Goal: Task Accomplishment & Management: Complete application form

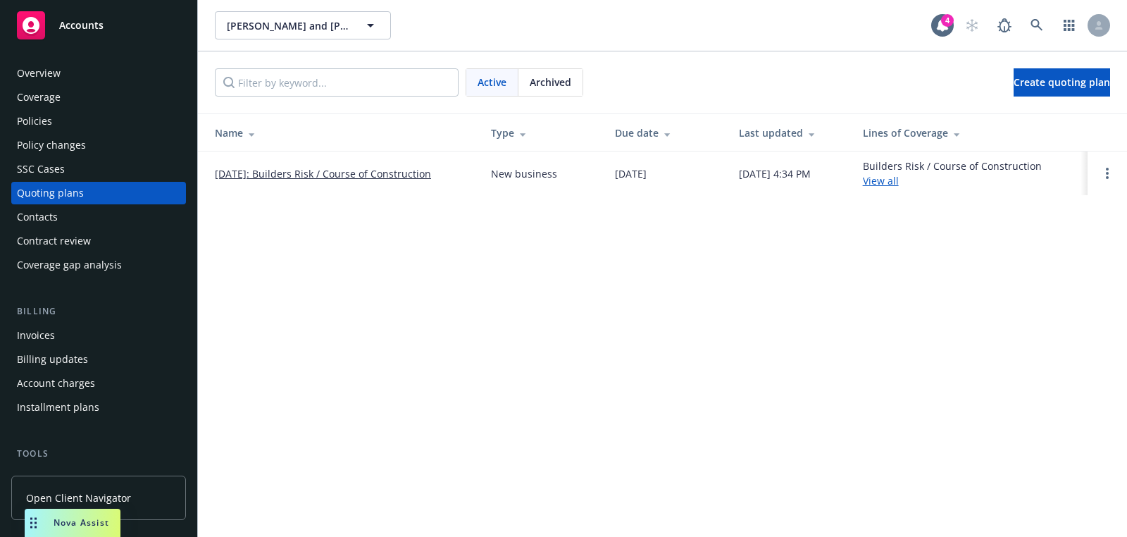
click at [399, 171] on link "09/19/2025: Builders Risk / Course of Construction" at bounding box center [323, 173] width 216 height 15
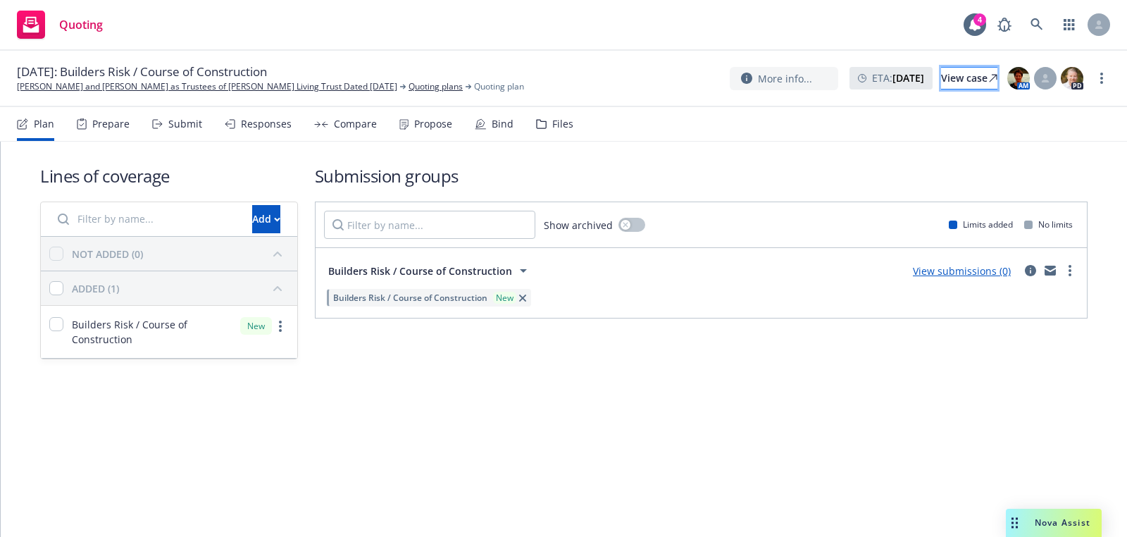
click at [941, 75] on div "View case" at bounding box center [969, 78] width 56 height 21
click at [53, 87] on link "David Lefkowitz and Norma Montero Lefkowitz as Trustees of Lefkowitz Living Tru…" at bounding box center [207, 86] width 380 height 13
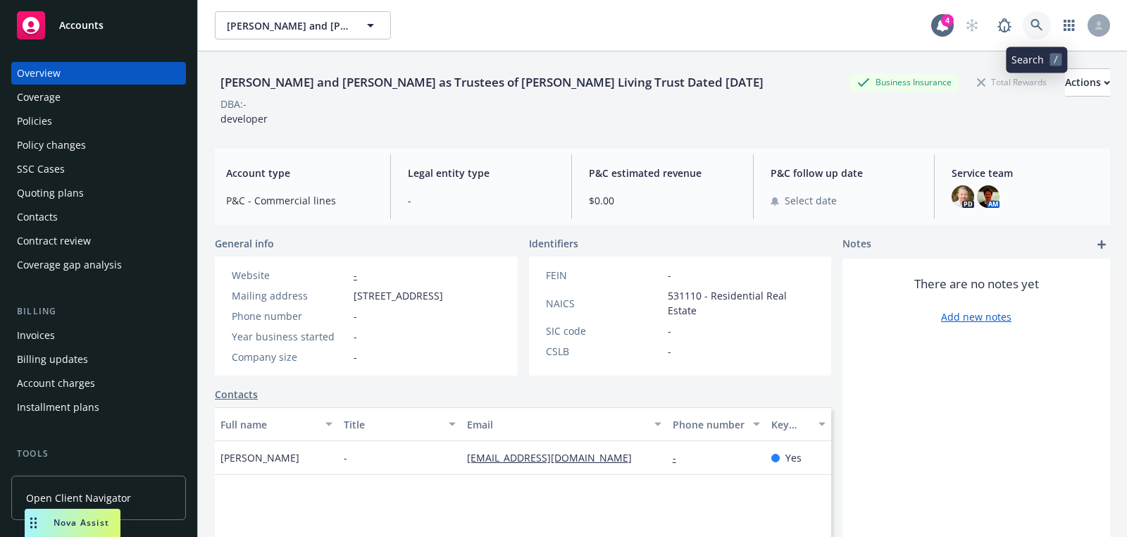
click at [1036, 21] on icon at bounding box center [1036, 25] width 13 height 13
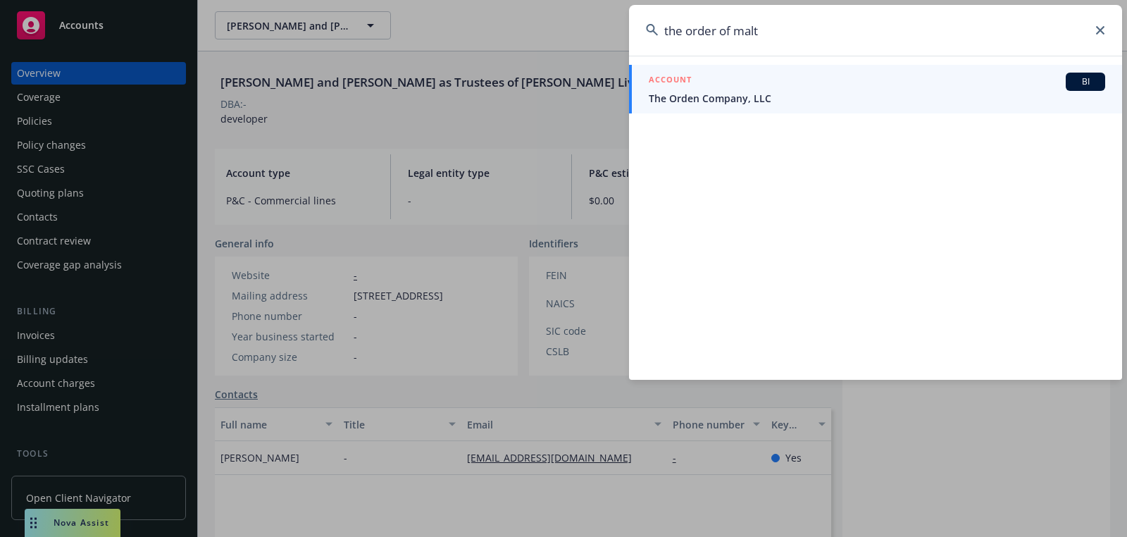
type input "the order of malta"
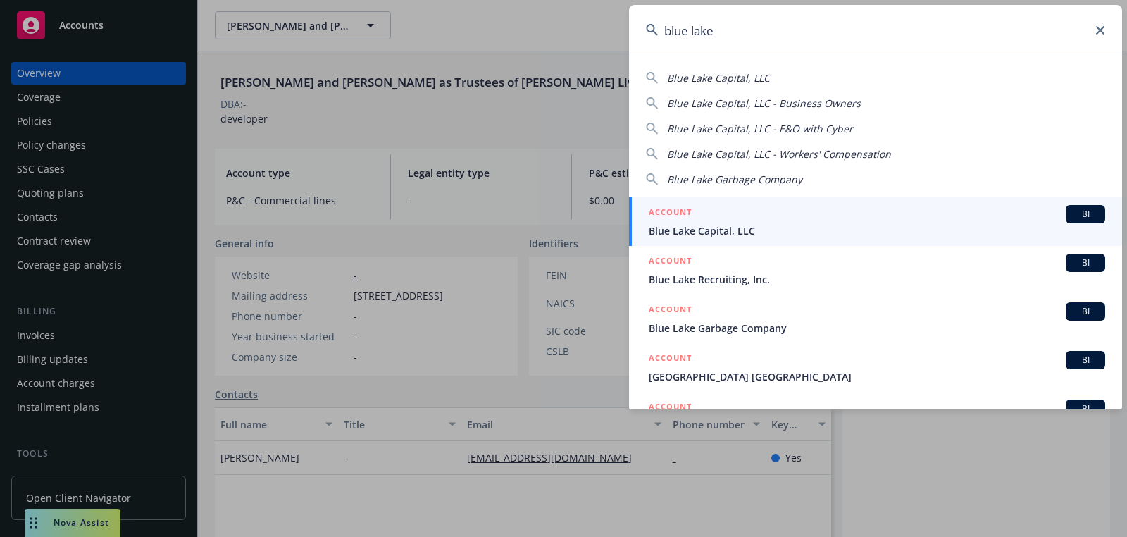
type input "blue lake"
click at [756, 230] on span "Blue Lake Capital, LLC" at bounding box center [877, 230] width 456 height 15
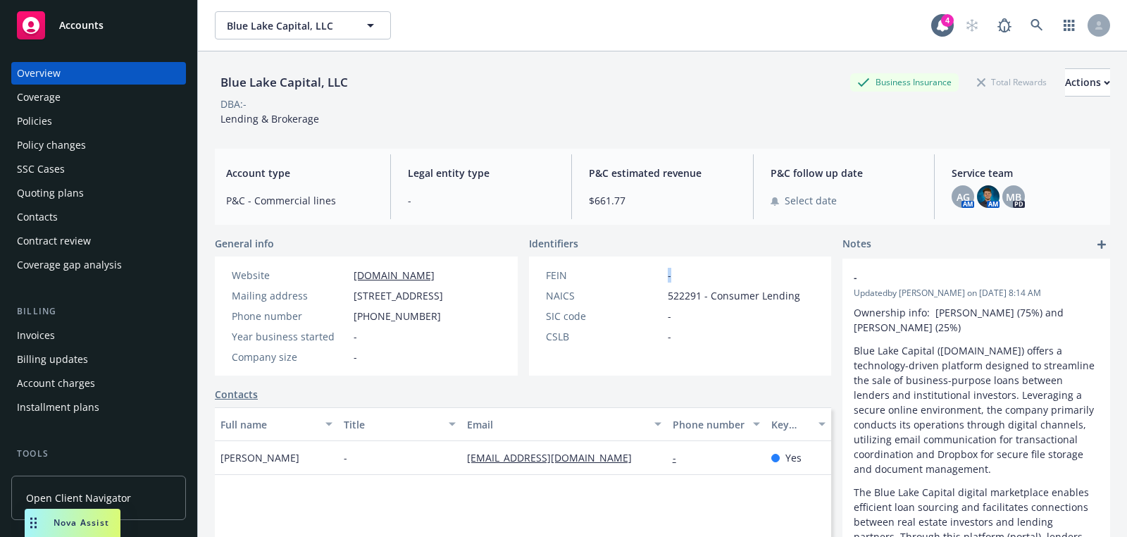
drag, startPoint x: 732, startPoint y: 270, endPoint x: 623, endPoint y: 271, distance: 109.2
click at [623, 271] on div "FEIN -" at bounding box center [673, 275] width 266 height 15
click at [1033, 26] on icon at bounding box center [1036, 25] width 12 height 12
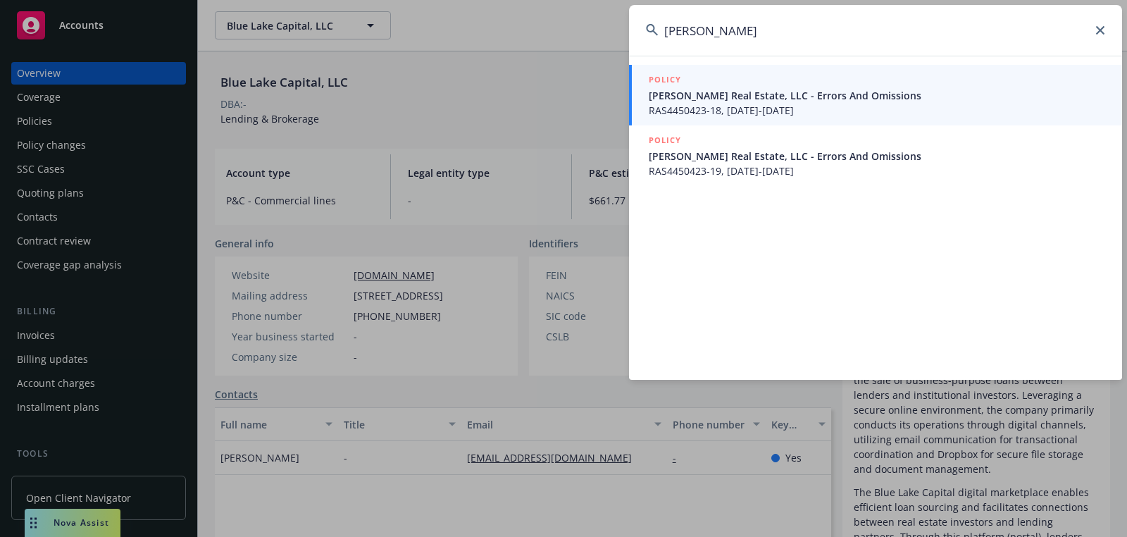
type input "dewey land"
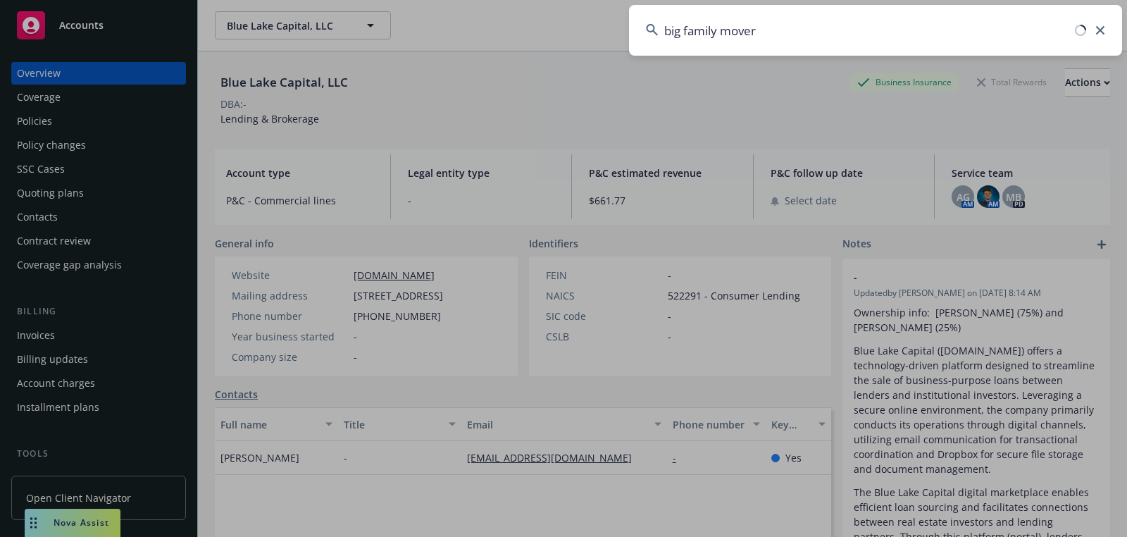
type input "big family movers"
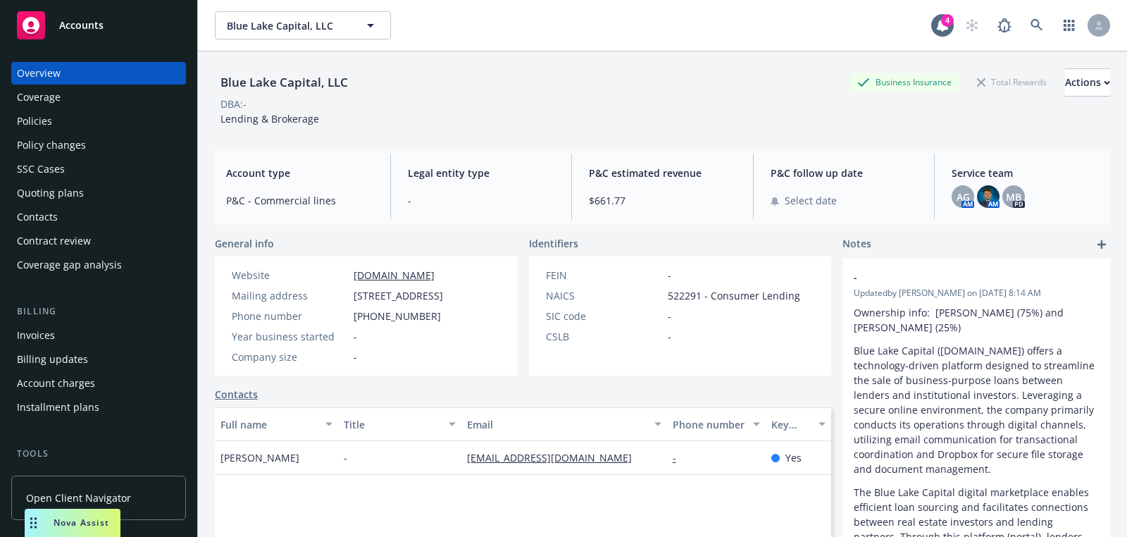
scroll to position [214, 0]
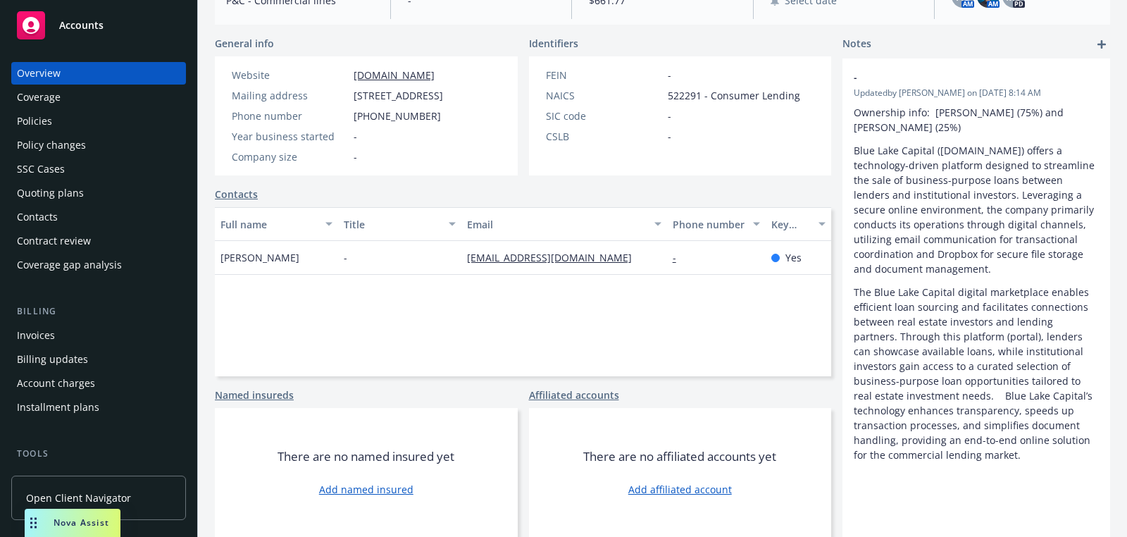
drag, startPoint x: 930, startPoint y: 478, endPoint x: 960, endPoint y: 475, distance: 29.7
click at [960, 475] on div "- Updated by Michele Baierl on 09/03/2025, 8:14 AM Ownership info: Ray Sturm (7…" at bounding box center [976, 297] width 268 height 478
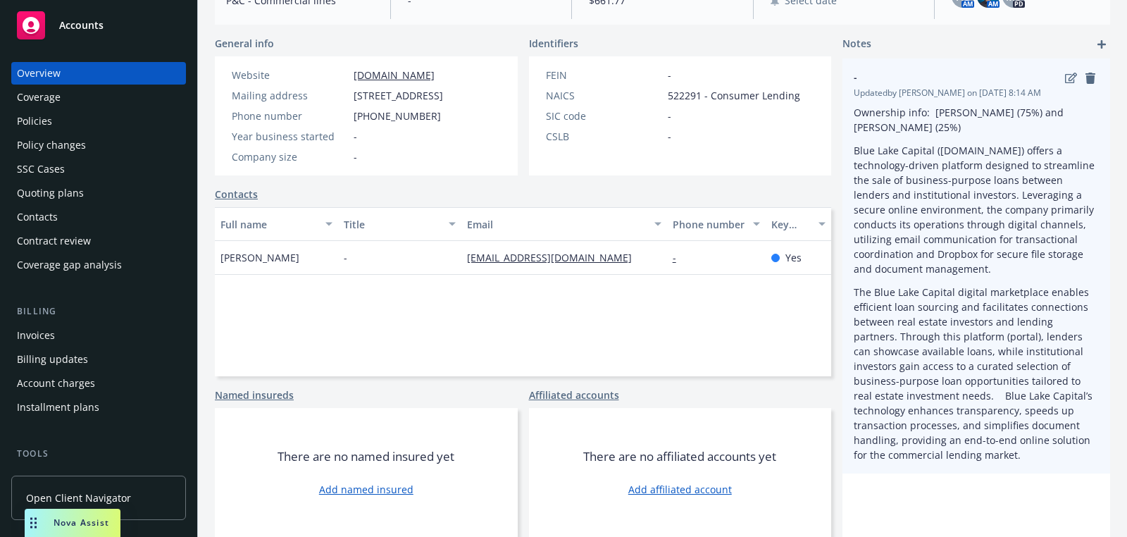
scroll to position [0, 0]
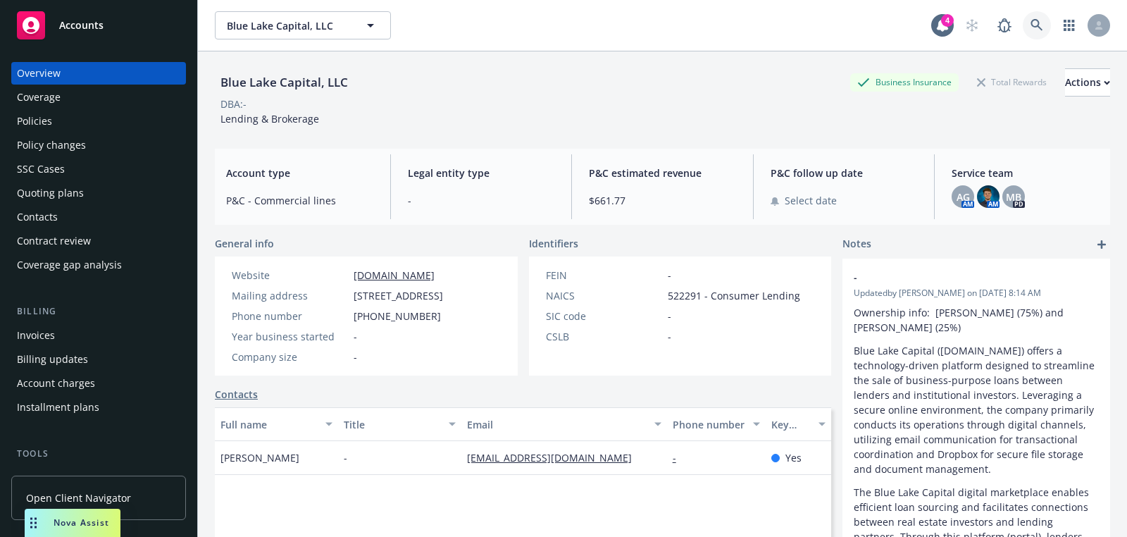
click at [1023, 24] on link at bounding box center [1037, 25] width 28 height 28
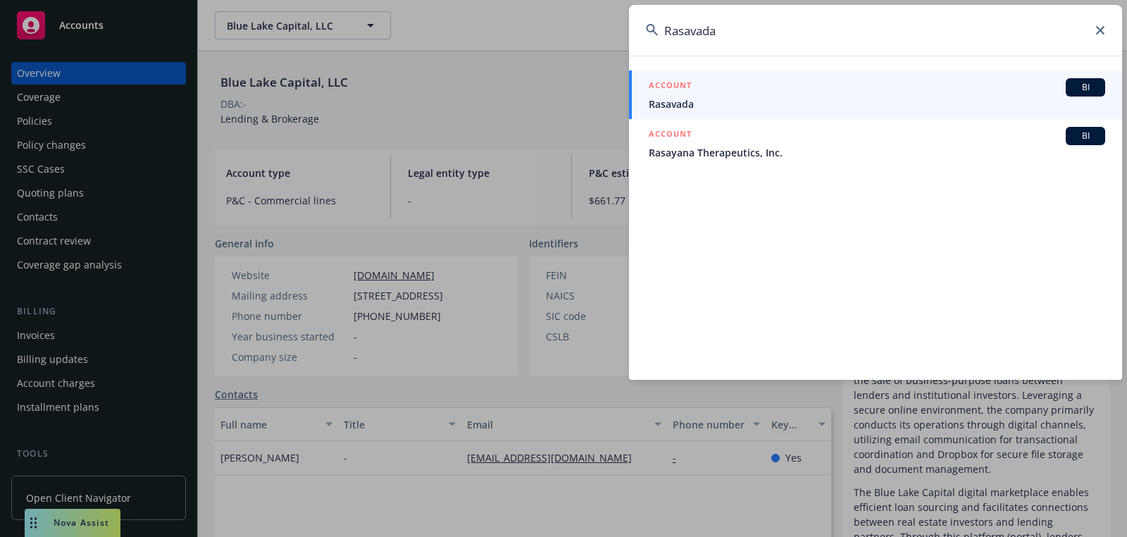
type input "Rasavada"
click at [805, 85] on div "ACCOUNT BI" at bounding box center [877, 87] width 456 height 18
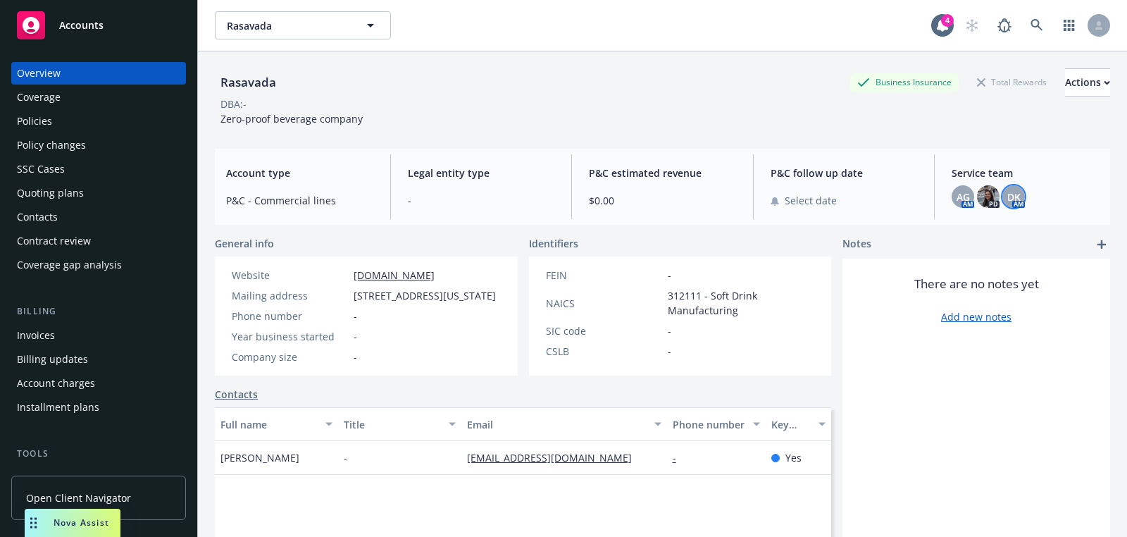
click at [1017, 199] on span "DK" at bounding box center [1013, 196] width 13 height 15
click at [667, 125] on div "Rasavada Business Insurance Total Rewards Actions DBA: - Zero-proof beverage co…" at bounding box center [662, 94] width 895 height 86
click at [1036, 23] on icon at bounding box center [1036, 25] width 13 height 13
click at [1035, 22] on icon at bounding box center [1036, 25] width 13 height 13
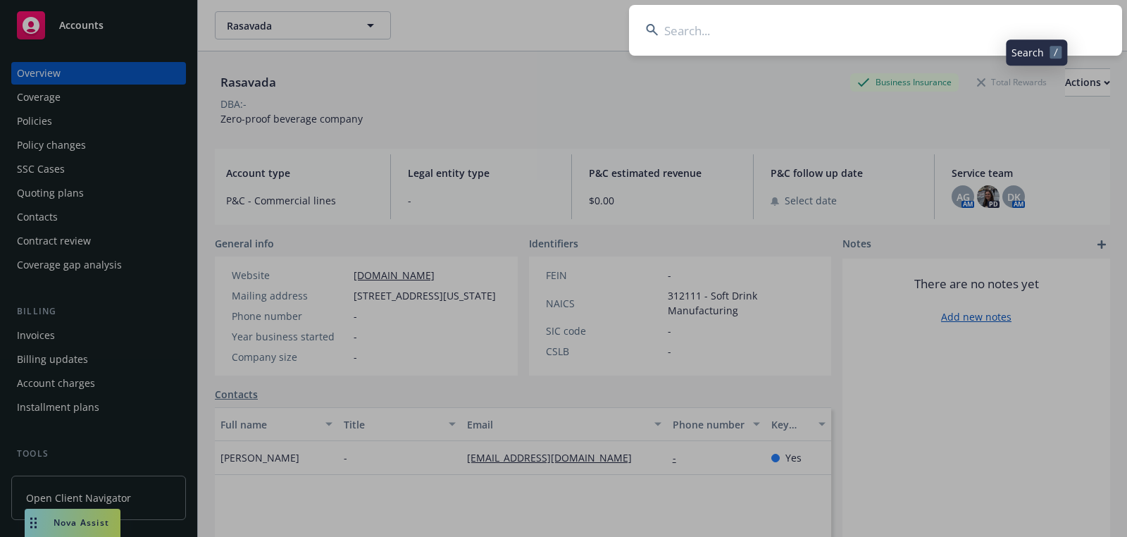
type input "Bravo Estates, LLC"
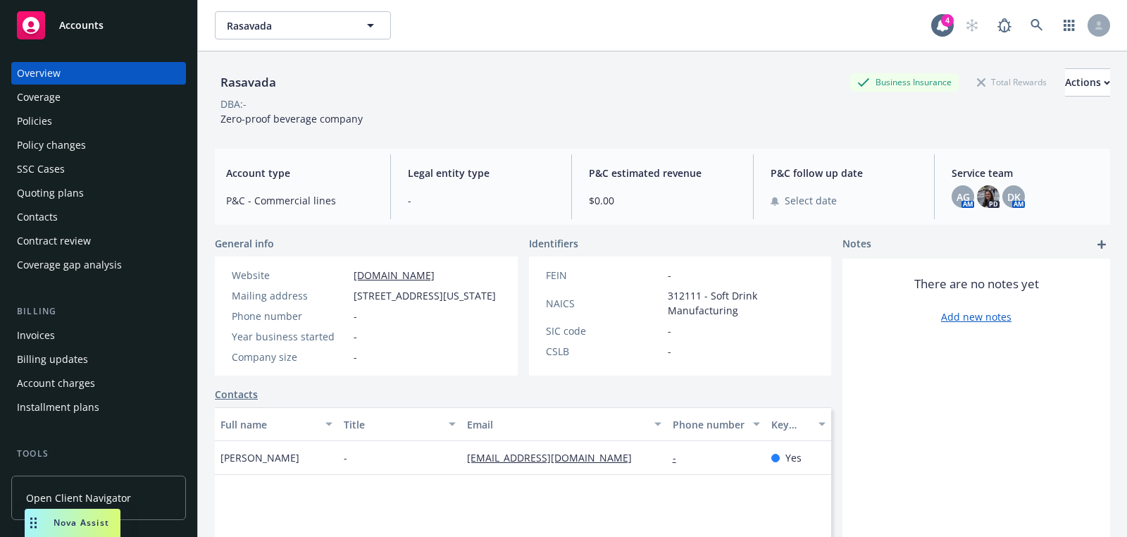
click at [135, 32] on div "Accounts" at bounding box center [98, 25] width 163 height 28
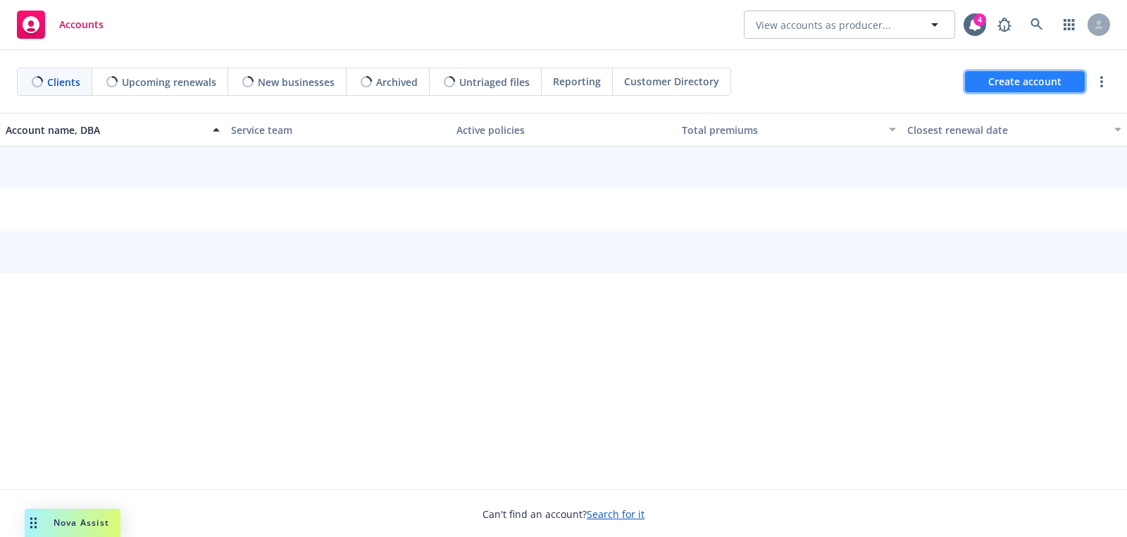
click at [992, 79] on span "Create account" at bounding box center [1024, 81] width 73 height 27
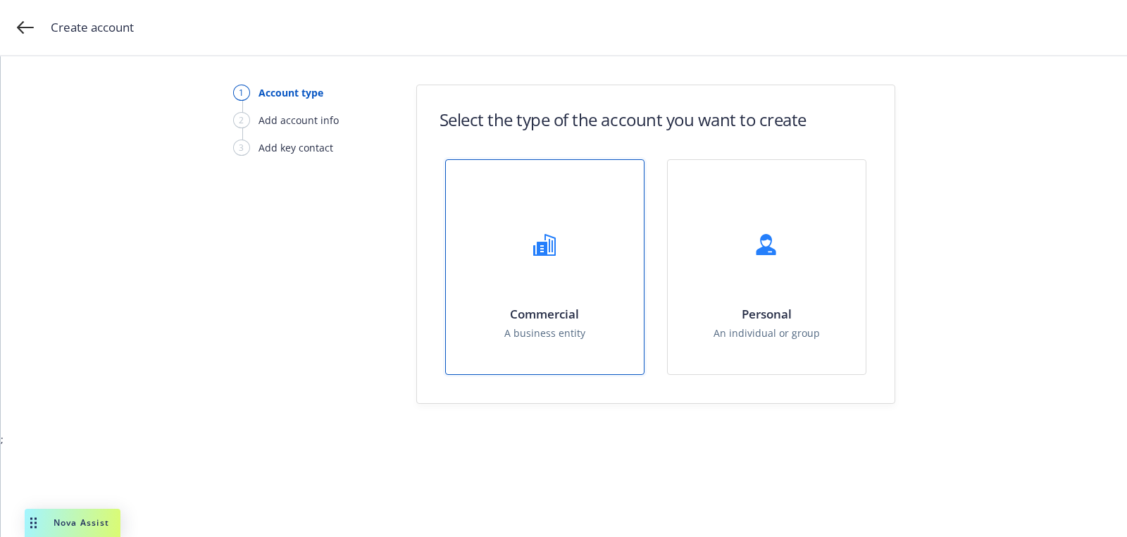
click at [566, 301] on div "Commercial A business entity" at bounding box center [545, 267] width 198 height 214
select select "US"
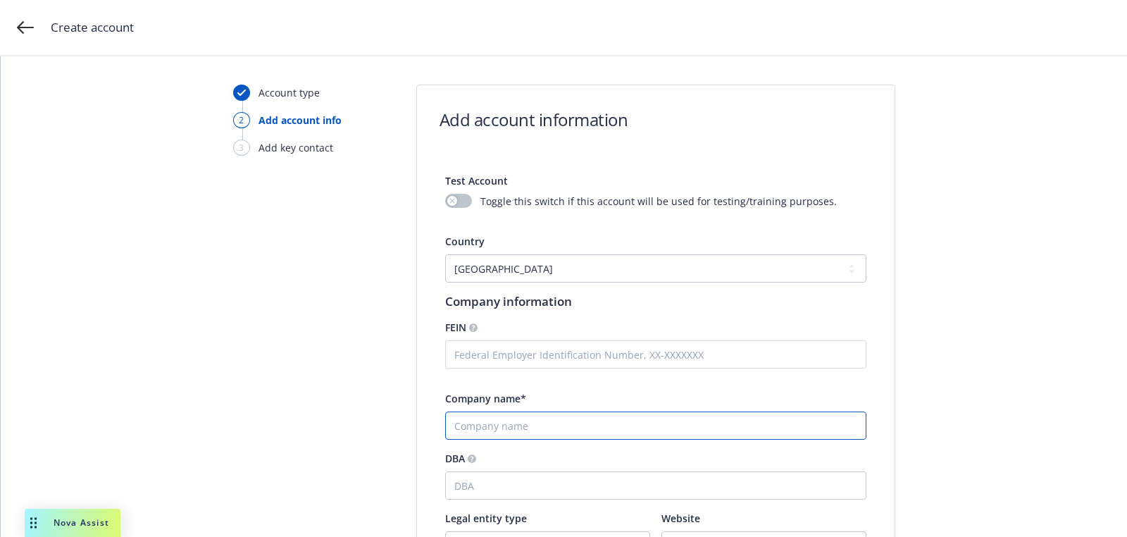
click at [521, 413] on input "Company name*" at bounding box center [655, 425] width 421 height 28
type input "NOT_ALLOWED"
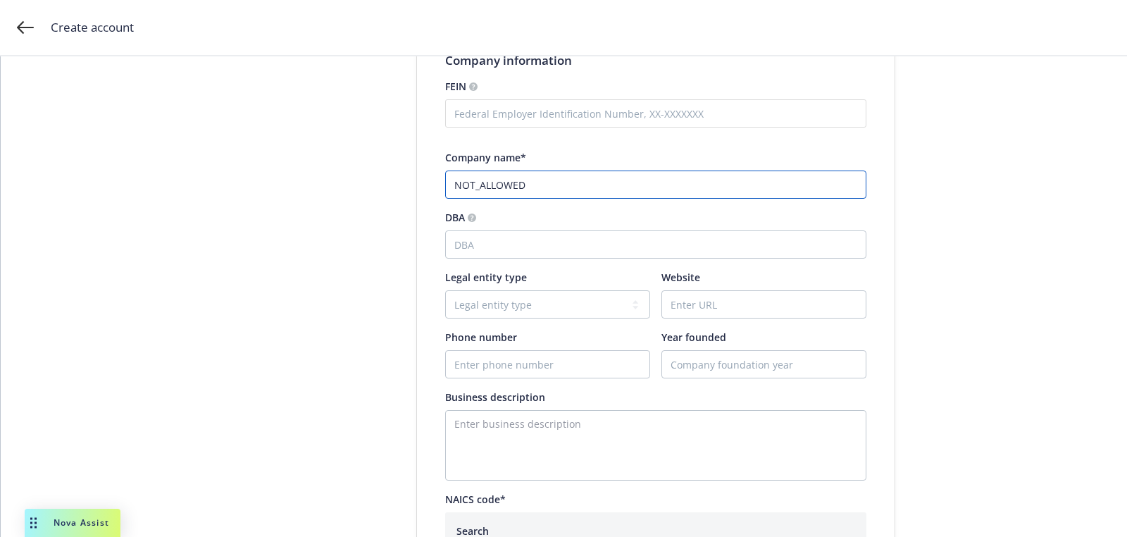
click at [589, 185] on input "NOT_ALLOWED" at bounding box center [655, 184] width 421 height 28
paste input "Bravo Estates, LLC"
type input "Bravo Estates, LLC"
click at [580, 370] on input "Phone number" at bounding box center [548, 364] width 204 height 27
paste input "6564646317"
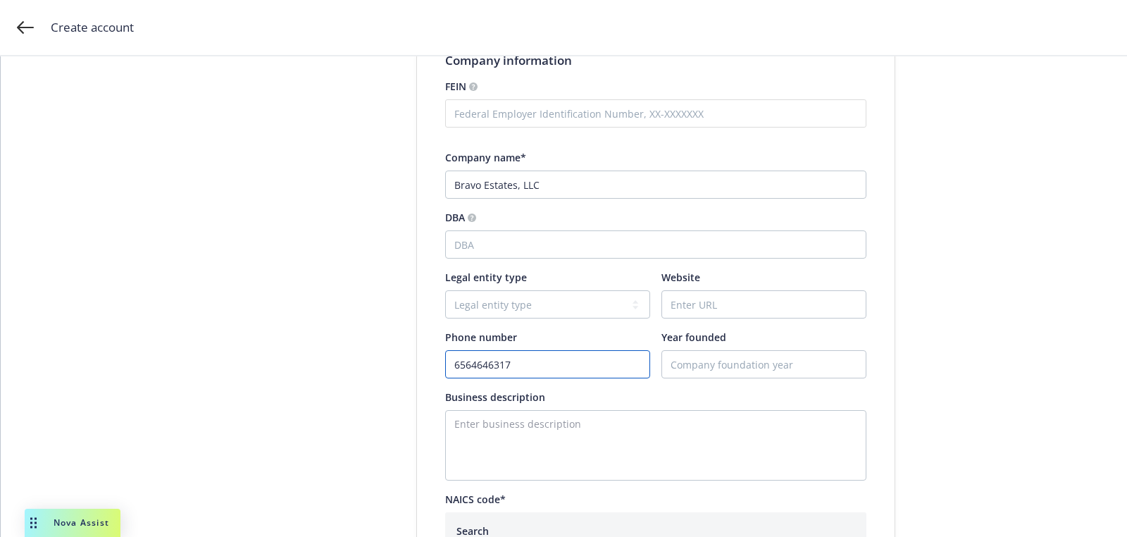
type input "6564646317"
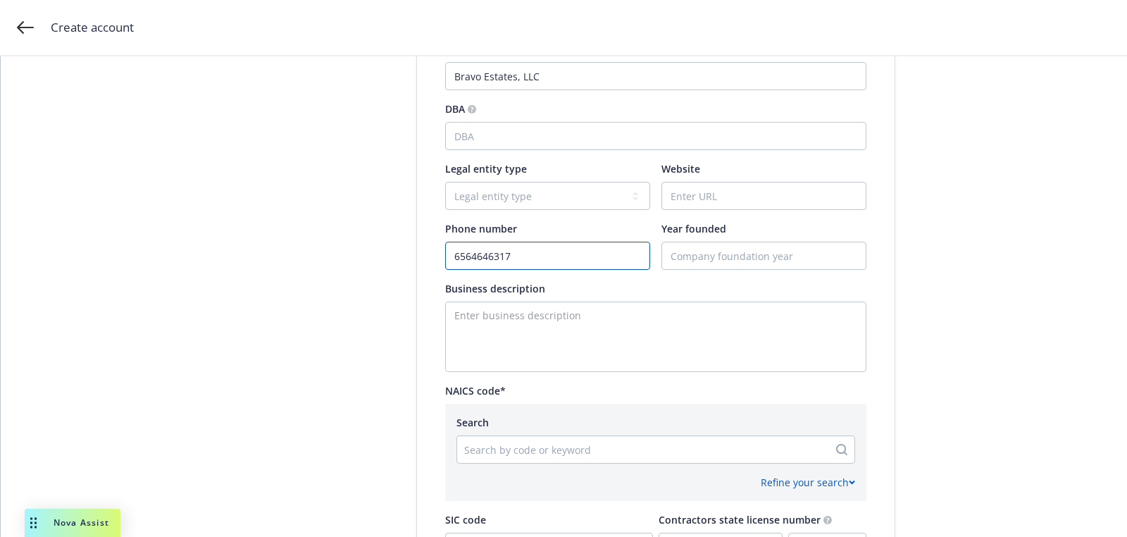
scroll to position [680, 0]
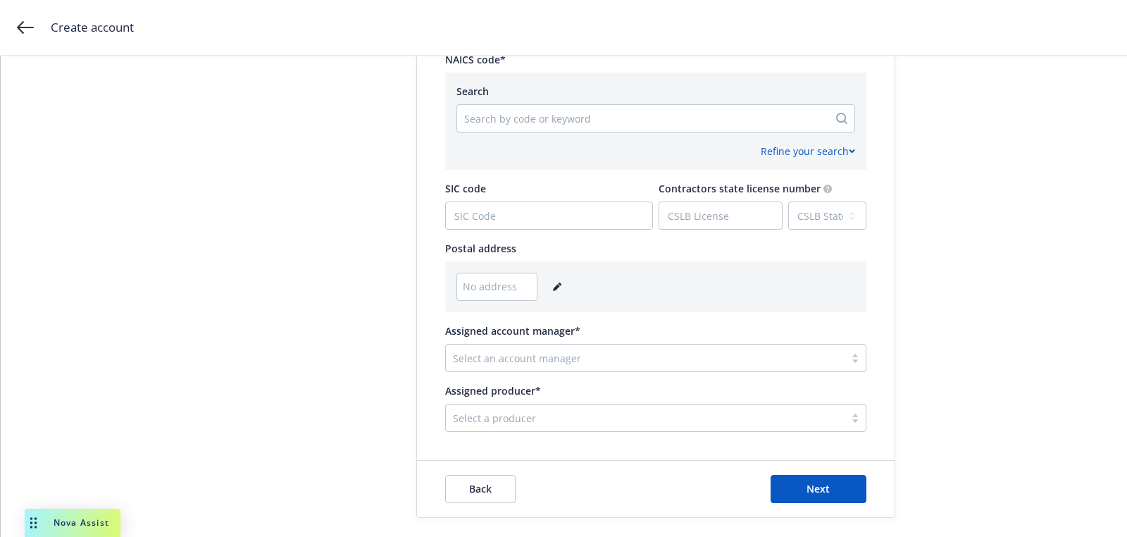
click at [511, 116] on div at bounding box center [642, 118] width 357 height 17
paste input "531110"
type input "531110"
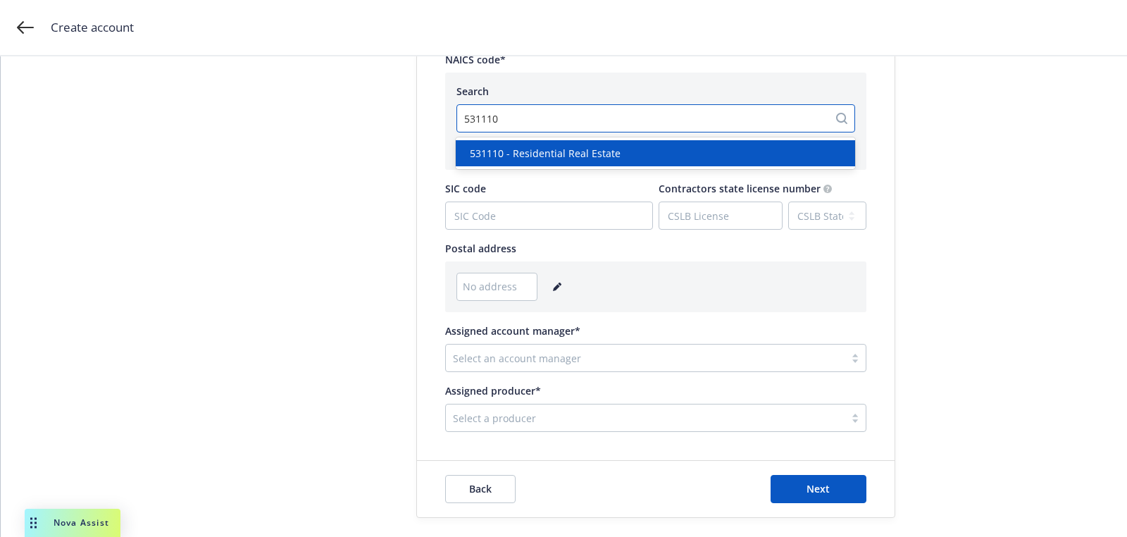
click at [555, 164] on div "531110 - Residential Real Estate" at bounding box center [655, 153] width 399 height 26
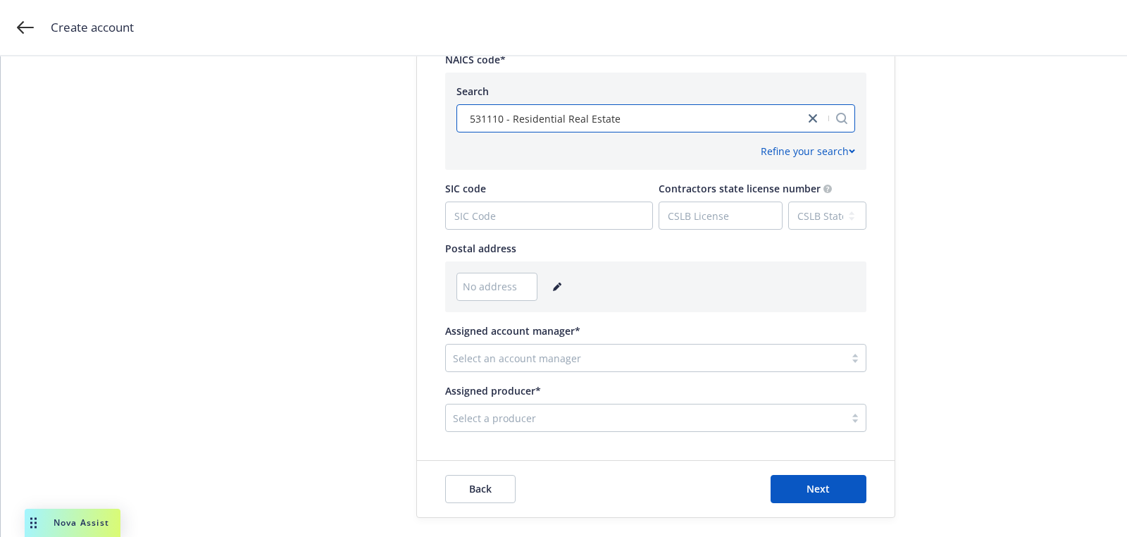
scroll to position [703, 0]
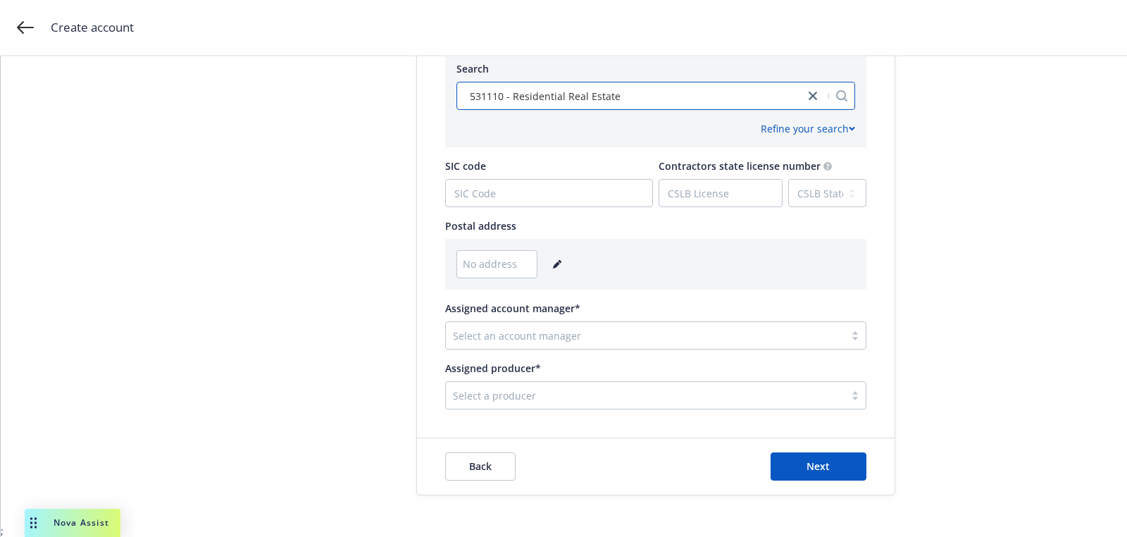
click at [553, 262] on icon "editPencil" at bounding box center [557, 264] width 8 height 8
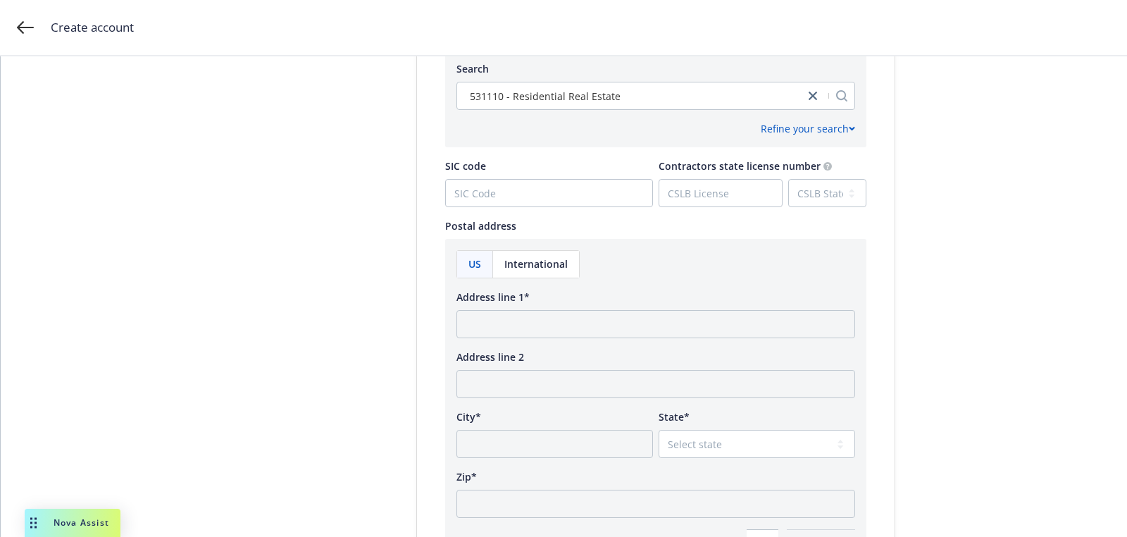
click at [503, 338] on div "US International Address line 1* Address line 2 City* State* Select state Zip* …" at bounding box center [655, 403] width 399 height 307
click at [503, 328] on input "Address line 1*" at bounding box center [655, 324] width 399 height 28
paste input "72877 Dinah Shore Drive Suite 103 Rancho Mirage, CA 92270"
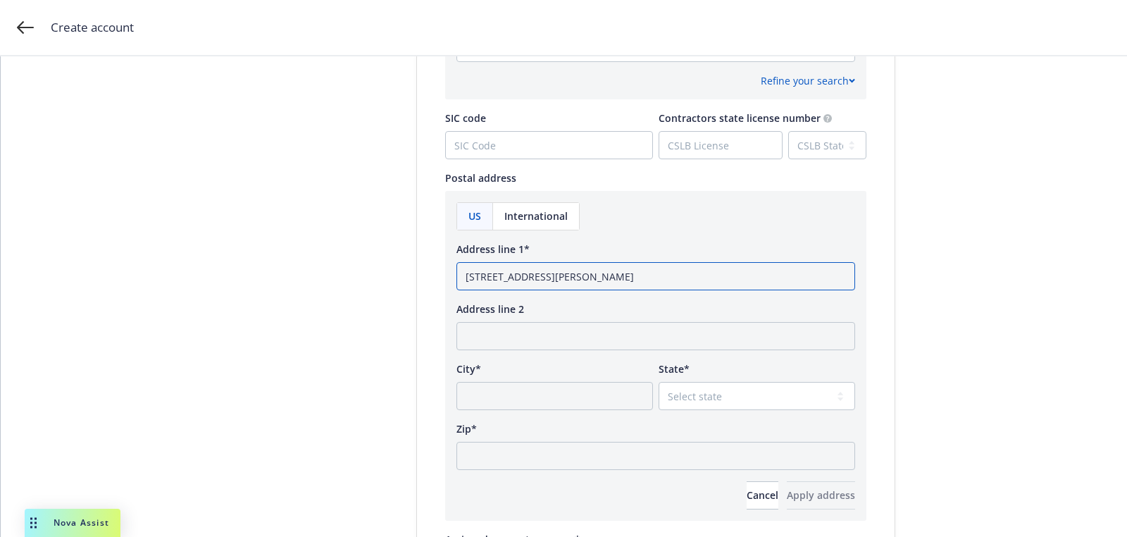
scroll to position [797, 0]
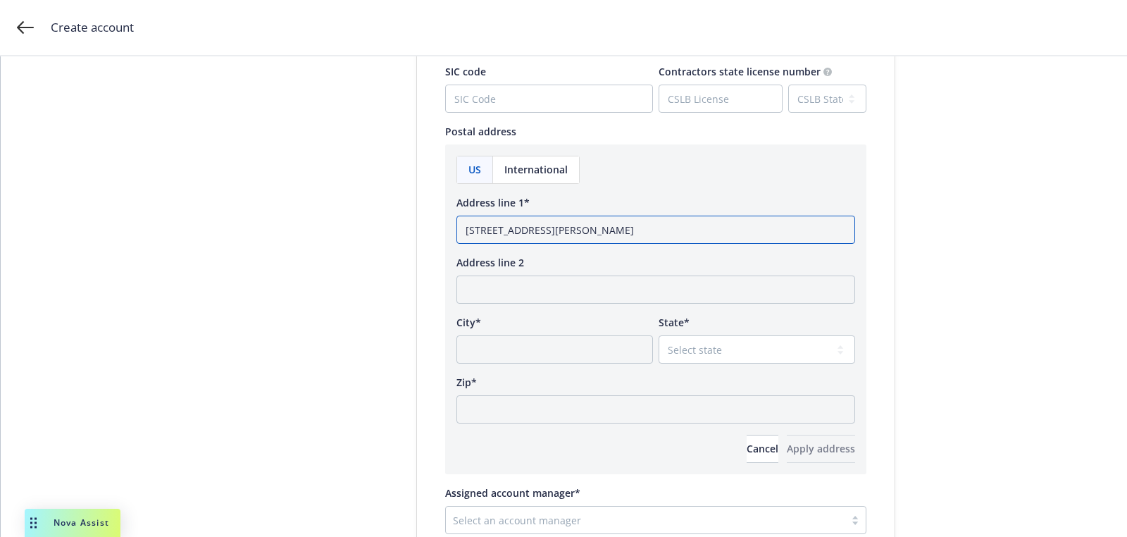
click at [728, 229] on input "72877 Dinah Shore Drive Suite 103 Rancho Mirage, CA 92270" at bounding box center [655, 230] width 399 height 28
type input "72877 Dinah Shore Drive Suite 103 Rancho Mirage, CA"
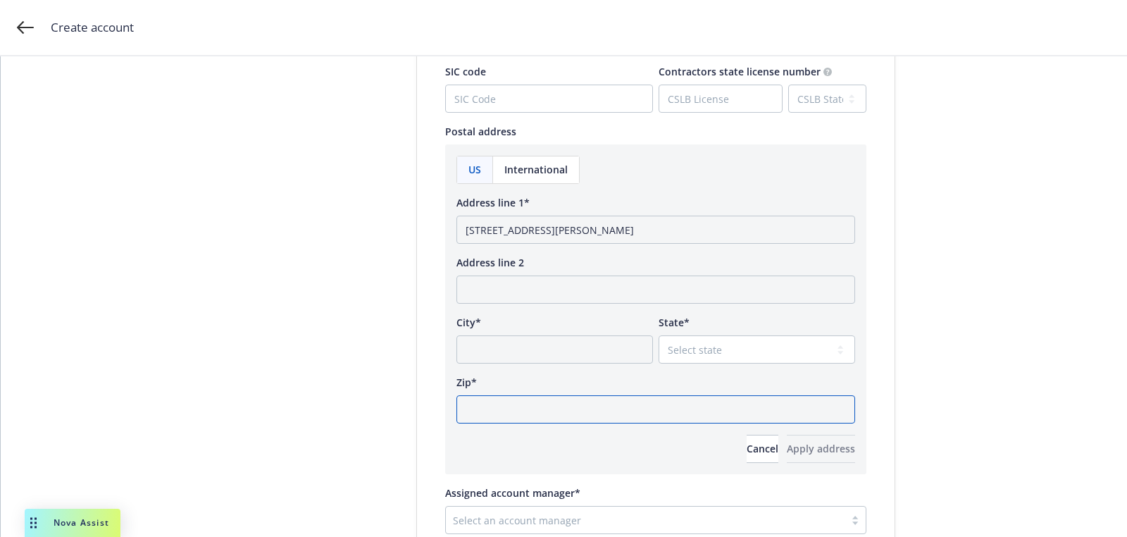
click at [608, 399] on input "Zip*" at bounding box center [655, 409] width 399 height 28
paste input "92270"
type input "92270"
click at [704, 345] on select "Select state Alabama Alaska American Samoa Arizona Arkansas Baker Island Califo…" at bounding box center [757, 349] width 196 height 28
select select "CA"
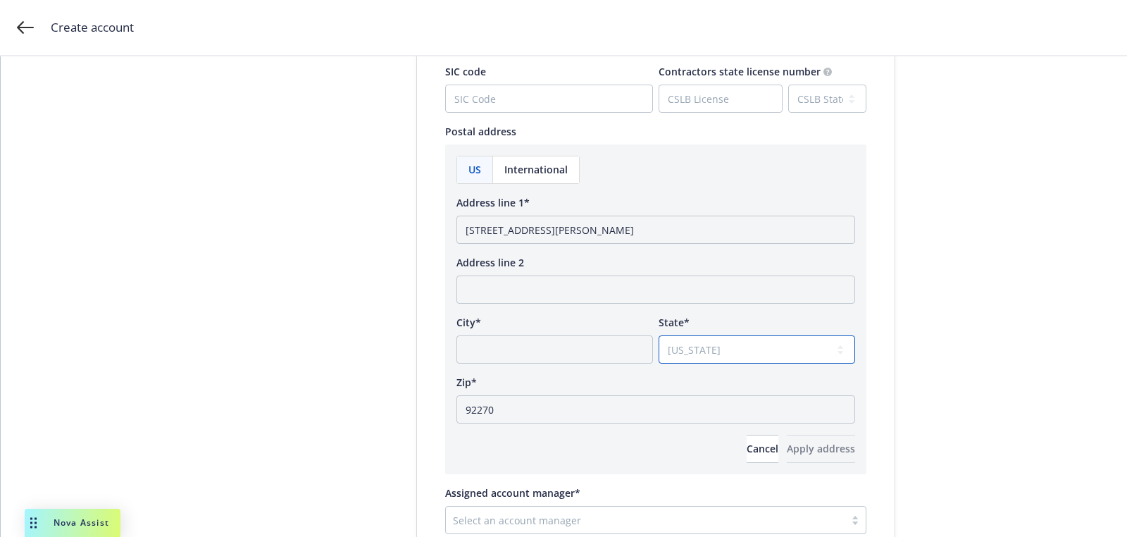
click at [659, 335] on select "Select state Alabama Alaska American Samoa Arizona Arkansas Baker Island Califo…" at bounding box center [757, 349] width 196 height 28
click at [687, 231] on input "72877 Dinah Shore Drive Suite 103 Rancho Mirage, CA" at bounding box center [655, 230] width 399 height 28
type input "72877 Dinah Shore Drive Suite 103 Rancho, CA"
click at [578, 344] on input "City*" at bounding box center [554, 349] width 196 height 28
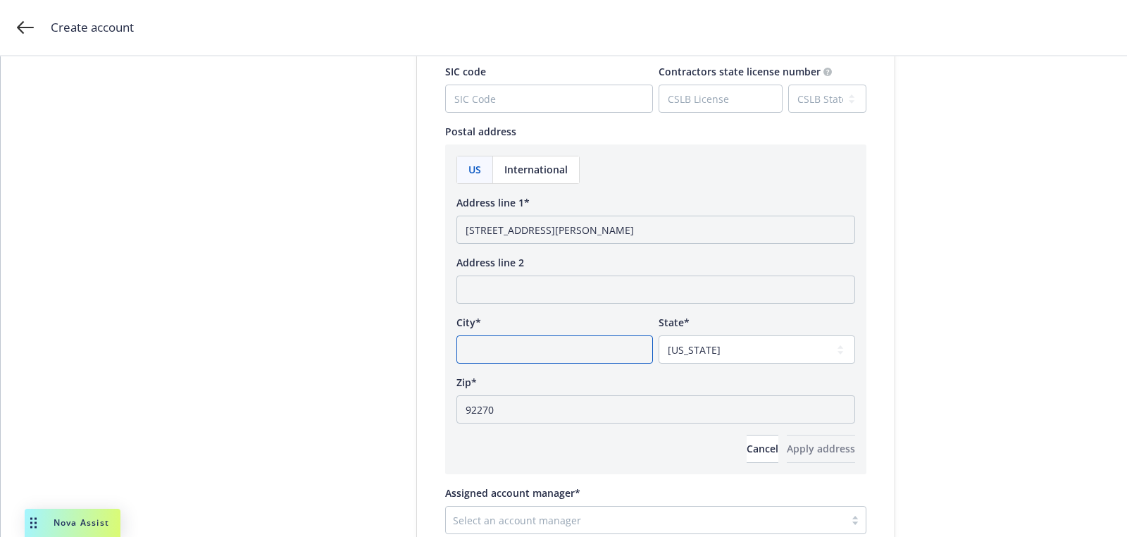
paste input "Mirage"
type input "Mirage"
drag, startPoint x: 661, startPoint y: 234, endPoint x: 777, endPoint y: 242, distance: 116.5
click at [722, 241] on input "72877 Dinah Shore Drive Suite 103 Rancho, CA" at bounding box center [655, 230] width 399 height 28
click at [642, 226] on input "72877 Dinah Shore Drive Suite 103 Rancho" at bounding box center [655, 230] width 399 height 28
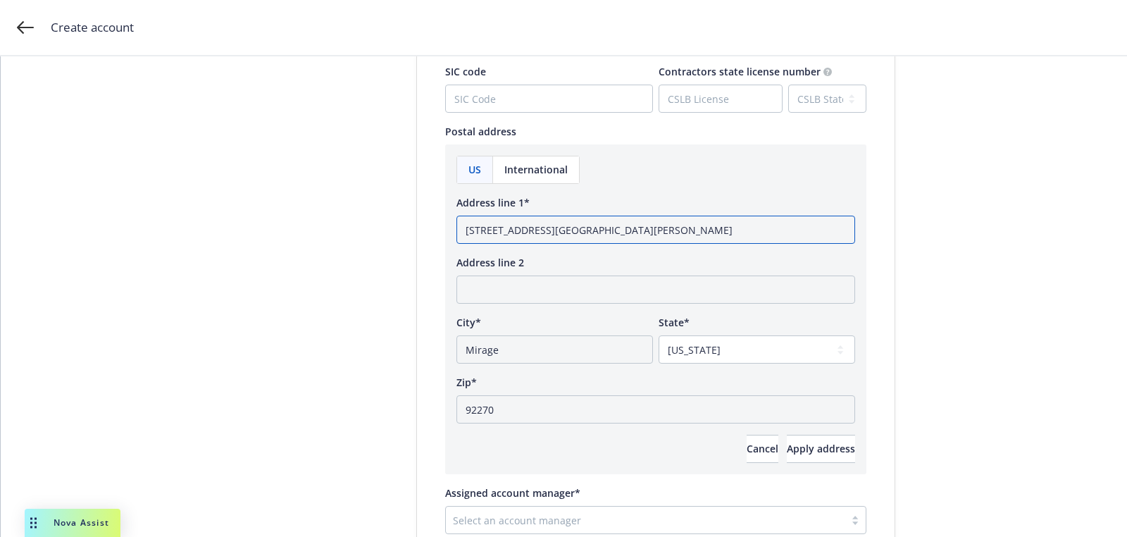
click at [642, 226] on input "72877 Dinah Shore Drive Suite 103 Rancho" at bounding box center [655, 230] width 399 height 28
click at [643, 232] on input "72877 Dinah Shore Drive Suite 103 Rancho" at bounding box center [655, 230] width 399 height 28
type input "72877 Dinah Shore Drive Suite 103"
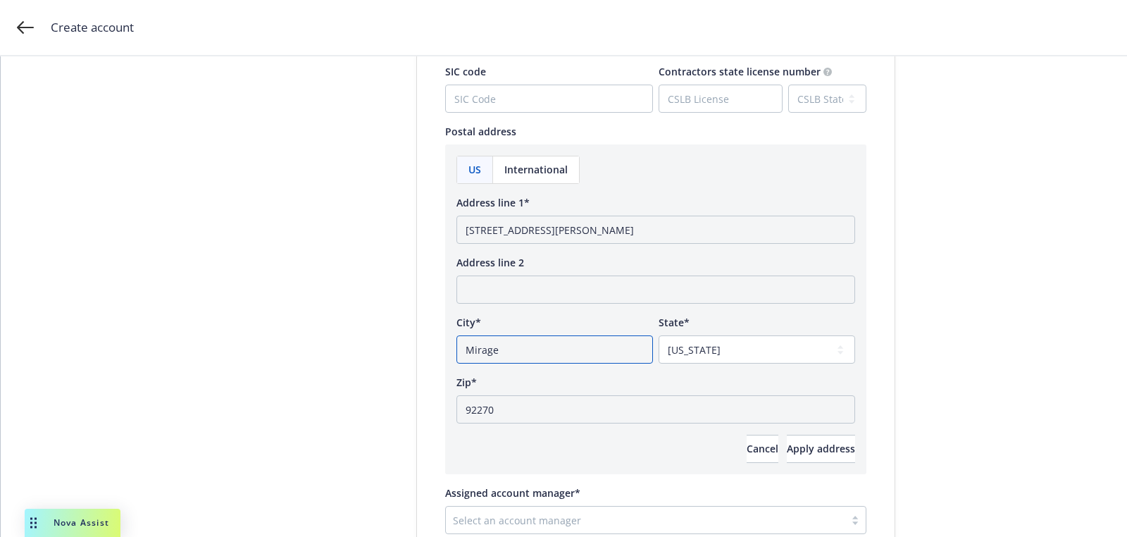
click at [456, 351] on input "Mirage" at bounding box center [554, 349] width 196 height 28
paste input "Rancho"
drag, startPoint x: 463, startPoint y: 351, endPoint x: 520, endPoint y: 375, distance: 62.5
click at [463, 351] on input "Rancho Mirage" at bounding box center [554, 349] width 196 height 28
type input "Rancho Mirage"
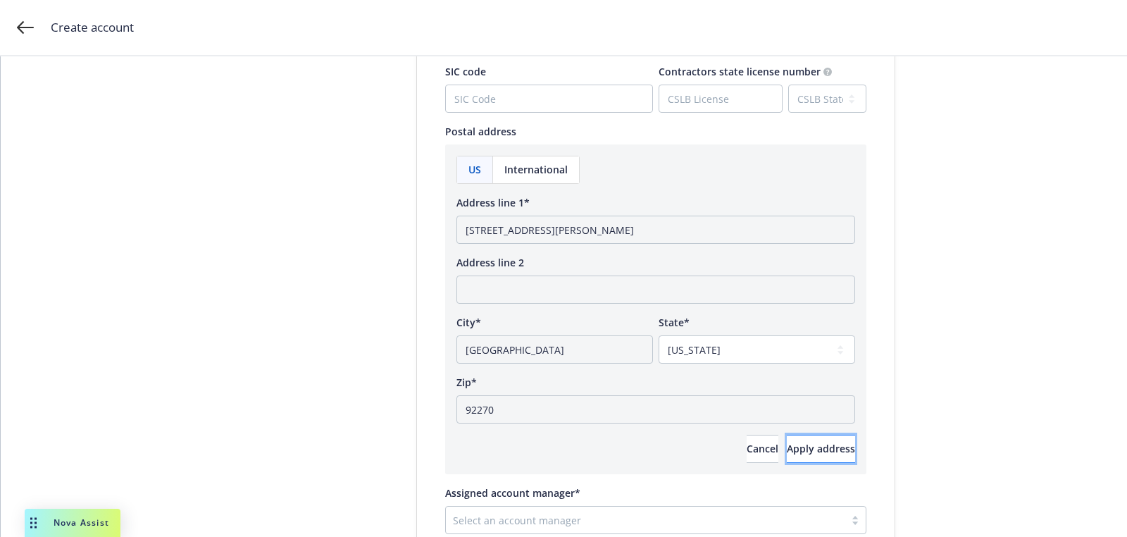
click at [837, 458] on button "Apply address" at bounding box center [821, 449] width 68 height 28
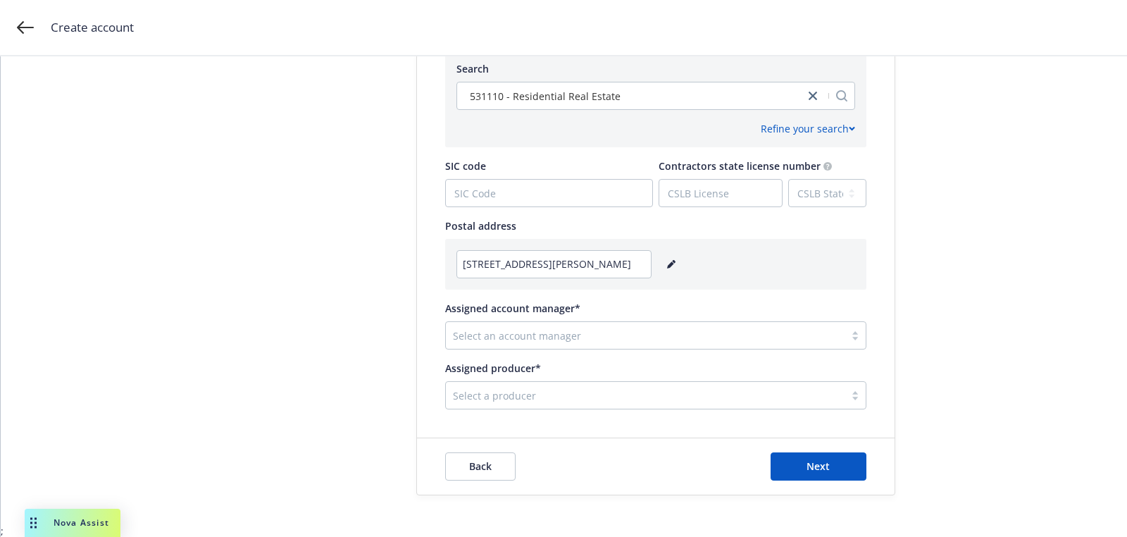
click at [473, 393] on div at bounding box center [645, 395] width 385 height 17
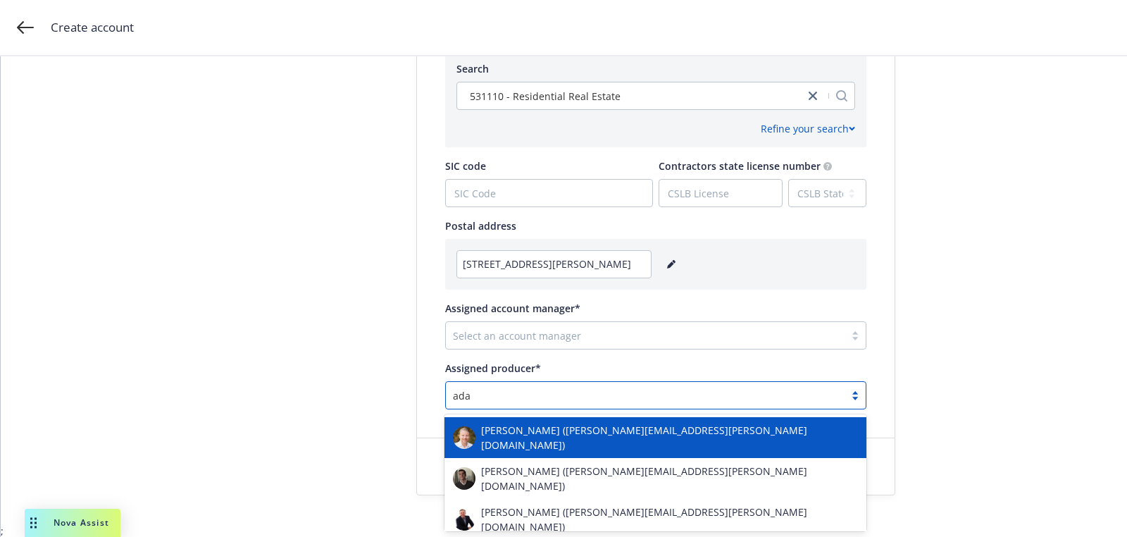
type input "adam"
click at [511, 434] on span "Adam Gabler (adam.gabler@newfront.com)" at bounding box center [669, 438] width 377 height 30
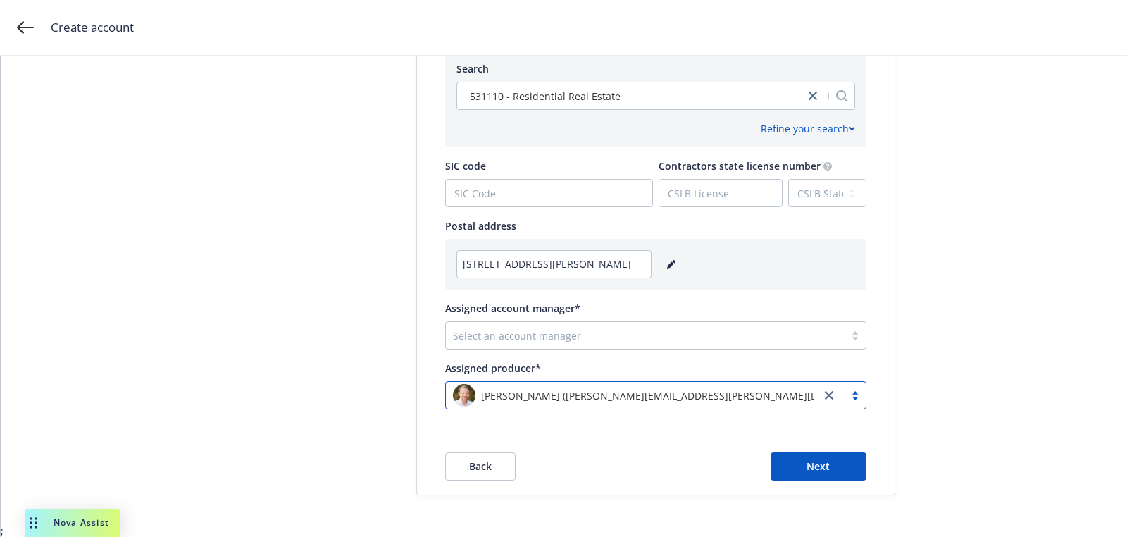
click at [625, 330] on div at bounding box center [645, 335] width 385 height 17
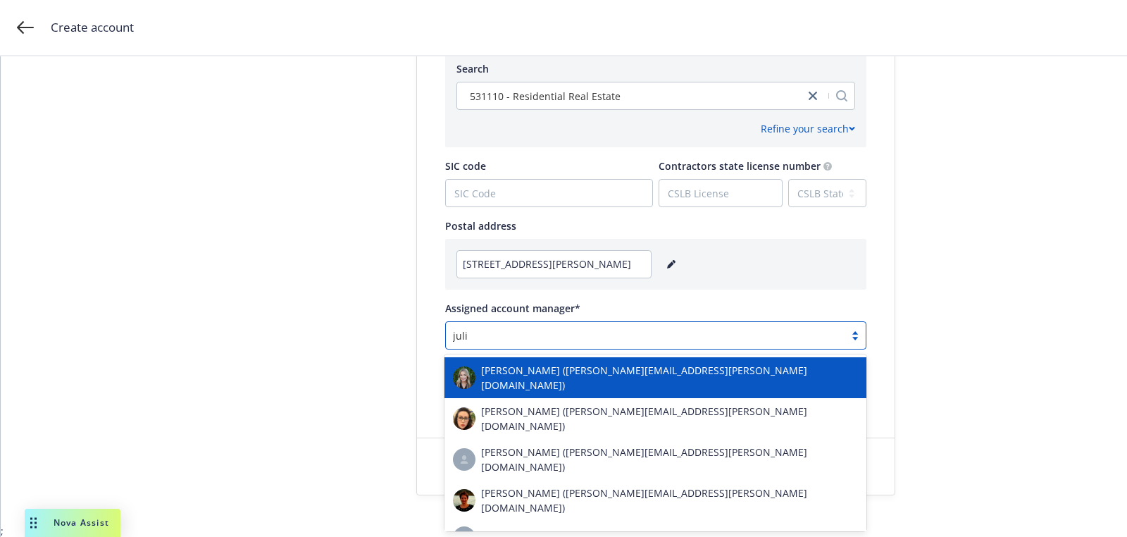
type input "julie"
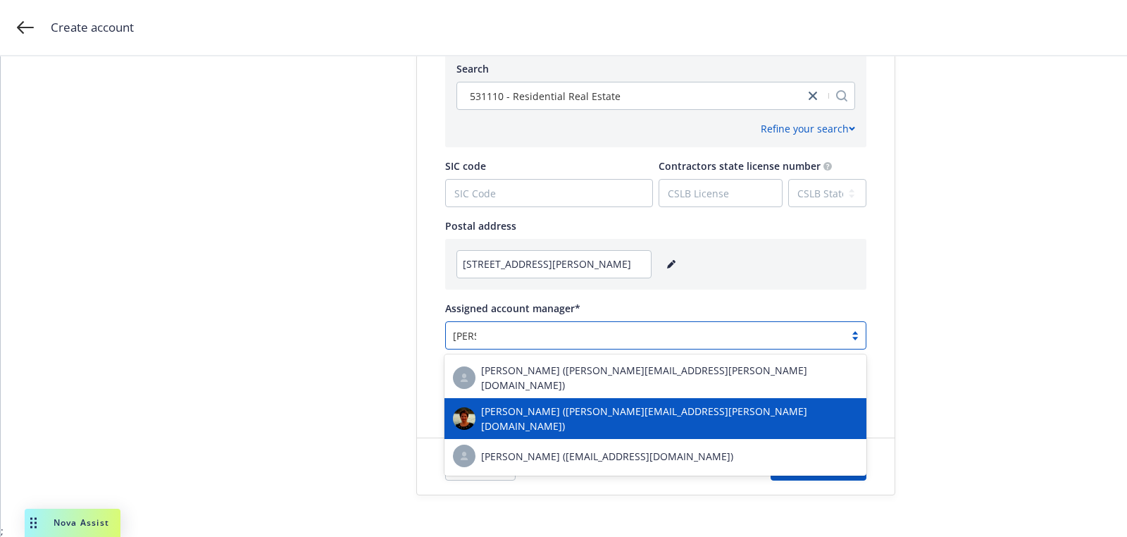
click at [559, 404] on div "Julie Vierra (julie.vierra@newfront.com)" at bounding box center [655, 419] width 405 height 30
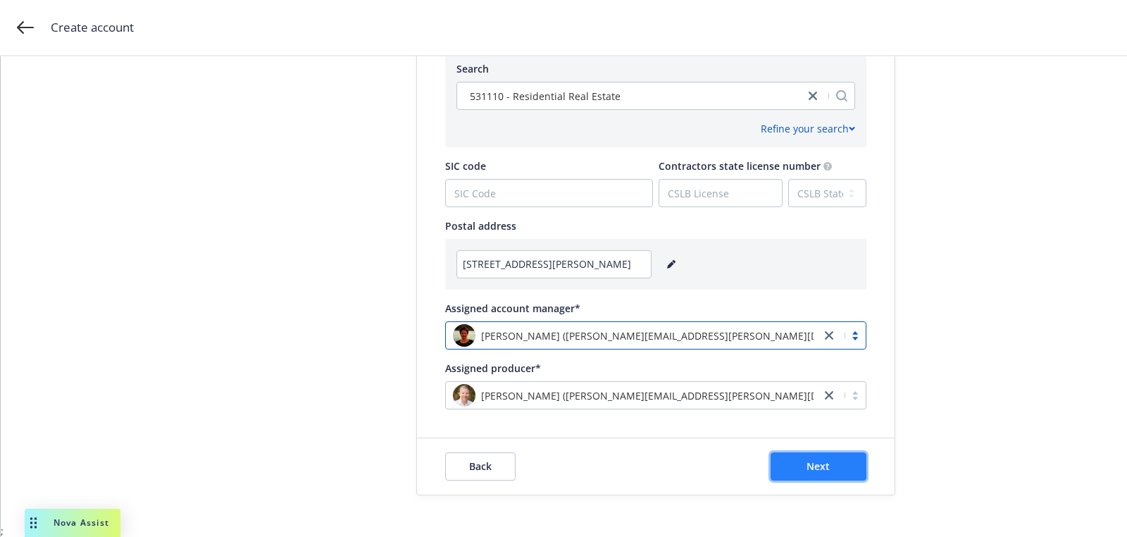
click at [798, 466] on button "Next" at bounding box center [818, 466] width 96 height 28
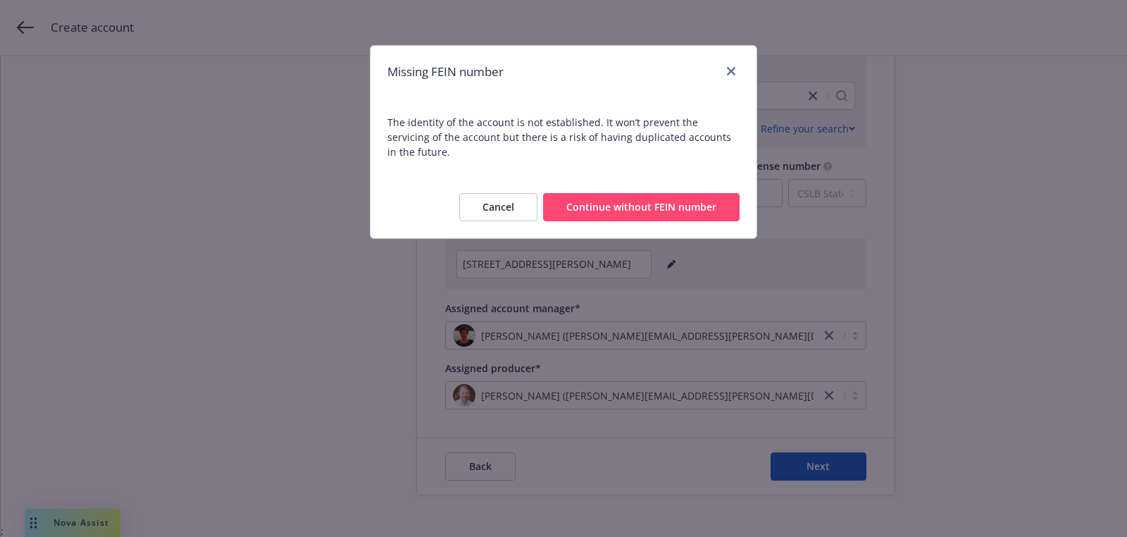
click at [705, 199] on button "Continue without FEIN number" at bounding box center [641, 207] width 196 height 28
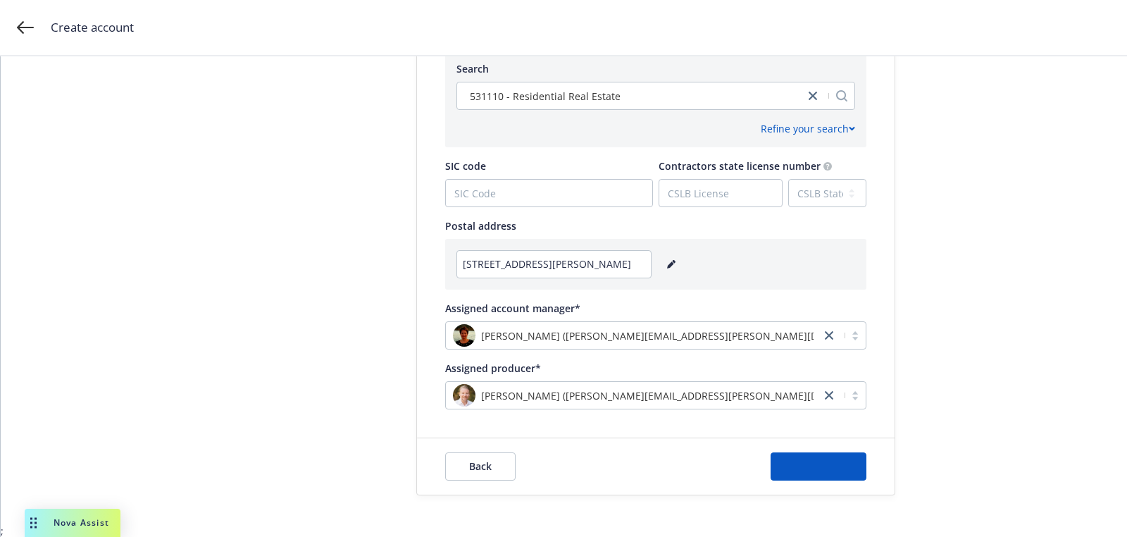
scroll to position [0, 0]
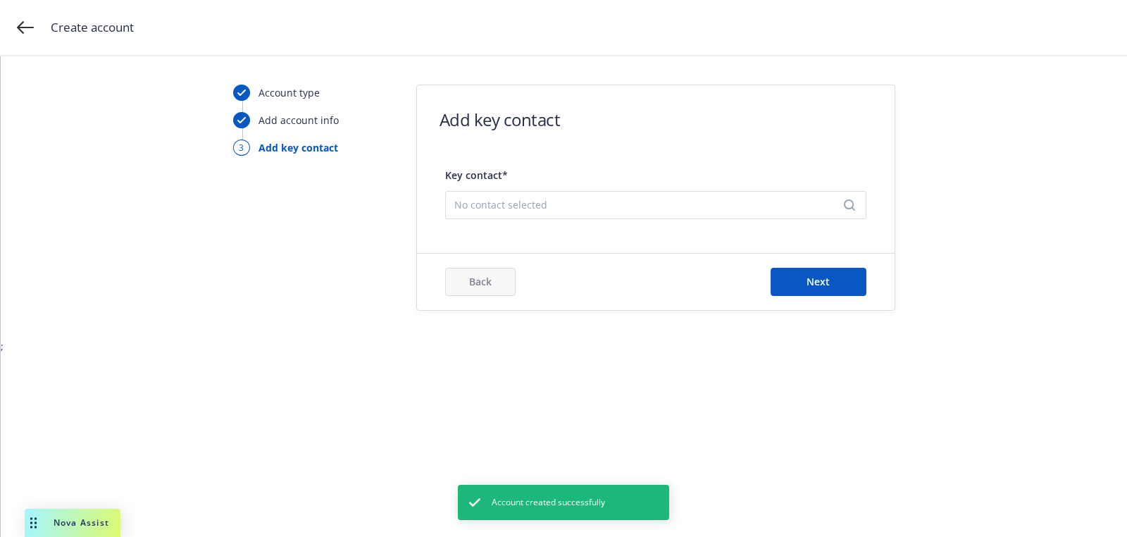
click at [662, 215] on div "No contact selected" at bounding box center [655, 205] width 421 height 28
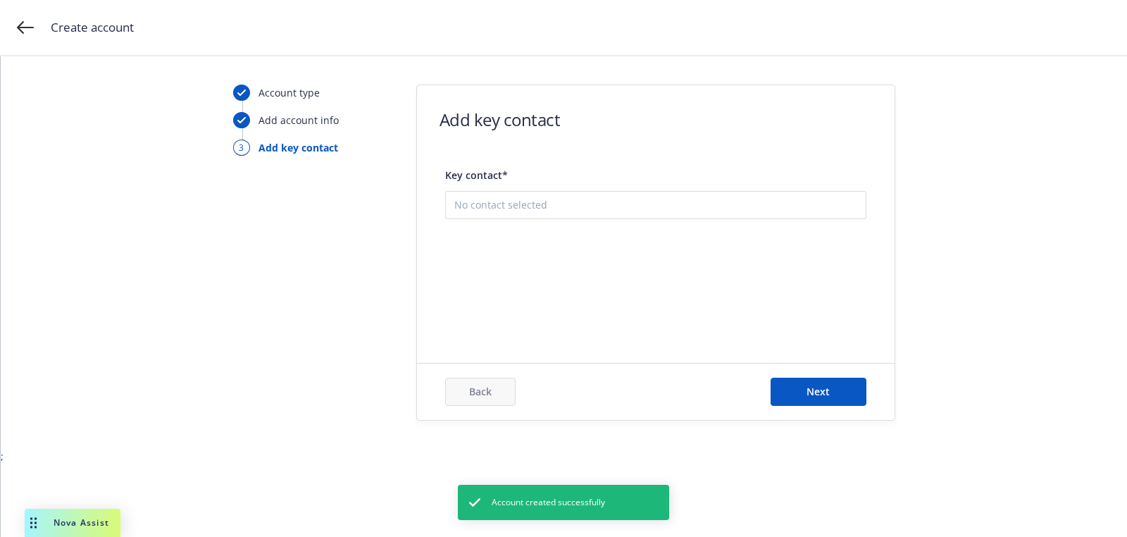
click at [659, 277] on button "Add new contact" at bounding box center [655, 276] width 403 height 28
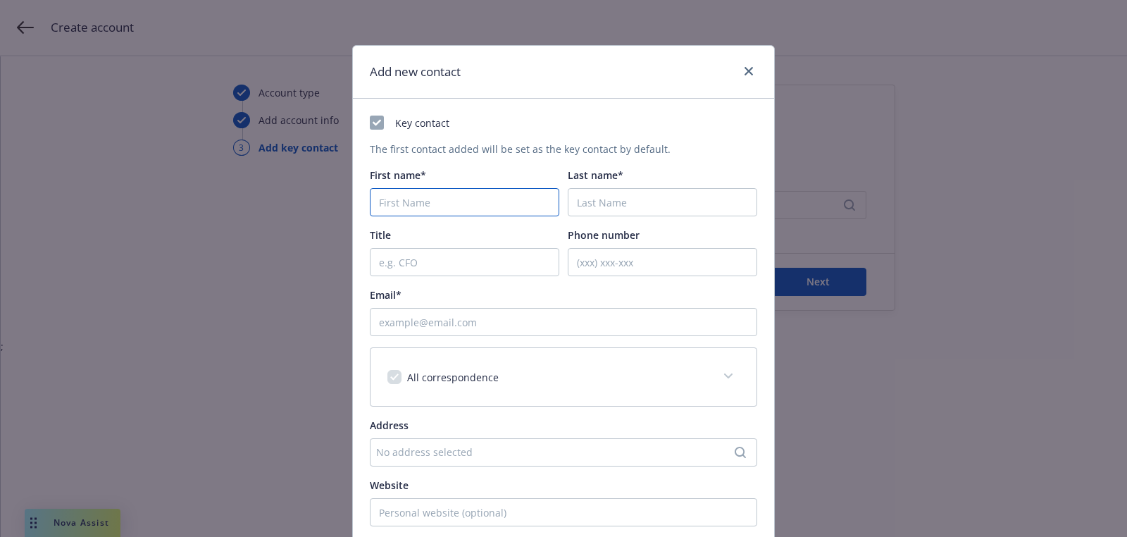
click at [480, 204] on input "First name*" at bounding box center [464, 202] width 189 height 28
paste input "Greg"
type input "Greg"
paste input "Peyser"
type input "Peyser"
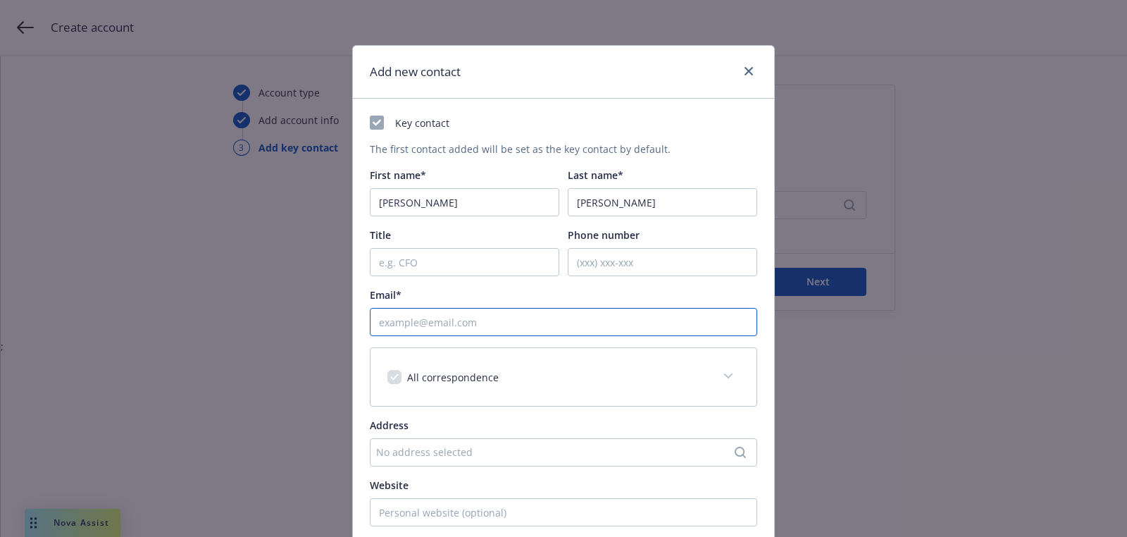
click at [499, 327] on input "Email*" at bounding box center [563, 322] width 387 height 28
paste input "greg@tgpventures.com"
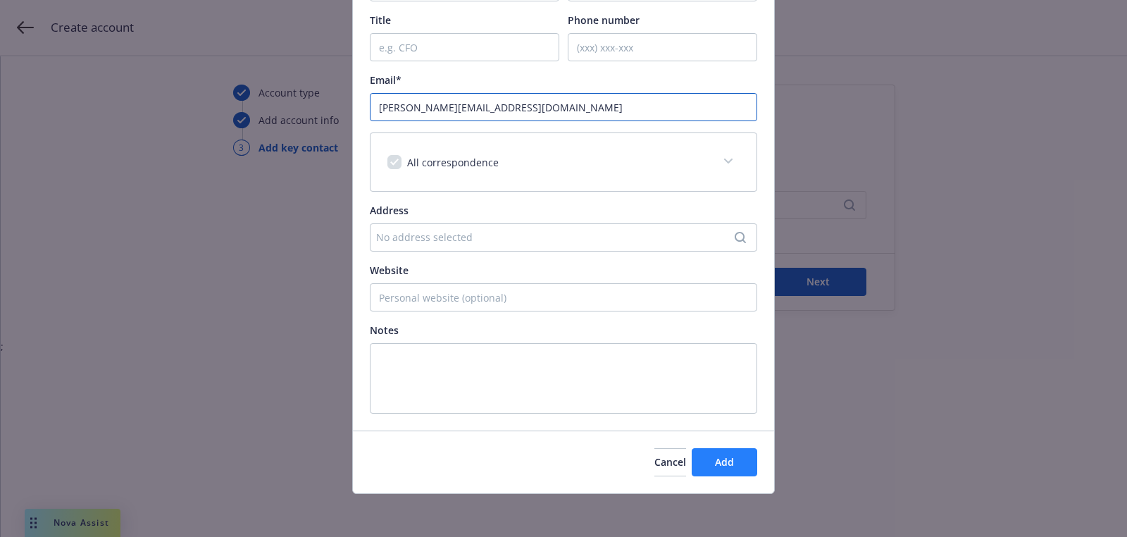
type input "greg@tgpventures.com"
click at [695, 451] on button "Add" at bounding box center [724, 462] width 65 height 28
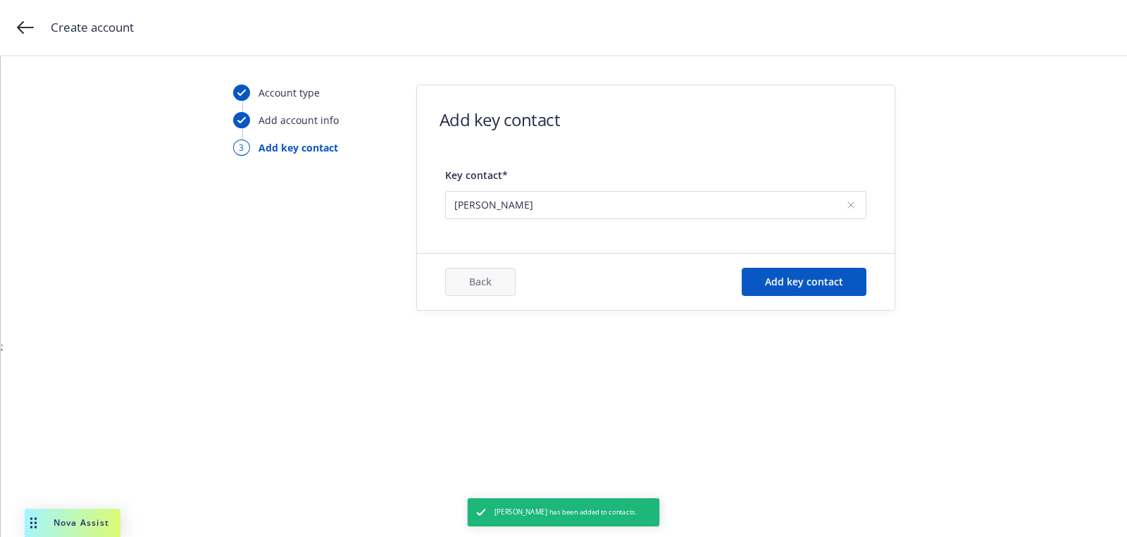
click at [810, 295] on div "Back Add key contact" at bounding box center [656, 282] width 478 height 56
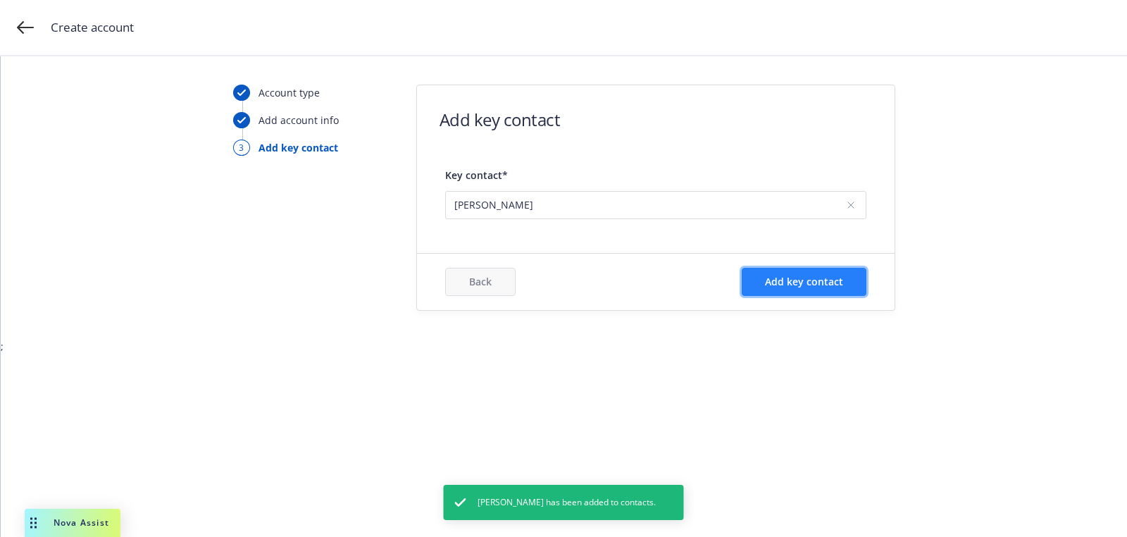
click at [801, 290] on button "Add key contact" at bounding box center [804, 282] width 125 height 28
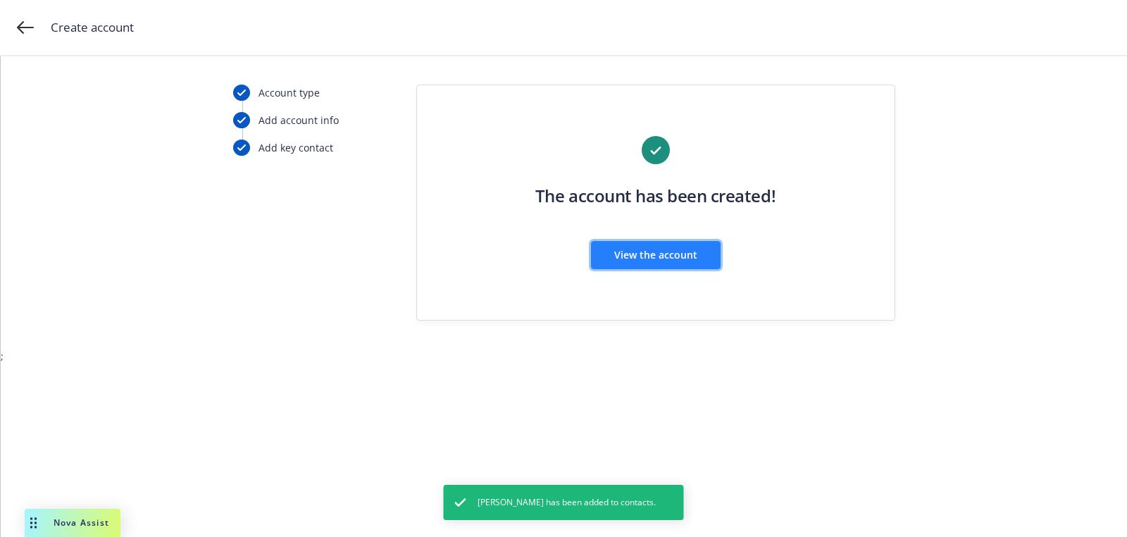
click at [645, 245] on button "View the account" at bounding box center [656, 255] width 130 height 28
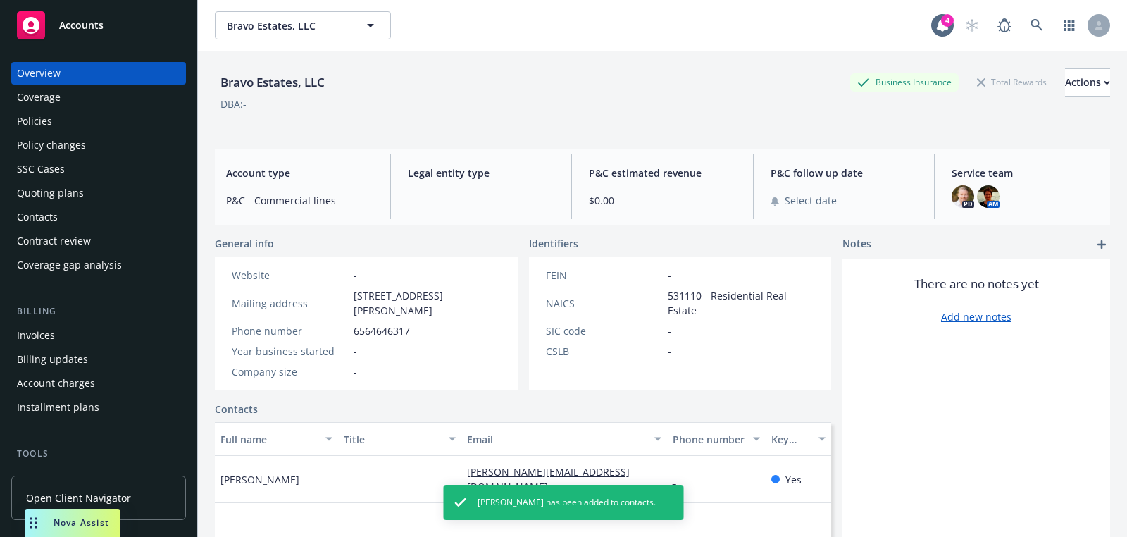
click at [83, 187] on div "Quoting plans" at bounding box center [98, 193] width 163 height 23
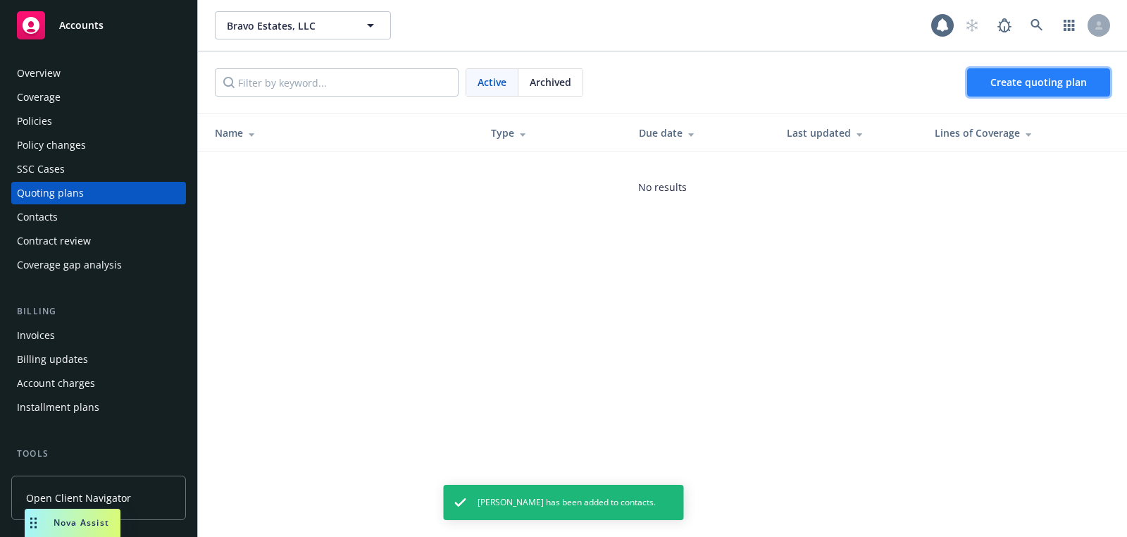
click at [1062, 88] on span "Create quoting plan" at bounding box center [1038, 81] width 96 height 13
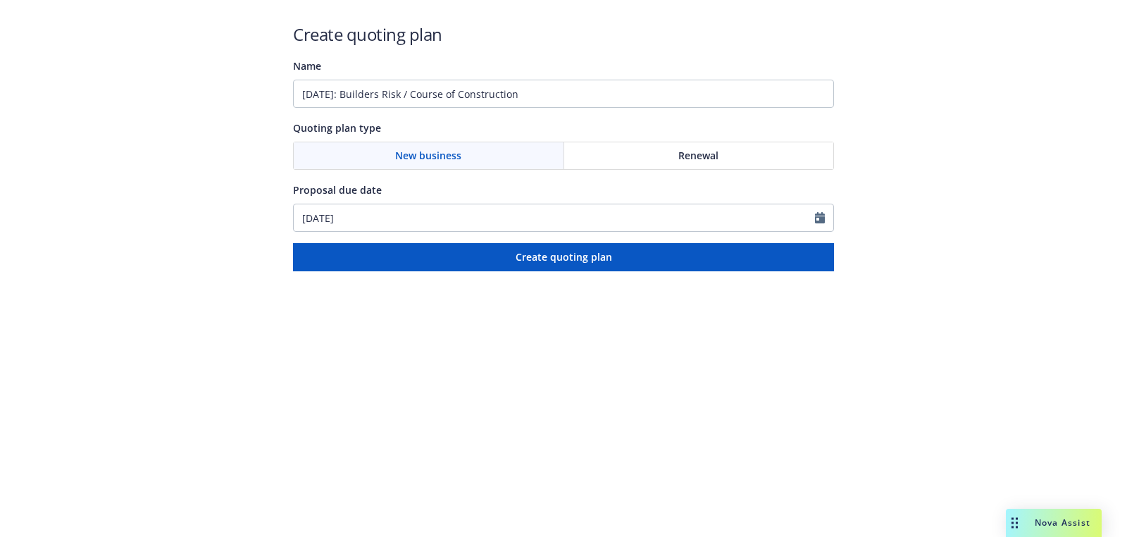
click at [472, 238] on div "Create quoting plan Name [DATE]: Builders Risk / Course of Construction Quoting…" at bounding box center [563, 147] width 541 height 249
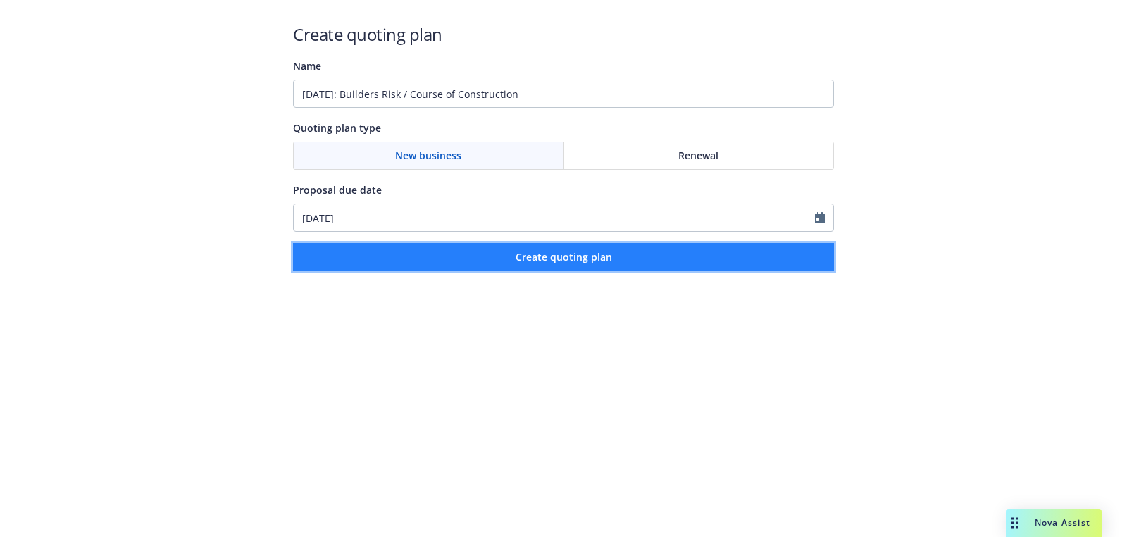
click at [472, 258] on button "Create quoting plan" at bounding box center [563, 257] width 541 height 28
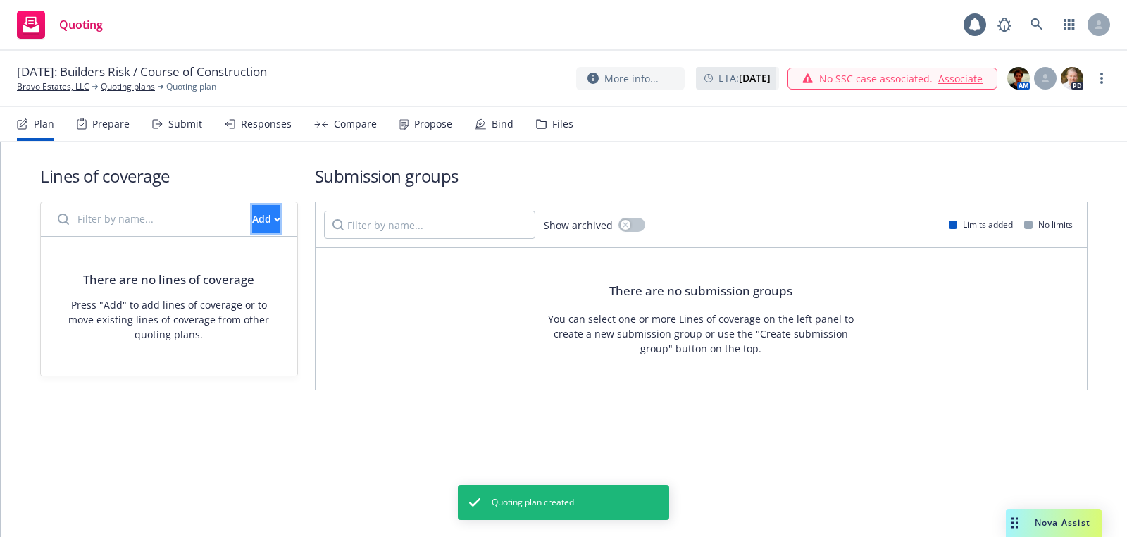
click at [274, 217] on icon "button" at bounding box center [277, 219] width 6 height 5
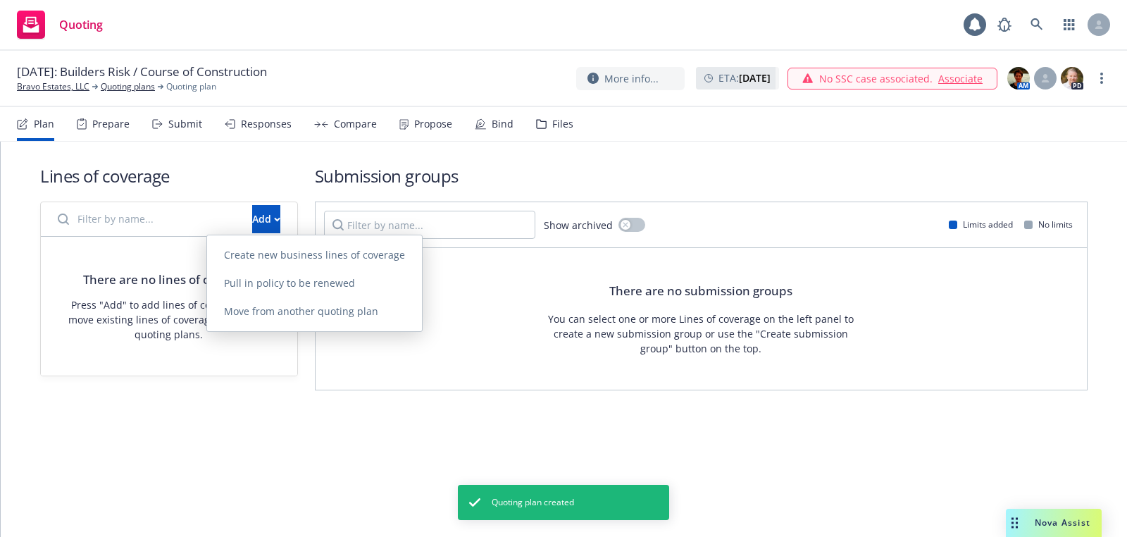
click at [292, 239] on div "Create new business lines of coverage Pull in policy to be renewed Move from an…" at bounding box center [314, 283] width 215 height 96
click at [292, 244] on link "Create new business lines of coverage" at bounding box center [314, 255] width 215 height 28
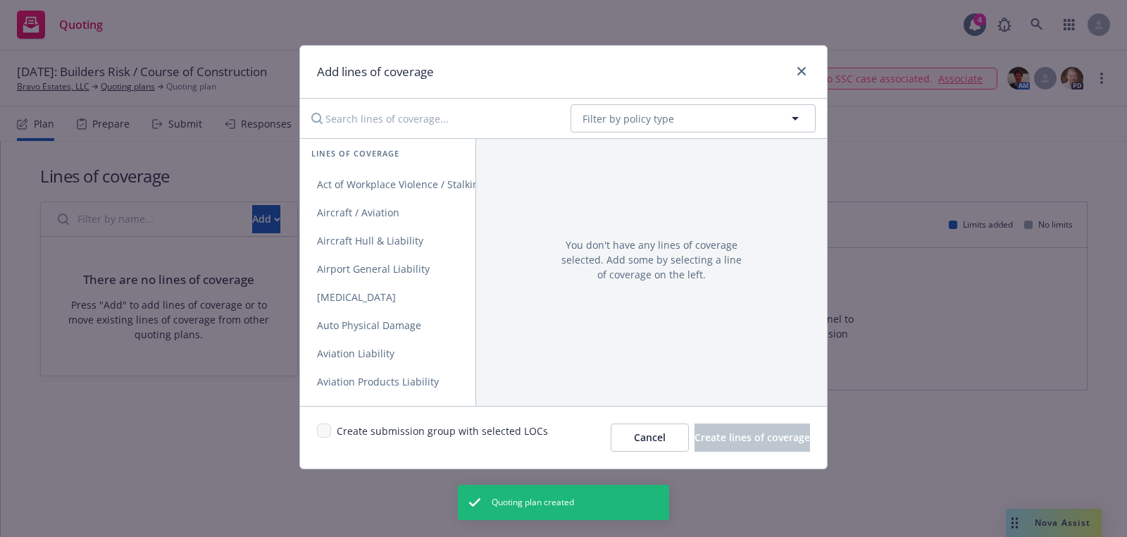
click at [754, 132] on div "No readable name Filter by policy type" at bounding box center [563, 118] width 527 height 39
click at [751, 120] on button "Filter by policy type" at bounding box center [692, 118] width 245 height 28
type input "builder"
click at [700, 154] on strong "Builders Risk / Course of Construction" at bounding box center [678, 157] width 184 height 13
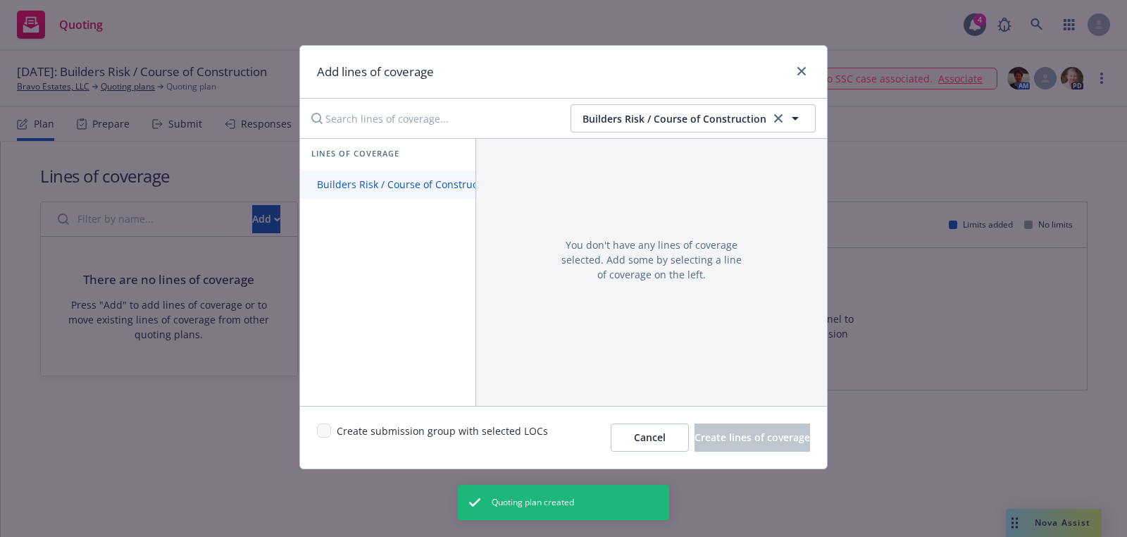
click at [407, 171] on link "Builders Risk / Course of Construction" at bounding box center [406, 184] width 213 height 28
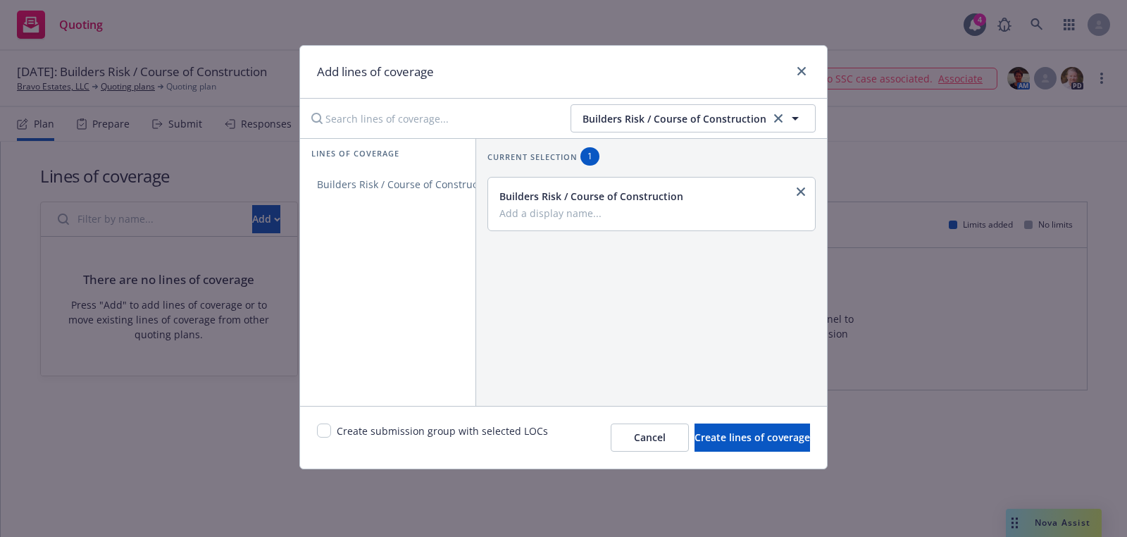
click at [332, 424] on div "Create submission group with selected LOCs" at bounding box center [432, 437] width 231 height 28
click at [326, 425] on input "checkbox" at bounding box center [324, 430] width 14 height 14
checkbox input "true"
click at [779, 428] on button "Create lines of coverage" at bounding box center [752, 437] width 116 height 28
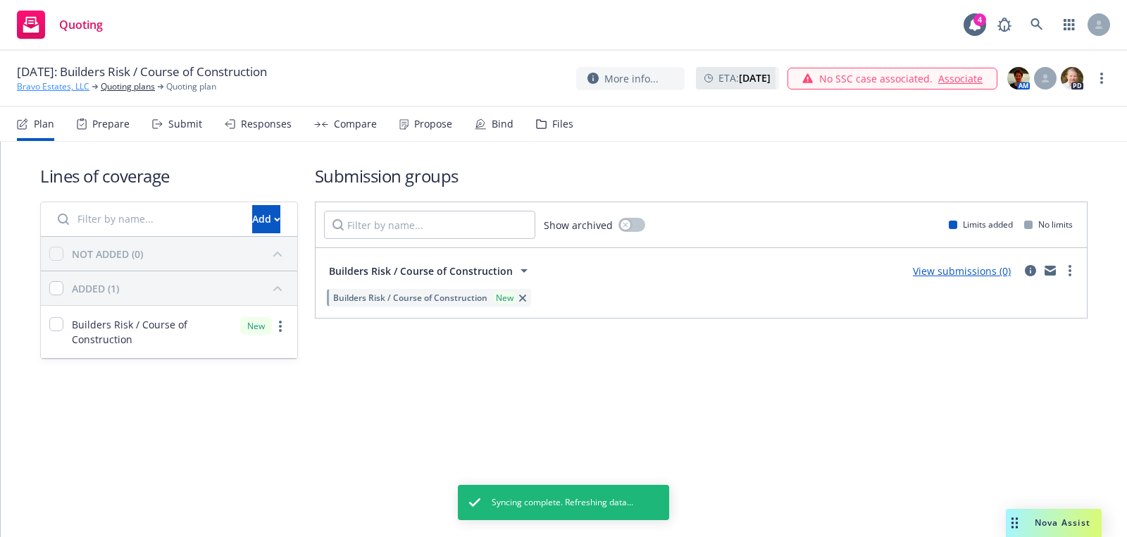
click at [31, 82] on link "Bravo Estates, LLC" at bounding box center [53, 86] width 73 height 13
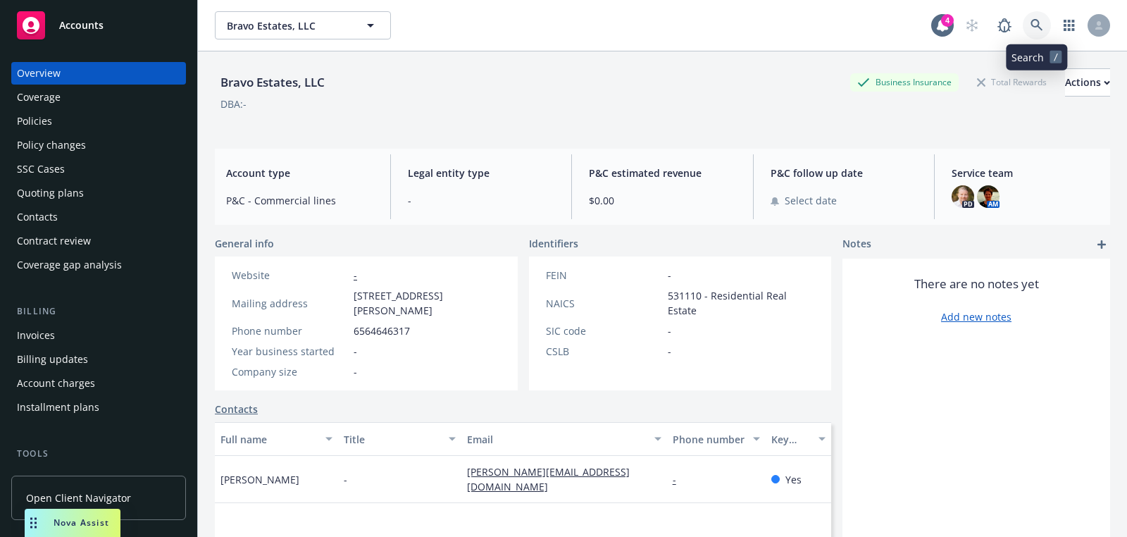
click at [1040, 18] on link at bounding box center [1037, 25] width 28 height 28
click at [87, 17] on div "Accounts" at bounding box center [98, 25] width 163 height 28
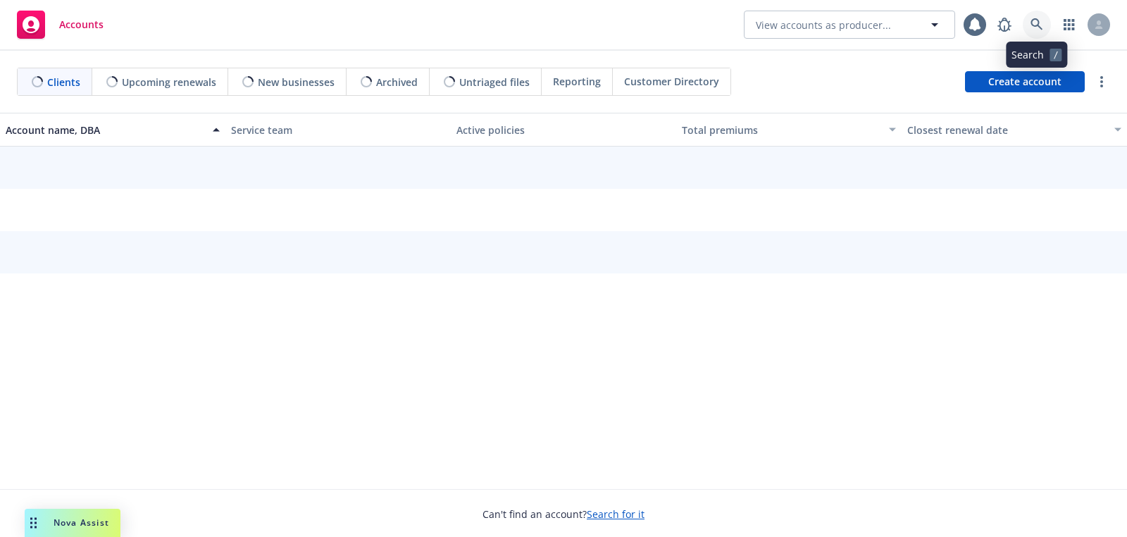
click at [1037, 28] on icon at bounding box center [1036, 24] width 13 height 13
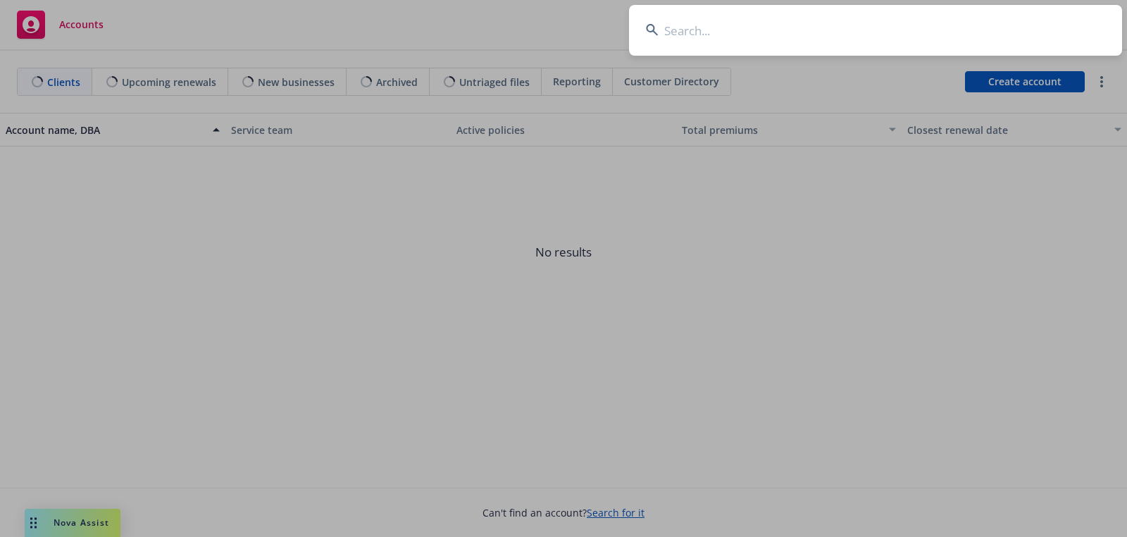
type input "Geniez AI Inc."
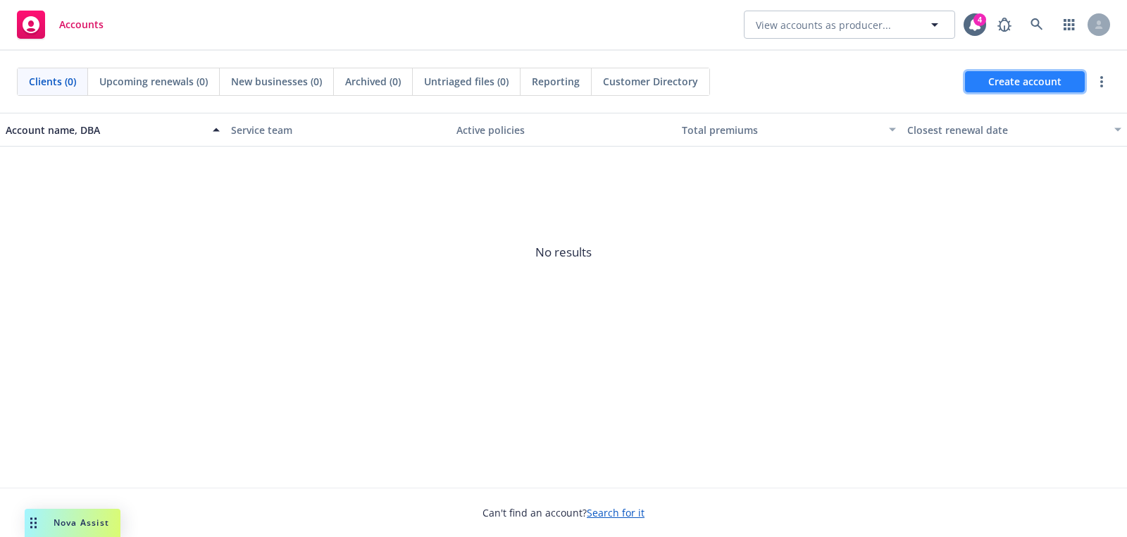
click at [1013, 80] on span "Create account" at bounding box center [1024, 81] width 73 height 27
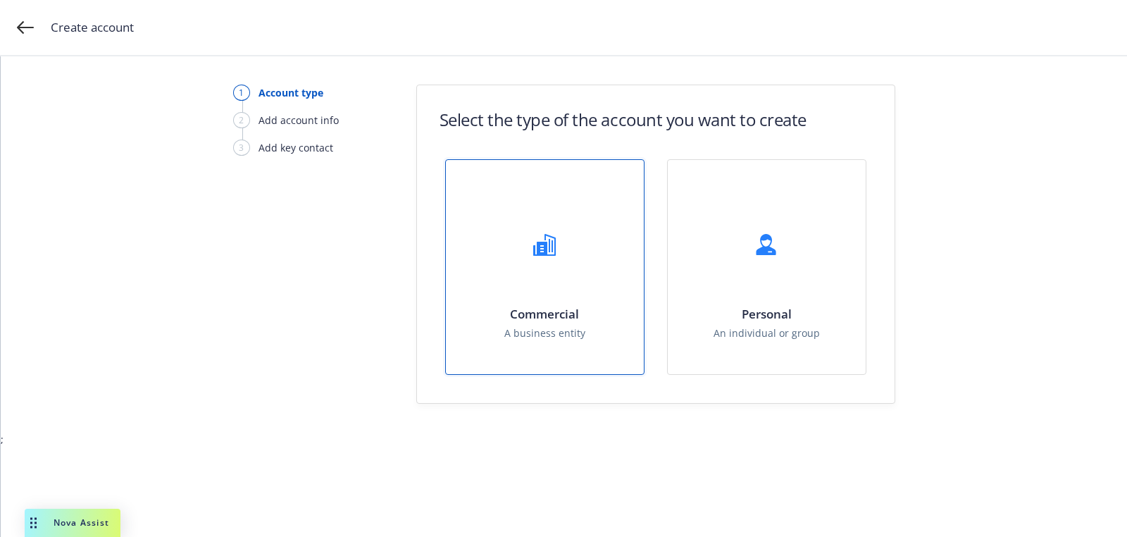
click at [568, 292] on div "Commercial A business entity" at bounding box center [545, 267] width 198 height 214
select select "US"
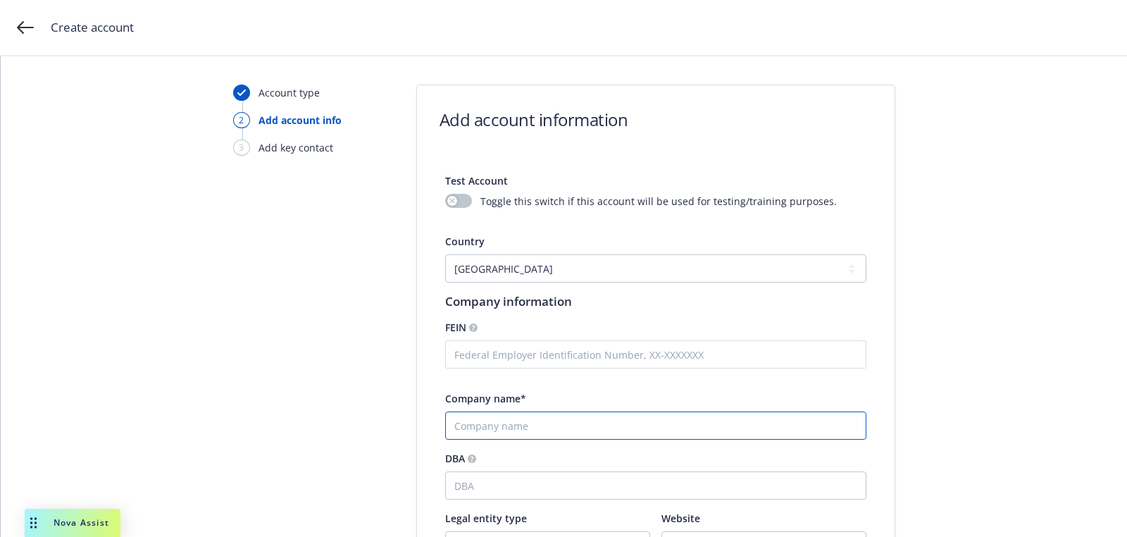
click at [510, 423] on input "Company name*" at bounding box center [655, 425] width 421 height 28
paste input "Geniez AI Inc."
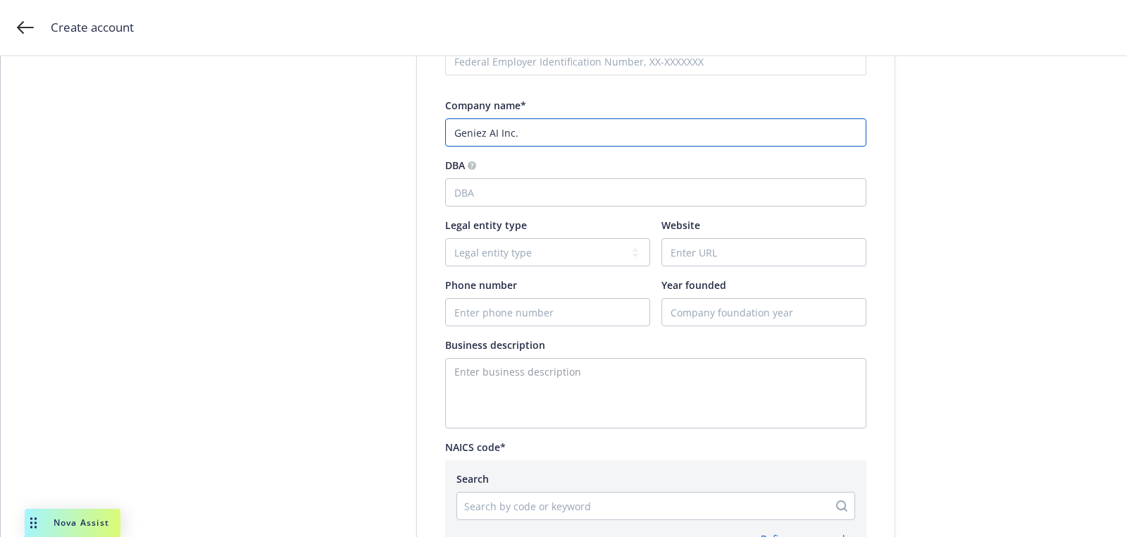
scroll to position [299, 0]
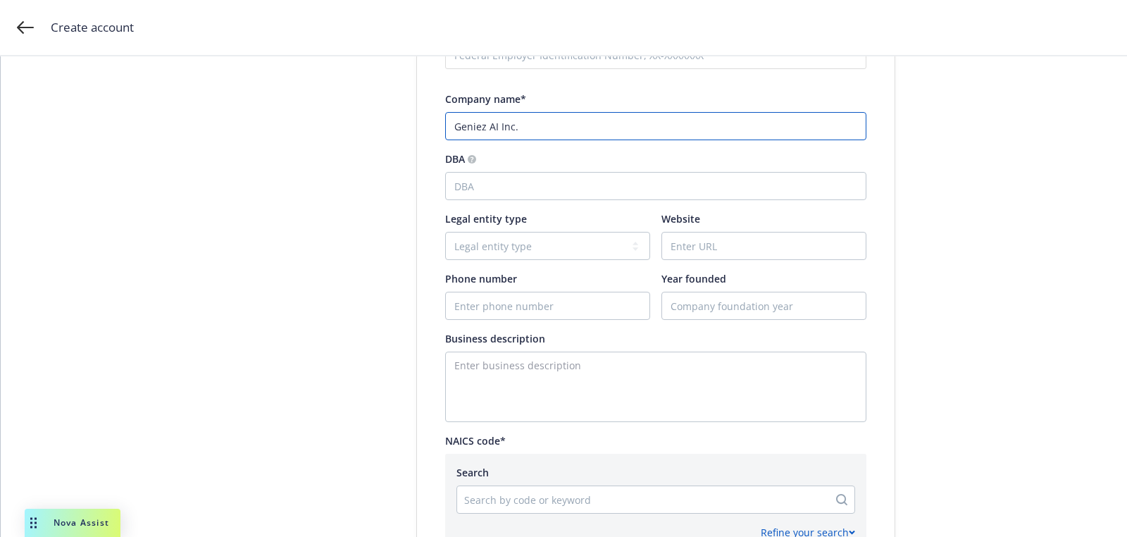
type input "Geniez AI Inc."
click at [479, 370] on textarea "Enter business description" at bounding box center [655, 386] width 421 height 70
paste textarea "The Geniez GenAI Framework is designed to seamlessly connect cutting-edge Large…"
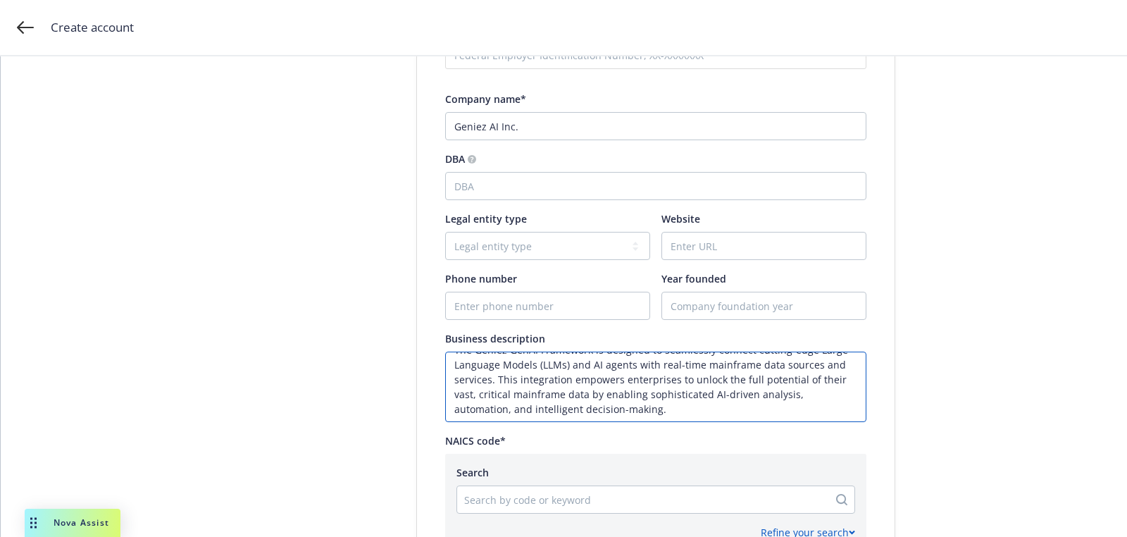
scroll to position [15, 0]
type textarea "The Geniez GenAI Framework is designed to seamlessly connect cutting-edge Large…"
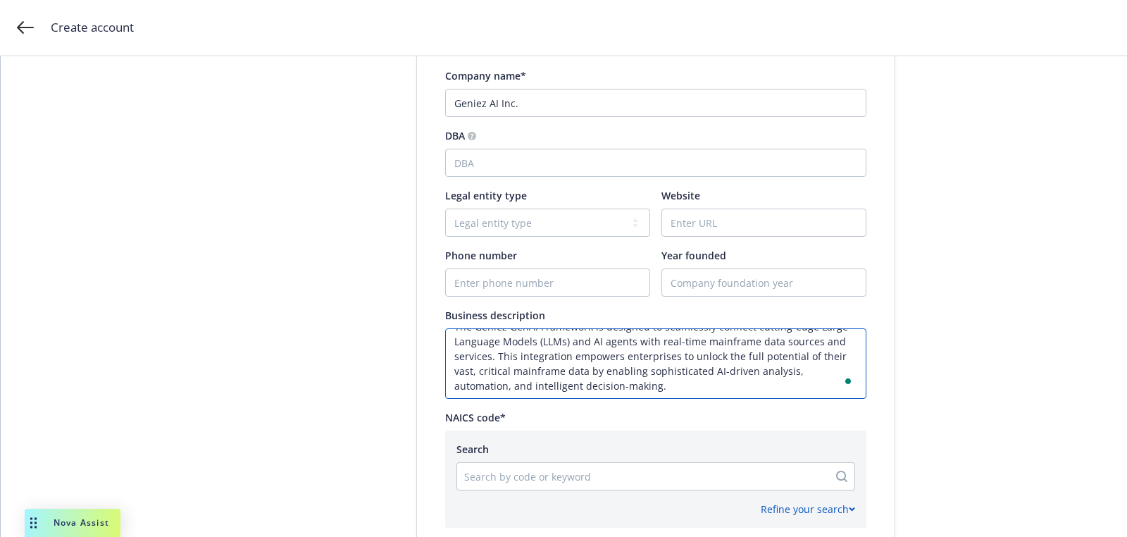
scroll to position [329, 0]
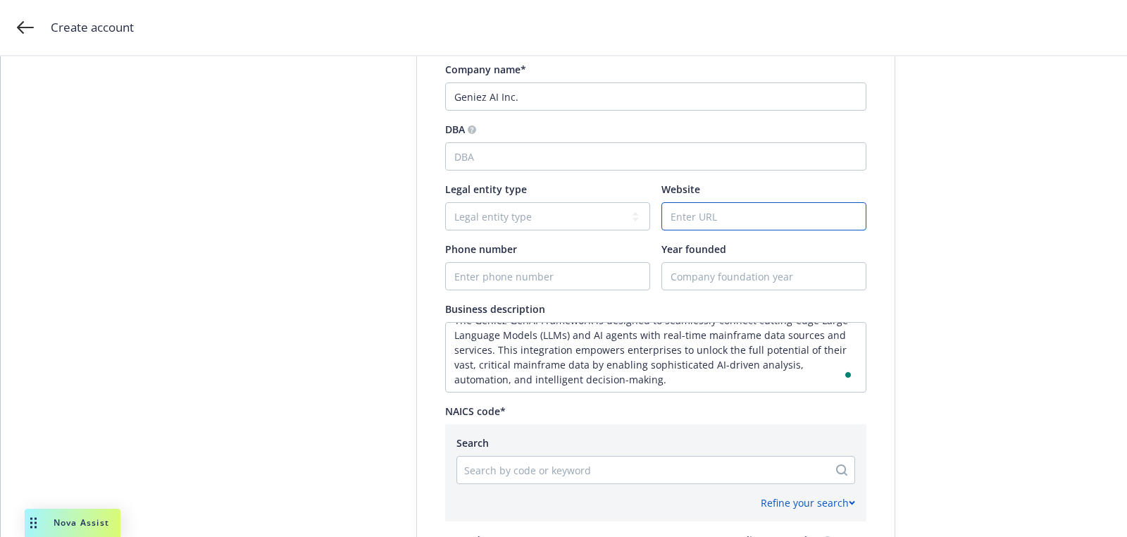
click at [735, 216] on input "Website" at bounding box center [764, 216] width 204 height 27
paste input "www.geniez.ai"
type input "www.geniez.ai"
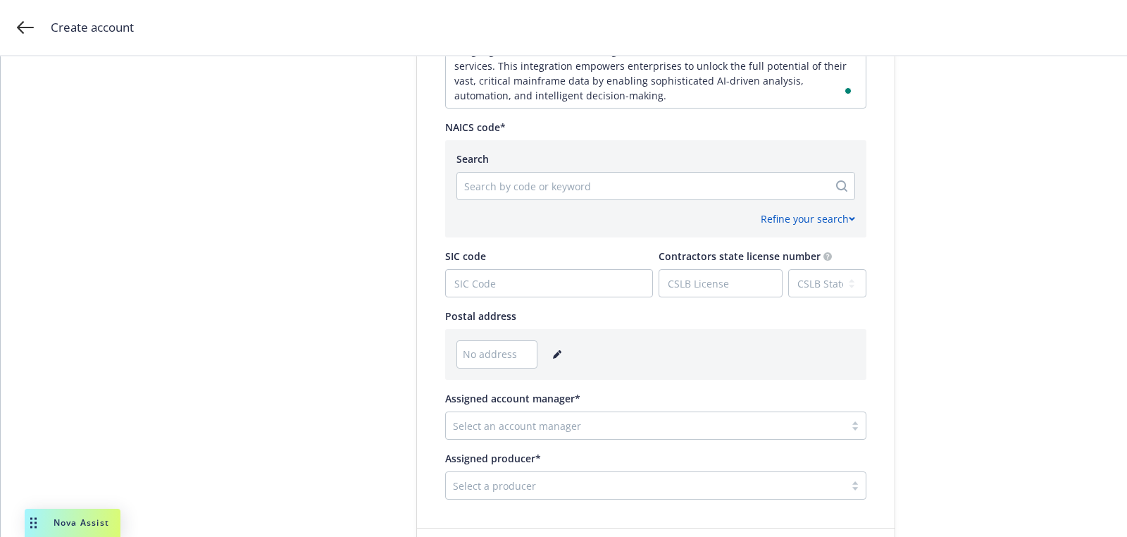
scroll to position [634, 0]
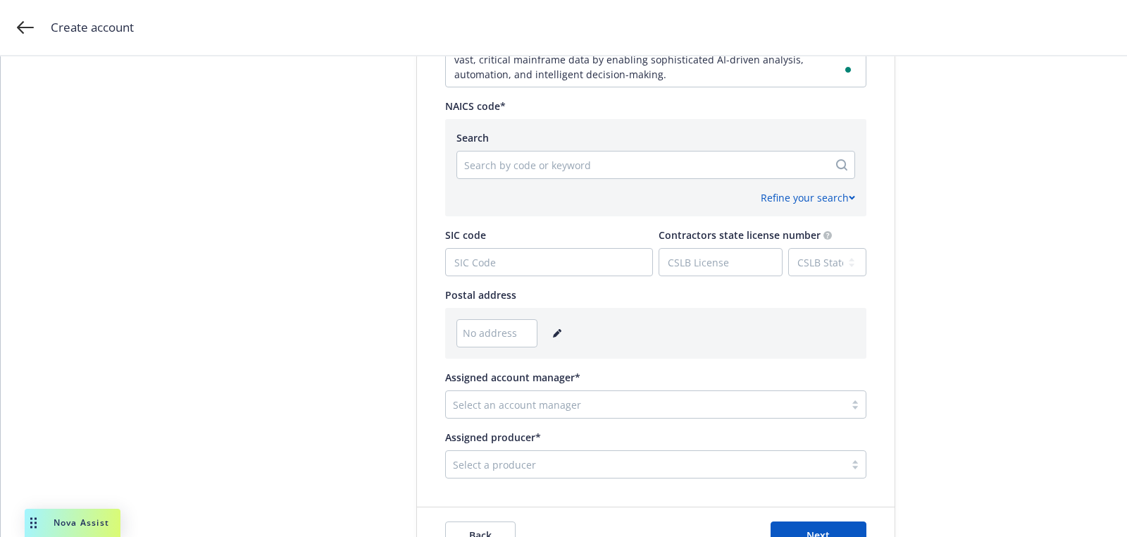
click at [557, 331] on icon "editPencil" at bounding box center [557, 333] width 8 height 8
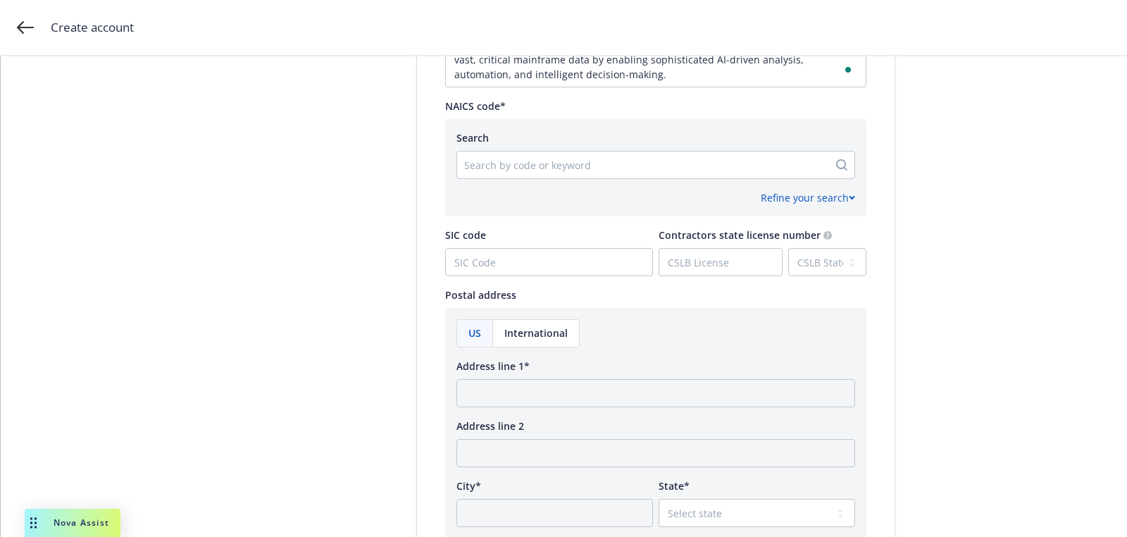
click at [551, 374] on div "Address line 1*" at bounding box center [655, 382] width 399 height 49
click at [551, 386] on input "Address line 1*" at bounding box center [655, 393] width 399 height 28
paste input "1111B S Governors Avenue STE 39029 Dover, DE 19904"
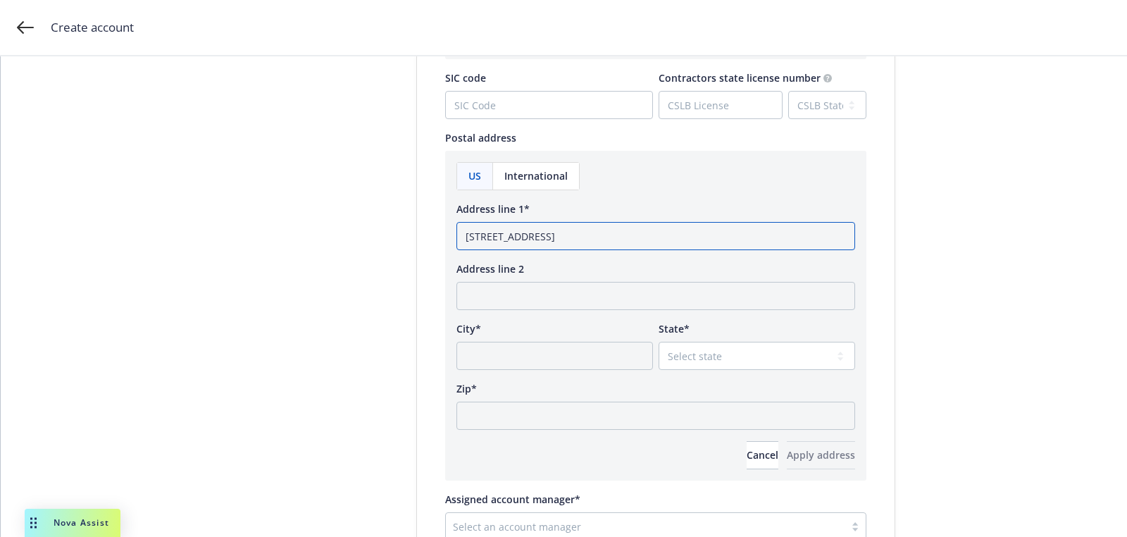
click at [711, 237] on input "1111B S Governors Avenue STE 39029 Dover, DE 19904" at bounding box center [655, 236] width 399 height 28
type input "1111B S Governors Avenue STE 39029 Dover, DE"
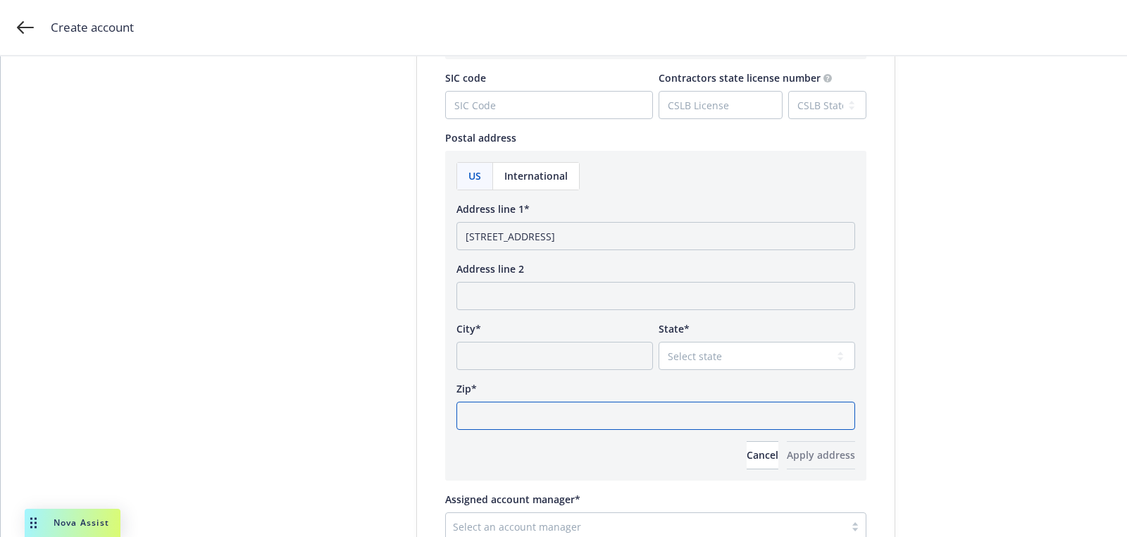
click at [616, 423] on input "Zip*" at bounding box center [655, 415] width 399 height 28
paste input "19904"
type input "19904"
click at [719, 347] on select "Select state Alabama Alaska American Samoa Arizona Arkansas Baker Island Califo…" at bounding box center [757, 356] width 196 height 28
select select "DE"
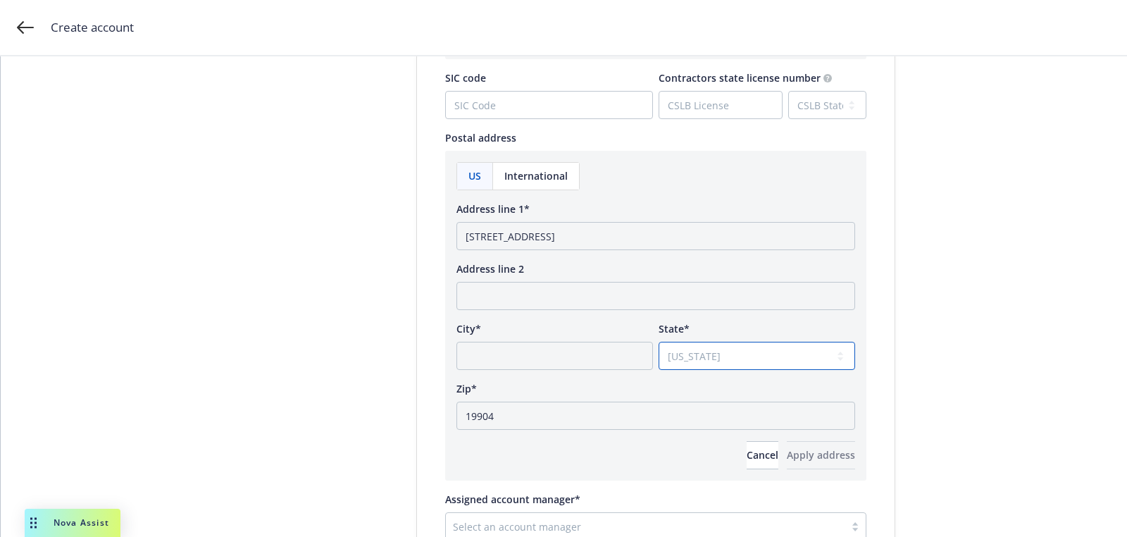
click at [659, 342] on select "Select state Alabama Alaska American Samoa Arizona Arkansas Baker Island Califo…" at bounding box center [757, 356] width 196 height 28
click at [654, 233] on input "1111B S Governors Avenue STE 39029 Dover, DE" at bounding box center [655, 236] width 399 height 28
type input "1111B S Governors Avenue STE 39029, DE"
click at [585, 345] on input "City*" at bounding box center [554, 356] width 196 height 28
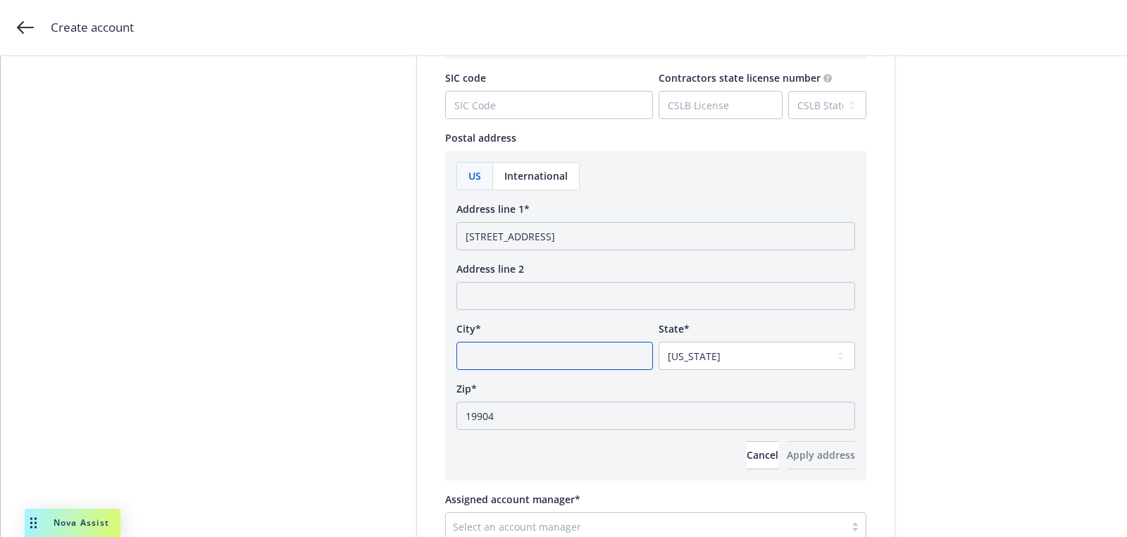
paste input "Dover"
type input "Dover"
drag, startPoint x: 642, startPoint y: 233, endPoint x: 906, endPoint y: 257, distance: 264.5
type input "1111B S Governors Avenue STE 39029"
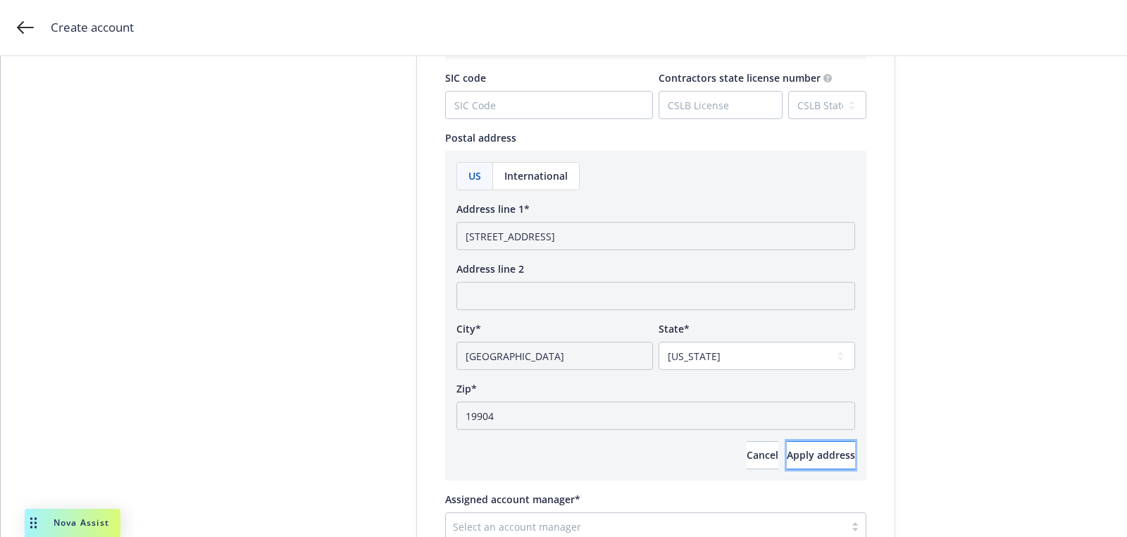
click at [807, 449] on span "Apply address" at bounding box center [821, 454] width 68 height 13
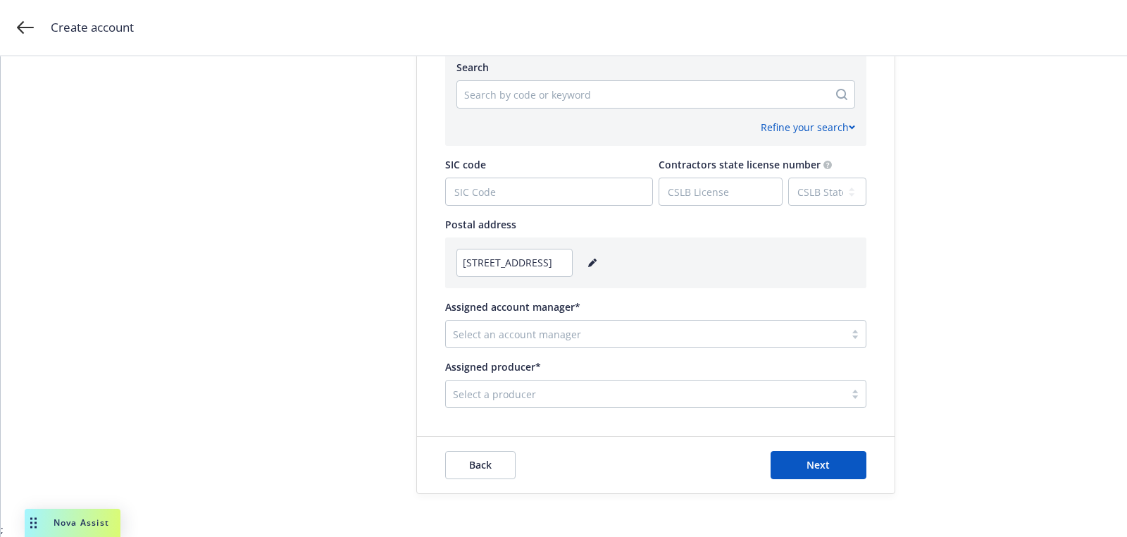
scroll to position [703, 0]
click at [518, 337] on div at bounding box center [645, 335] width 385 height 17
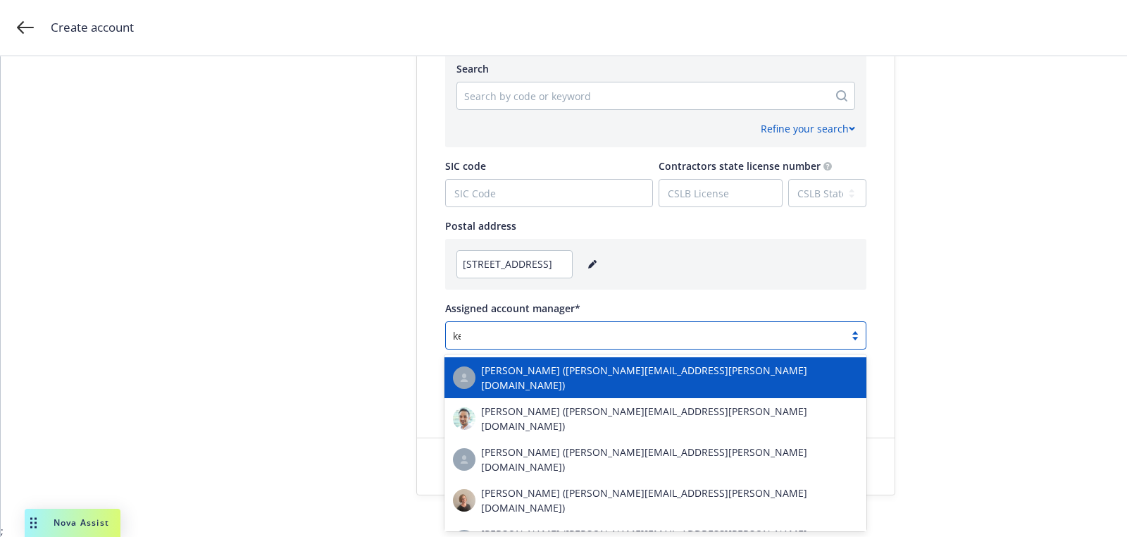
type input "kepp"
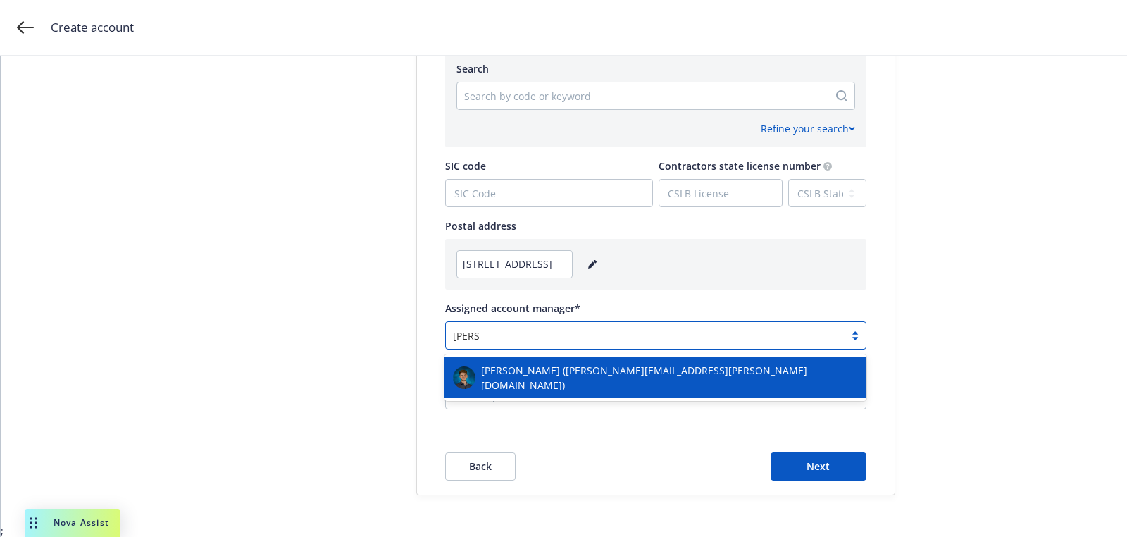
click at [511, 369] on span "Harrison Kepp (harrison.kepp@newfront.com)" at bounding box center [669, 378] width 377 height 30
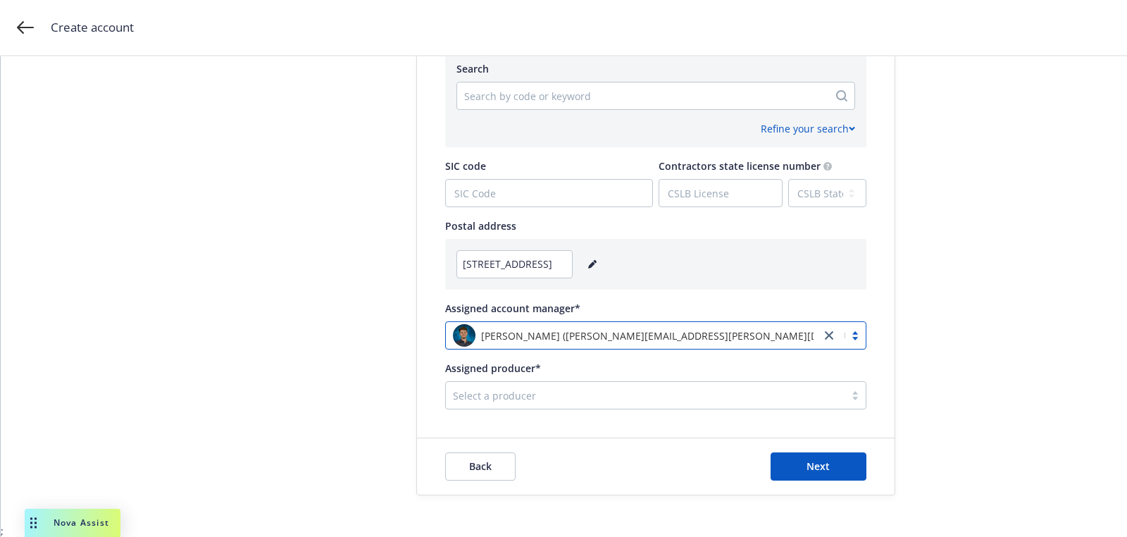
click at [623, 381] on div "Select a producer" at bounding box center [655, 395] width 421 height 28
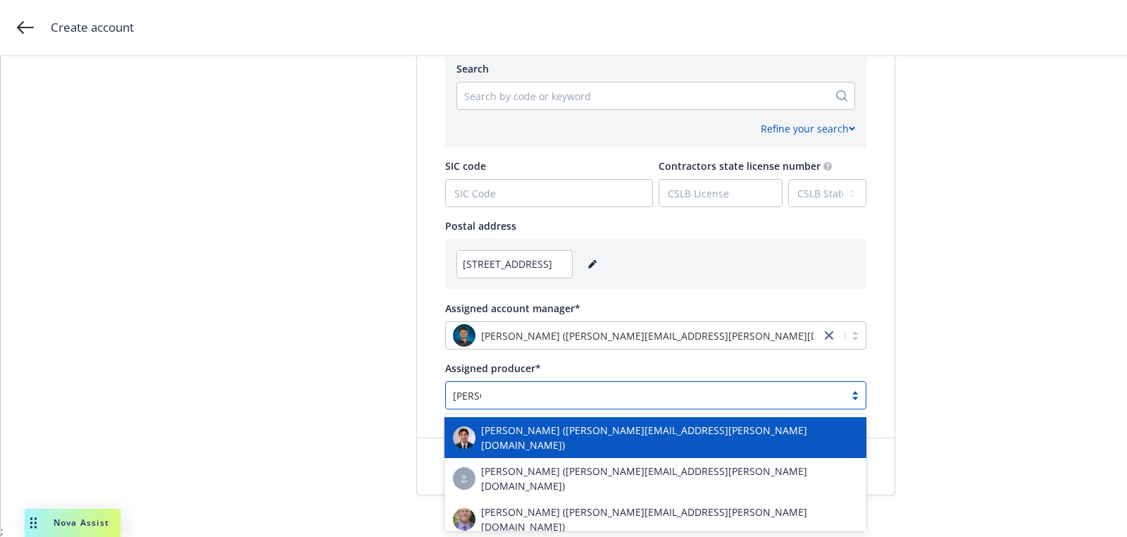
type input "brian"
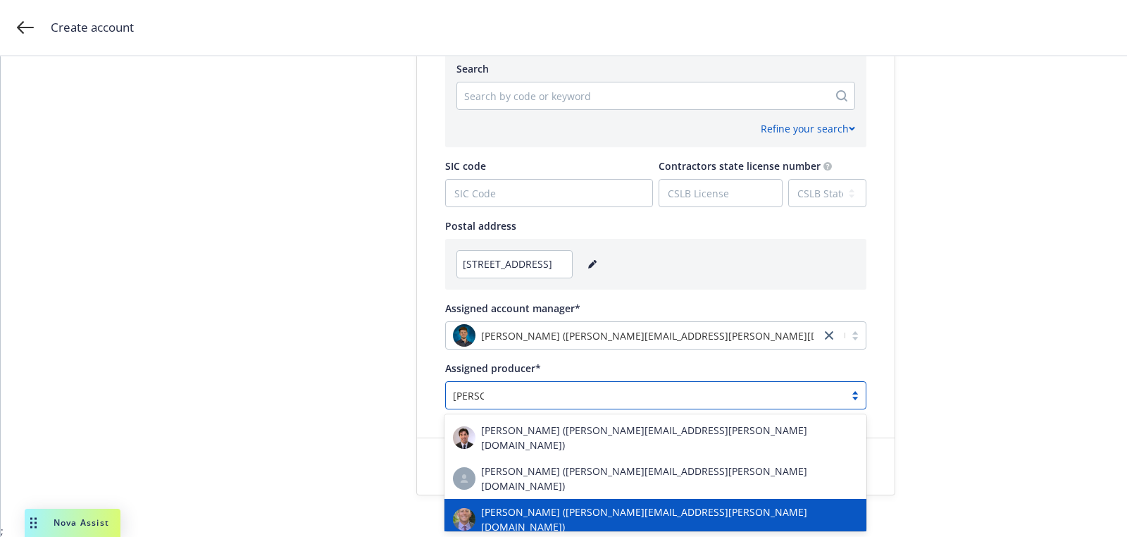
click at [590, 504] on span "[PERSON_NAME] ([PERSON_NAME][EMAIL_ADDRESS][PERSON_NAME][DOMAIN_NAME])" at bounding box center [669, 519] width 377 height 30
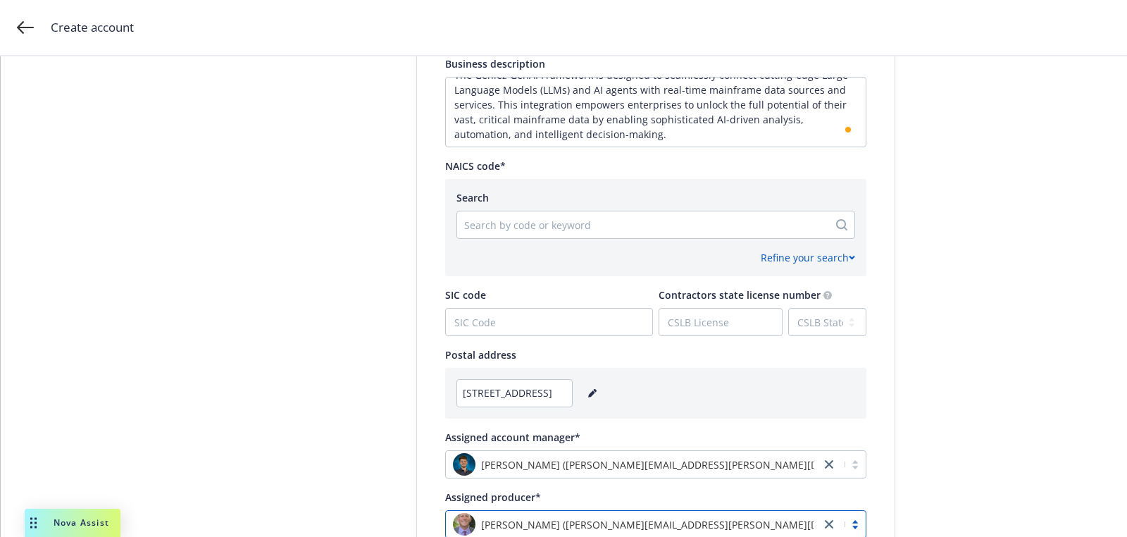
scroll to position [560, 0]
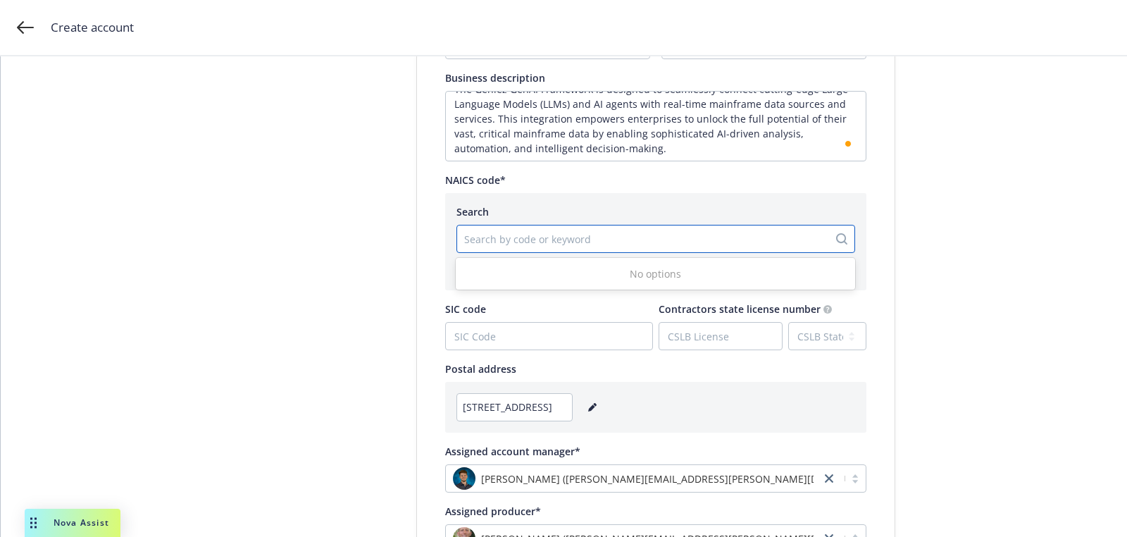
click at [523, 244] on div at bounding box center [642, 238] width 357 height 17
paste input "513210"
type input "513210"
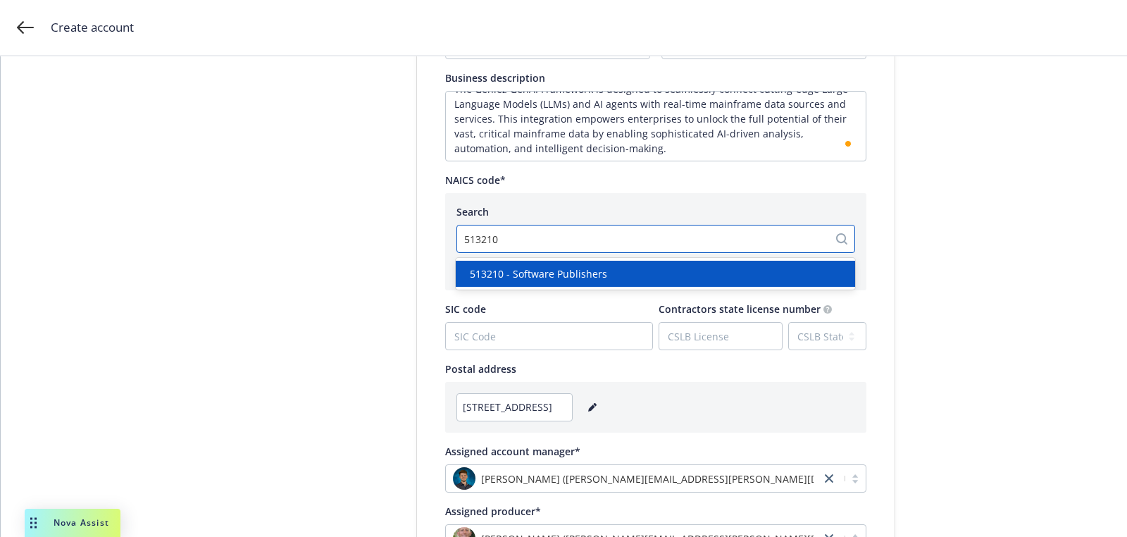
click at [537, 273] on span "513210 - Software Publishers" at bounding box center [538, 273] width 137 height 15
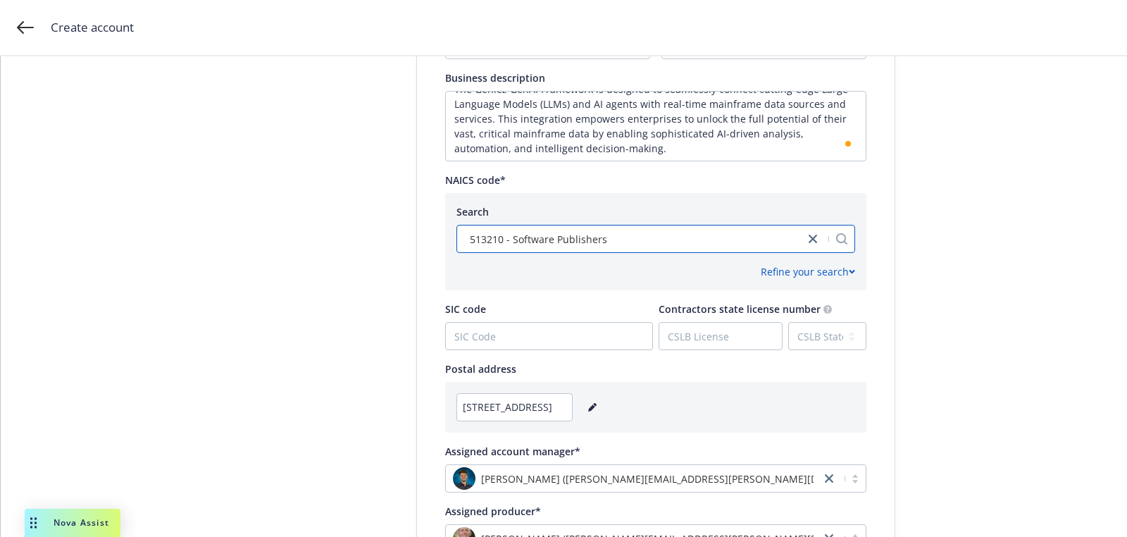
scroll to position [703, 0]
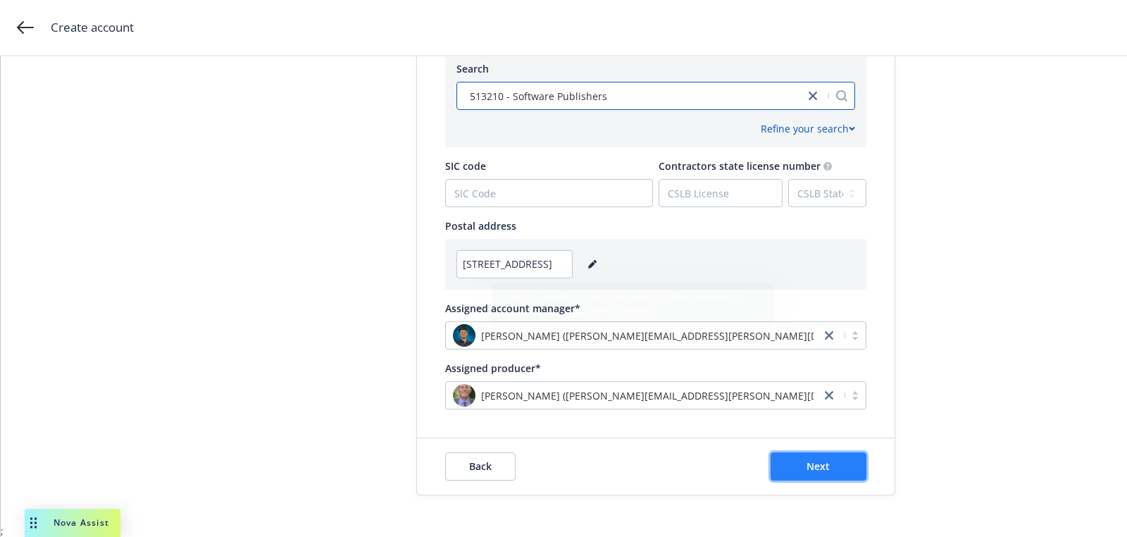
click at [778, 474] on button "Next" at bounding box center [818, 466] width 96 height 28
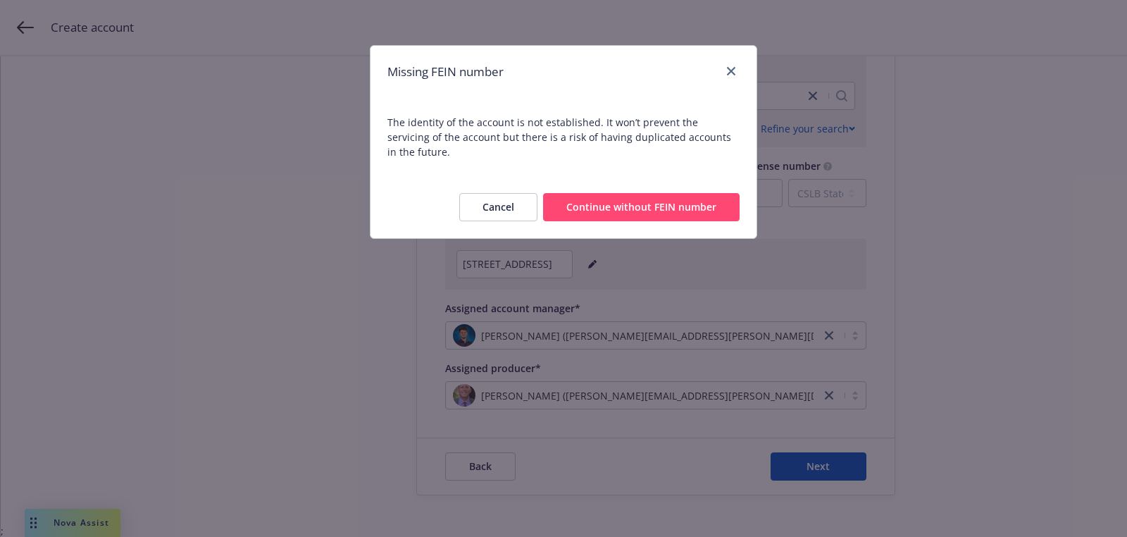
click at [624, 194] on button "Continue without FEIN number" at bounding box center [641, 207] width 196 height 28
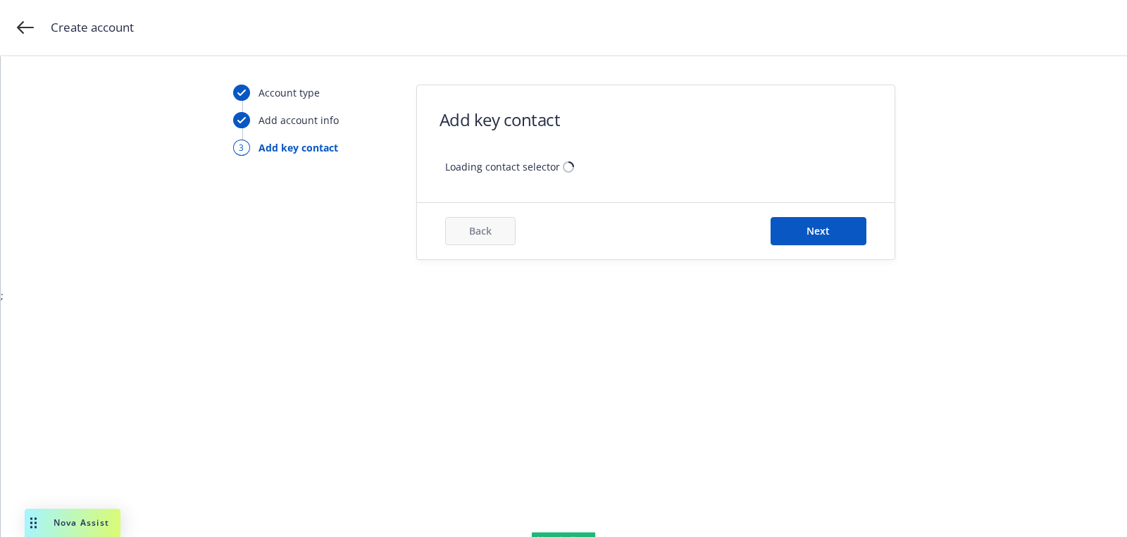
scroll to position [0, 0]
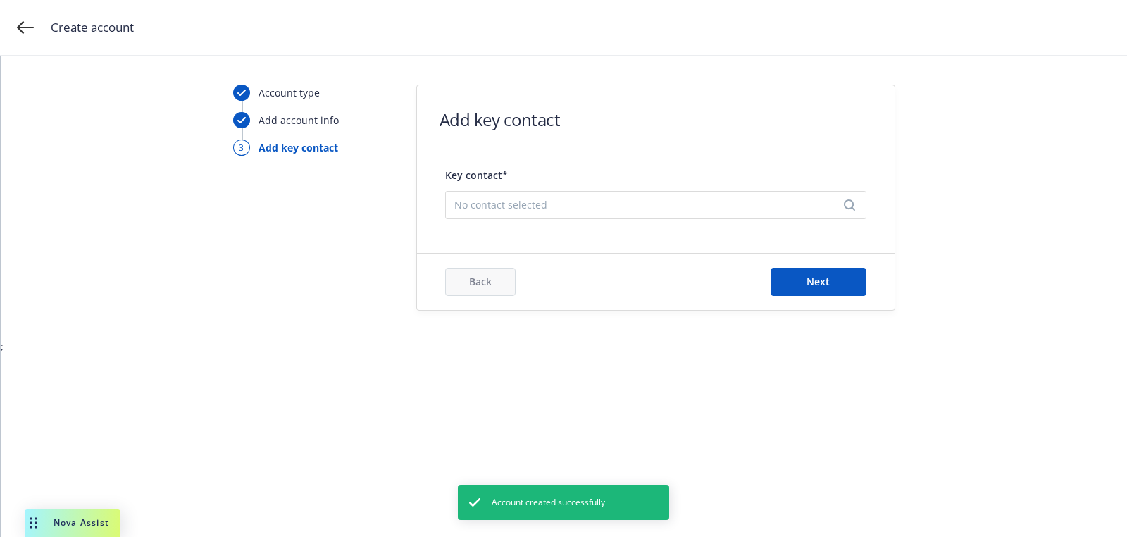
click at [603, 194] on div "No contact selected" at bounding box center [655, 205] width 421 height 28
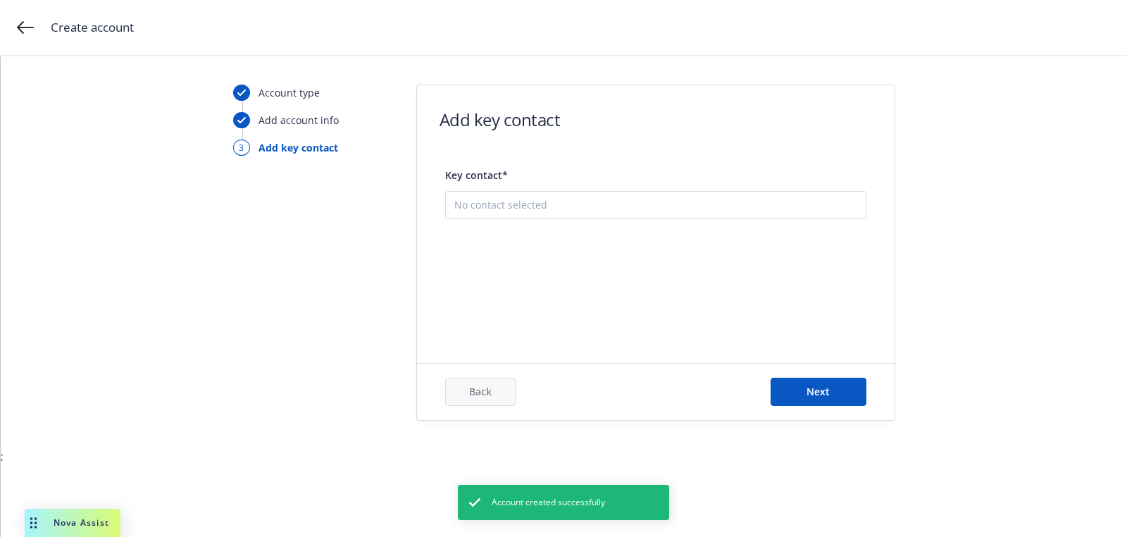
click at [577, 268] on button "Add new contact" at bounding box center [655, 275] width 403 height 28
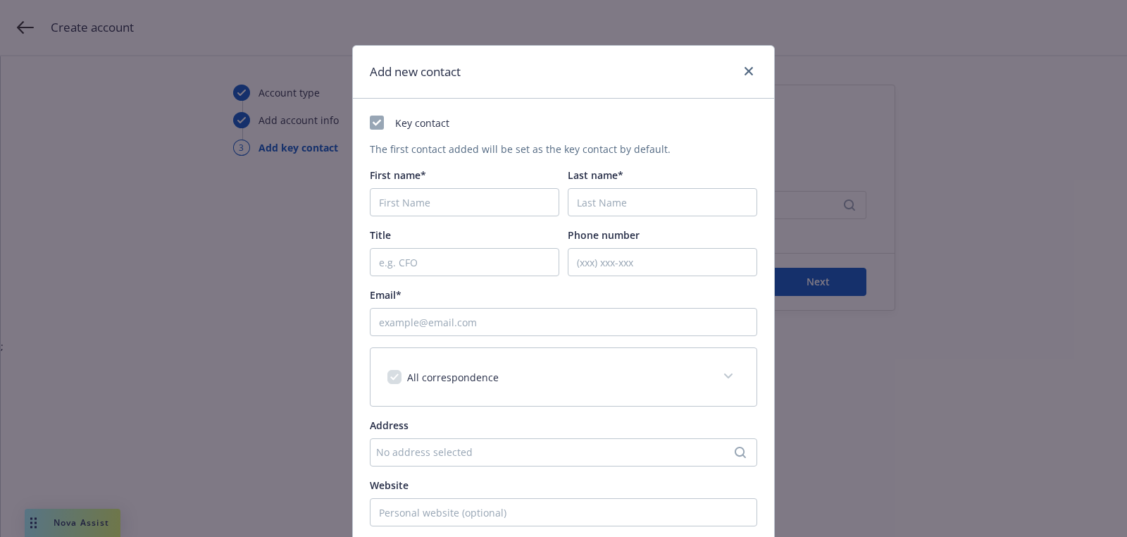
click at [530, 220] on div "Key contact The first contact added will be set as the key contact by default. …" at bounding box center [563, 372] width 387 height 513
paste input "Gil"
click at [518, 208] on input "Gil" at bounding box center [464, 202] width 189 height 28
type input "Gil"
paste input "Peleg"
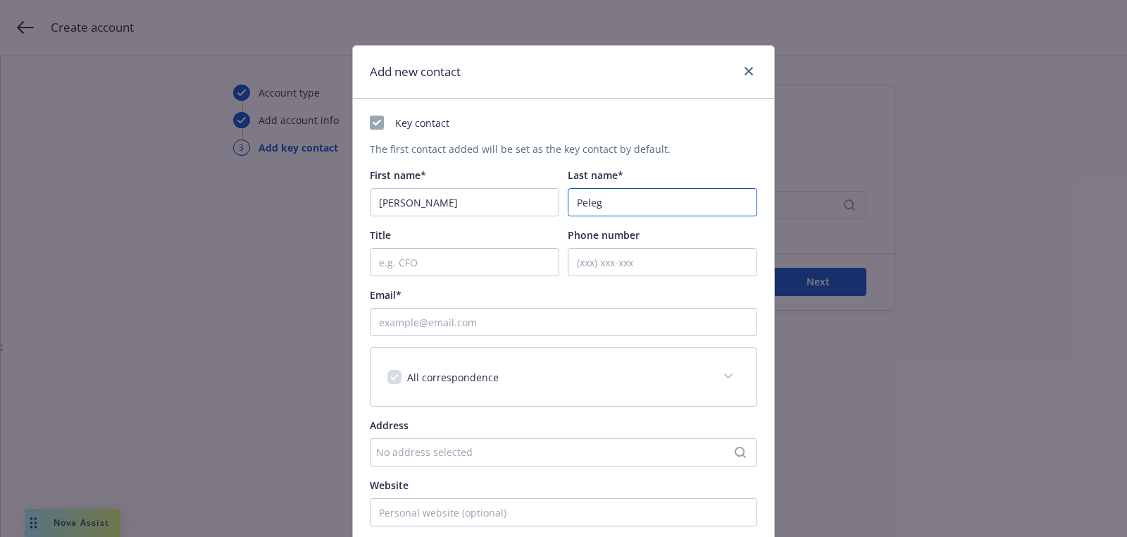
type input "Peleg"
click at [621, 331] on input "Email*" at bounding box center [563, 322] width 387 height 28
paste input "gil@geniez.ai"
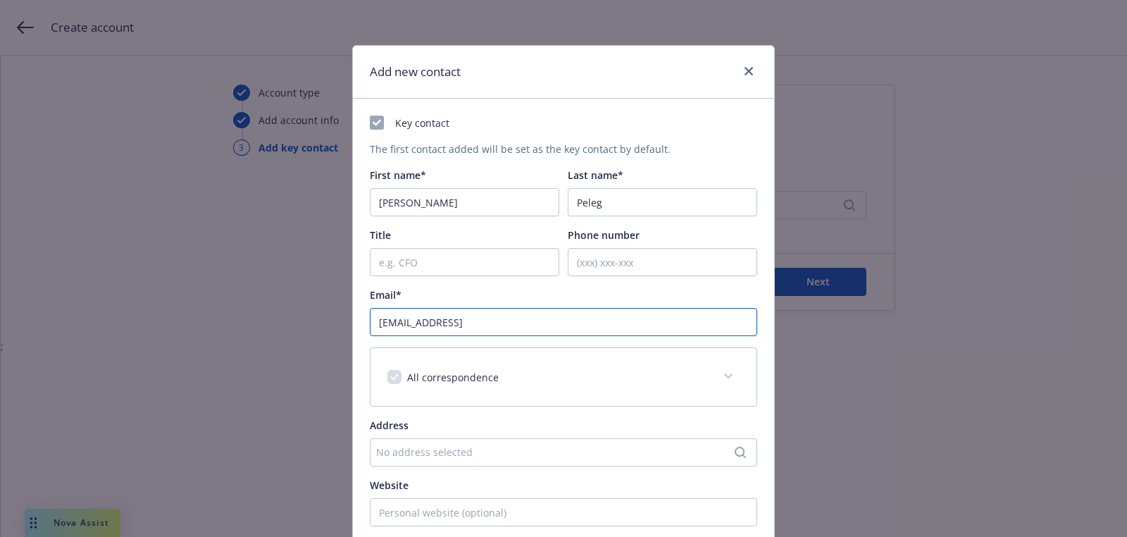
scroll to position [215, 0]
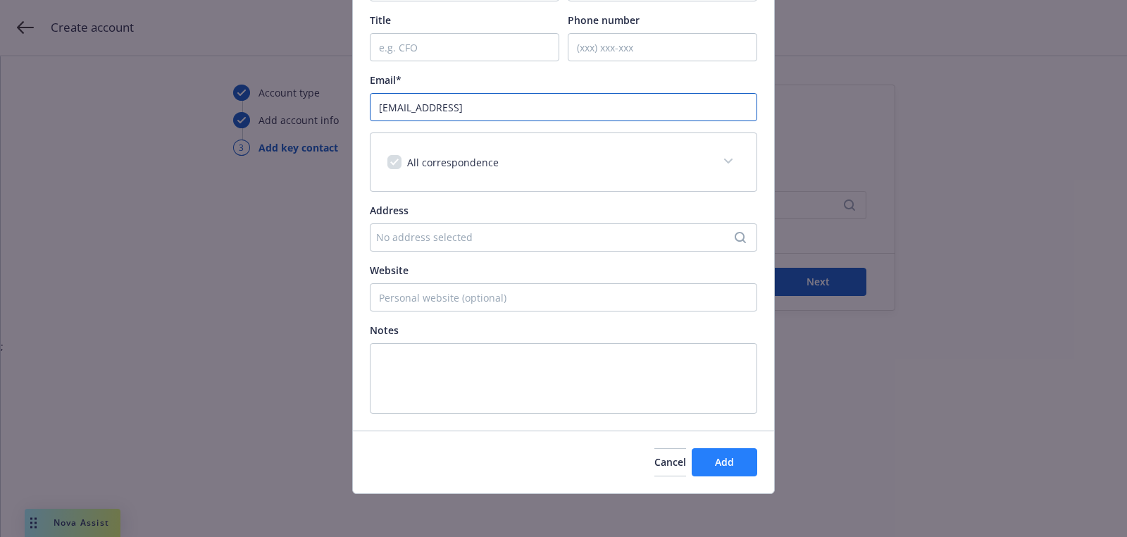
type input "gil@geniez.ai"
click at [725, 466] on span "Add" at bounding box center [724, 461] width 19 height 13
click at [808, 276] on div "Add new contact Key contact The first contact added will be set as the key cont…" at bounding box center [563, 268] width 1127 height 537
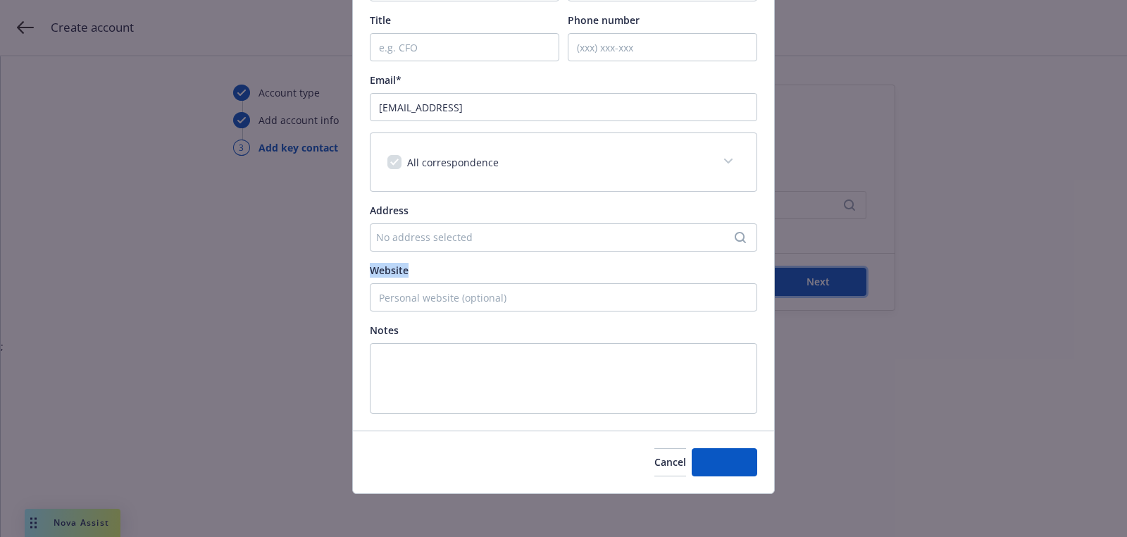
click at [808, 276] on span "Next" at bounding box center [817, 281] width 23 height 13
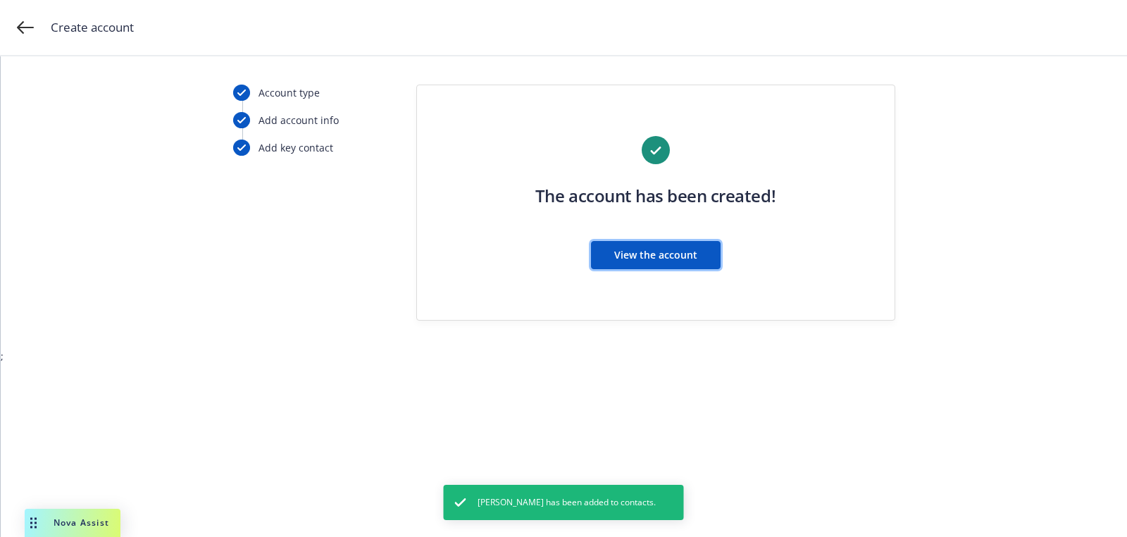
click at [671, 255] on span "View the account" at bounding box center [655, 254] width 83 height 13
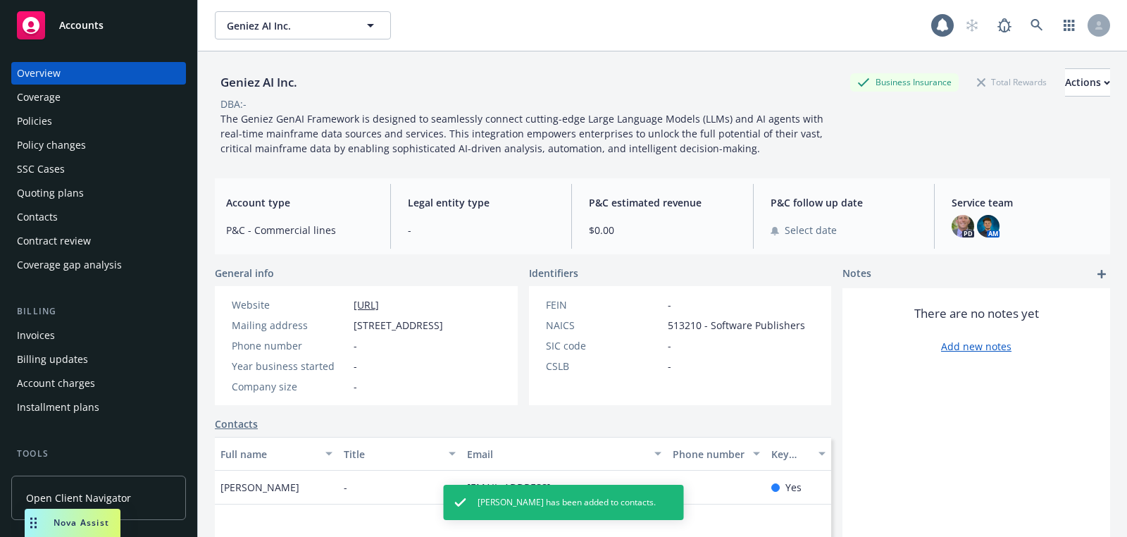
click at [94, 199] on div "Quoting plans" at bounding box center [98, 193] width 163 height 23
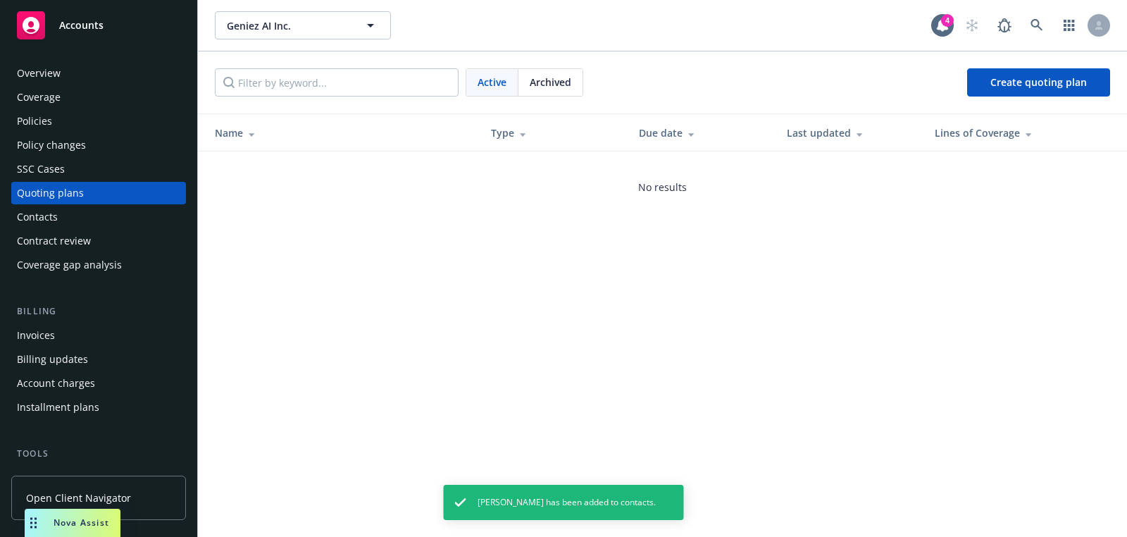
scroll to position [404, 0]
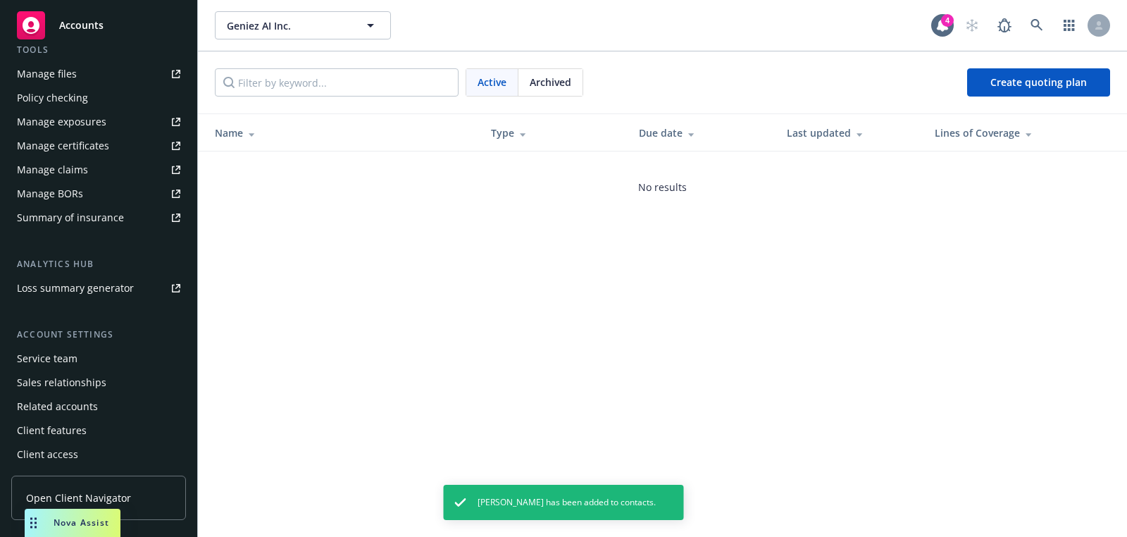
click at [87, 361] on div "Service team" at bounding box center [98, 358] width 163 height 23
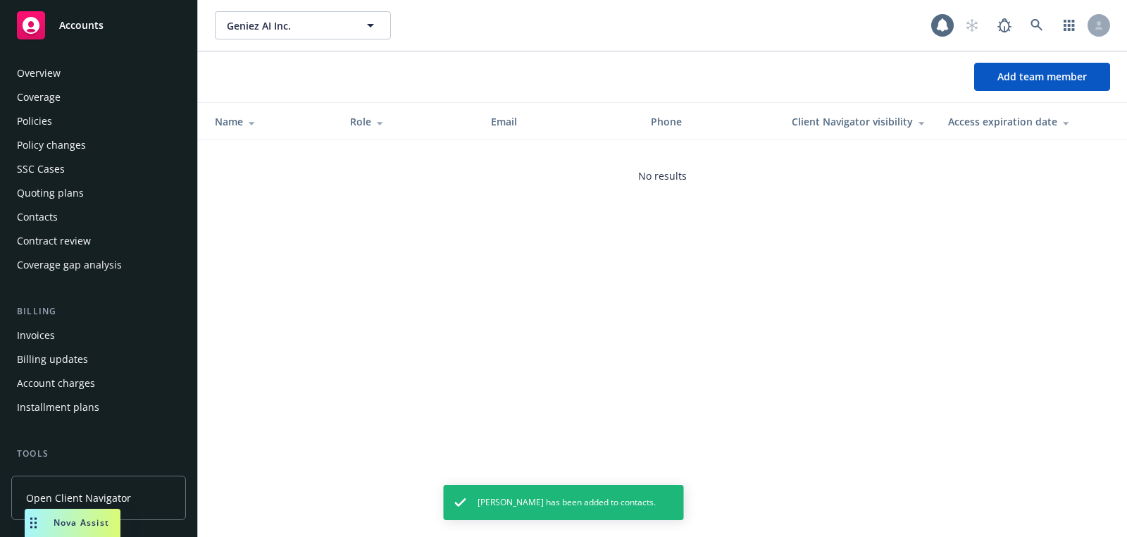
scroll to position [404, 0]
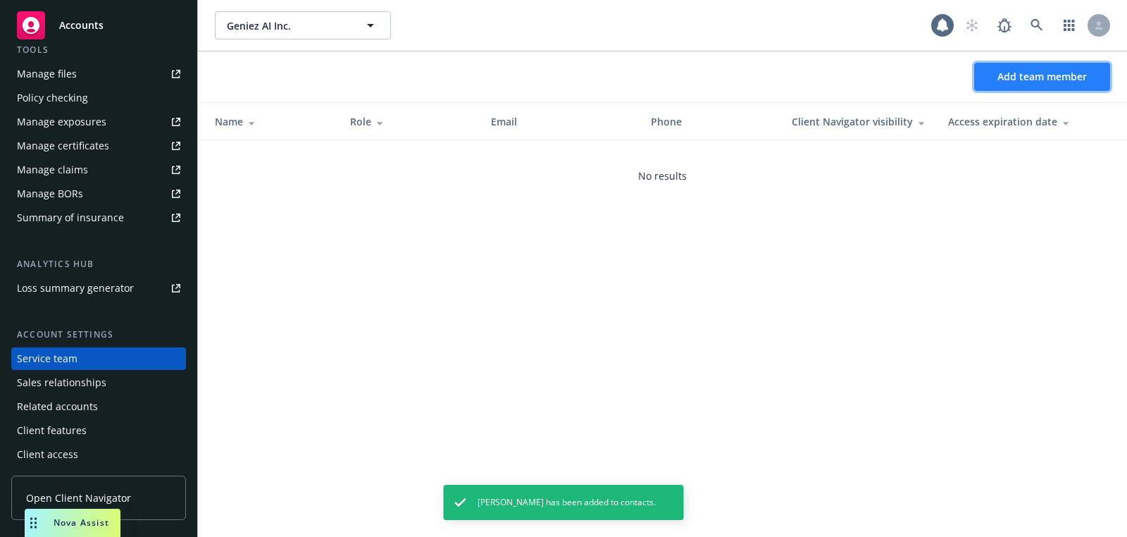
click at [1001, 63] on button "Add team member" at bounding box center [1042, 77] width 136 height 28
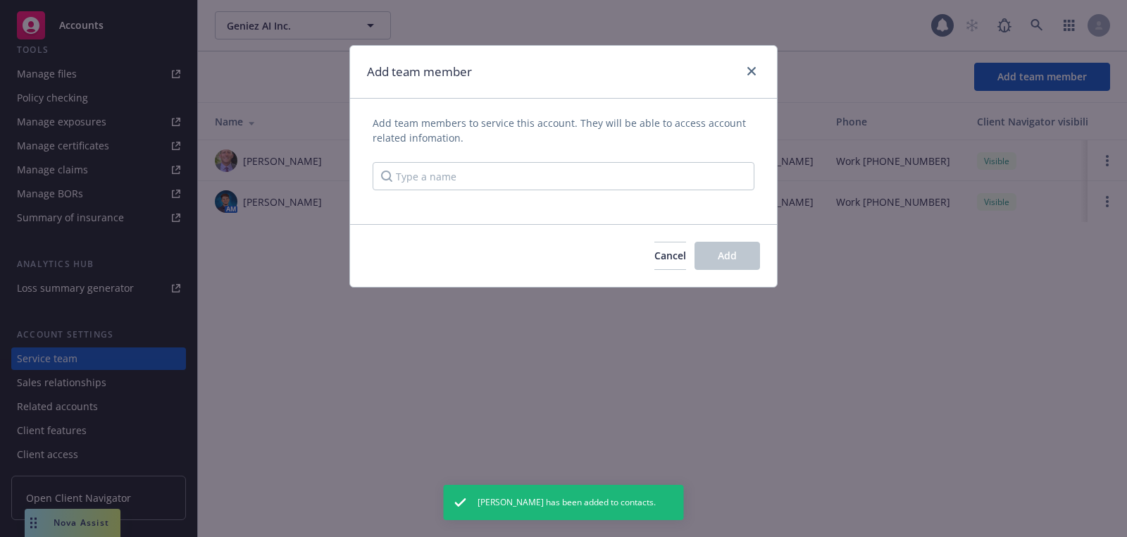
click at [606, 157] on div "Add team members to service this account. They will be able to access account r…" at bounding box center [564, 153] width 382 height 75
click at [605, 169] on input "Type a name" at bounding box center [564, 176] width 382 height 28
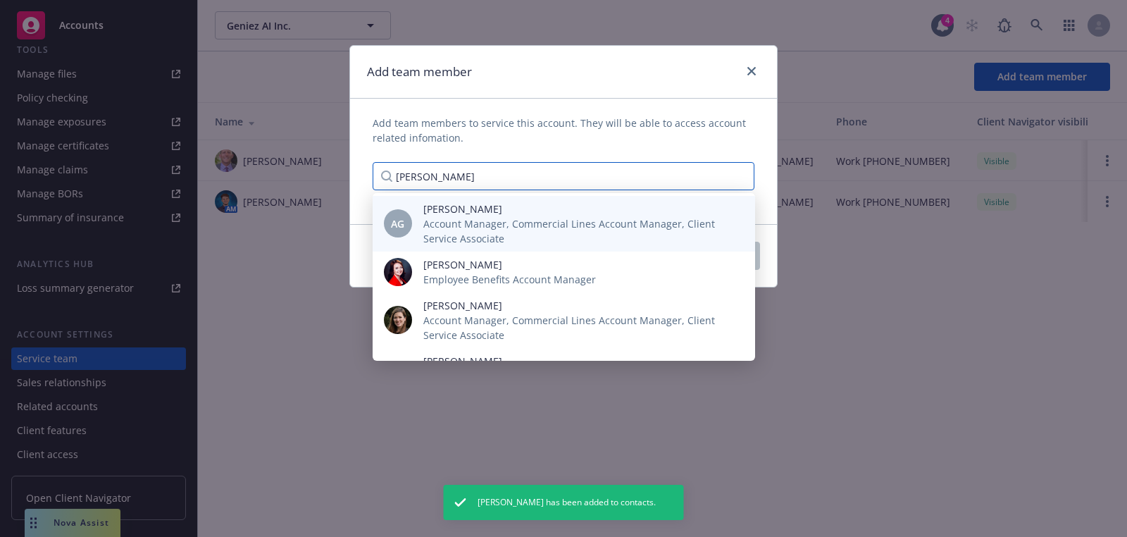
type input "anna"
click at [535, 218] on span "Account Manager, Commercial Lines Account Manager, Client Service Associate" at bounding box center [577, 231] width 309 height 30
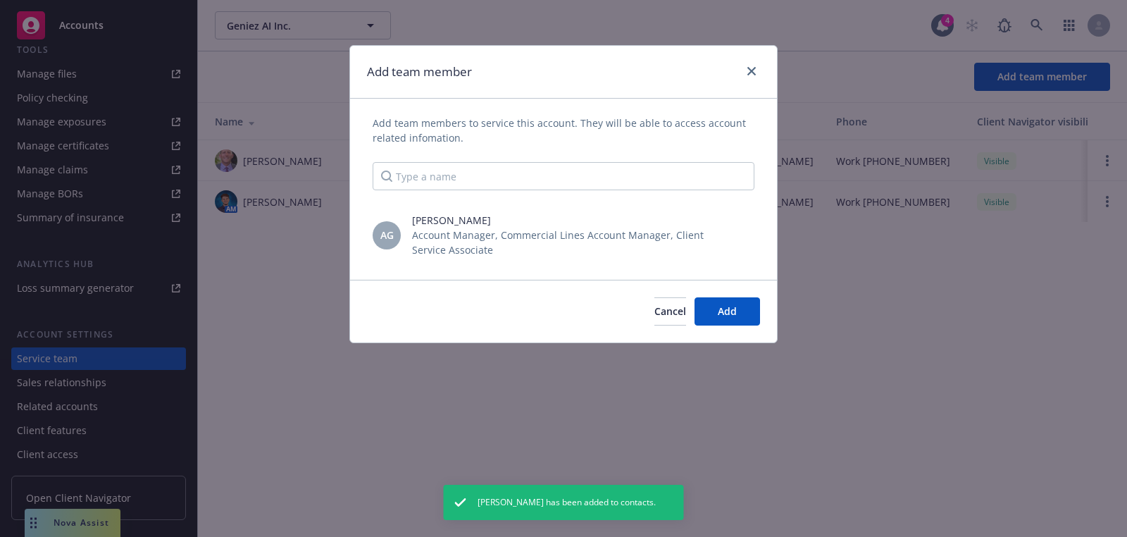
scroll to position [0, 0]
click at [728, 310] on span "Add" at bounding box center [727, 310] width 19 height 13
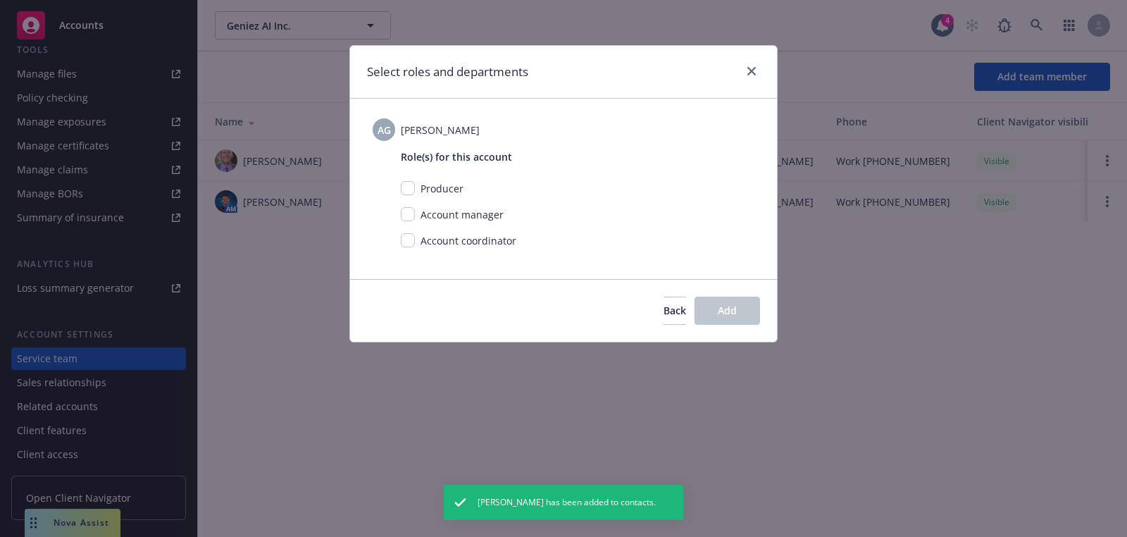
click at [401, 249] on div "Account coordinator" at bounding box center [578, 246] width 354 height 26
click at [405, 244] on input "checkbox" at bounding box center [408, 240] width 14 height 14
checkbox input "true"
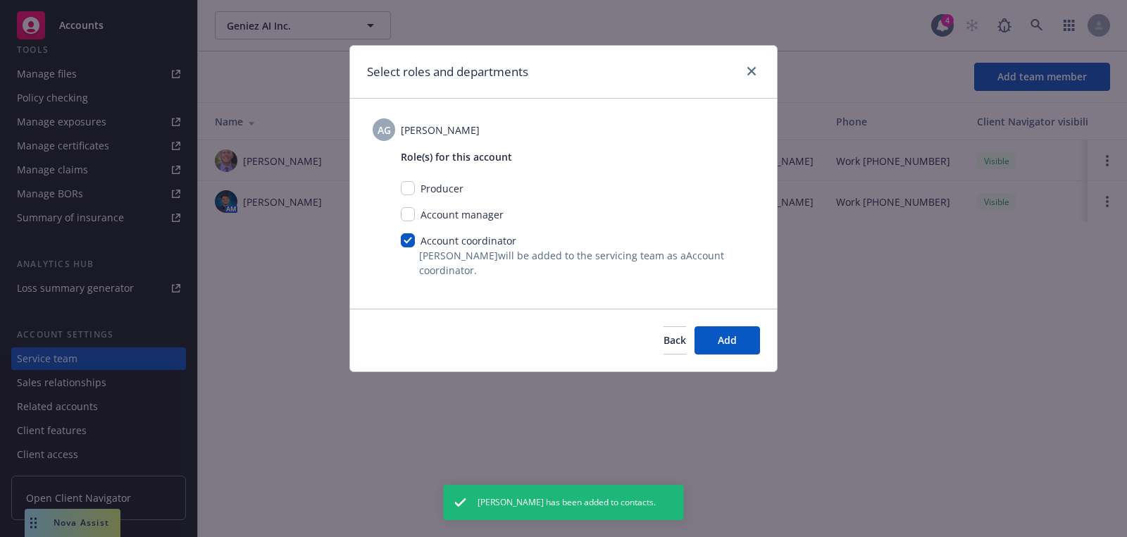
click at [723, 356] on div "Back Add" at bounding box center [563, 339] width 427 height 63
click at [745, 325] on div "Back Add" at bounding box center [563, 339] width 427 height 63
click at [737, 345] on span "Add" at bounding box center [727, 339] width 19 height 13
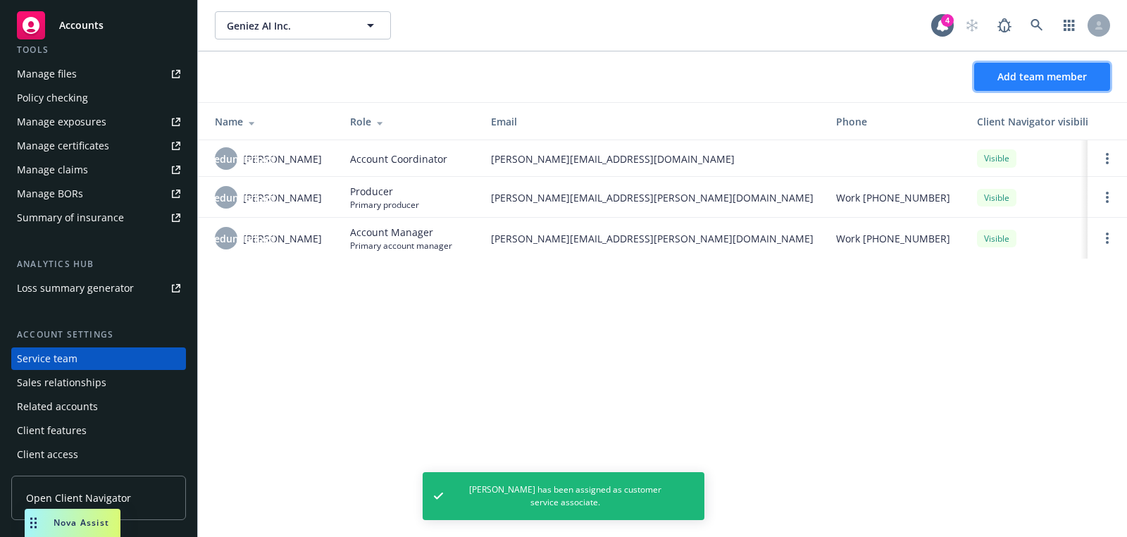
click at [1012, 84] on button "Add team member" at bounding box center [1042, 77] width 136 height 28
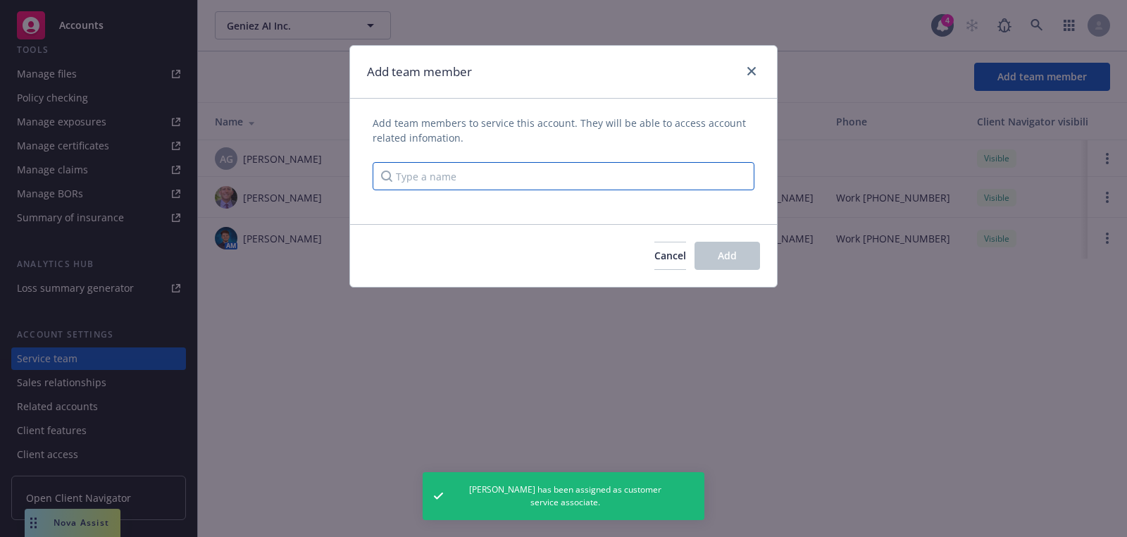
click at [575, 163] on input "Type a name" at bounding box center [564, 176] width 382 height 28
type input "doug"
click at [513, 226] on span "Account Manager, Commercial Lines Account Manager, Client Service Associate" at bounding box center [577, 231] width 309 height 30
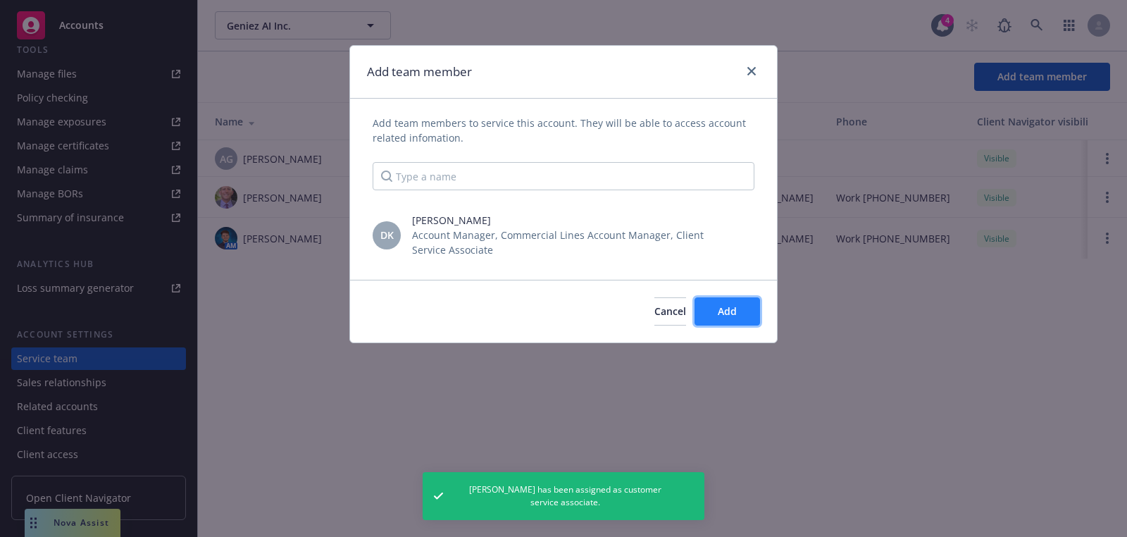
click at [721, 304] on span "Add" at bounding box center [727, 310] width 19 height 13
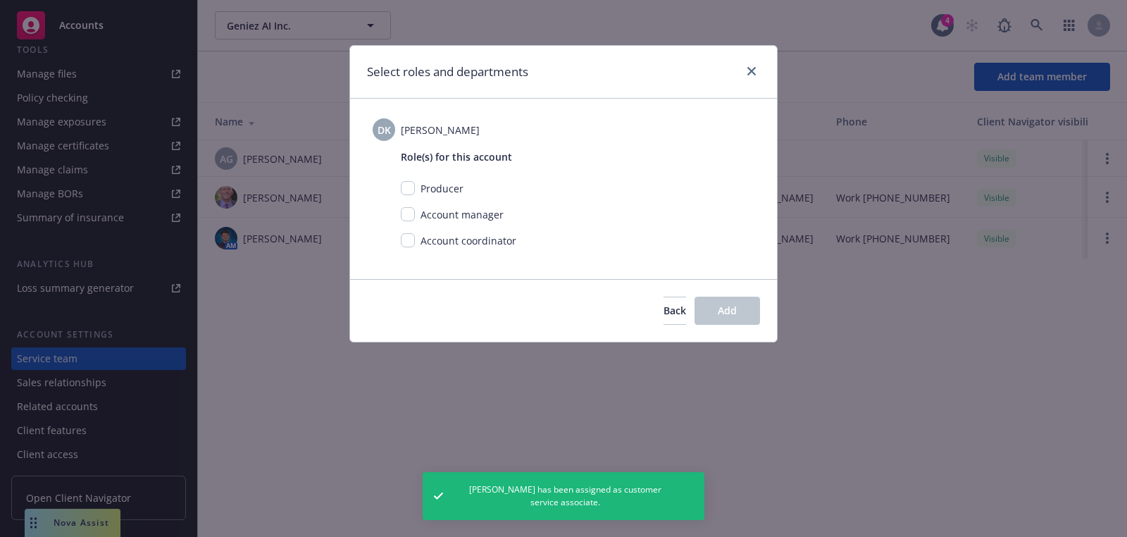
click at [414, 209] on div "Account manager" at bounding box center [578, 214] width 354 height 15
click at [413, 210] on input "checkbox" at bounding box center [408, 214] width 14 height 14
checkbox input "true"
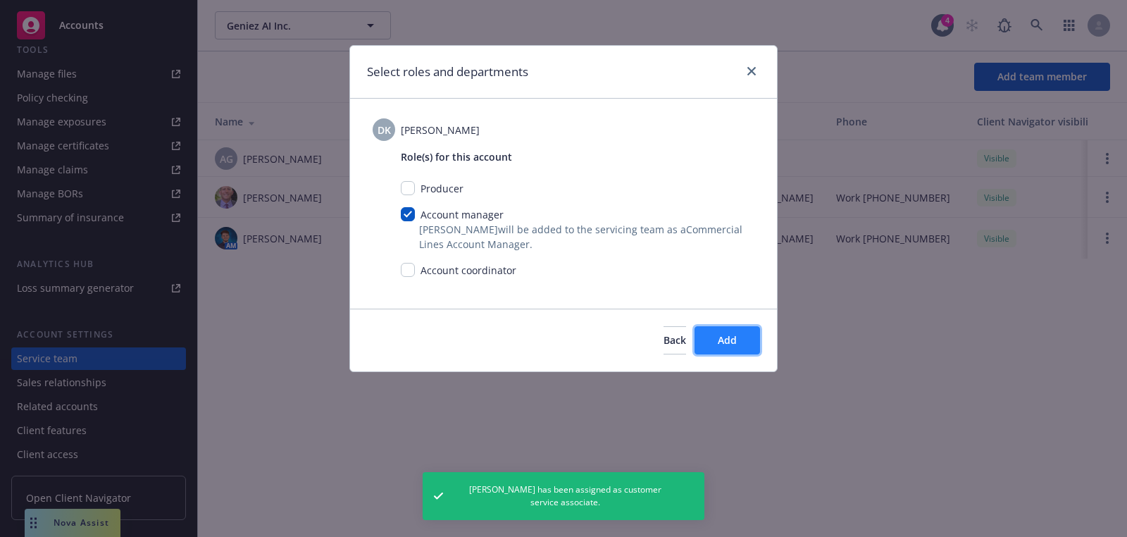
click at [751, 331] on button "Add" at bounding box center [726, 340] width 65 height 28
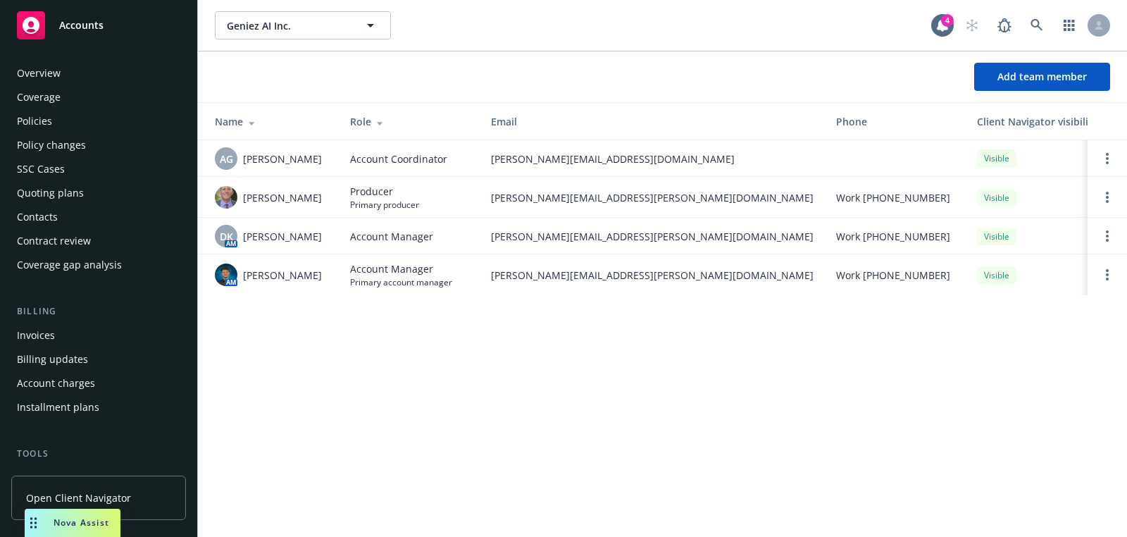
click at [77, 206] on div "Contacts" at bounding box center [98, 217] width 163 height 23
click at [76, 201] on div "Quoting plans" at bounding box center [50, 193] width 67 height 23
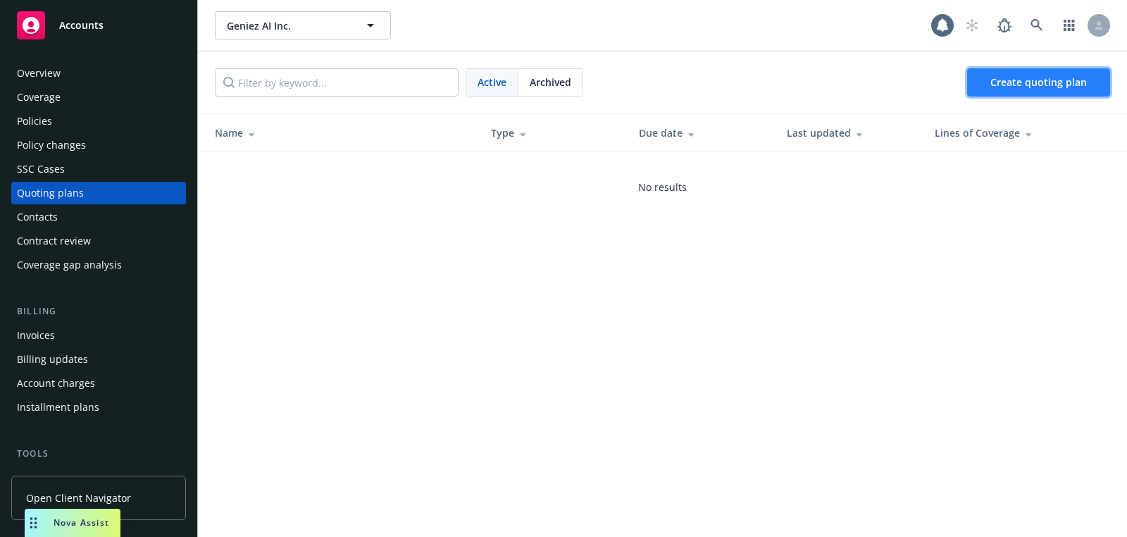
click at [972, 85] on link "Create quoting plan" at bounding box center [1038, 82] width 143 height 28
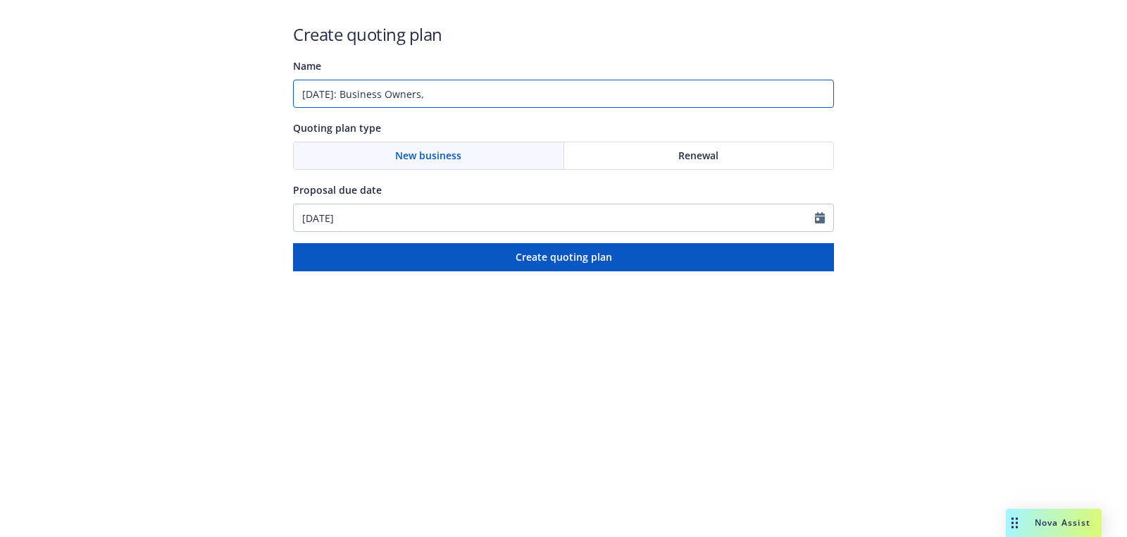
paste input "E&O with Cyber"
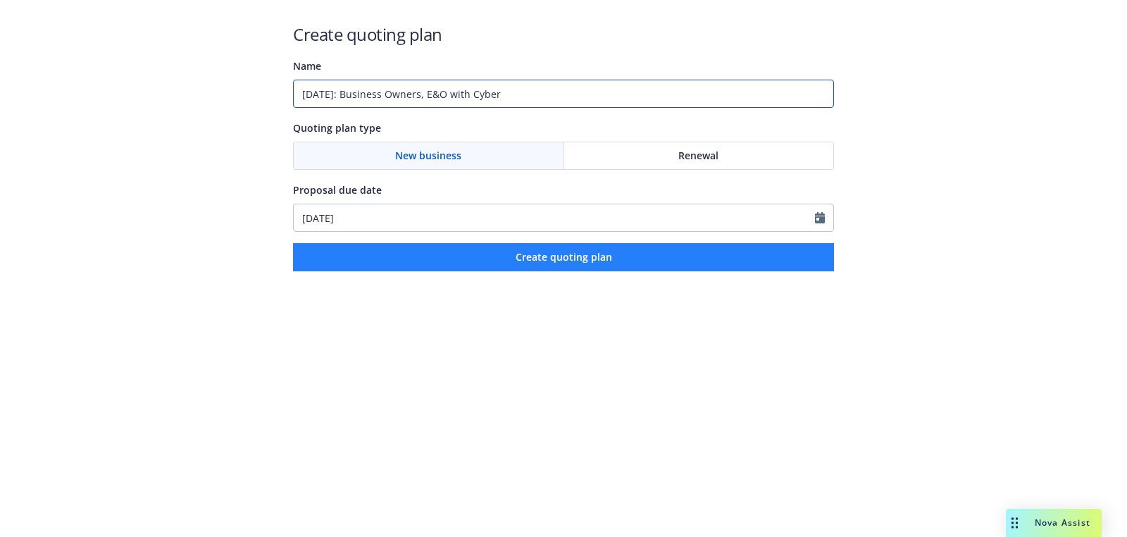
type input "[DATE]: Business Owners, E&O with Cyber"
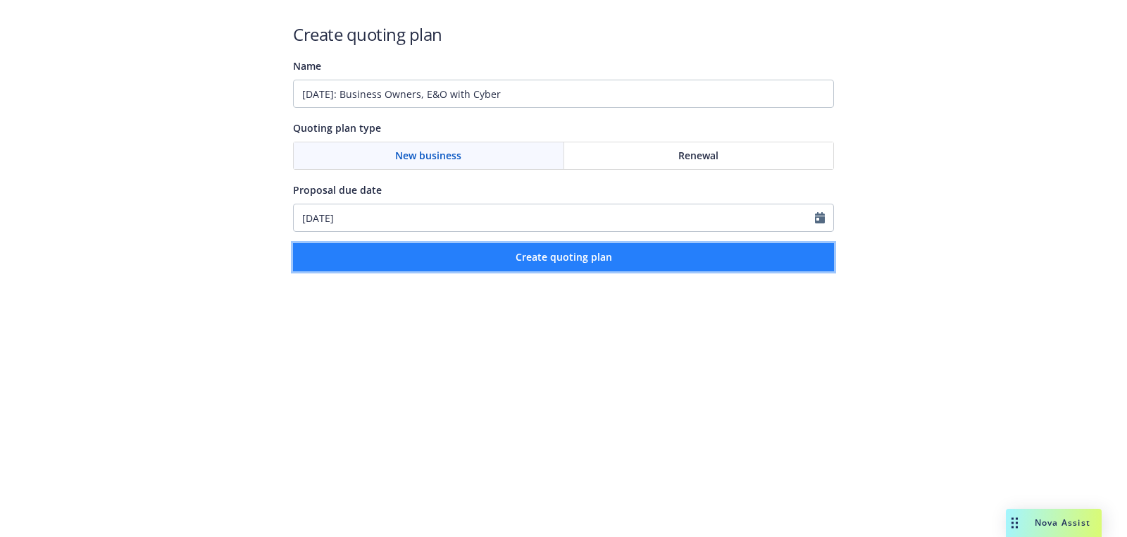
click at [578, 265] on button "Create quoting plan" at bounding box center [563, 257] width 541 height 28
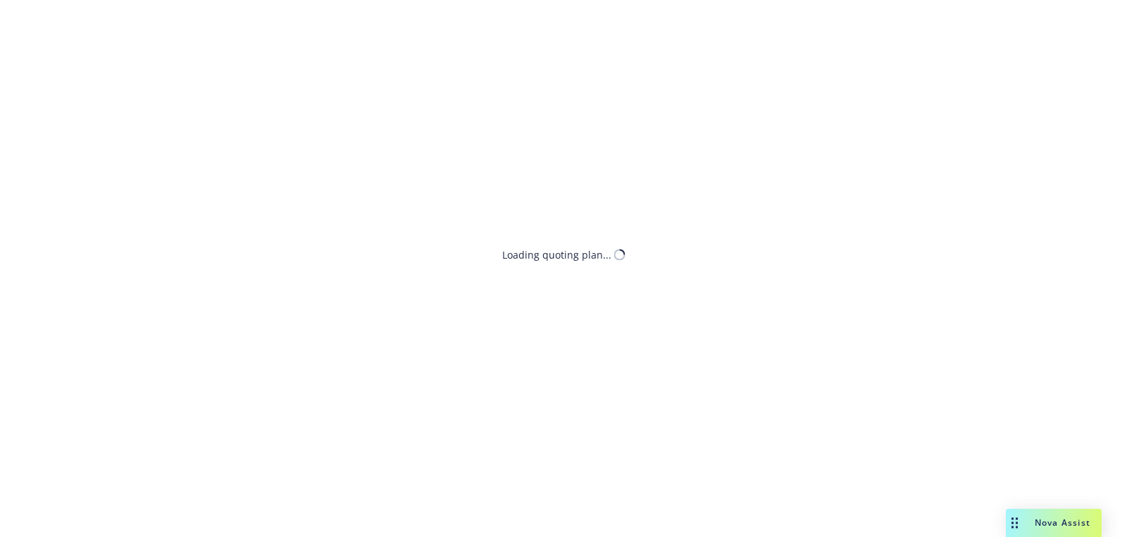
click at [571, 257] on div "Loading quoting plan..." at bounding box center [556, 254] width 109 height 15
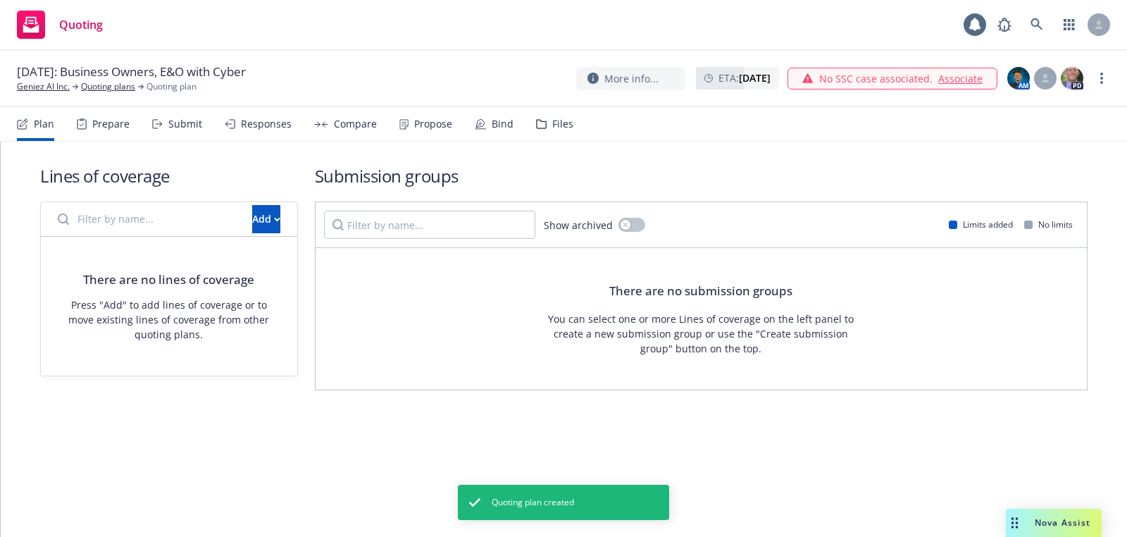
click at [216, 173] on h1 "Lines of coverage" at bounding box center [169, 175] width 258 height 23
click at [252, 206] on div "Add" at bounding box center [266, 219] width 28 height 27
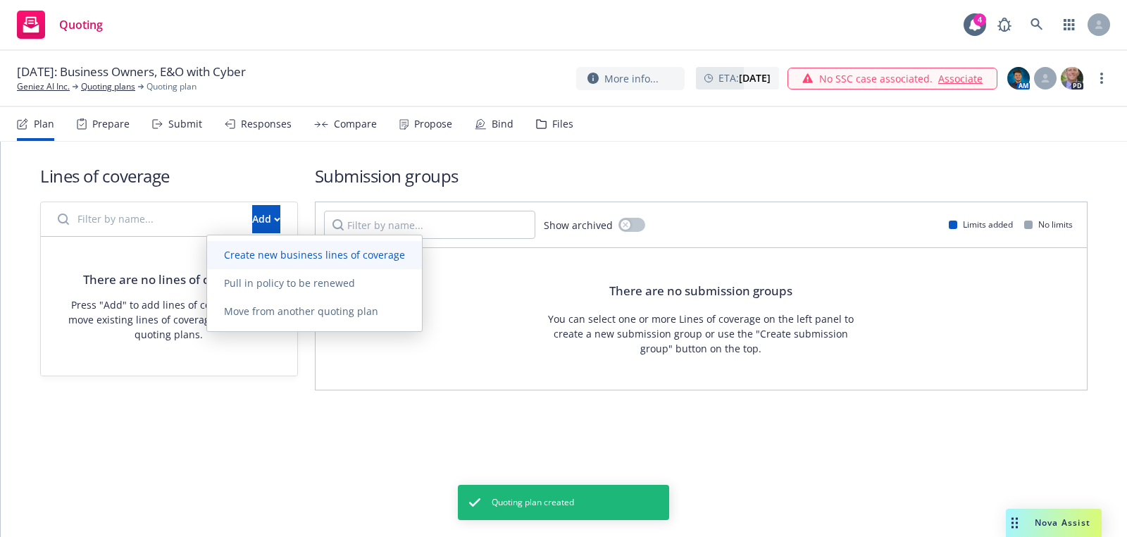
click at [285, 241] on link "Create new business lines of coverage" at bounding box center [314, 255] width 215 height 28
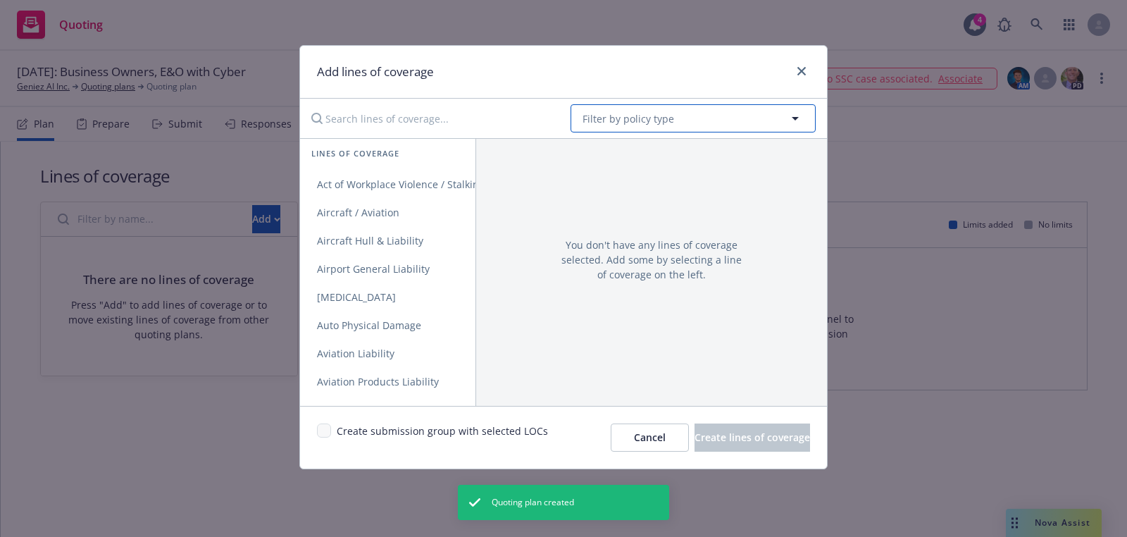
click at [644, 113] on span "Filter by policy type" at bounding box center [628, 118] width 92 height 15
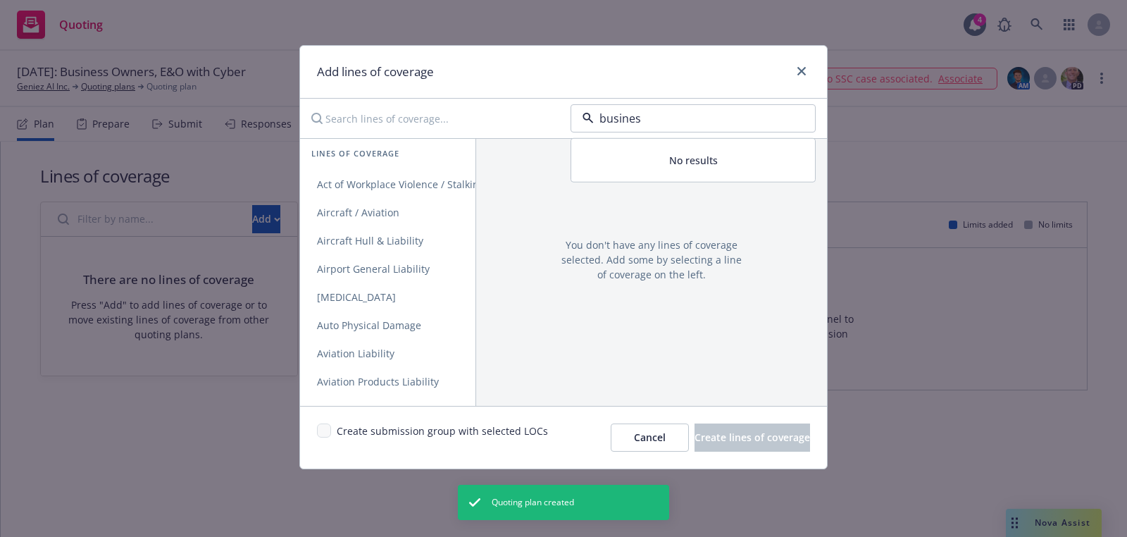
type input "business"
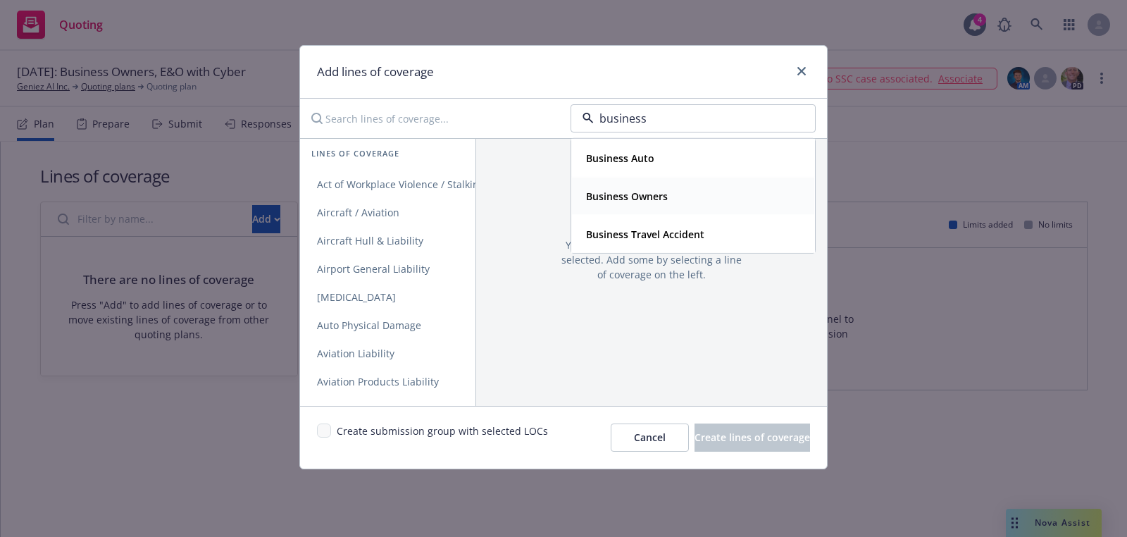
click at [653, 199] on strong "Business Owners" at bounding box center [627, 195] width 82 height 13
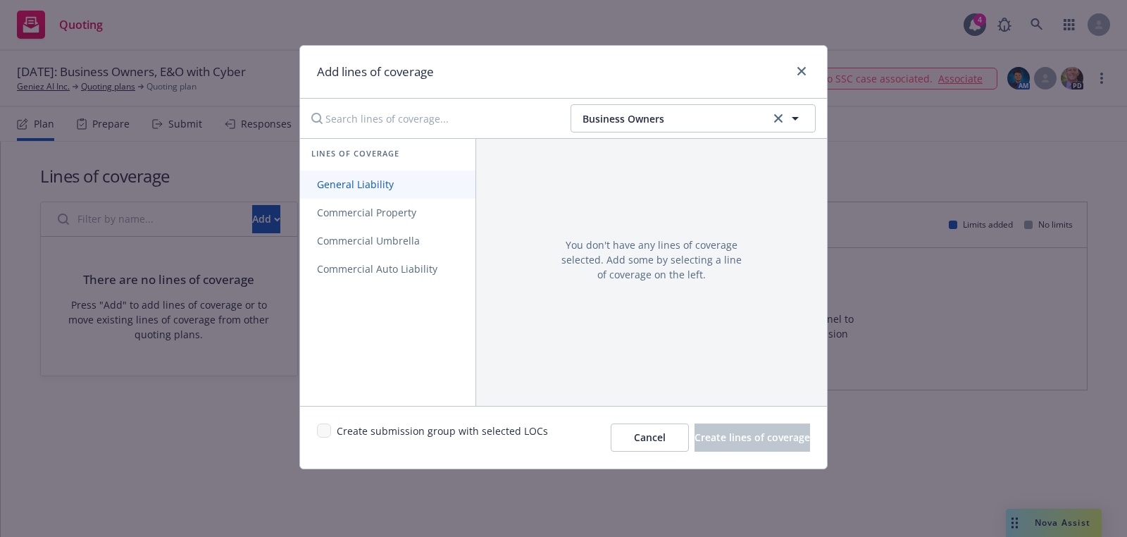
click at [401, 194] on link "General Liability" at bounding box center [387, 184] width 175 height 28
click at [395, 211] on span "Commercial Property" at bounding box center [366, 212] width 133 height 13
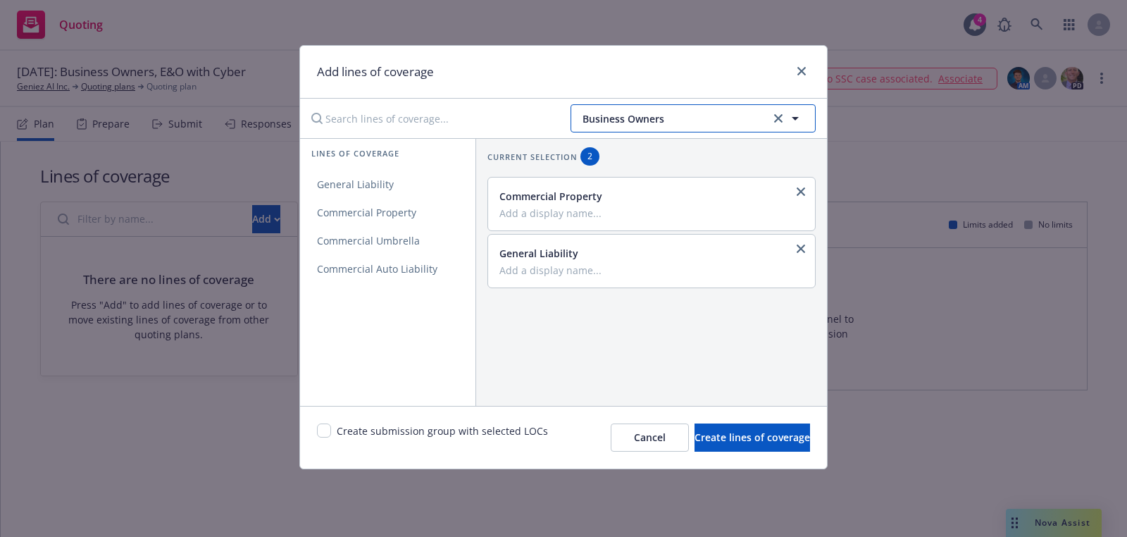
click at [659, 115] on span "Business Owners" at bounding box center [674, 118] width 184 height 15
click at [782, 106] on button "Business Owners" at bounding box center [692, 118] width 245 height 28
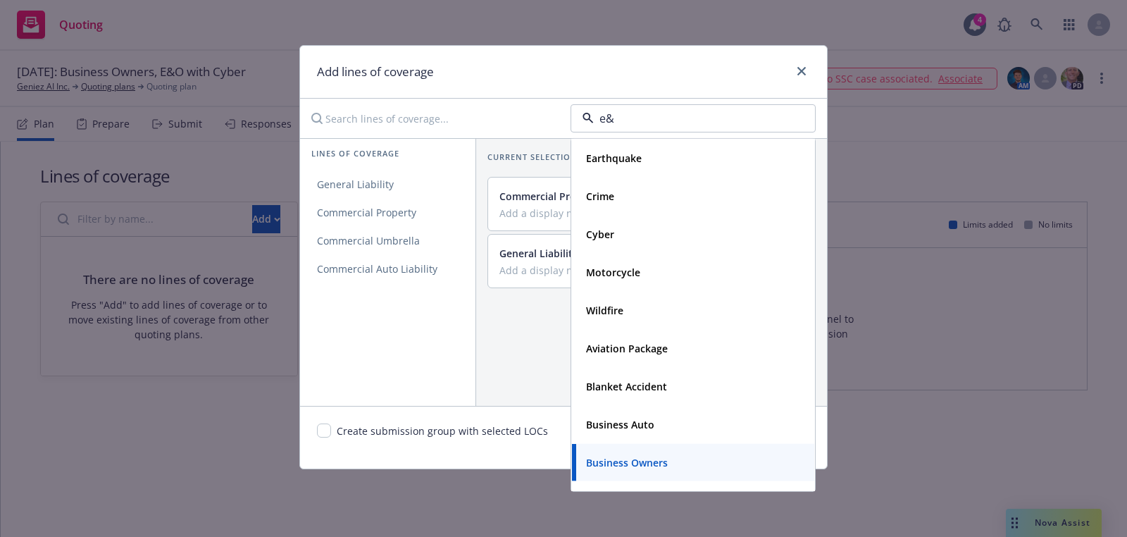
type input "e&o"
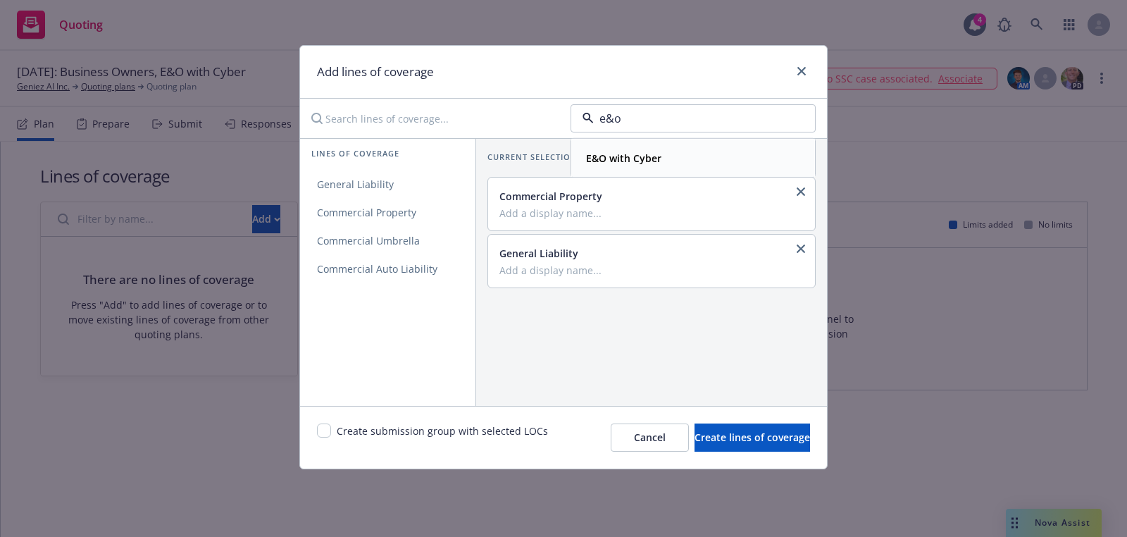
click at [705, 151] on div "E&O with Cyber" at bounding box center [692, 158] width 225 height 20
click at [416, 194] on link "Errors and Omissions" at bounding box center [387, 184] width 175 height 28
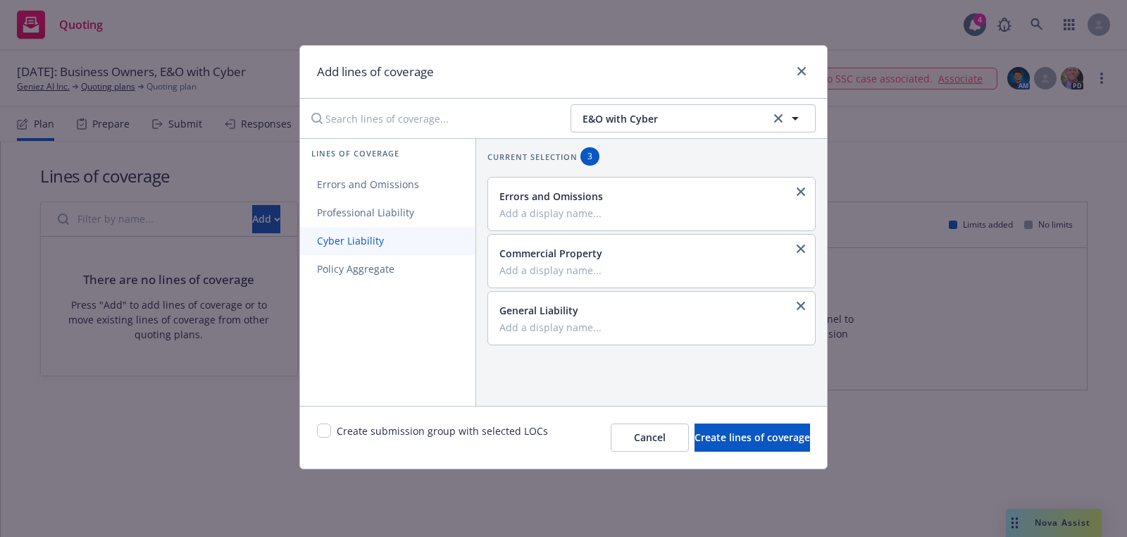
click at [392, 235] on span "Cyber Liability" at bounding box center [350, 240] width 101 height 13
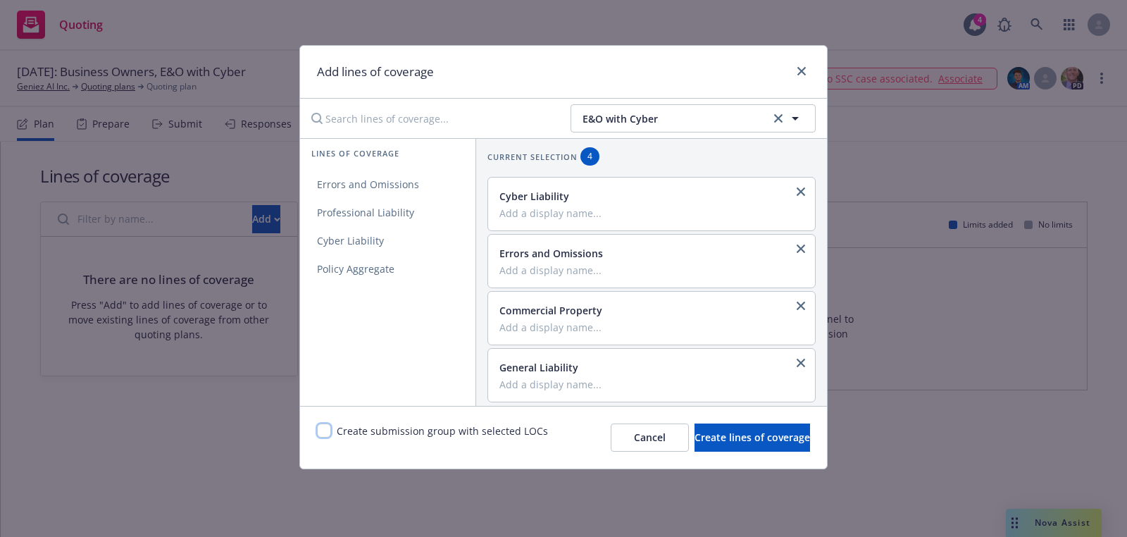
click at [320, 430] on input "checkbox" at bounding box center [324, 430] width 14 height 14
checkbox input "true"
click at [736, 437] on span "Create lines of coverage" at bounding box center [752, 436] width 116 height 13
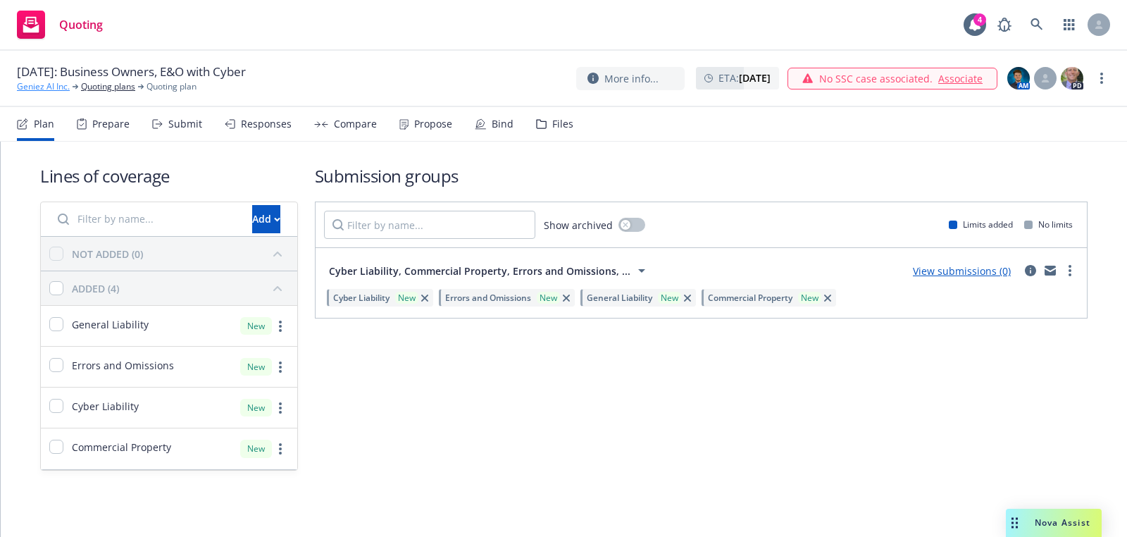
click at [56, 89] on link "Geniez AI Inc." at bounding box center [43, 86] width 53 height 13
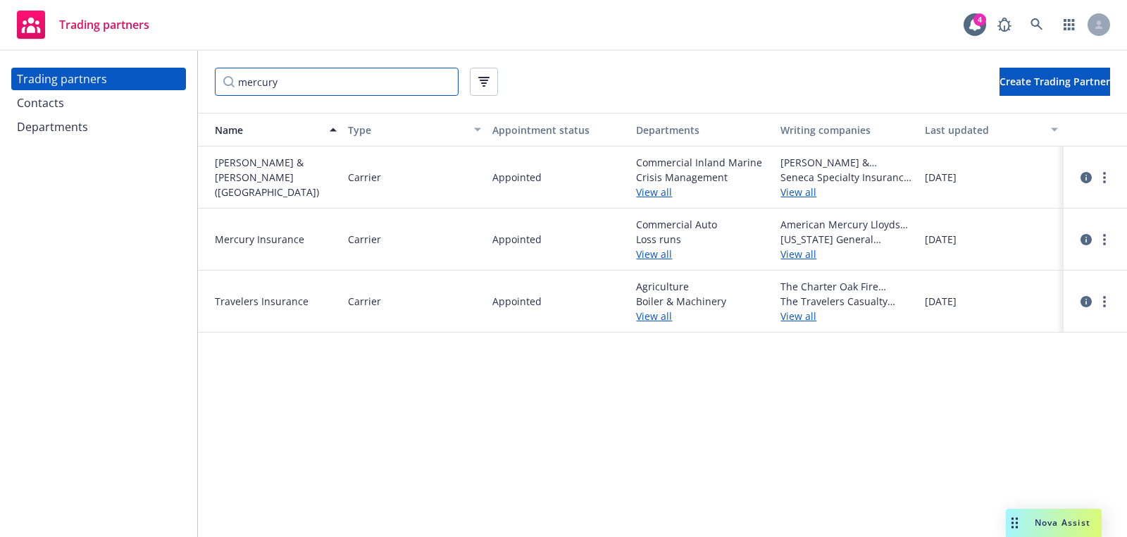
click at [344, 82] on input "mercury" at bounding box center [337, 82] width 244 height 28
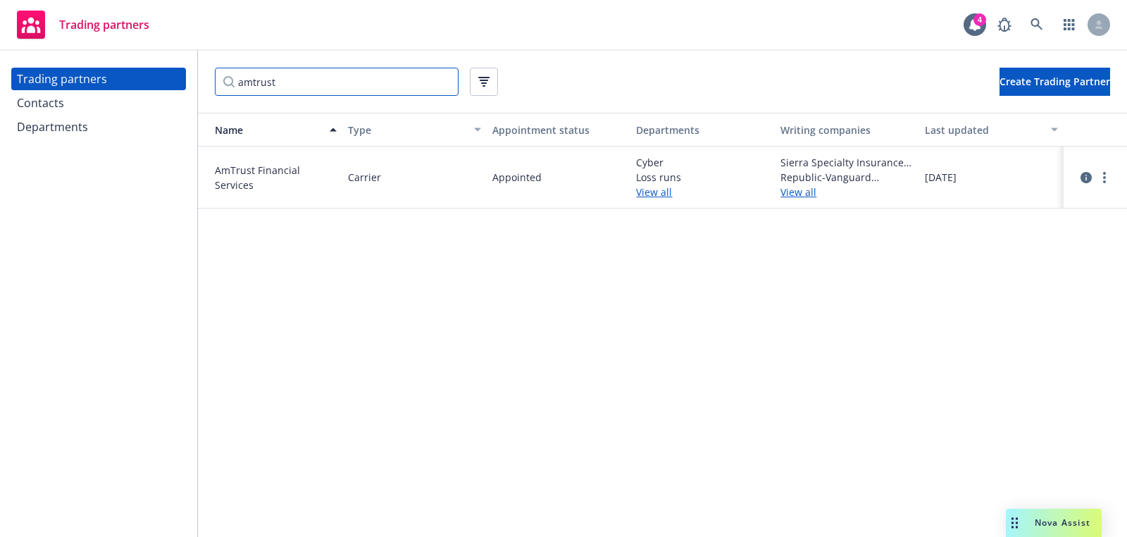
type input "amtrust"
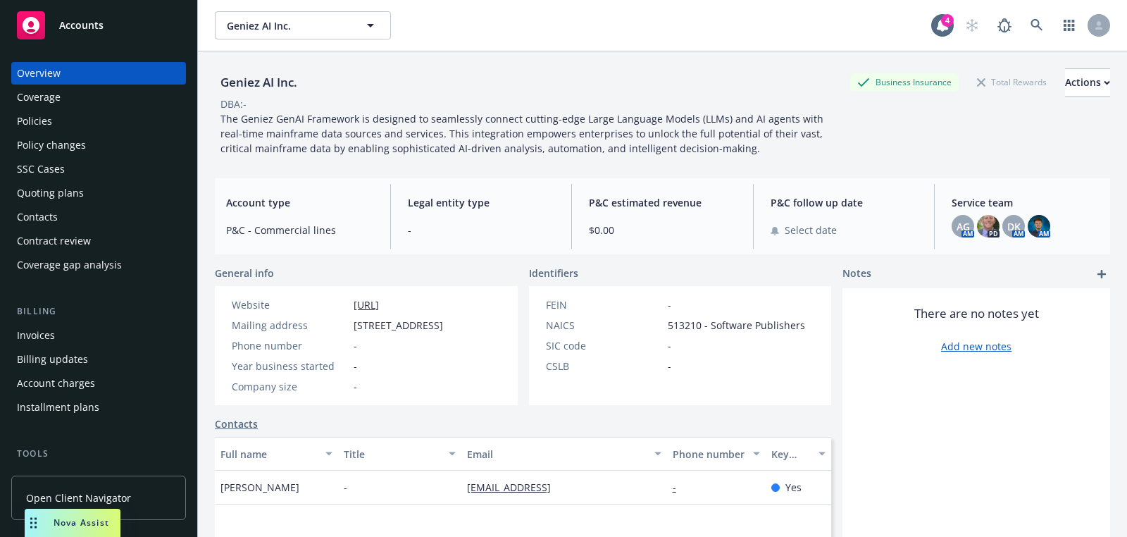
click at [79, 189] on div "Quoting plans" at bounding box center [50, 193] width 67 height 23
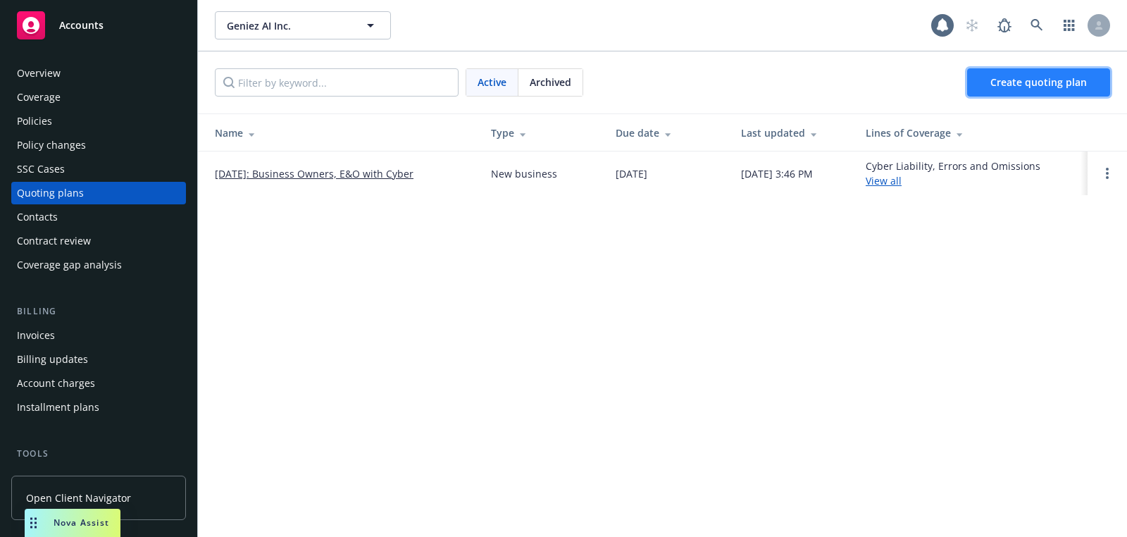
click at [1020, 80] on span "Create quoting plan" at bounding box center [1038, 81] width 96 height 13
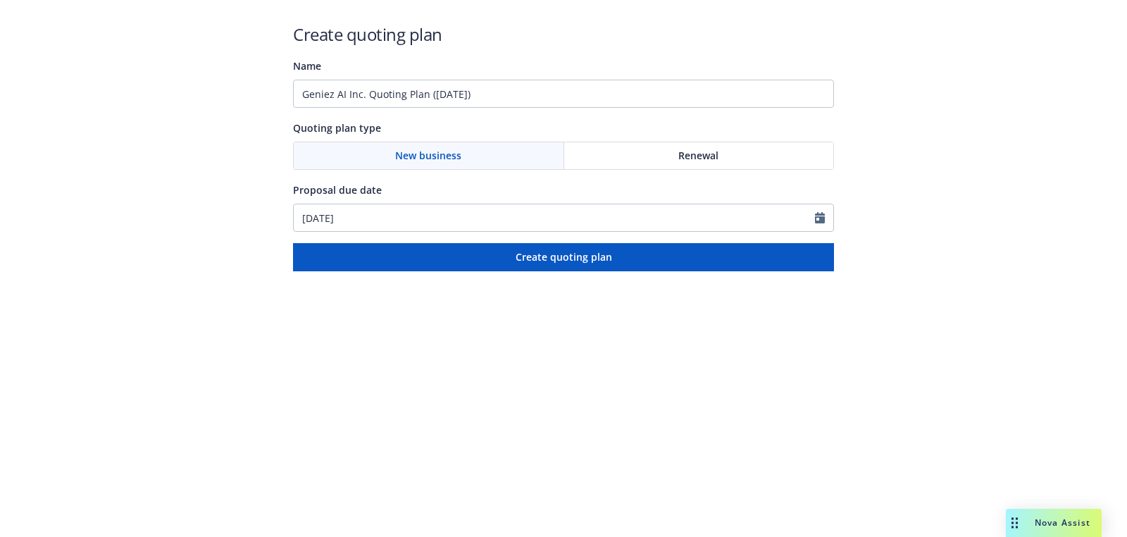
click at [480, 78] on div "Name Geniez AI Inc. Quoting Plan ([DATE])" at bounding box center [563, 82] width 541 height 51
click at [492, 97] on input "Geniez AI Inc. Quoting Plan ([DATE])" at bounding box center [563, 94] width 541 height 28
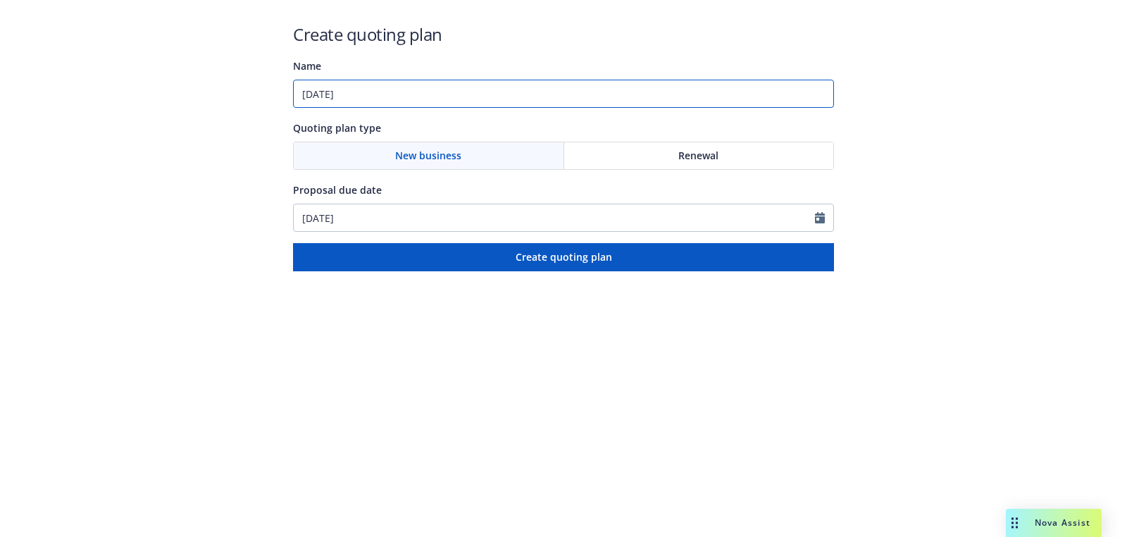
type input "[DATE]"
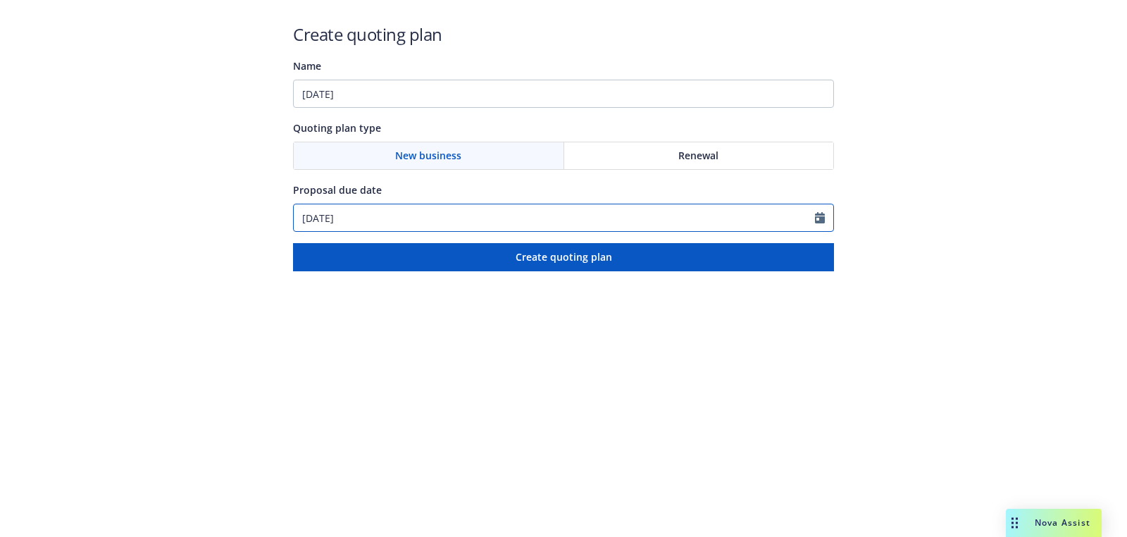
click at [371, 208] on input "[DATE]" at bounding box center [554, 217] width 521 height 27
select select "9"
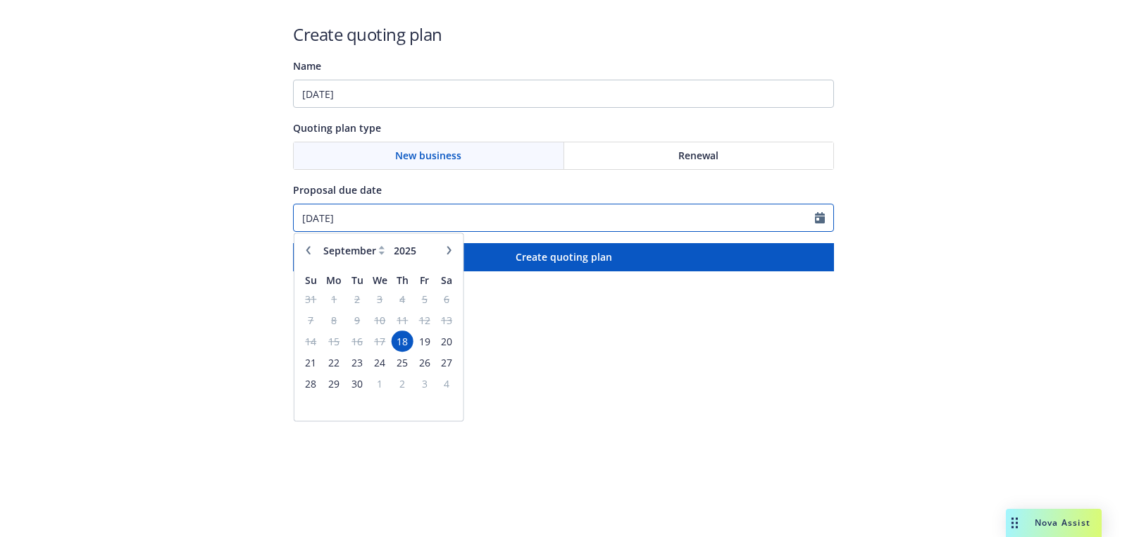
paste input "10/15"
type input "[DATE]"
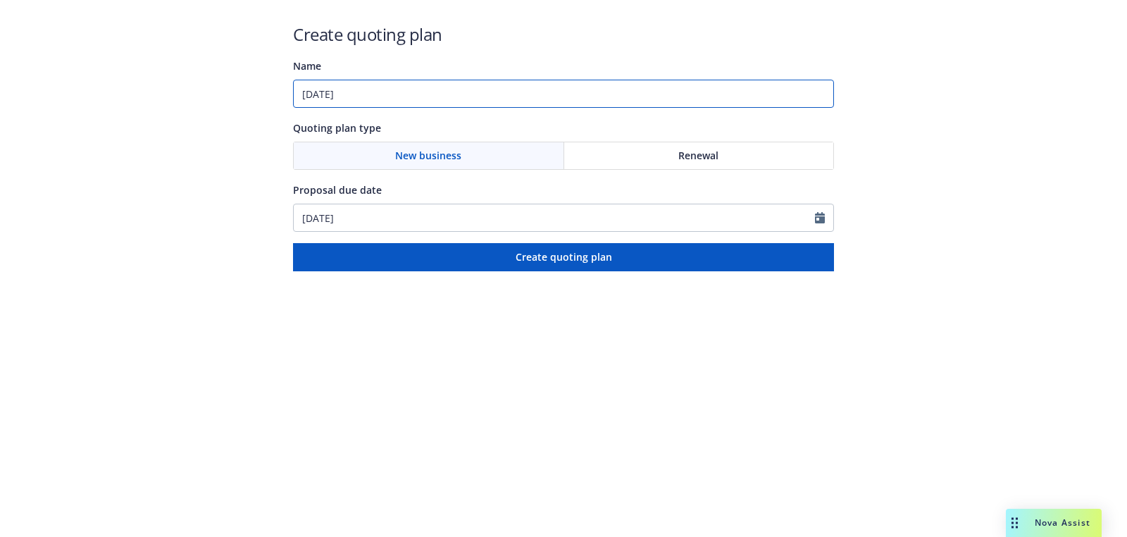
click at [435, 92] on input "[DATE]" at bounding box center [563, 94] width 541 height 28
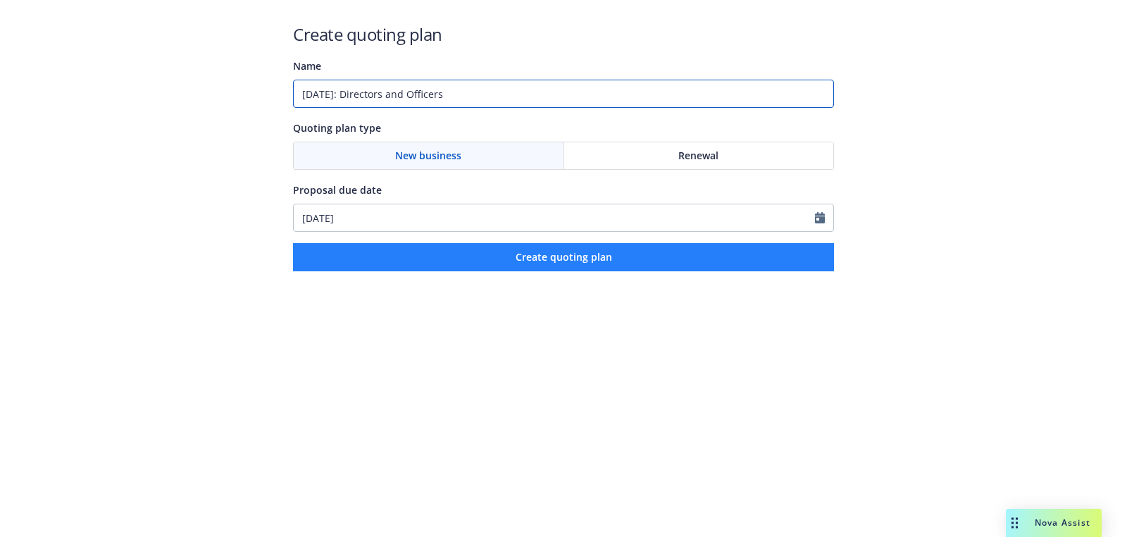
type input "[DATE]: Directors and Officers"
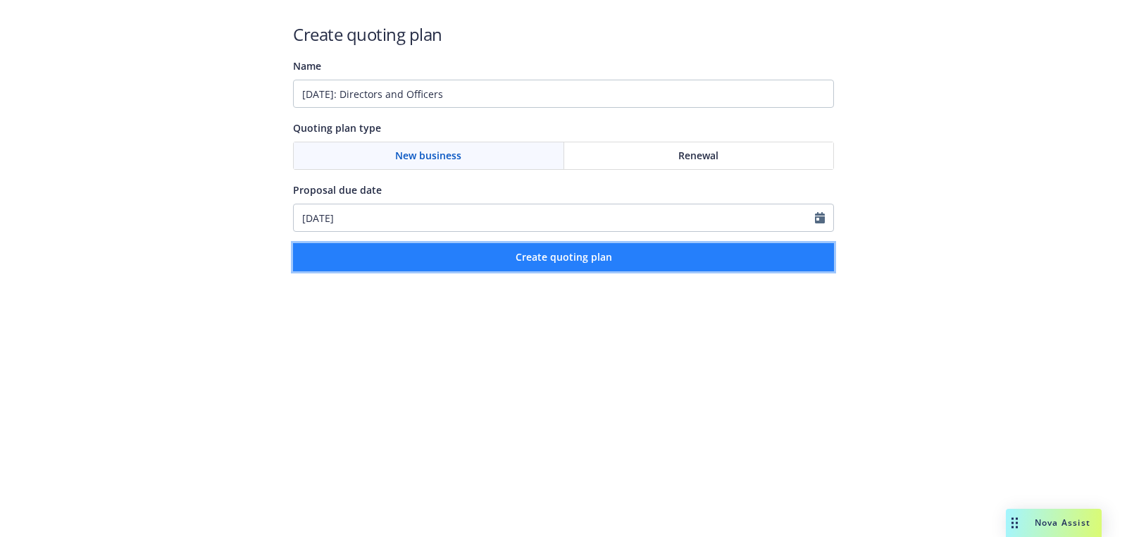
click at [532, 258] on span "Create quoting plan" at bounding box center [564, 256] width 96 height 13
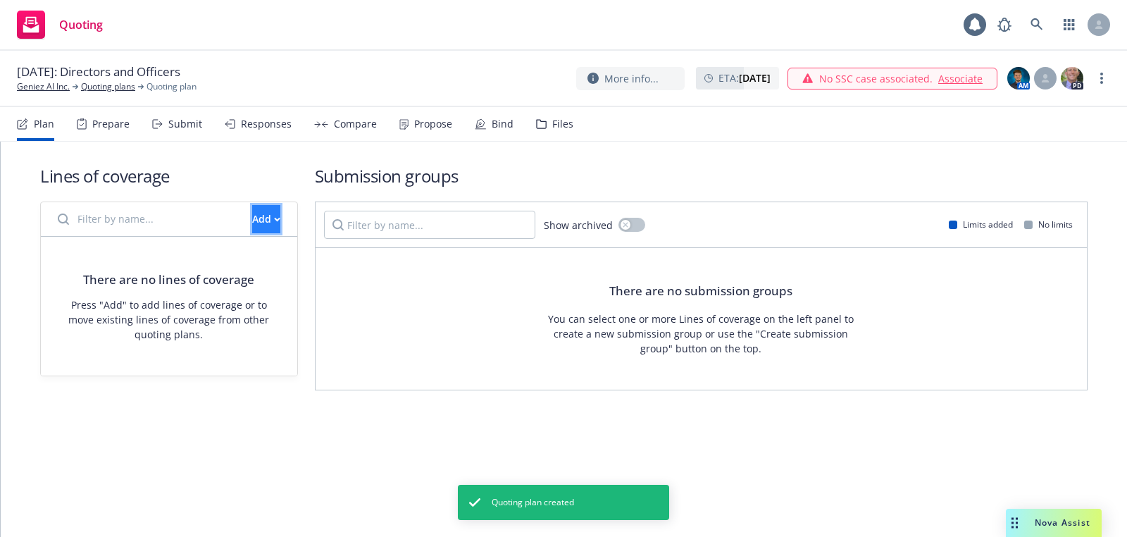
click at [252, 213] on div "Add" at bounding box center [266, 219] width 28 height 27
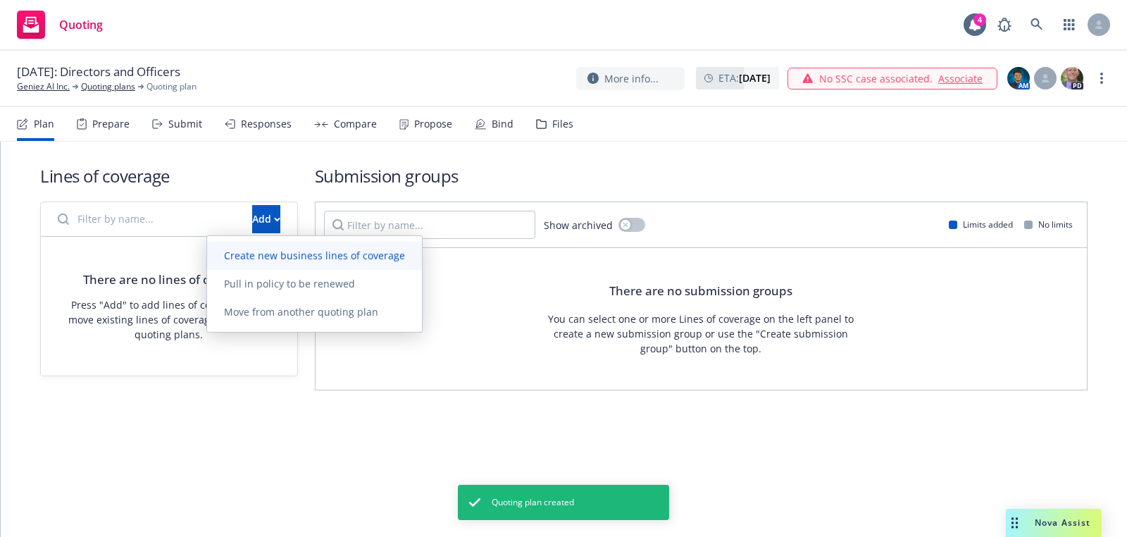
click at [341, 260] on span "Create new business lines of coverage" at bounding box center [314, 255] width 215 height 13
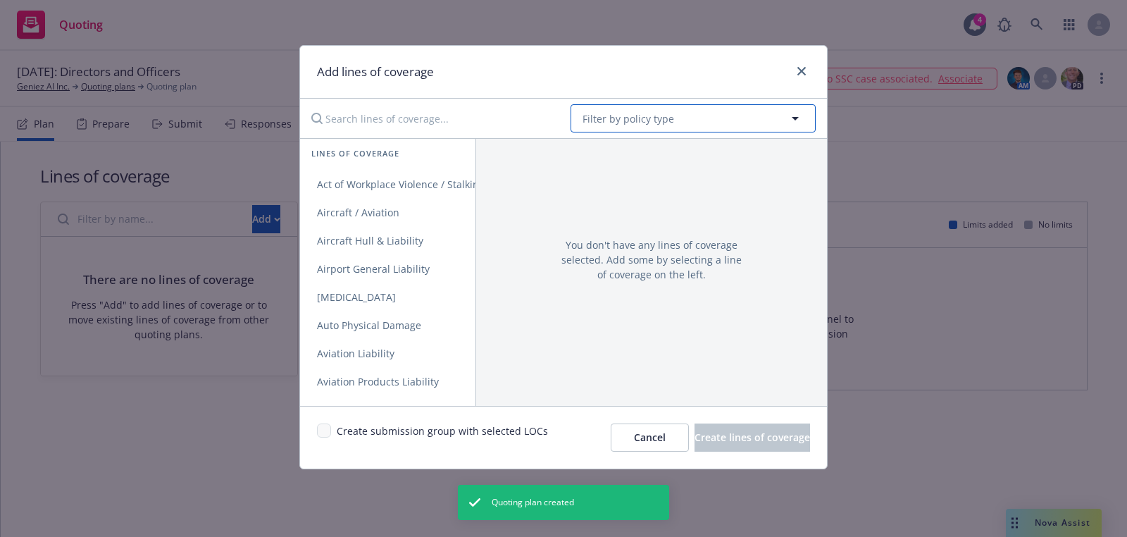
click at [660, 108] on button "Filter by policy type" at bounding box center [692, 118] width 245 height 28
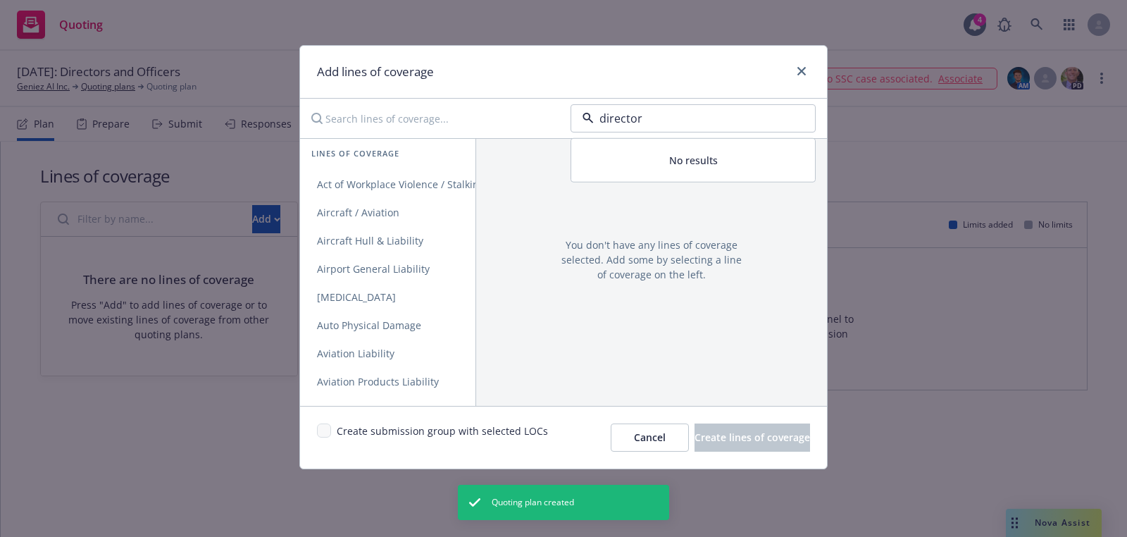
type input "directors"
click at [621, 151] on span "Directors and Officers" at bounding box center [639, 158] width 106 height 15
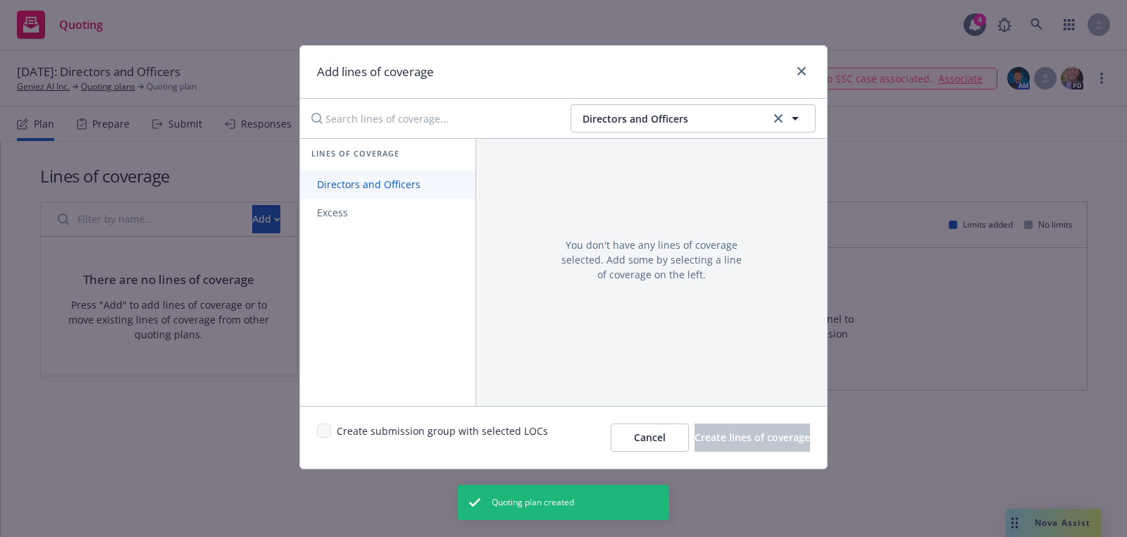
click at [421, 185] on span "Directors and Officers" at bounding box center [368, 183] width 137 height 13
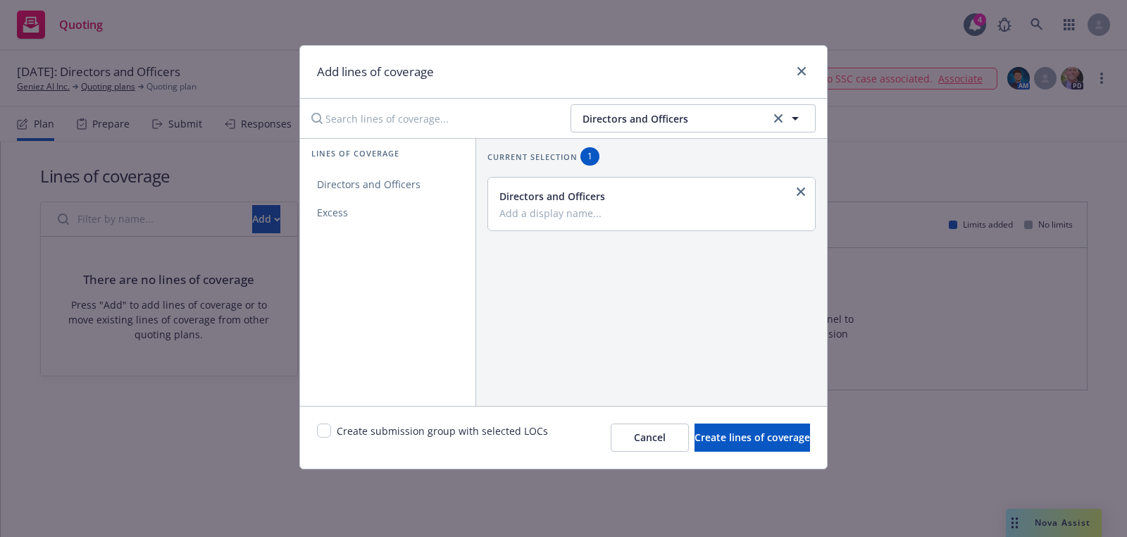
click at [338, 432] on span "Create submission group with selected LOCs" at bounding box center [442, 437] width 211 height 28
click at [333, 432] on div "Create submission group with selected LOCs" at bounding box center [432, 437] width 231 height 28
click at [328, 433] on input "checkbox" at bounding box center [324, 430] width 14 height 14
checkbox input "true"
click at [694, 425] on button "Create lines of coverage" at bounding box center [752, 437] width 116 height 28
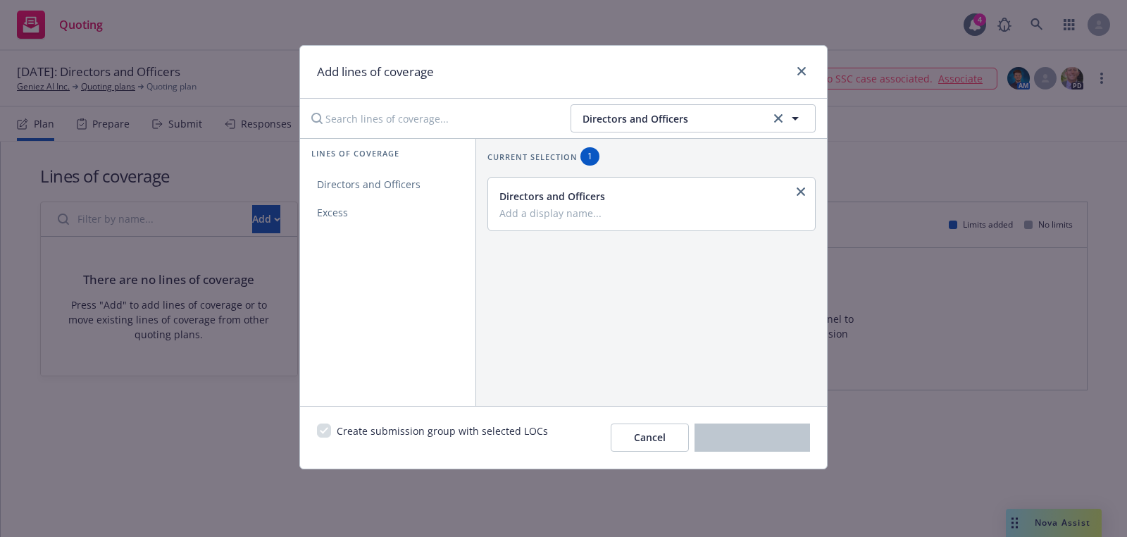
click at [1013, 80] on div "Add lines of coverage Directors and Officers Lines of coverage Directors and Of…" at bounding box center [563, 268] width 1127 height 537
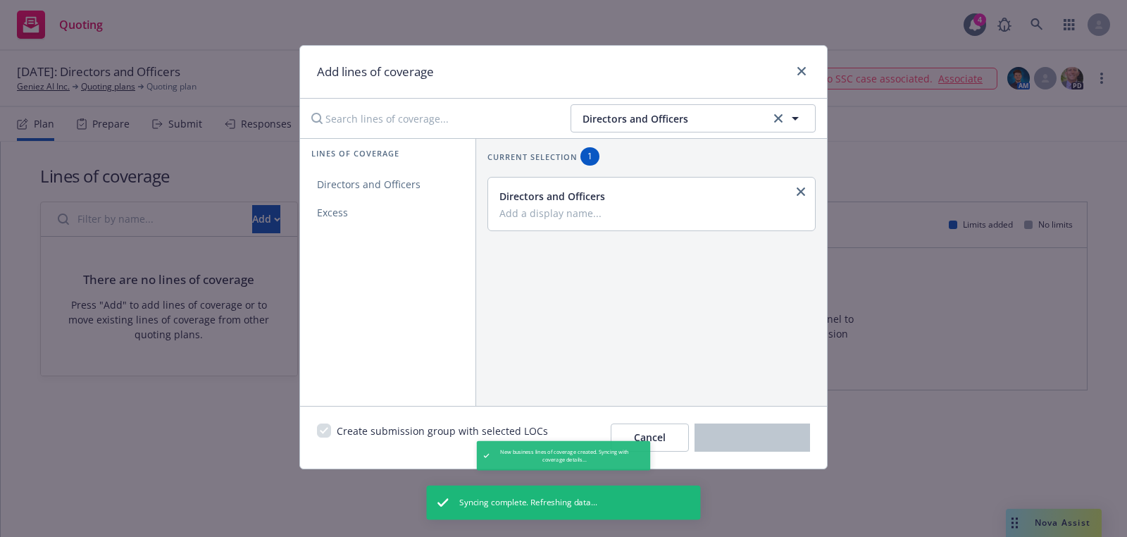
click at [1013, 80] on div "Add lines of coverage Directors and Officers Lines of coverage Directors and Of…" at bounding box center [563, 268] width 1127 height 537
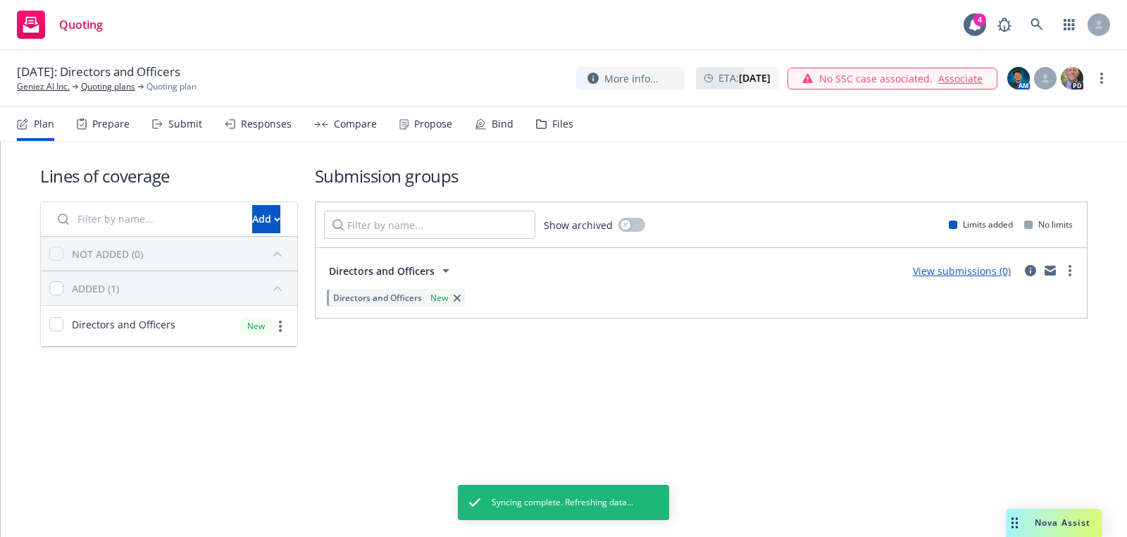
click at [1013, 80] on img at bounding box center [1018, 78] width 23 height 23
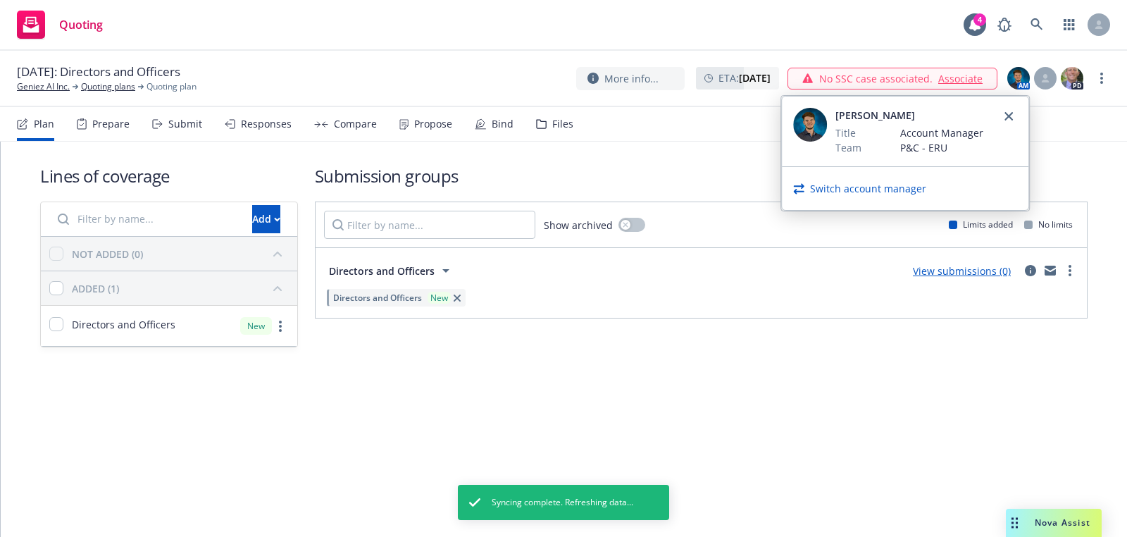
click at [876, 179] on div "Switch account manager" at bounding box center [905, 188] width 247 height 43
click at [866, 189] on link "Switch account manager" at bounding box center [868, 188] width 116 height 15
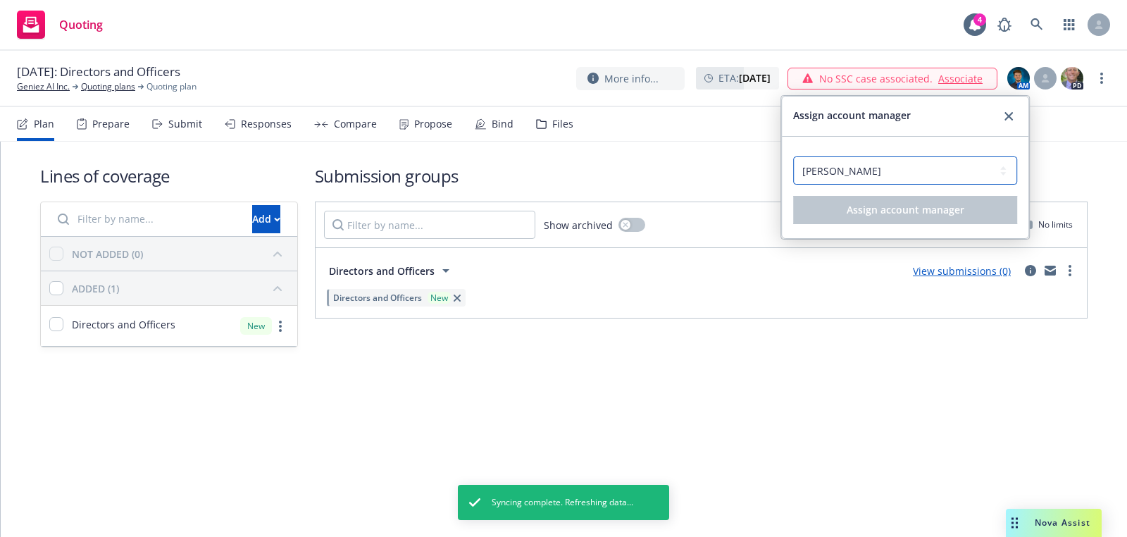
click at [852, 178] on select "Select an account manager... [PERSON_NAME] [PERSON_NAME]" at bounding box center [905, 170] width 224 height 28
select select "b0d33e60-db7a-466c-8474-c3a28b908469"
click at [793, 156] on select "Select an account manager... [PERSON_NAME] [PERSON_NAME]" at bounding box center [905, 170] width 224 height 28
click at [849, 210] on span "Assign account manager" at bounding box center [906, 209] width 118 height 13
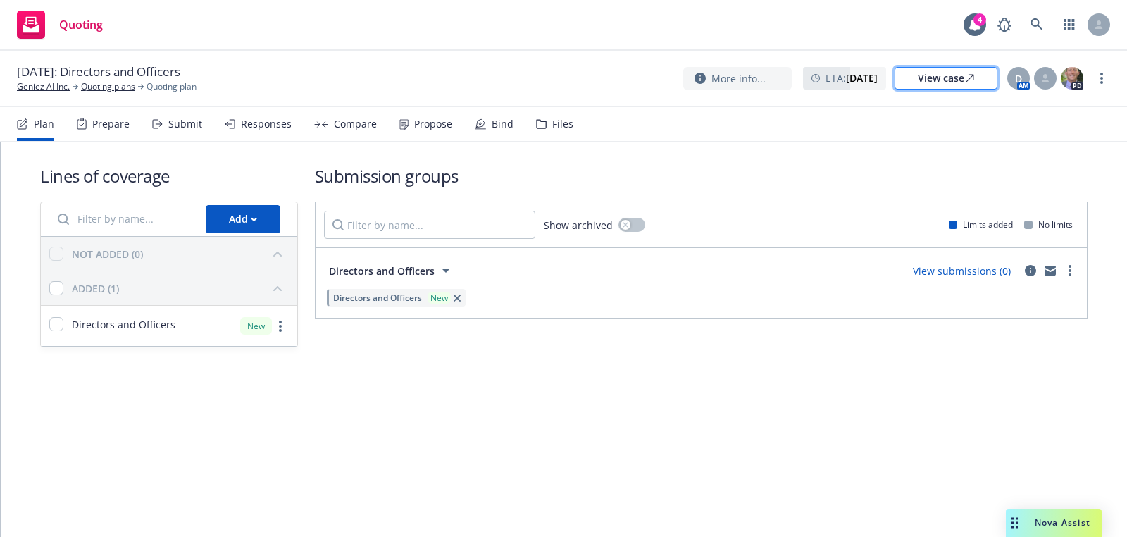
click at [931, 80] on div "View case" at bounding box center [946, 78] width 56 height 21
click at [47, 89] on link "Geniez AI Inc." at bounding box center [43, 86] width 53 height 13
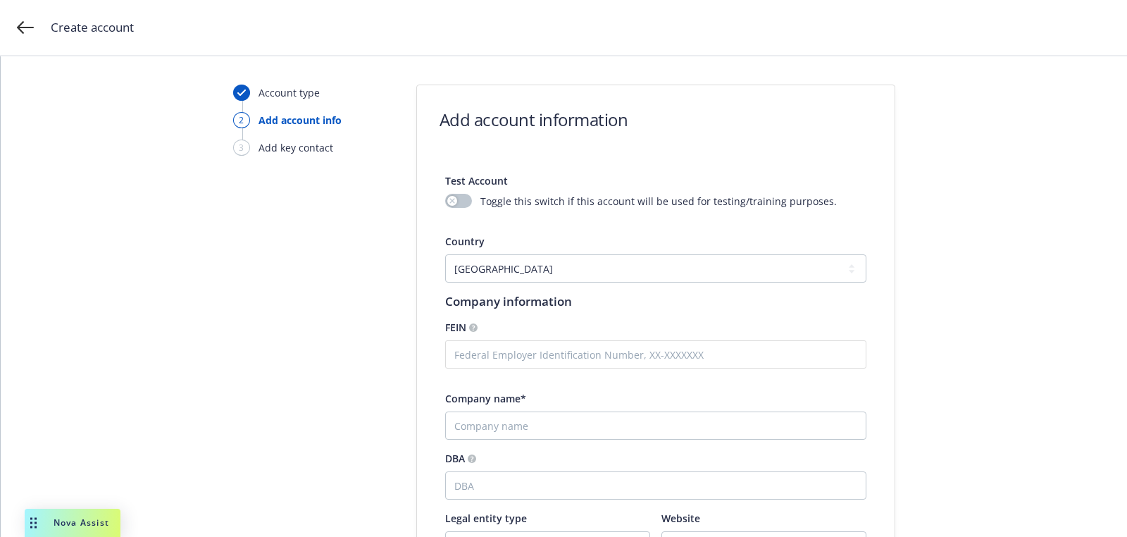
select select "US"
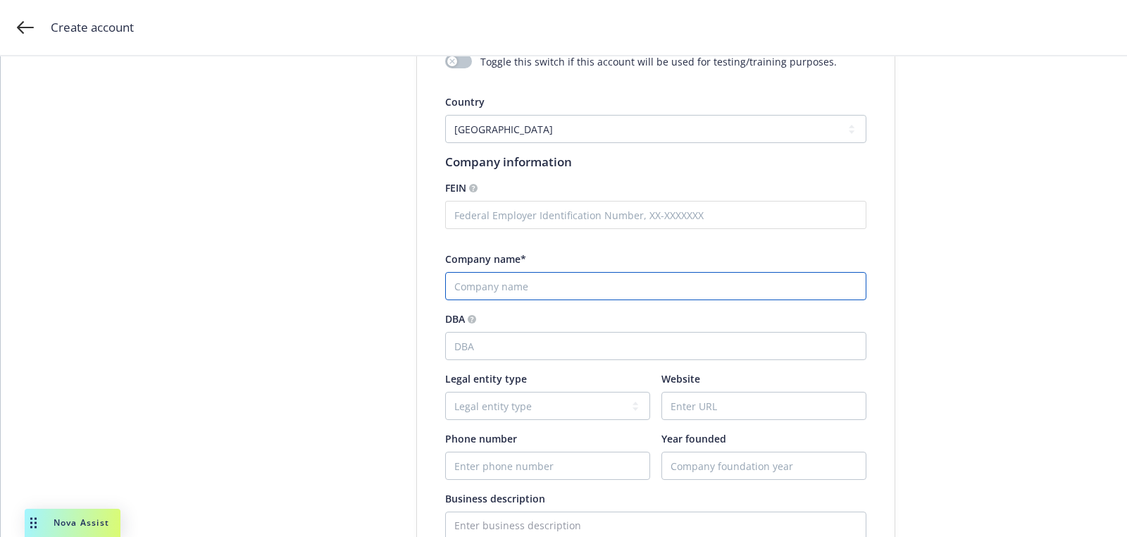
click at [533, 294] on input "Company name*" at bounding box center [655, 286] width 421 height 28
paste input "Centrus Energy"
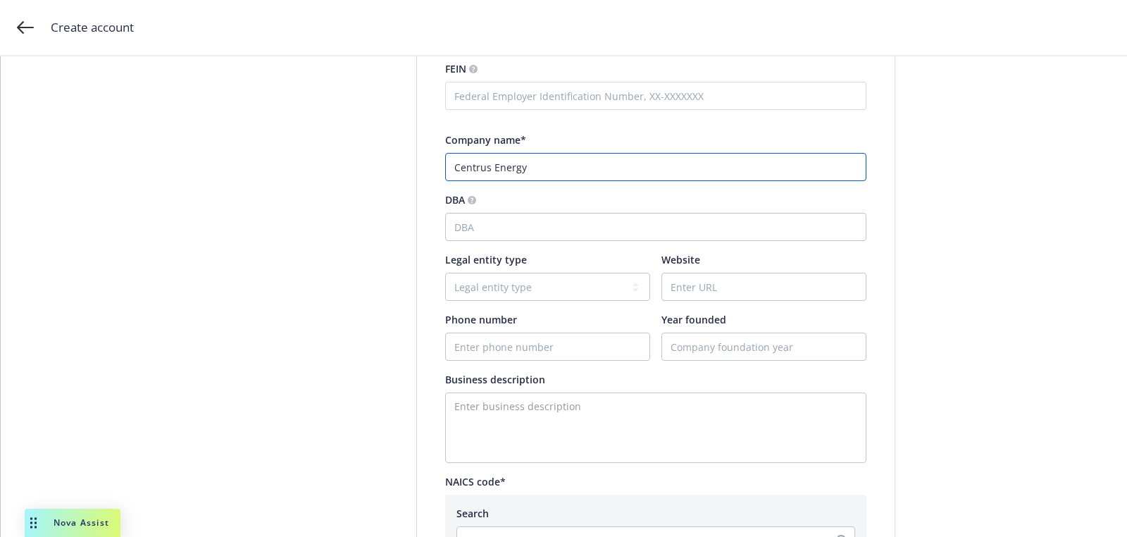
scroll to position [307, 0]
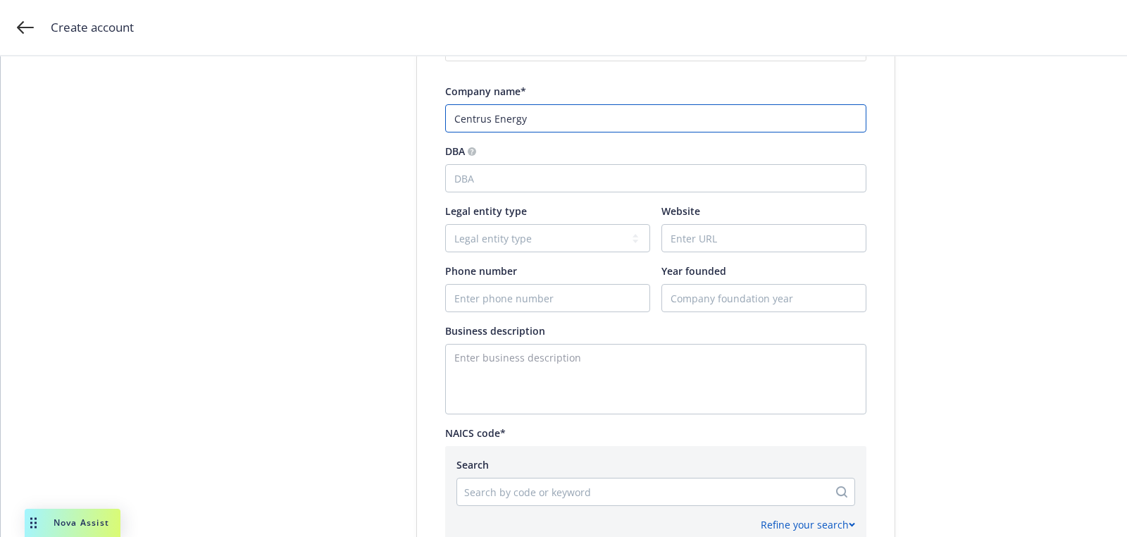
type input "Centrus Energy"
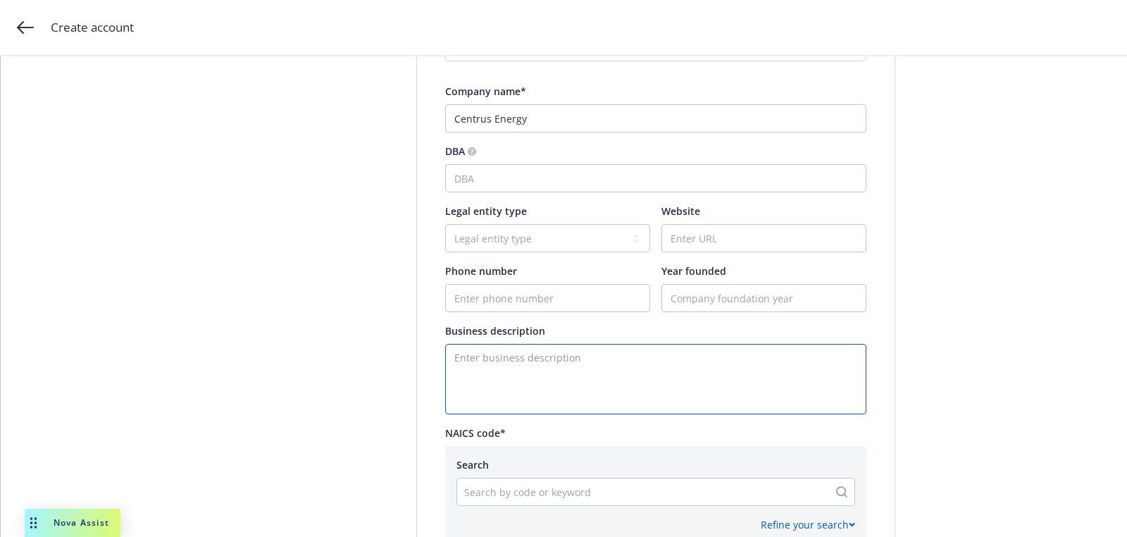
click at [610, 413] on textarea "Enter business description" at bounding box center [655, 379] width 421 height 70
paste textarea "Electricity, Oil & Gas"
type textarea "Electricity, Oil & Gas"
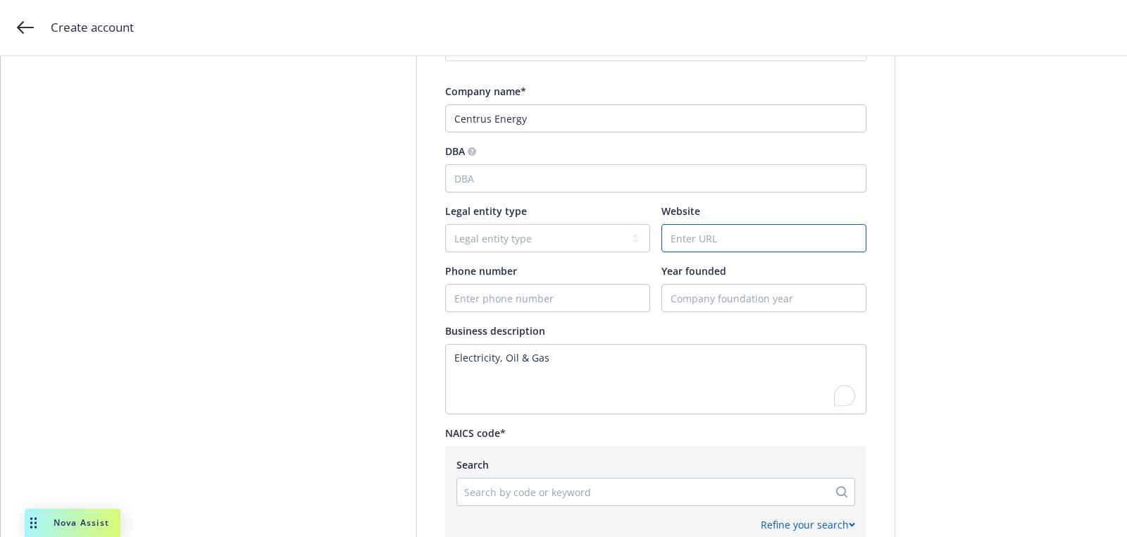
click at [709, 240] on input "Website" at bounding box center [764, 238] width 204 height 27
click at [576, 269] on div "Phone number" at bounding box center [547, 270] width 205 height 15
click at [571, 285] on input "Phone number" at bounding box center [548, 298] width 204 height 27
paste input "301) 564-3200"
type input "[PHONE_NUMBER]"
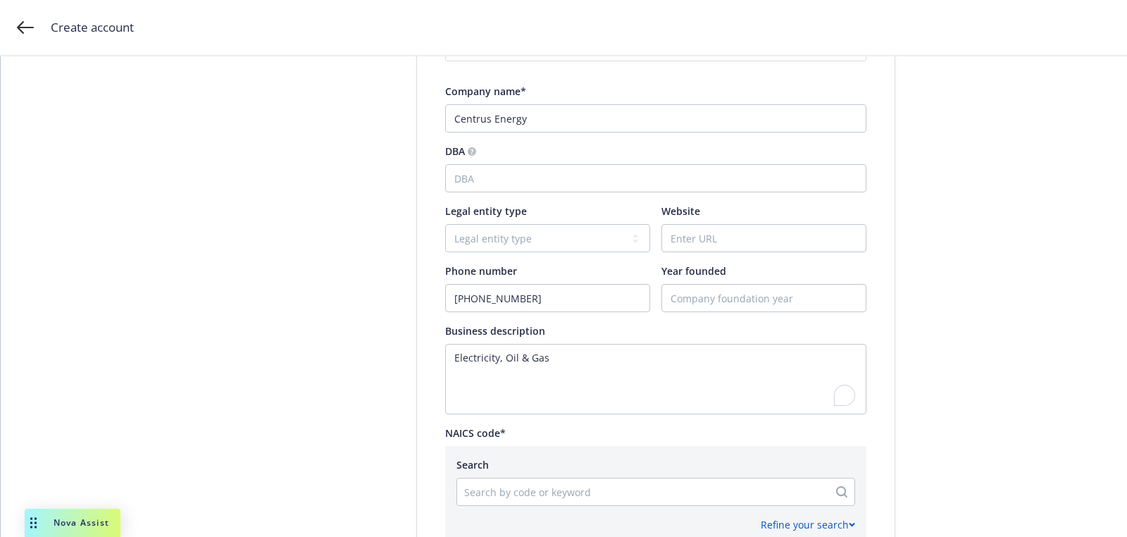
click at [735, 266] on div "Year founded" at bounding box center [763, 270] width 205 height 15
click at [735, 239] on input "Website" at bounding box center [764, 238] width 204 height 27
paste input "[DOMAIN_NAME]"
type input "[DOMAIN_NAME]"
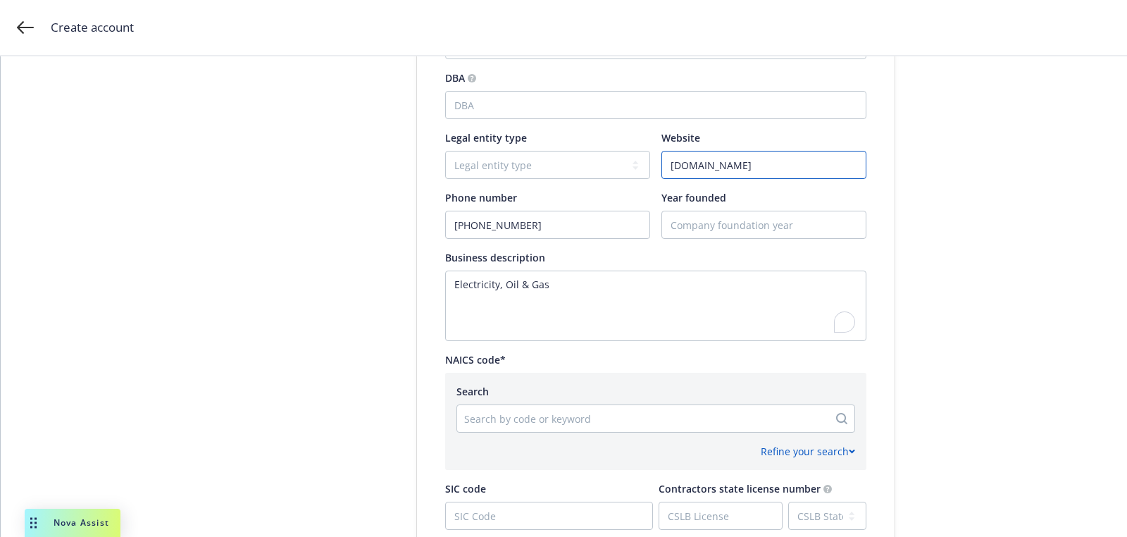
scroll to position [405, 0]
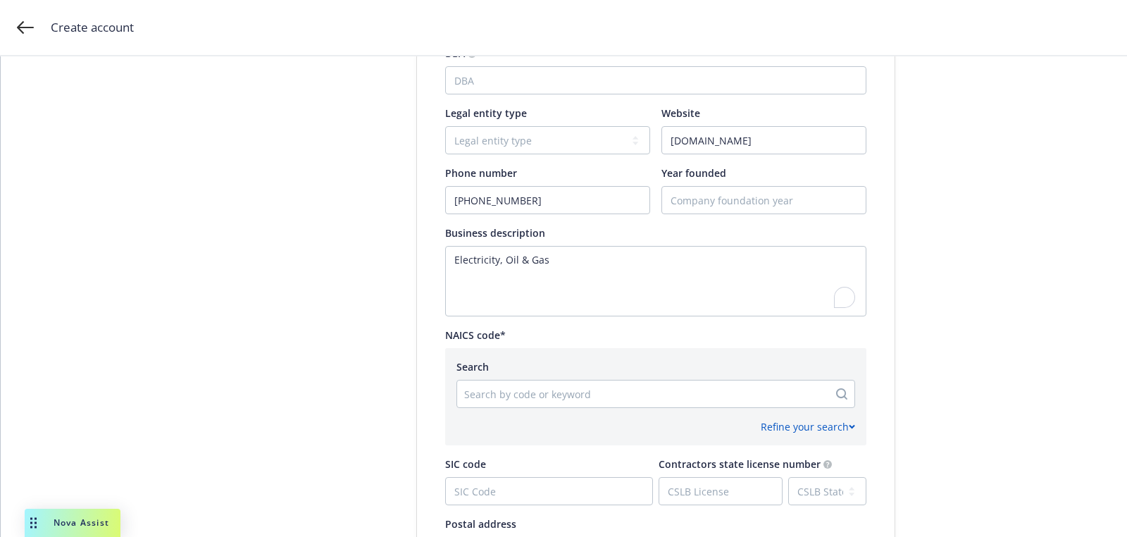
click at [580, 399] on div at bounding box center [642, 393] width 357 height 17
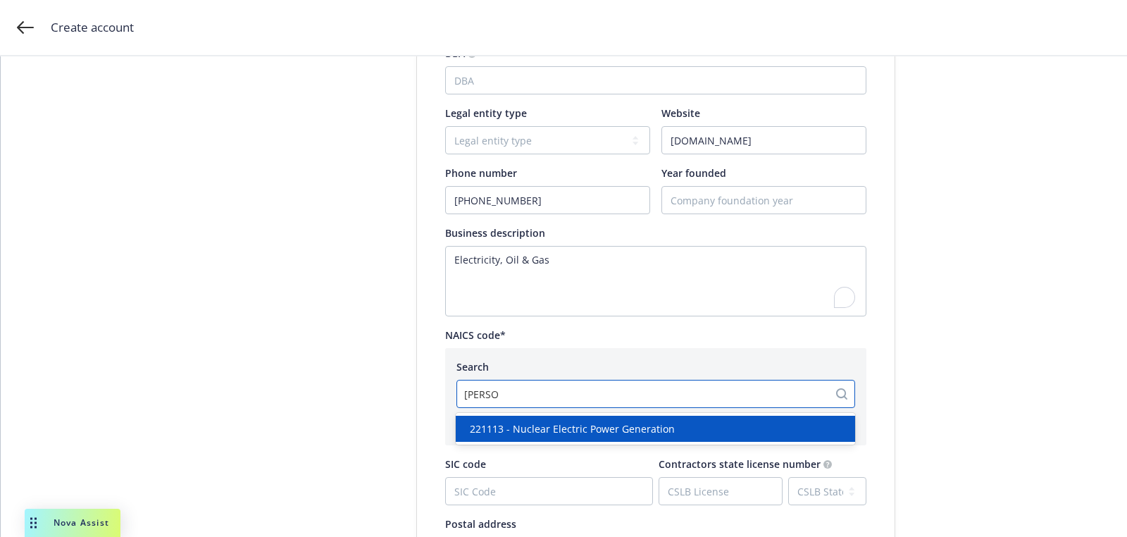
type input "nuclear"
click at [594, 430] on span "221113 - Nuclear Electric Power Generation" at bounding box center [572, 428] width 205 height 15
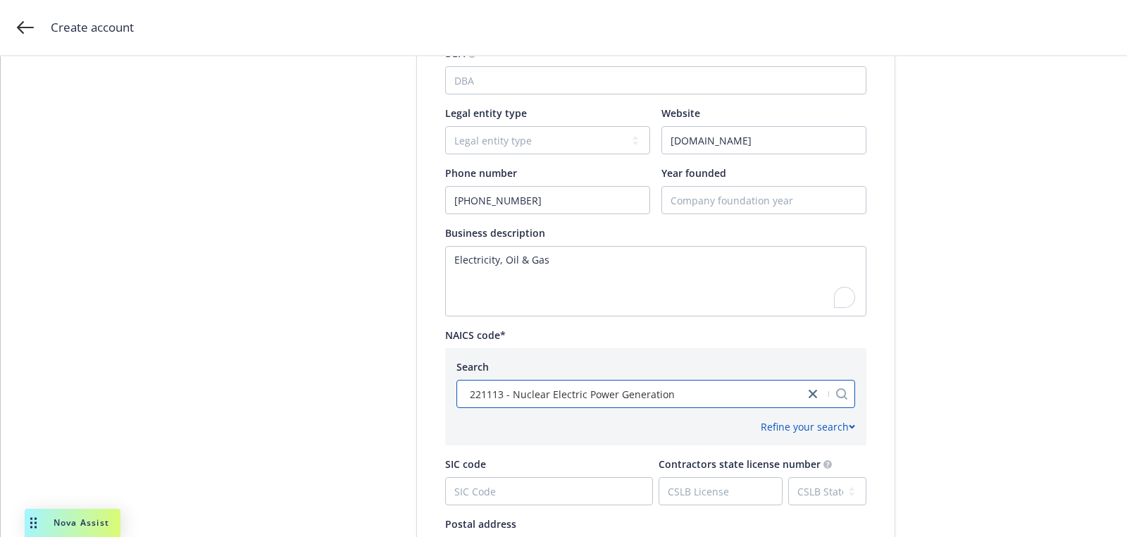
scroll to position [703, 0]
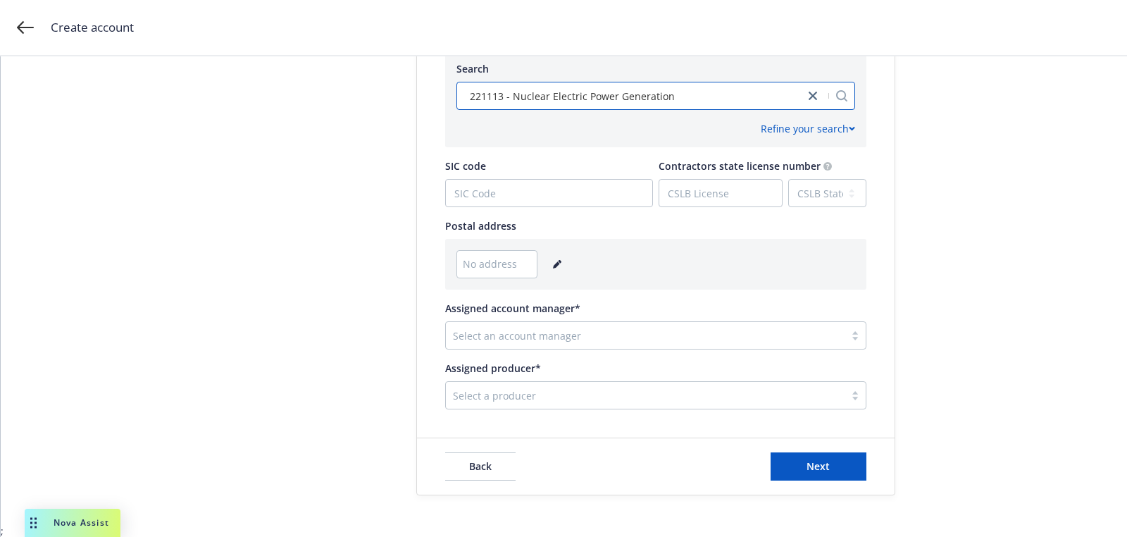
click at [586, 346] on div "Select an account manager" at bounding box center [655, 335] width 421 height 28
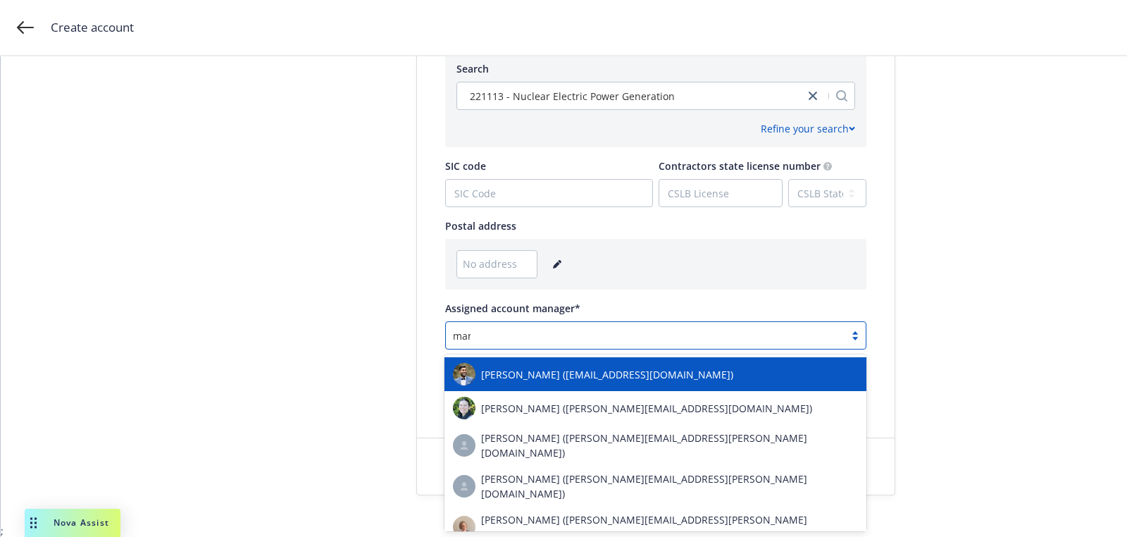
type input "mars"
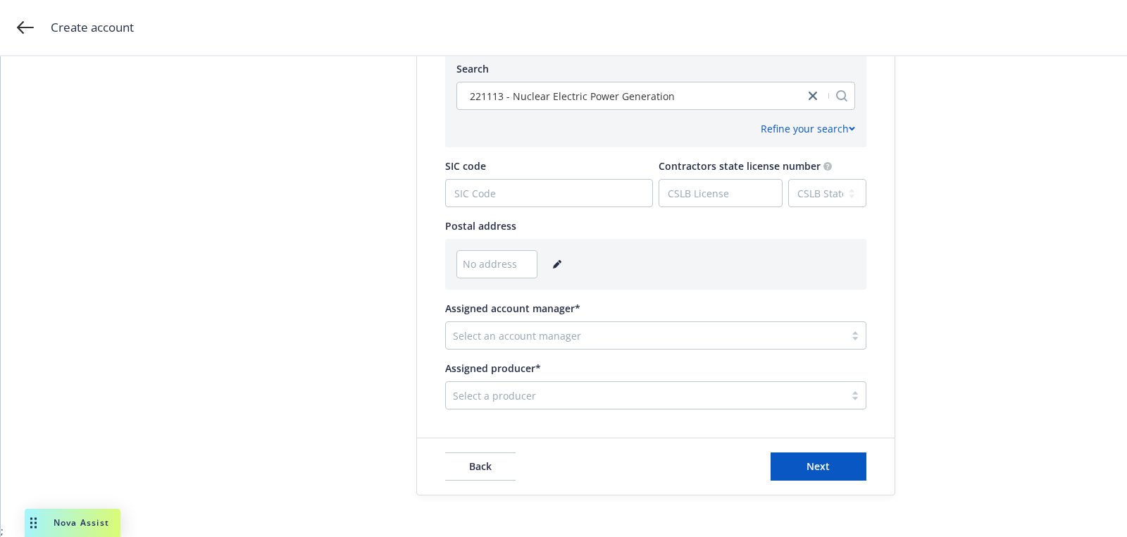
click at [513, 397] on div at bounding box center [645, 395] width 385 height 17
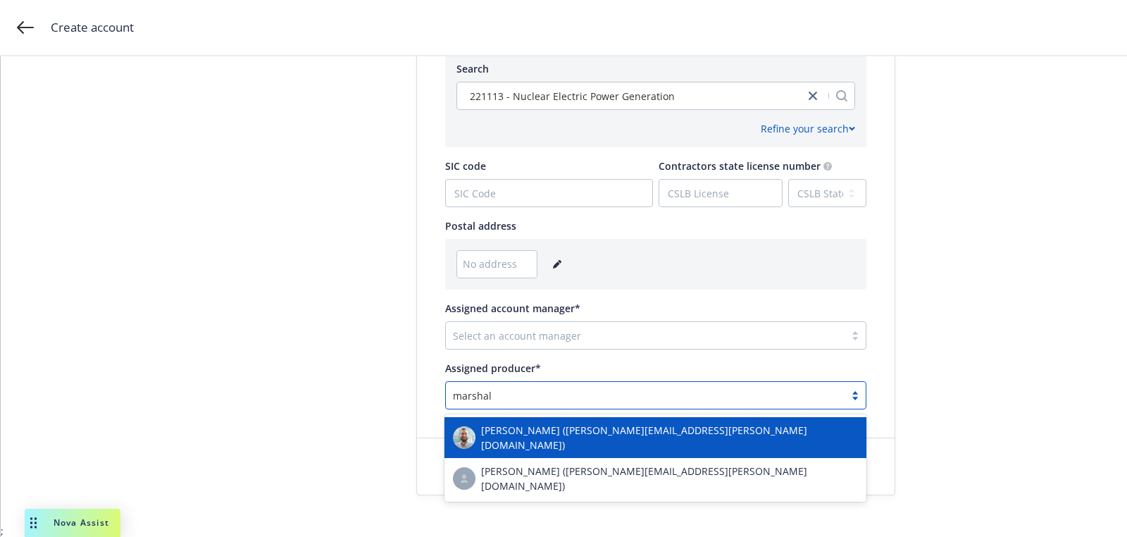
type input "marshall"
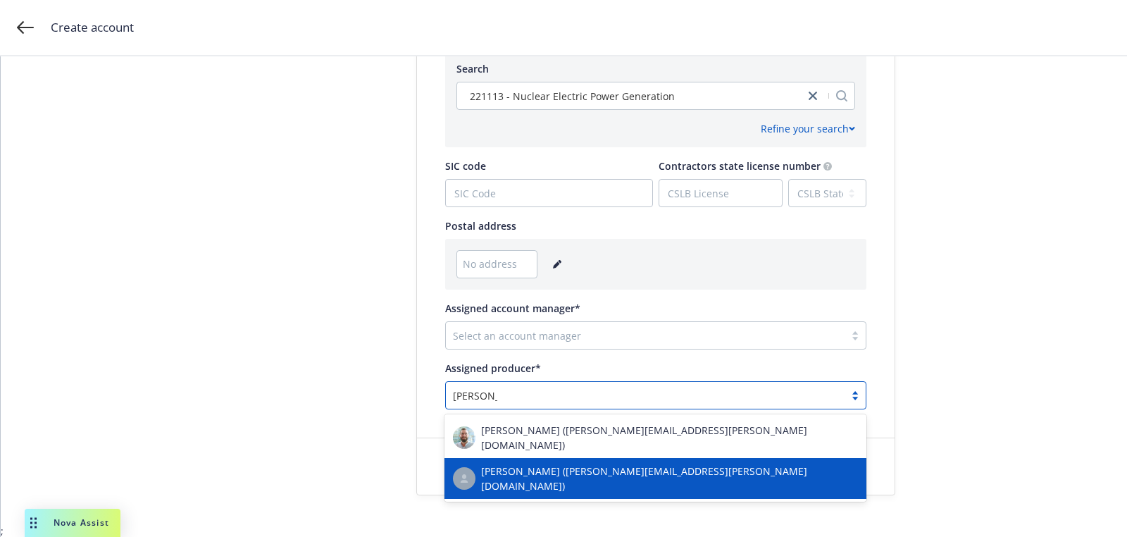
click at [551, 473] on span "Marshall Williams (marshall.williams@newfront.com)" at bounding box center [669, 478] width 377 height 30
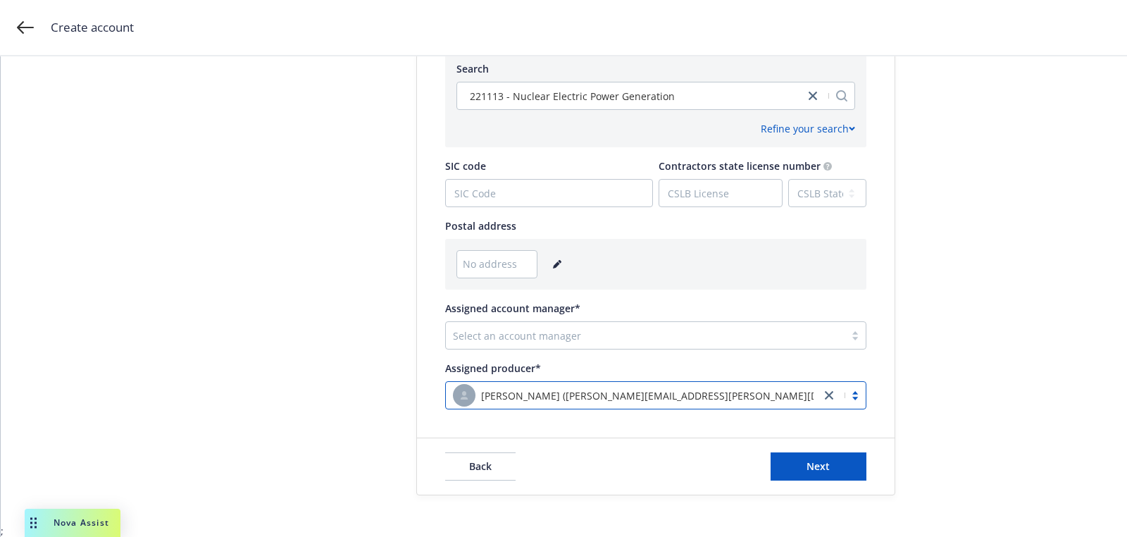
click at [563, 325] on div "Select an account manager" at bounding box center [645, 335] width 399 height 23
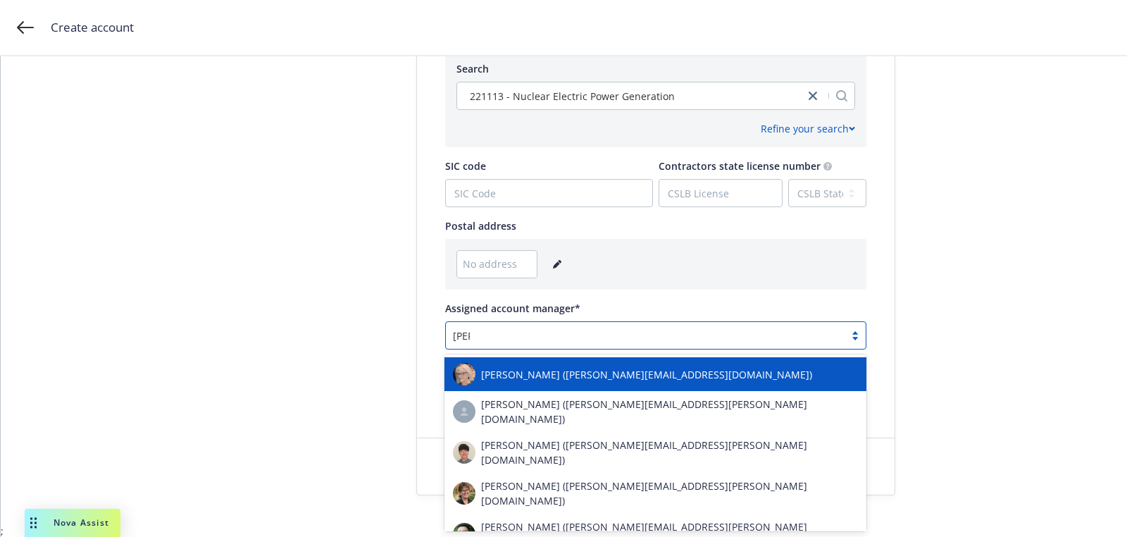
type input "lee s"
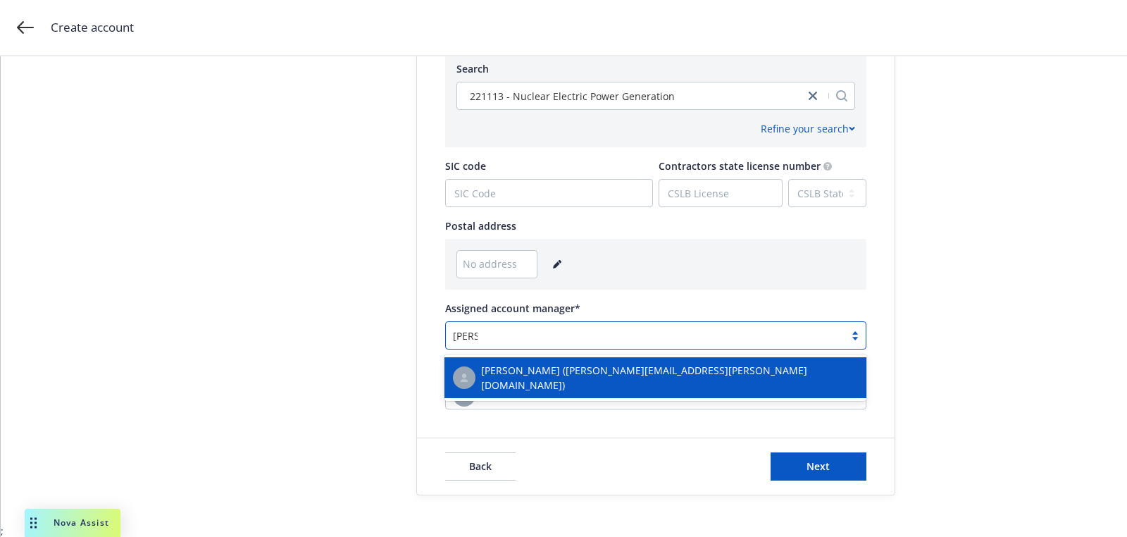
click at [543, 373] on span "Lee Sheppard (lee.sheppard@newfront.com)" at bounding box center [669, 378] width 377 height 30
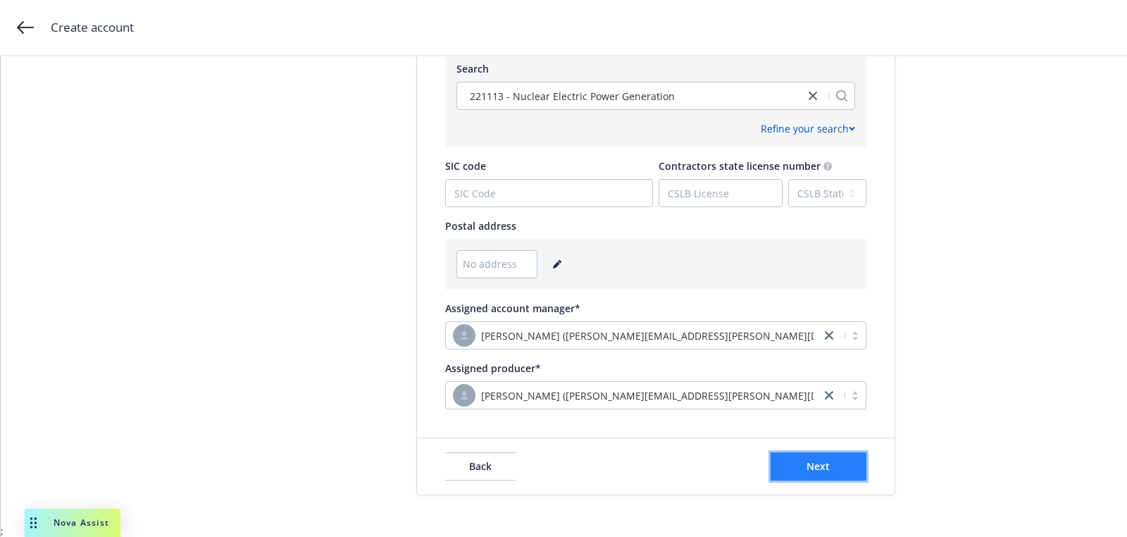
click at [849, 467] on button "Next" at bounding box center [818, 466] width 96 height 28
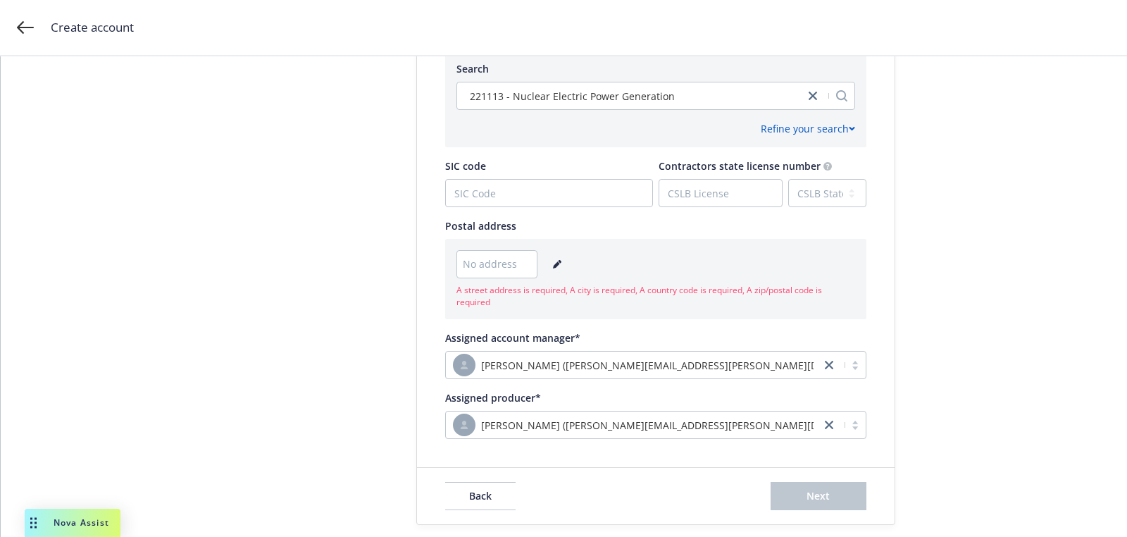
click at [558, 260] on icon "editPencil" at bounding box center [560, 262] width 4 height 4
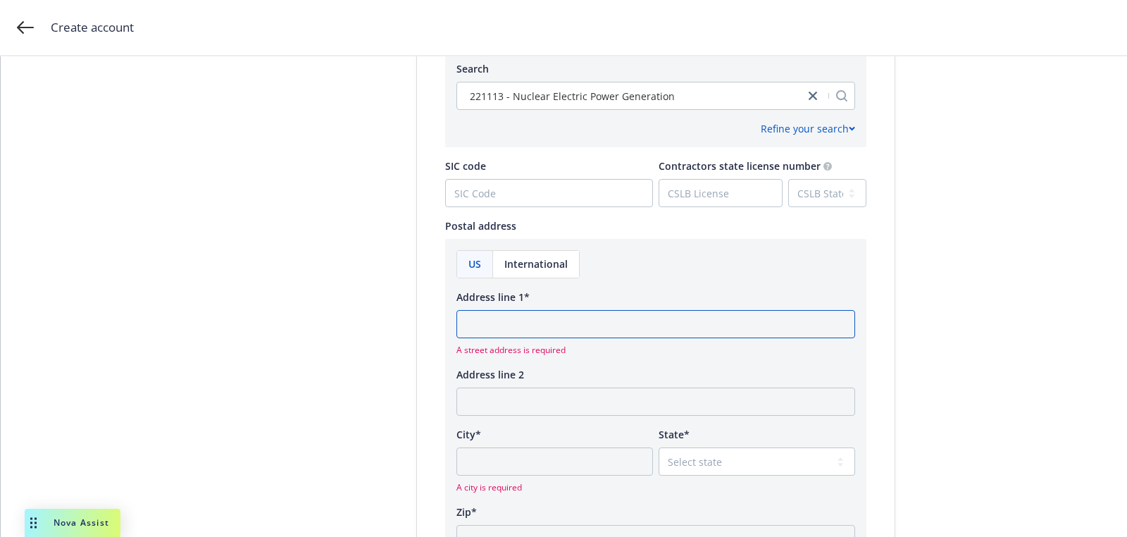
click at [546, 335] on input "Address line 1*" at bounding box center [655, 324] width 399 height 28
paste input "6901 Rockledge Dr, Ste 800 Bethesda, Maryland 20817"
click at [687, 325] on input "6901 Rockledge Dr, Ste 800 Bethesda, Maryland 20817" at bounding box center [655, 324] width 399 height 28
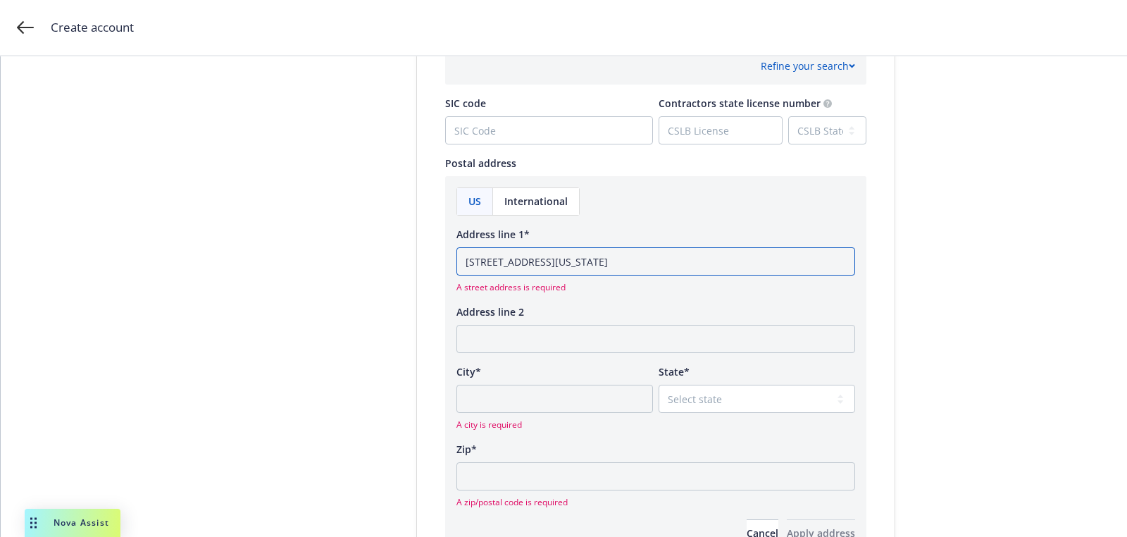
scroll to position [828, 0]
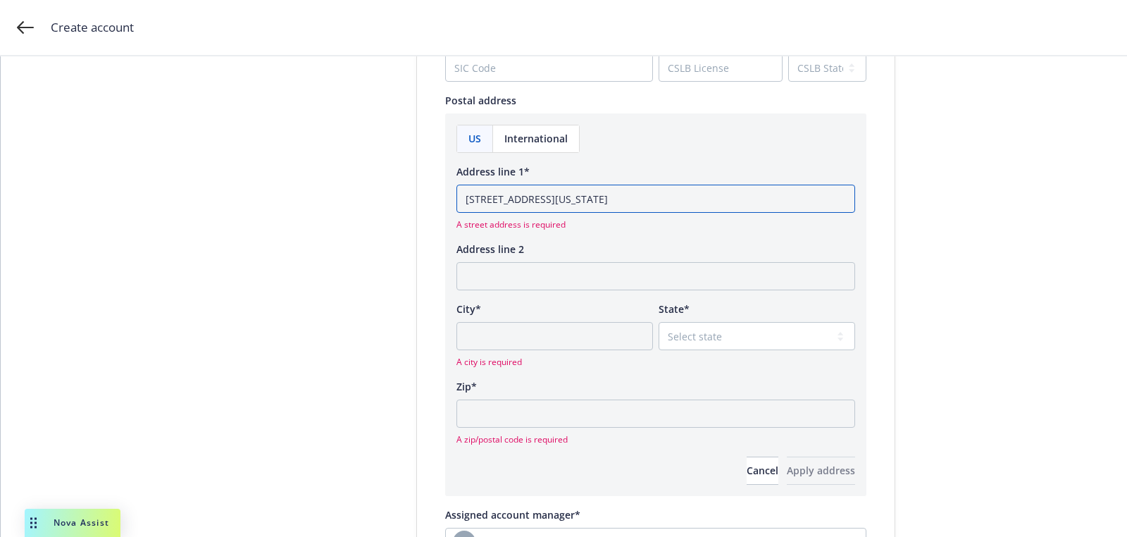
type input "6901 Rockledge Dr, Ste 800 Bethesda, Maryland"
click at [628, 421] on input "Zip*" at bounding box center [655, 413] width 399 height 28
paste input "20817"
type input "20817"
click at [656, 205] on input "6901 Rockledge Dr, Ste 800 Bethesda, Maryland" at bounding box center [655, 199] width 399 height 28
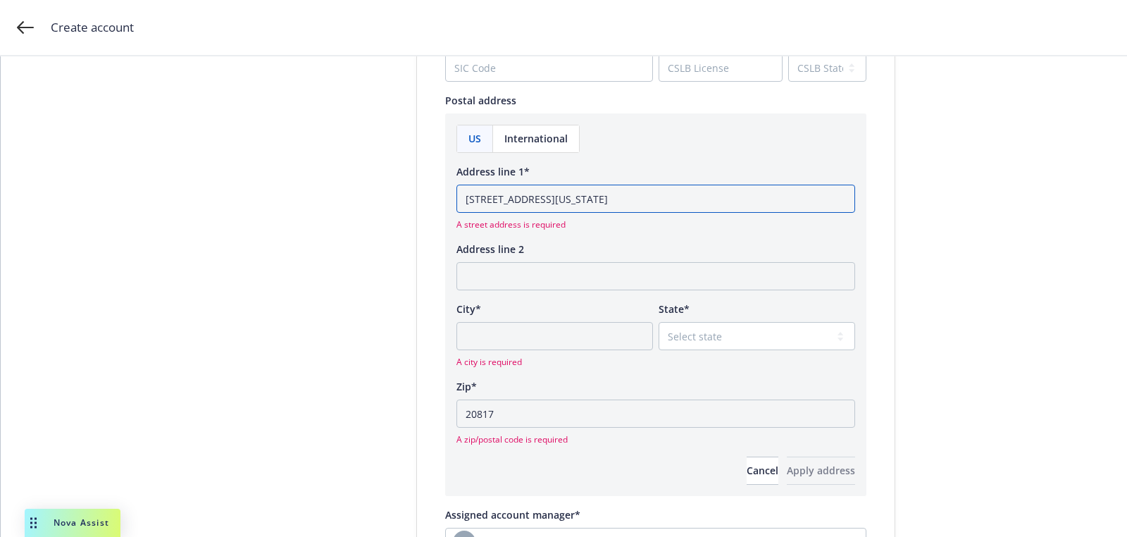
click at [656, 205] on input "6901 Rockledge Dr, Ste 800 Bethesda, Maryland" at bounding box center [655, 199] width 399 height 28
type input "6901 Rockledge Dr, Ste 800 Bethesda,"
click at [680, 332] on select "Select state Alabama Alaska American Samoa Arizona Arkansas Baker Island Califo…" at bounding box center [757, 336] width 196 height 28
select select "MD"
click at [659, 322] on select "Select state Alabama Alaska American Samoa Arizona Arkansas Baker Island Califo…" at bounding box center [757, 336] width 196 height 28
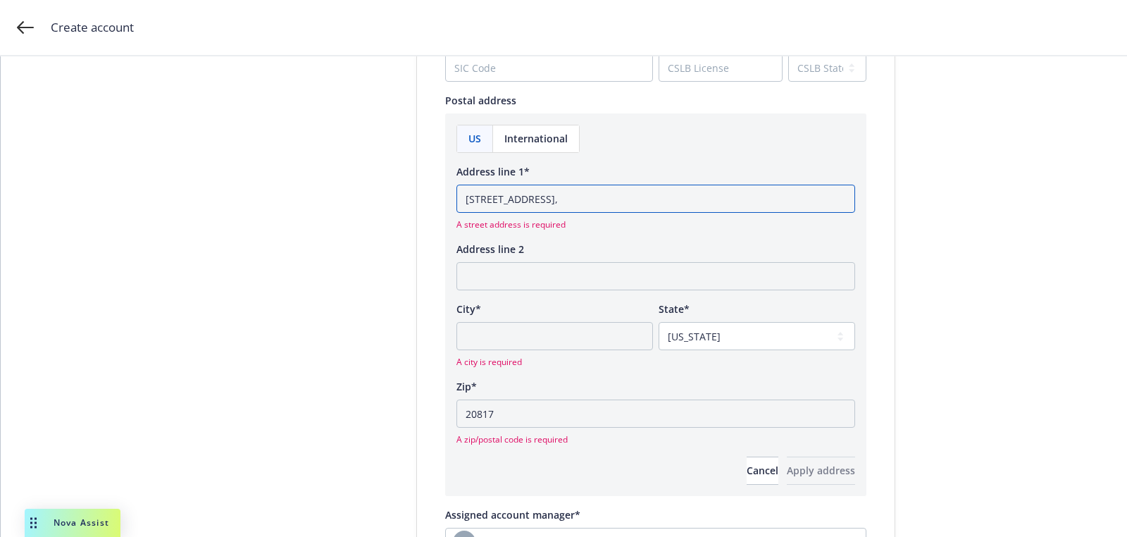
click at [601, 189] on input "6901 Rockledge Dr, Ste 800 Bethesda," at bounding box center [655, 199] width 399 height 28
click at [601, 202] on input "6901 Rockledge Dr, Ste 800 Bethesda," at bounding box center [655, 199] width 399 height 28
type input "6901 Rockledge Dr, Ste 800,"
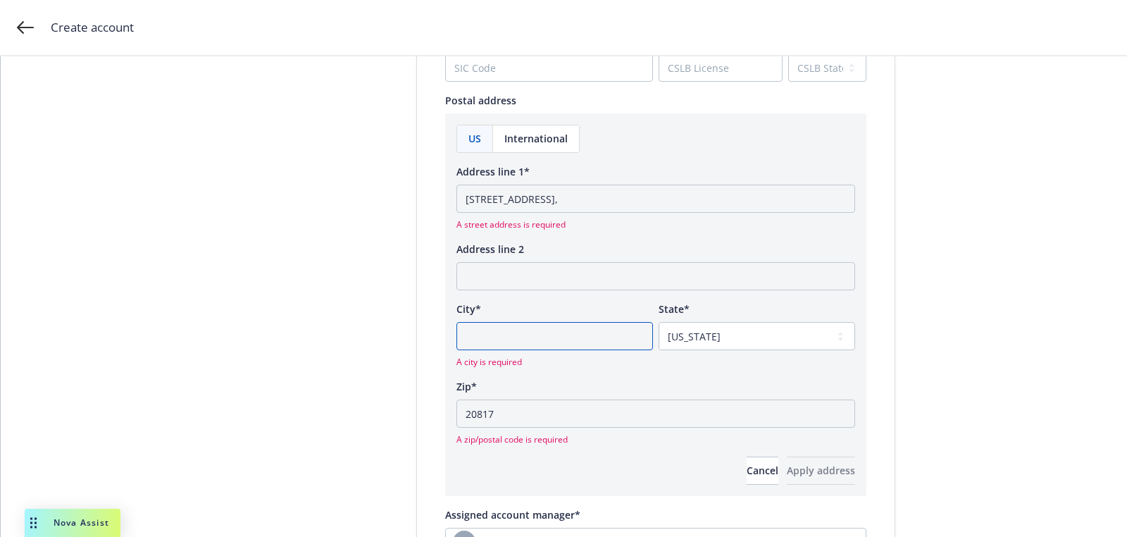
paste input "Bethesda"
click at [564, 339] on input "City*" at bounding box center [554, 336] width 196 height 28
type input "Bethesda"
click at [592, 199] on input "6901 Rockledge Dr, Ste 800," at bounding box center [655, 199] width 399 height 28
type input "6901 Rockledge Dr, Ste 800"
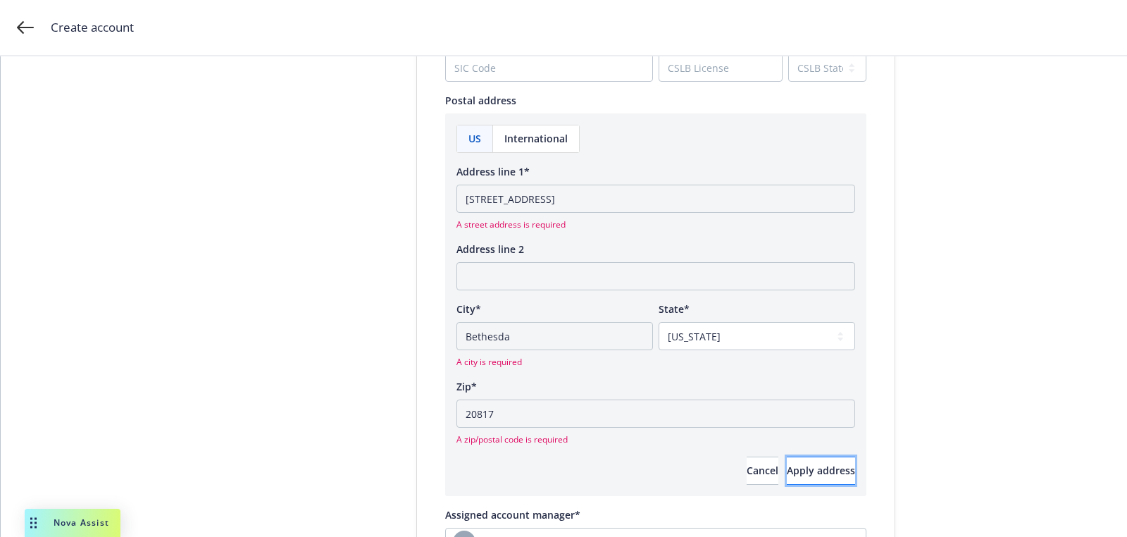
click at [787, 470] on span "Apply address" at bounding box center [821, 469] width 68 height 13
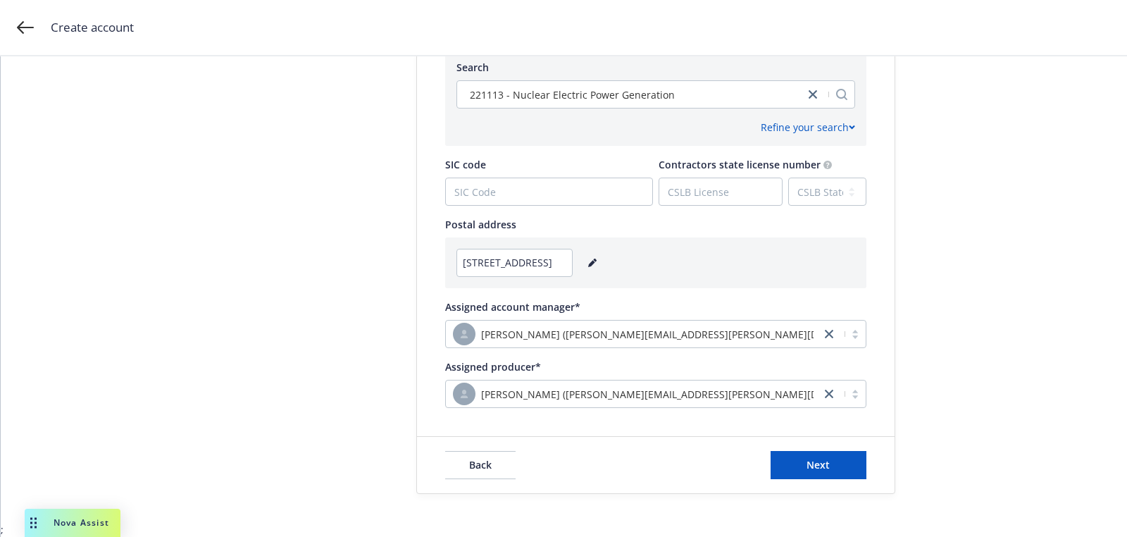
scroll to position [703, 0]
click at [780, 452] on button "Next" at bounding box center [818, 466] width 96 height 28
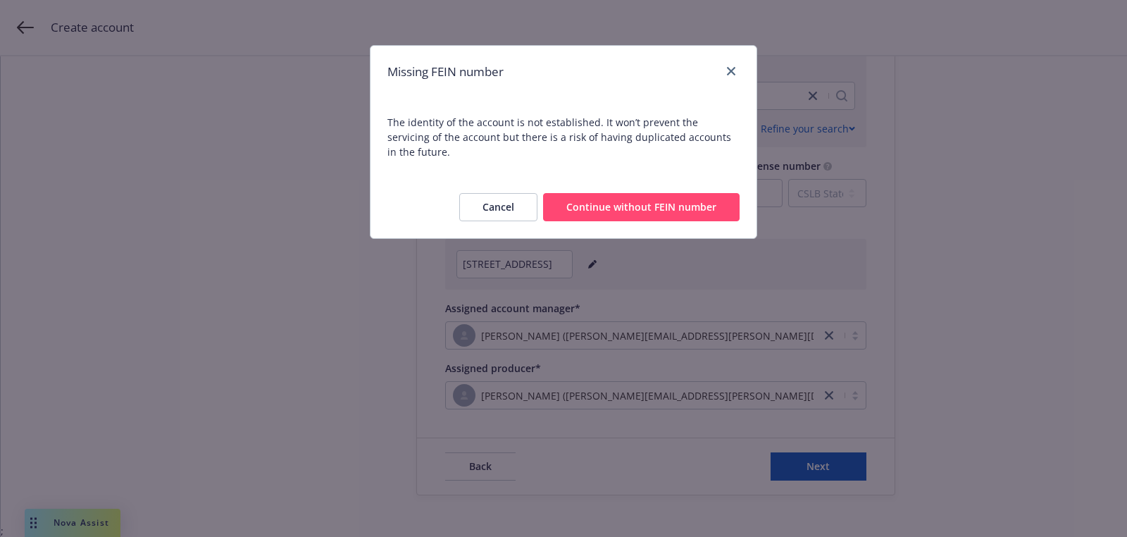
click at [628, 196] on button "Continue without FEIN number" at bounding box center [641, 207] width 196 height 28
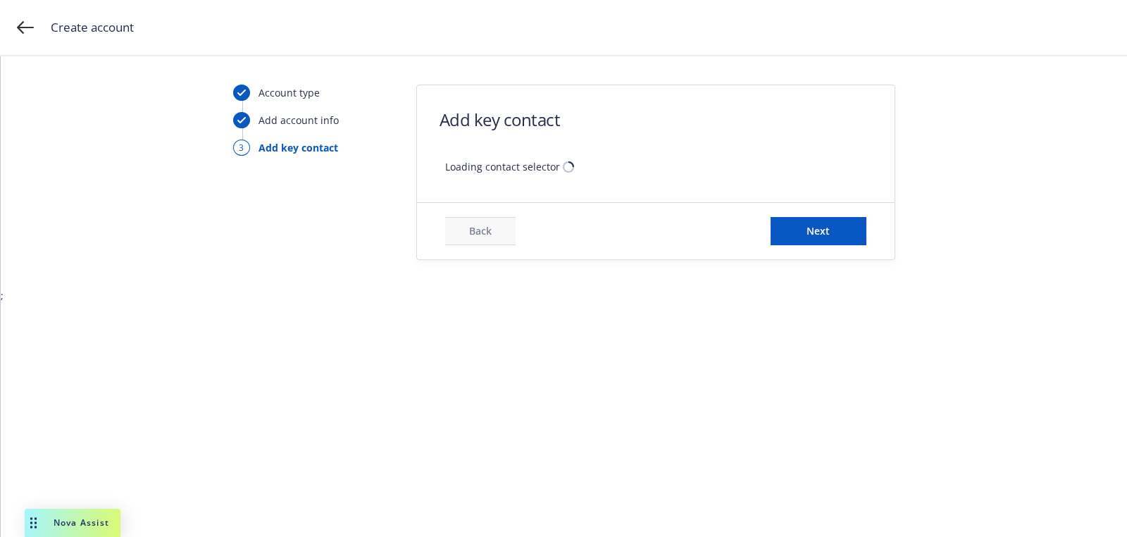
scroll to position [0, 0]
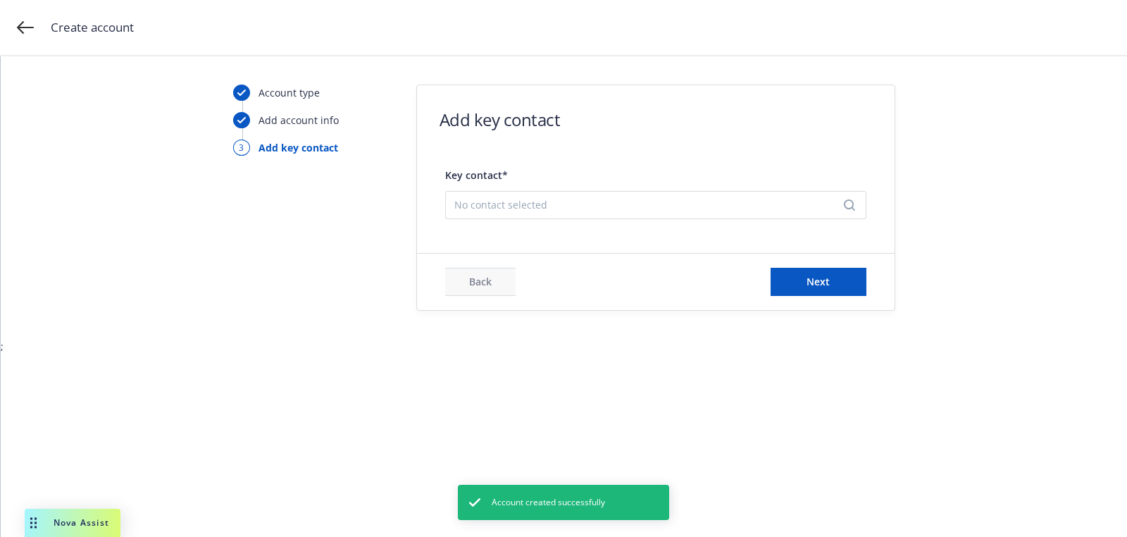
click at [599, 212] on div "No contact selected" at bounding box center [655, 205] width 421 height 28
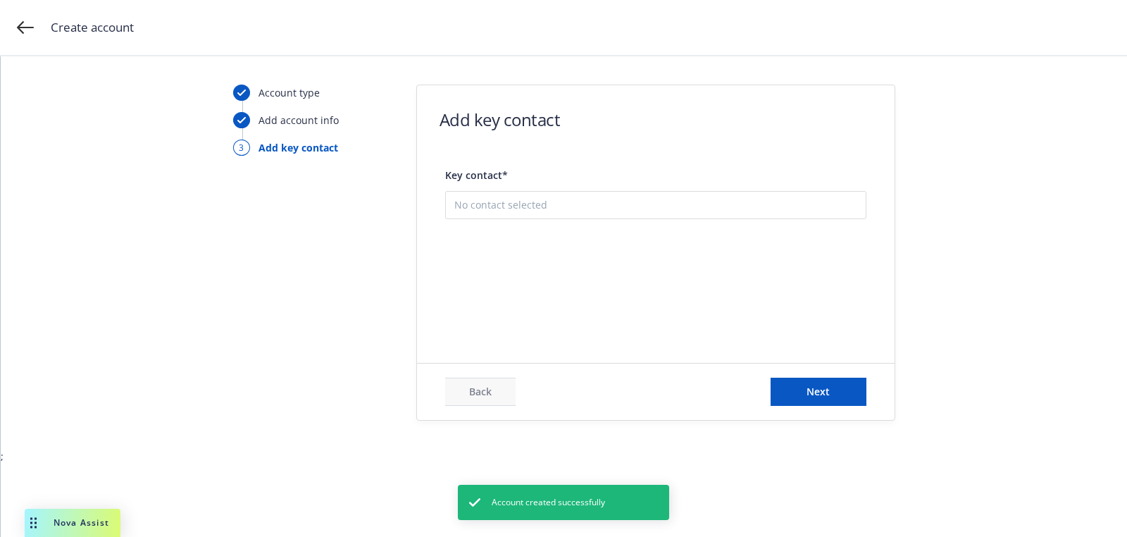
click at [606, 278] on button "Add new contact" at bounding box center [655, 275] width 403 height 28
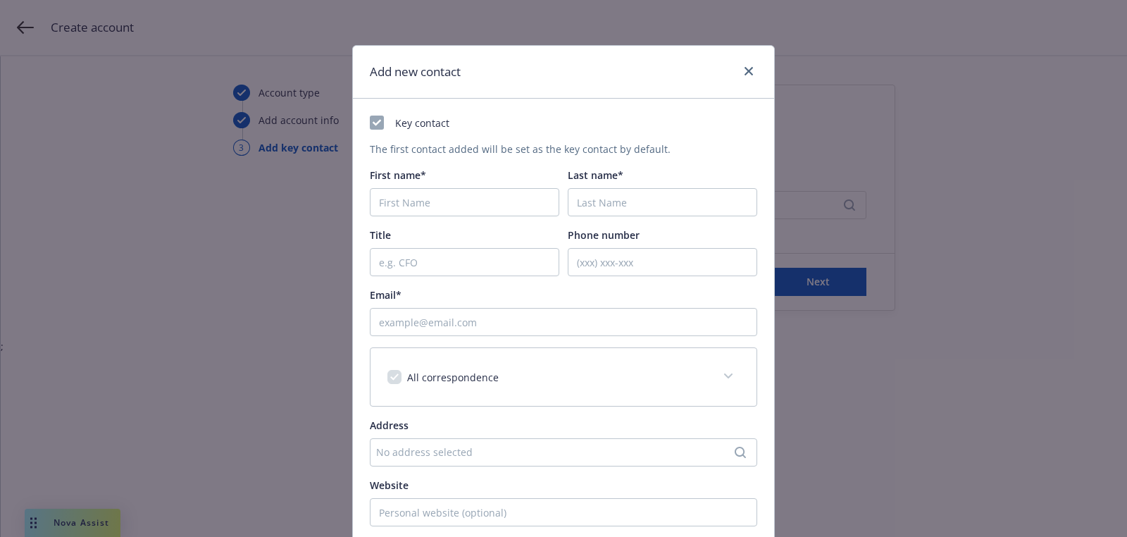
click at [543, 228] on div "Title" at bounding box center [464, 234] width 189 height 15
click at [520, 206] on input "First name*" at bounding box center [464, 202] width 189 height 28
paste input "Todd"
type input "Todd"
paste input "Tinelli"
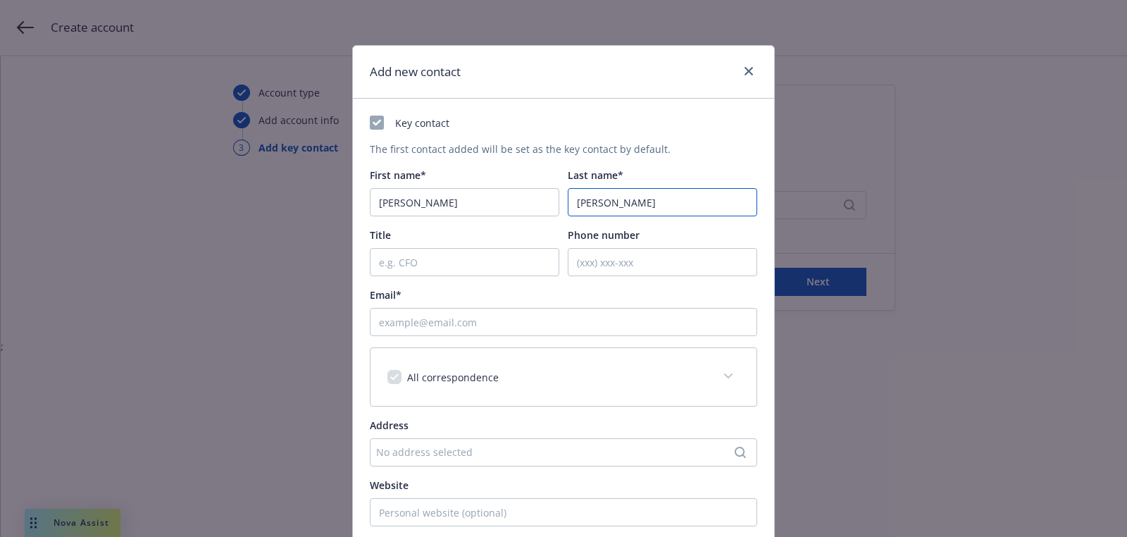
type input "Tinelli"
click at [529, 313] on input "Email*" at bounding box center [563, 322] width 387 height 28
paste input "tinellitm@centrusenergy.com"
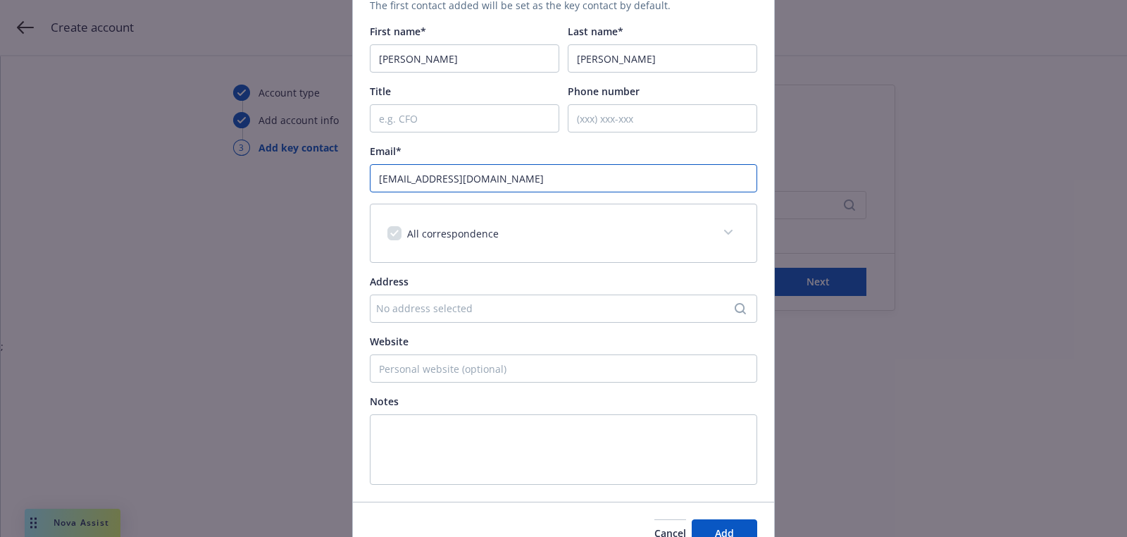
scroll to position [215, 0]
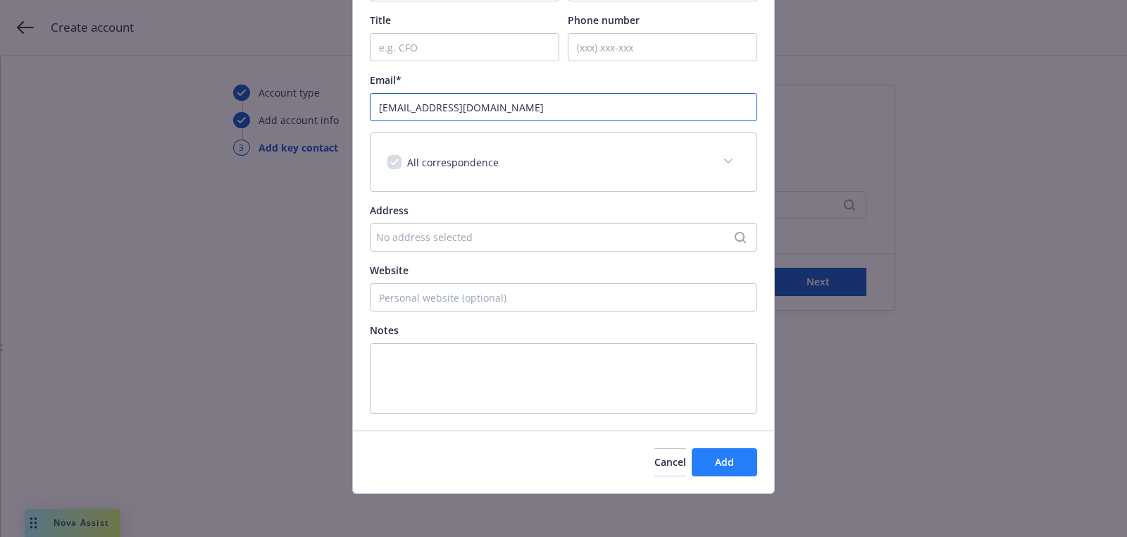
type input "tinellitm@centrusenergy.com"
click at [736, 449] on button "Add" at bounding box center [724, 462] width 65 height 28
click at [800, 283] on div "Add new contact Key contact The first contact added will be set as the key cont…" at bounding box center [563, 268] width 1127 height 537
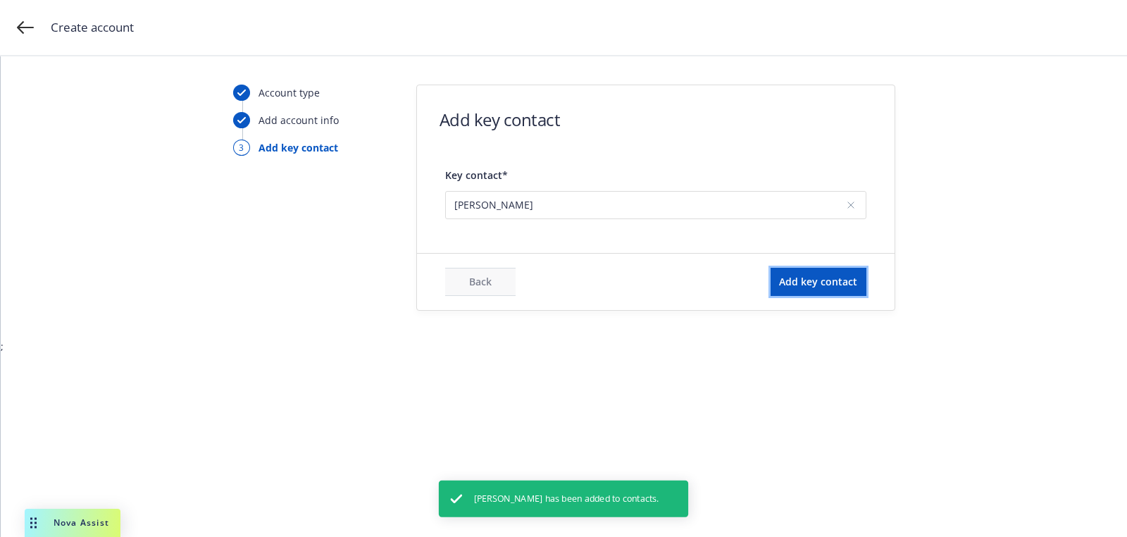
click at [800, 283] on span "Add key contact" at bounding box center [818, 281] width 78 height 13
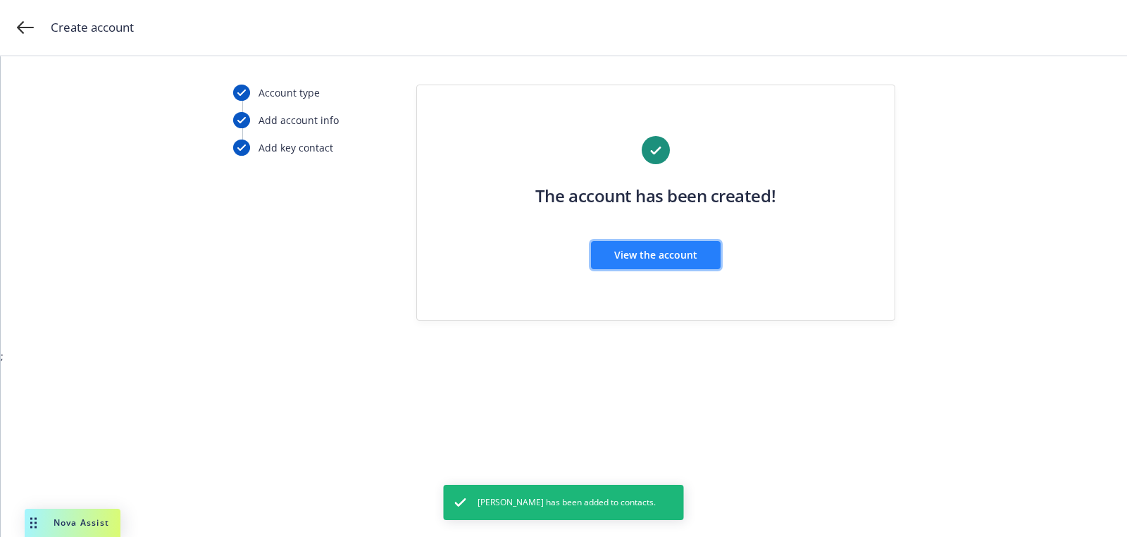
click at [632, 254] on span "View the account" at bounding box center [655, 254] width 83 height 13
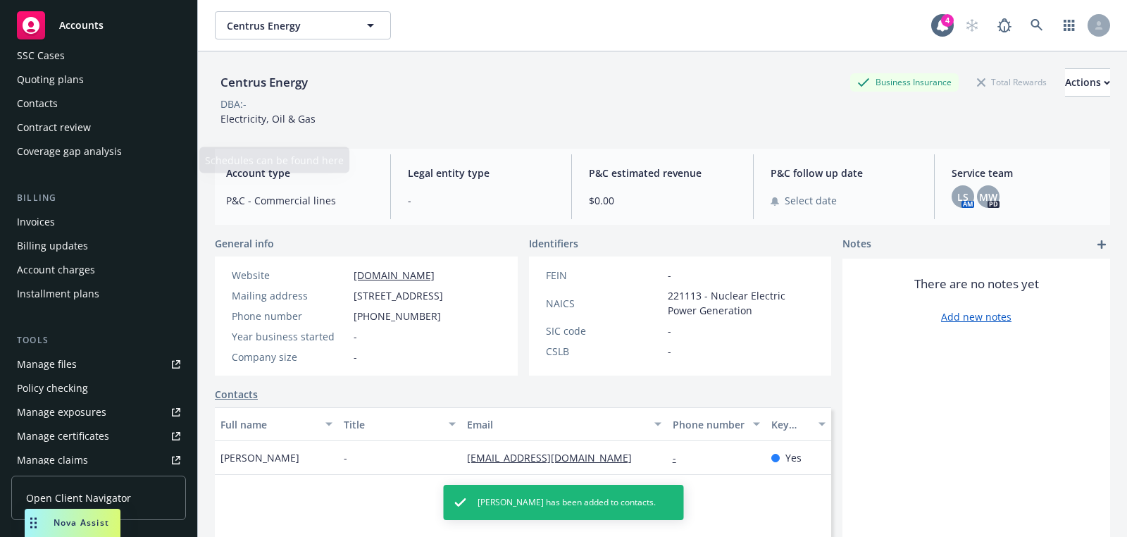
scroll to position [404, 0]
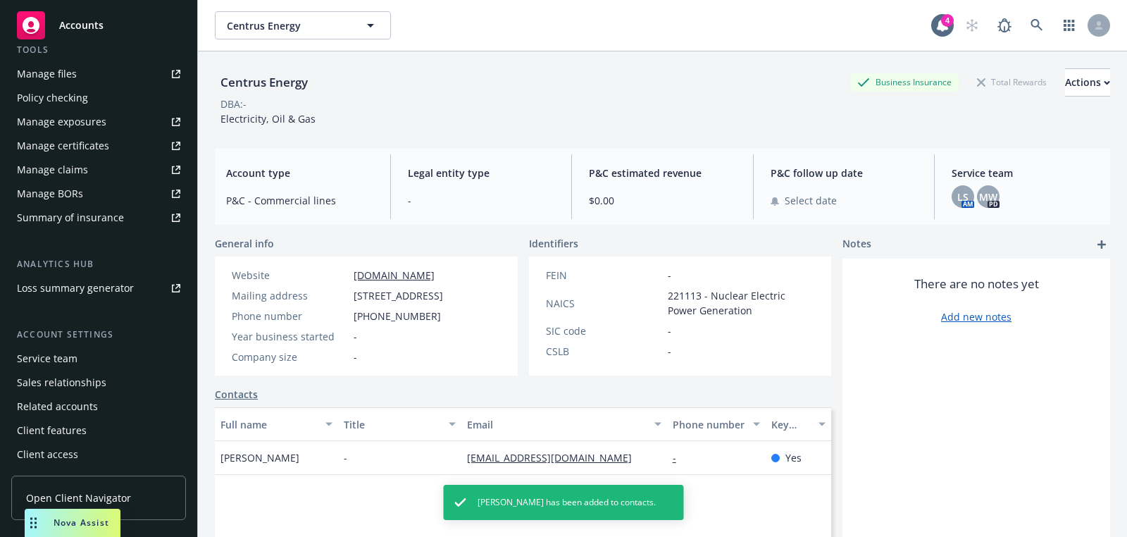
click at [94, 359] on div "Service team" at bounding box center [98, 358] width 163 height 23
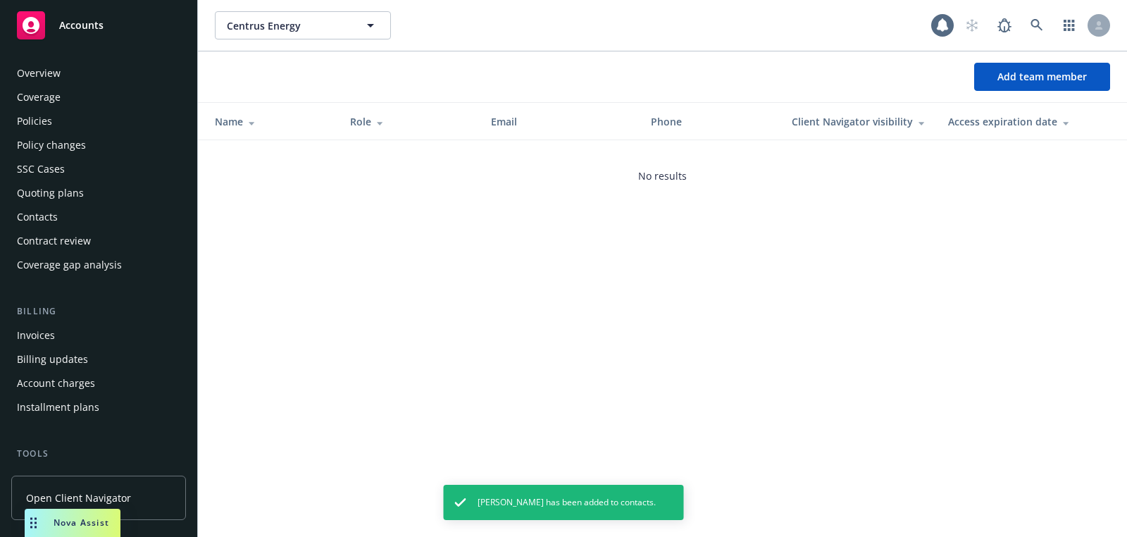
scroll to position [404, 0]
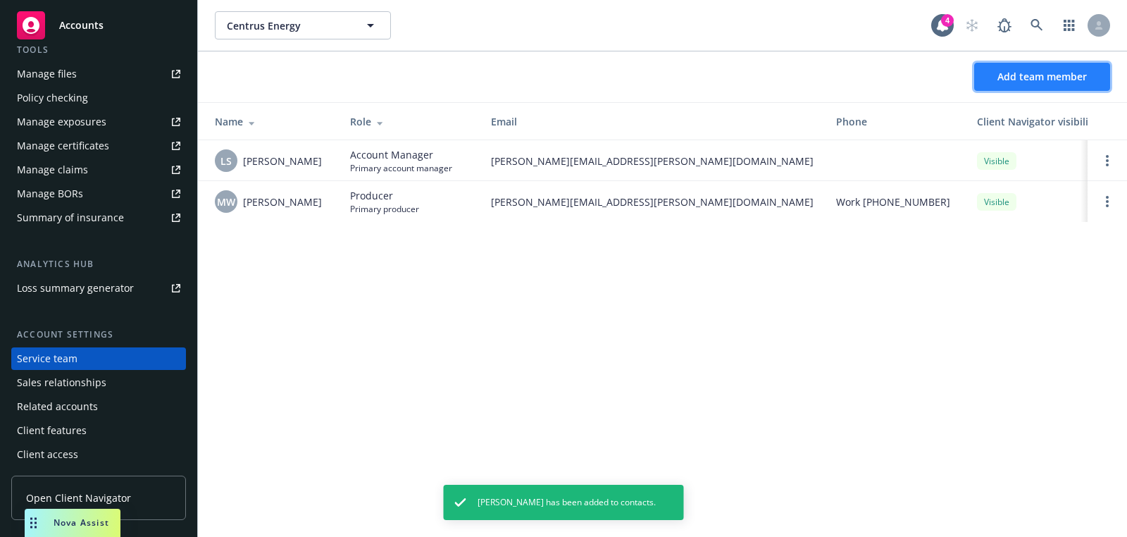
click at [1090, 71] on button "Add team member" at bounding box center [1042, 77] width 136 height 28
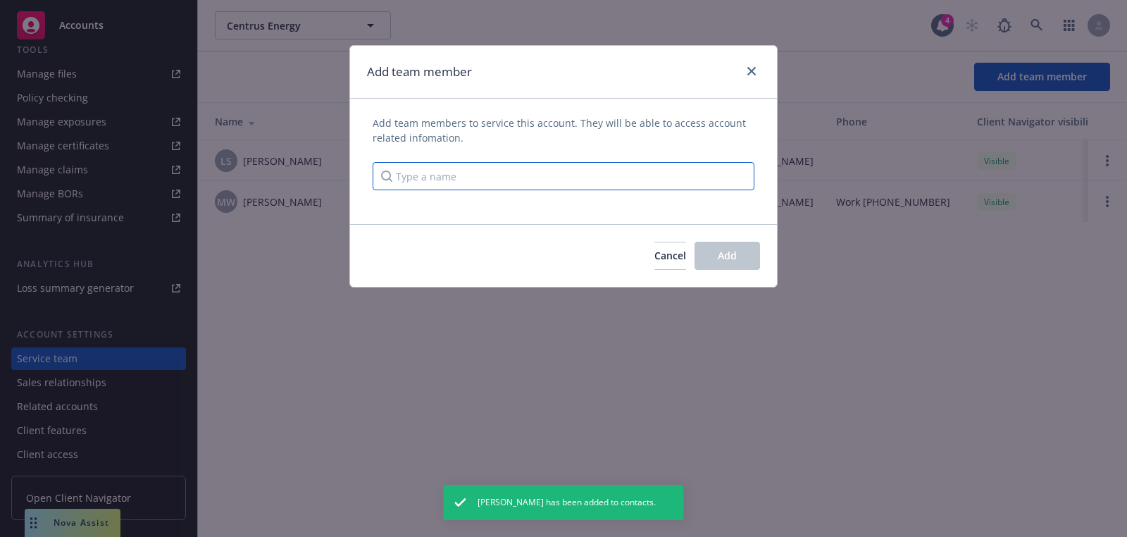
click at [715, 163] on input "Type a name" at bounding box center [564, 176] width 382 height 28
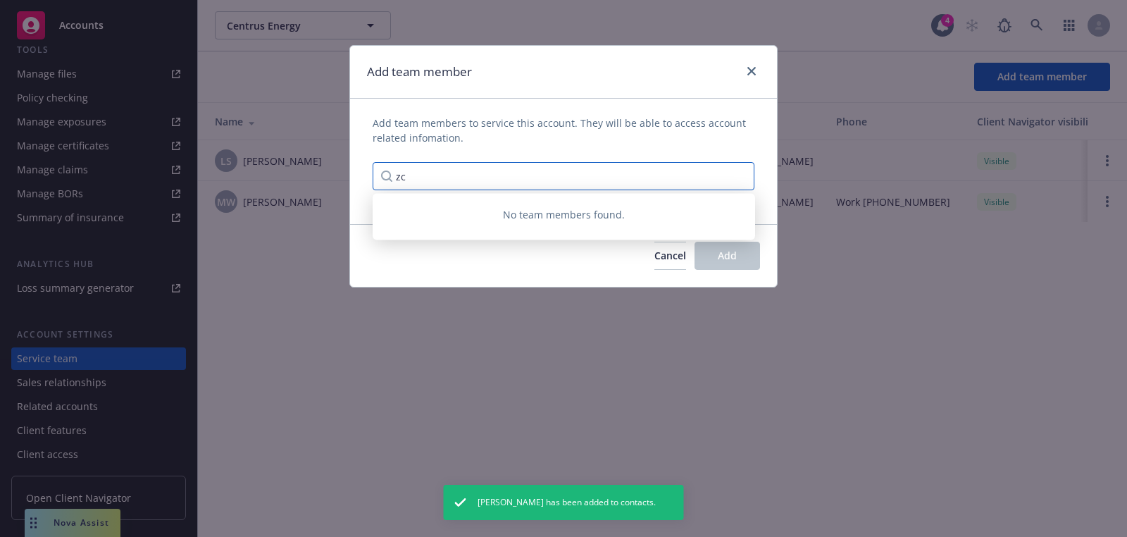
type input "z"
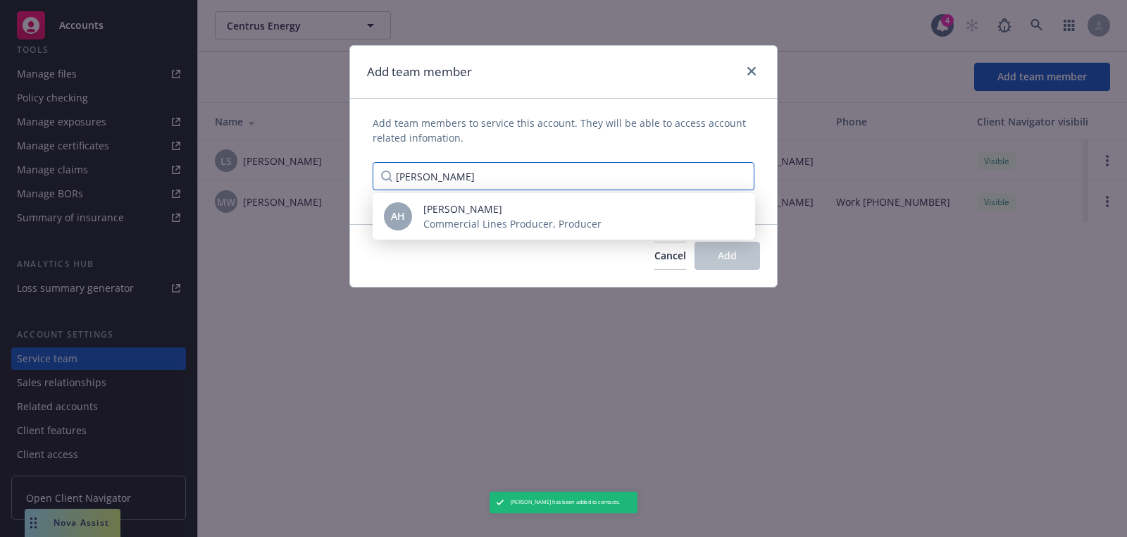
type input "andrew he"
click at [552, 240] on div "Cancel Add" at bounding box center [563, 255] width 427 height 63
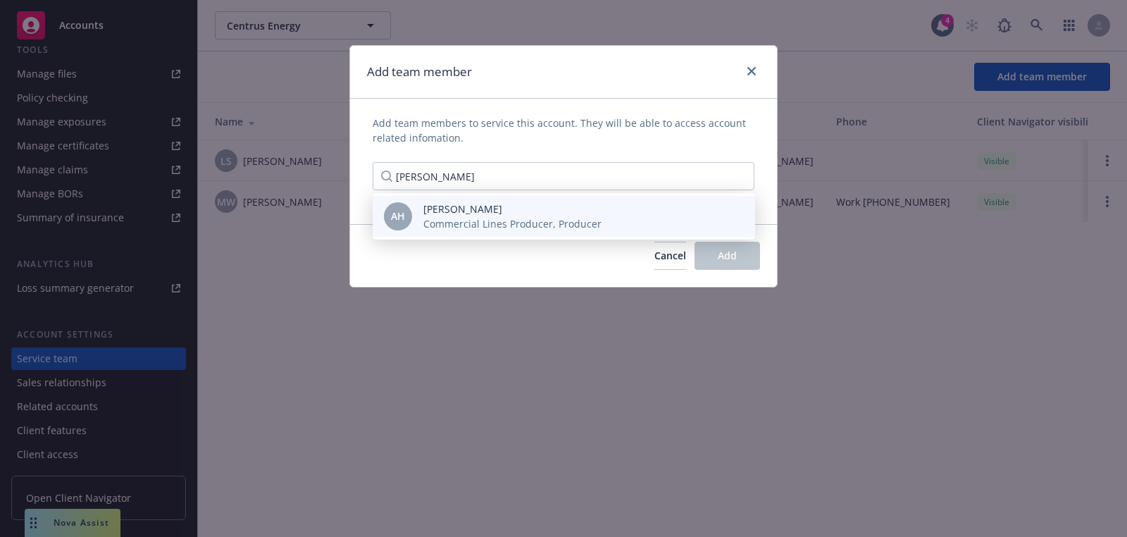
click at [552, 225] on span "Commercial Lines Producer, Producer" at bounding box center [512, 223] width 178 height 15
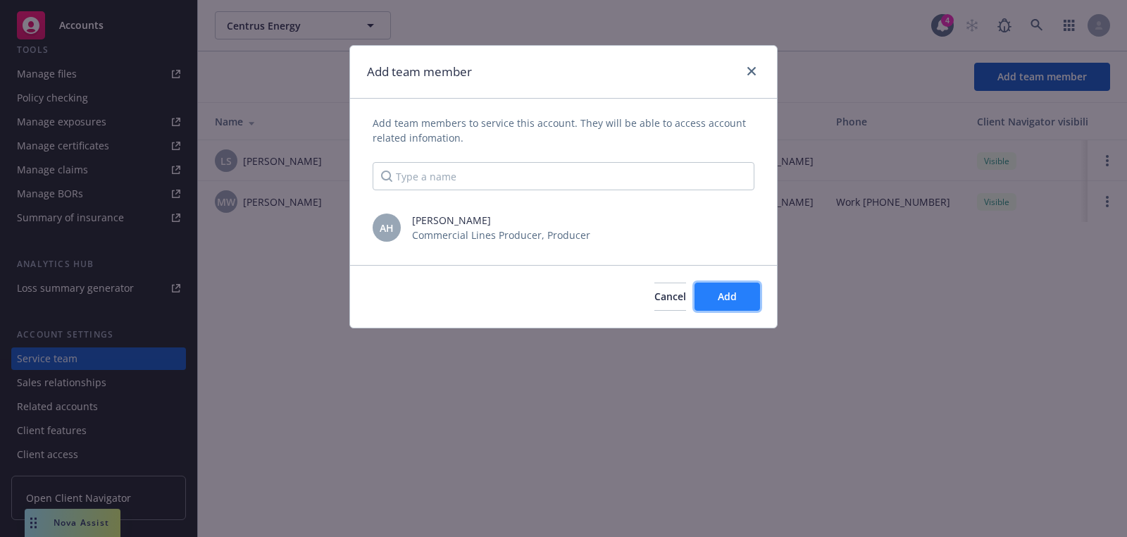
click at [728, 306] on button "Add" at bounding box center [726, 296] width 65 height 28
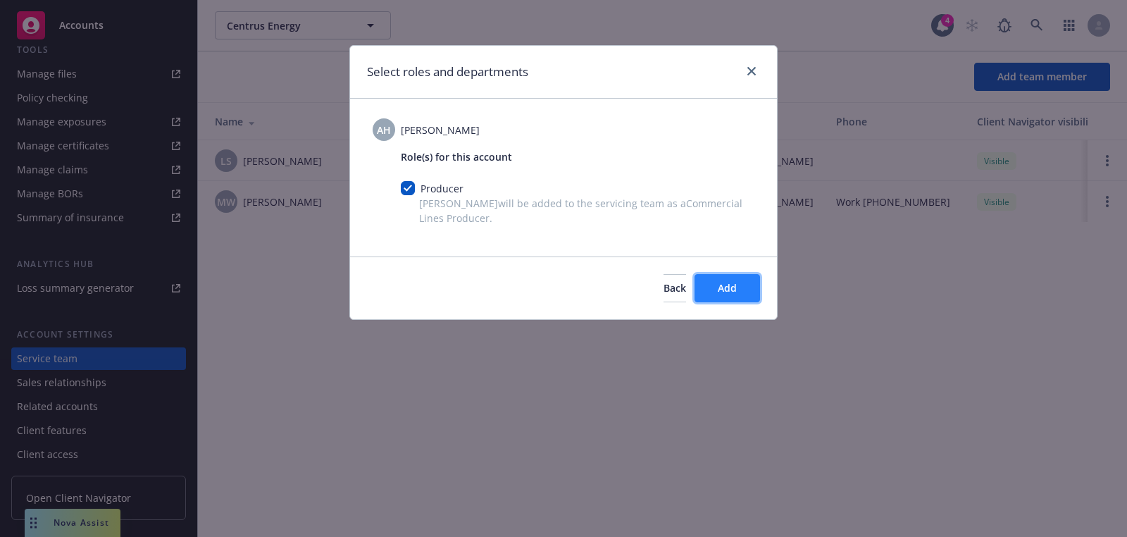
click at [738, 279] on button "Add" at bounding box center [726, 288] width 65 height 28
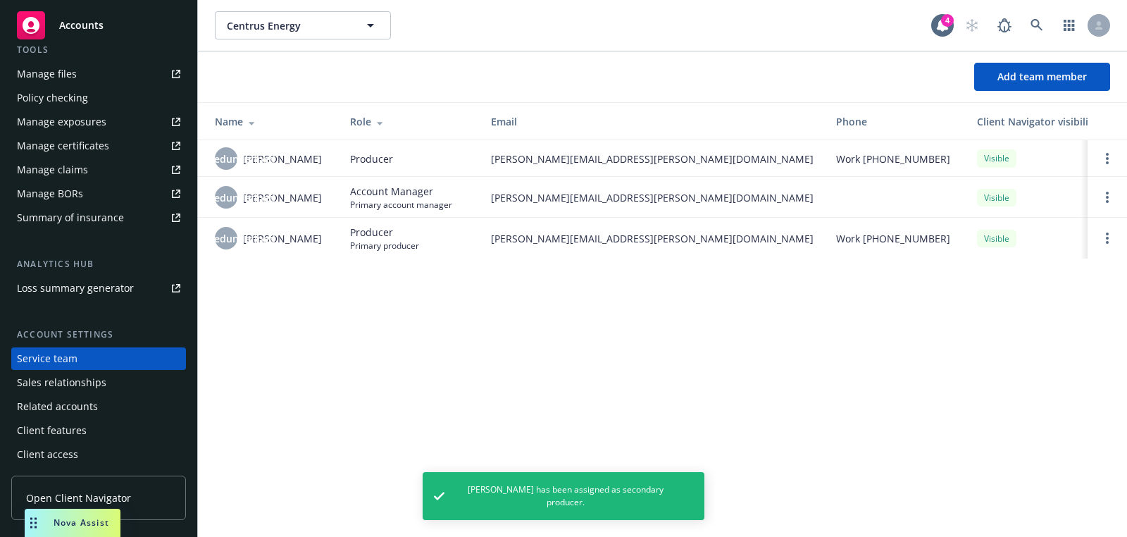
scroll to position [0, 0]
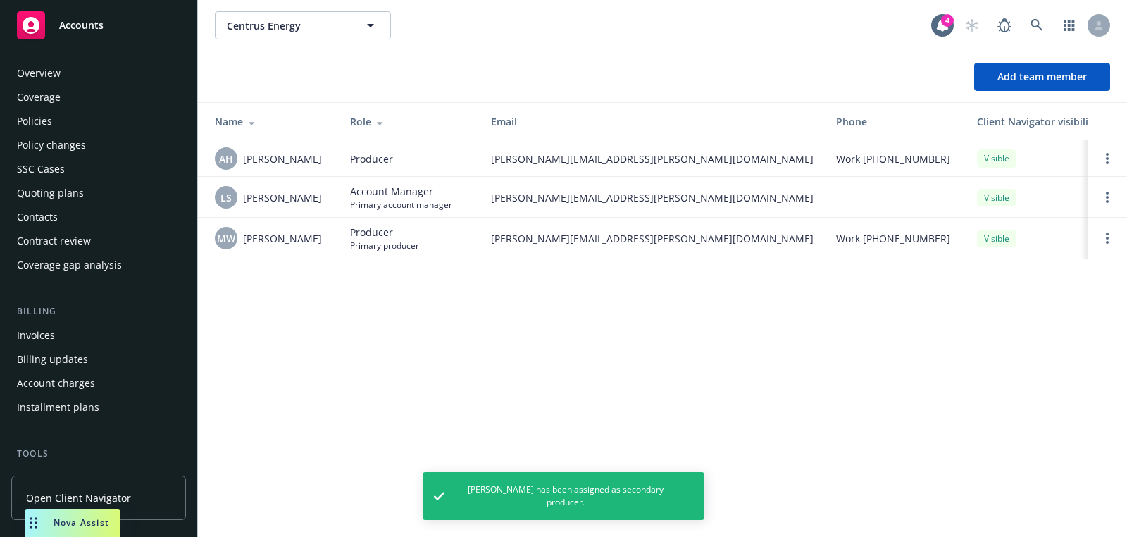
click at [74, 193] on div "Quoting plans" at bounding box center [50, 193] width 67 height 23
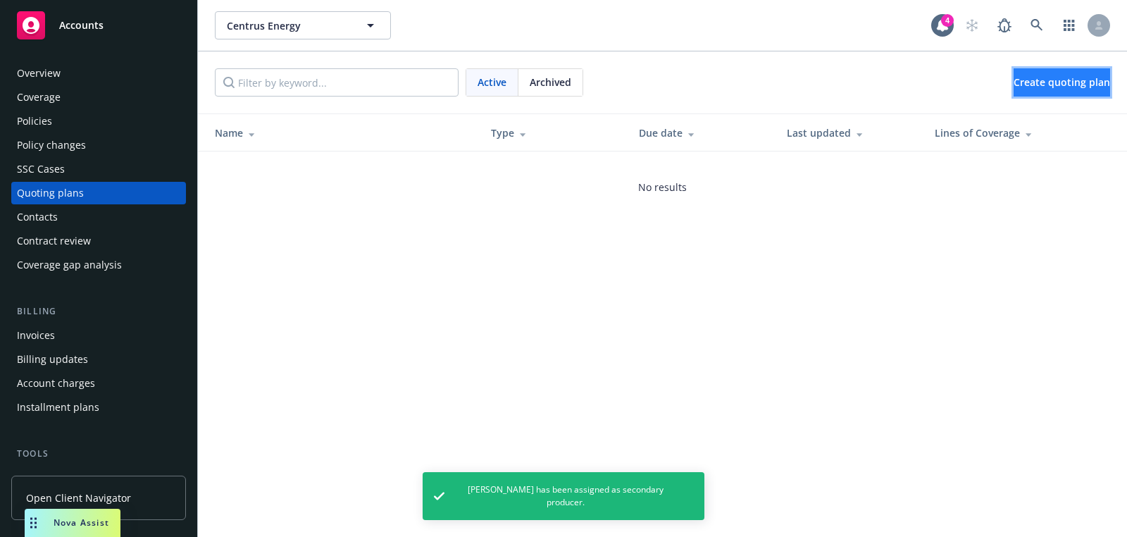
click at [1073, 87] on span "Create quoting plan" at bounding box center [1061, 81] width 96 height 13
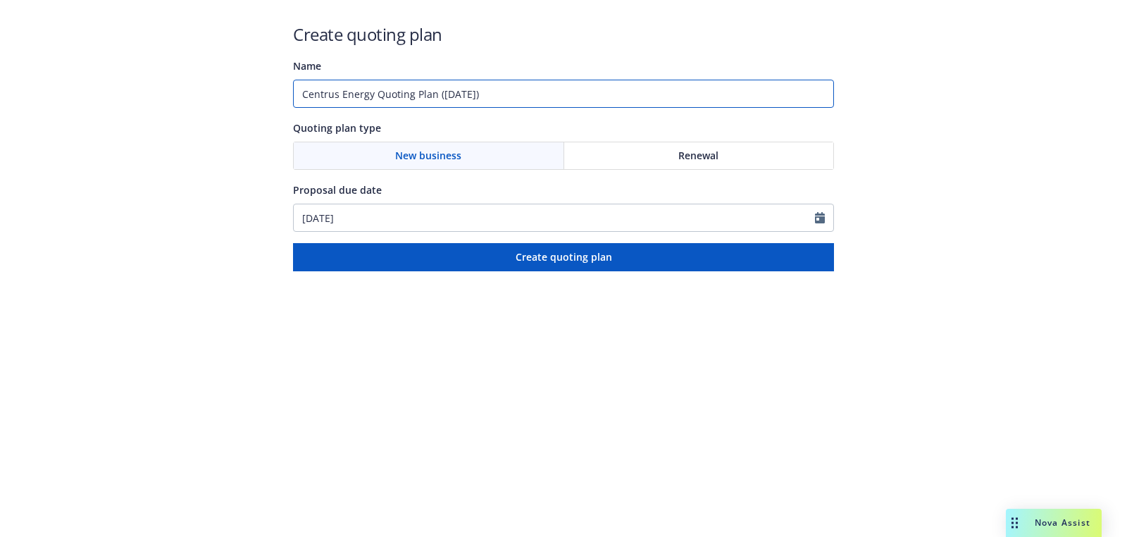
click at [599, 98] on input "Centrus Energy Quoting Plan ([DATE])" at bounding box center [563, 94] width 541 height 28
type input "[DATE]"
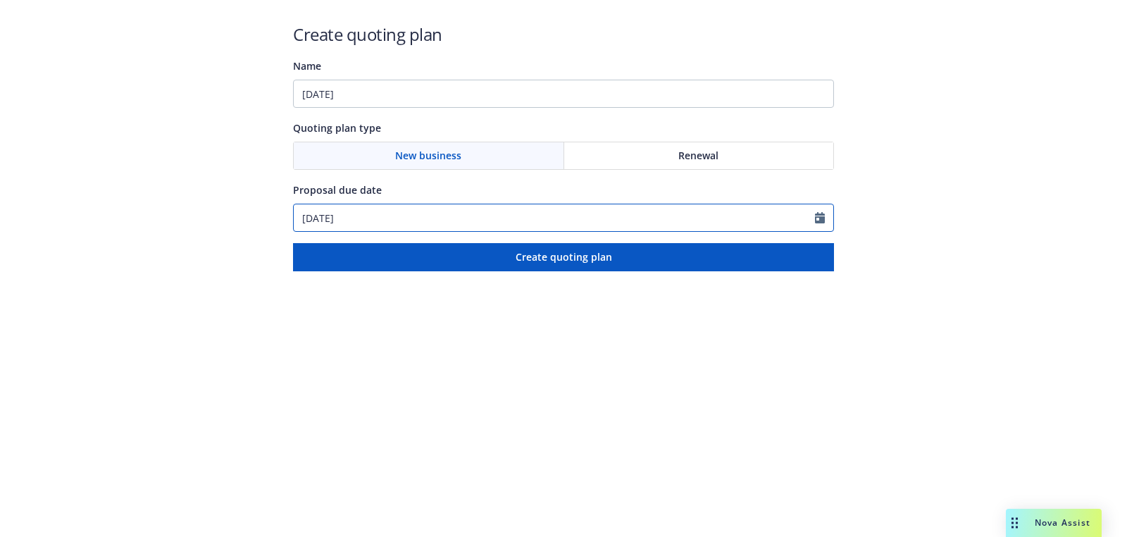
drag, startPoint x: 429, startPoint y: 220, endPoint x: 444, endPoint y: 194, distance: 30.0
click at [428, 220] on input "[DATE]" at bounding box center [554, 217] width 521 height 27
select select "9"
paste input "[DATE]"
type input "[DATE]"
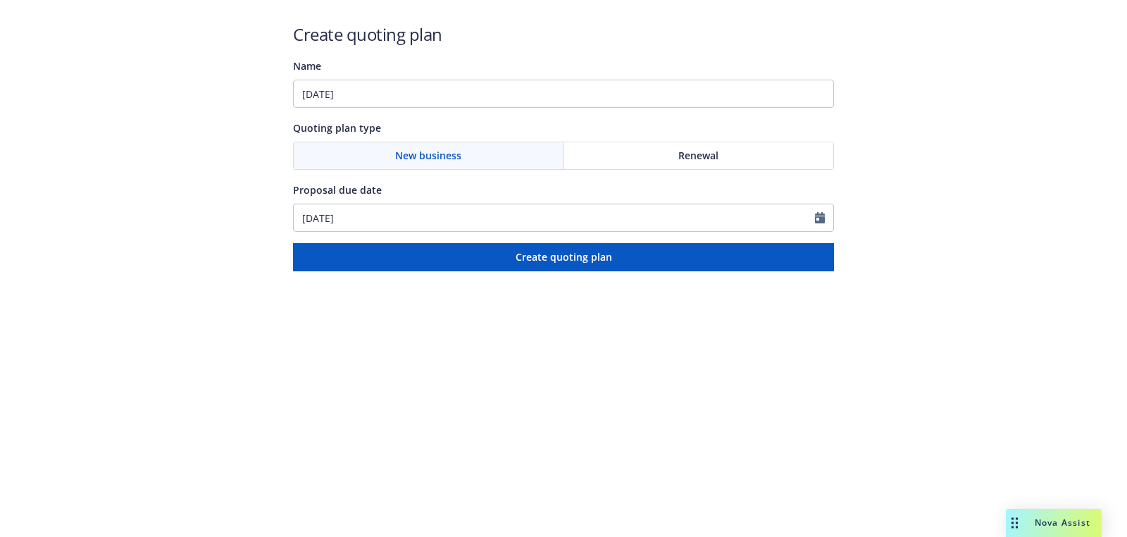
click at [478, 111] on div "Create quoting plan Name [DATE] Quoting plan type New business Renewal Proposal…" at bounding box center [563, 147] width 541 height 249
click at [479, 77] on div "Name [DATE]" at bounding box center [563, 82] width 541 height 51
click at [479, 94] on input "[DATE]" at bounding box center [563, 94] width 541 height 28
paste input "Workers Compensation;General Liability;Builders Risk / Course of Construction;C…"
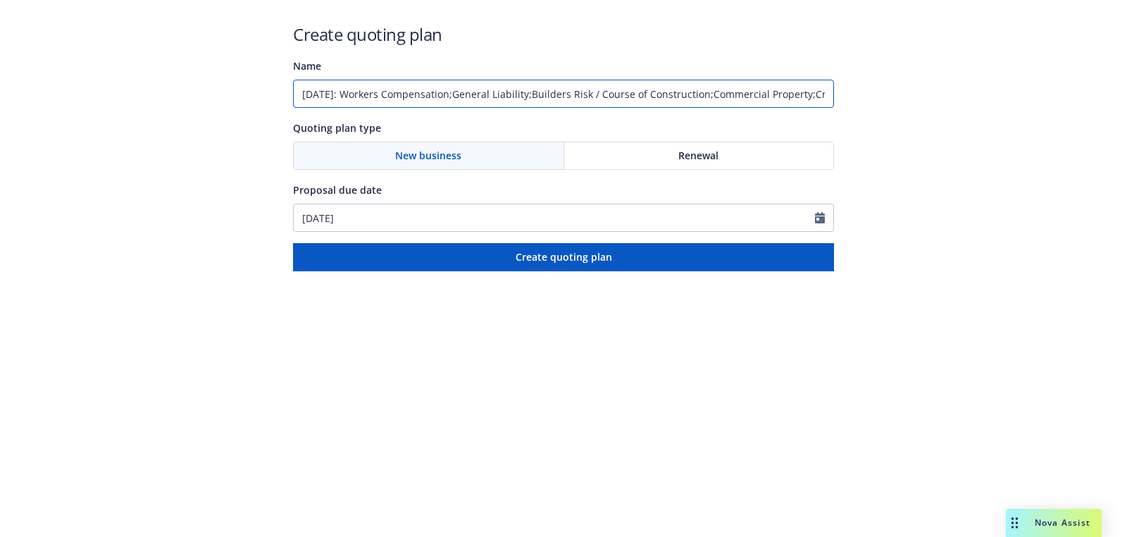
scroll to position [0, 342]
click at [730, 89] on input "05/01/2026: Workers Compensation;General Liability;Builders Risk / Course of Co…" at bounding box center [563, 94] width 541 height 28
click at [647, 94] on input "05/01/2026: Workers Compensation;General Liability;Builders Risk / Course of Co…" at bounding box center [563, 94] width 541 height 28
click at [541, 95] on input "05/01/2026: Workers Compensation;General Liability;Builders Risk / Course of Co…" at bounding box center [563, 94] width 541 height 28
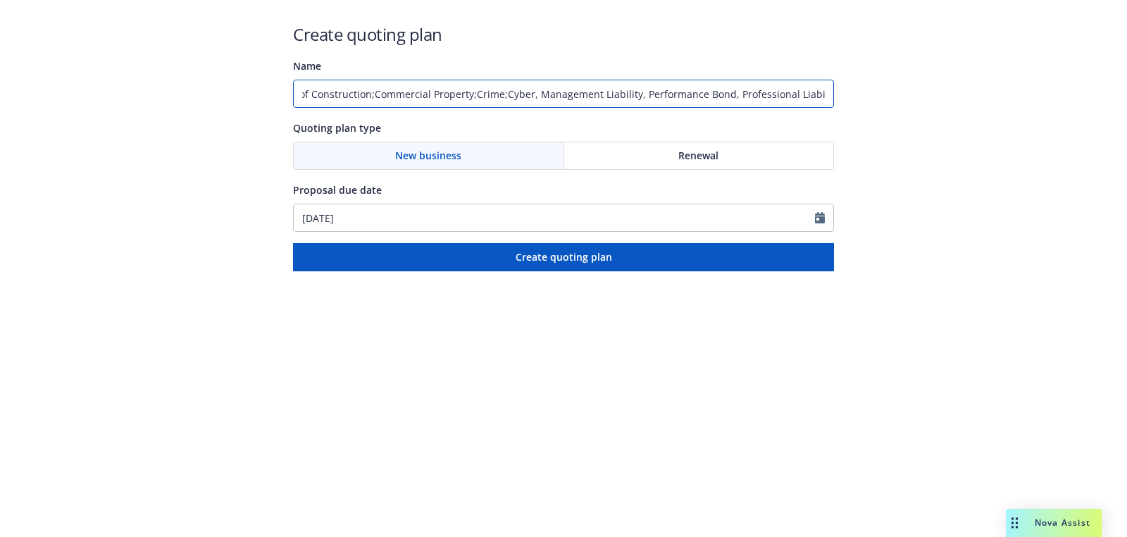
click at [516, 92] on input "05/01/2026: Workers Compensation;General Liability;Builders Risk / Course of Co…" at bounding box center [563, 94] width 541 height 28
click at [483, 96] on input "05/01/2026: Workers Compensation;General Liability;Builders Risk / Course of Co…" at bounding box center [563, 94] width 541 height 28
click at [387, 94] on input "05/01/2026: Workers Compensation;General Liability;Builders Risk / Course of Co…" at bounding box center [563, 94] width 541 height 28
type input "05/01/2026: Workers Compensation,General Liability, Builders Risk / Course of C…"
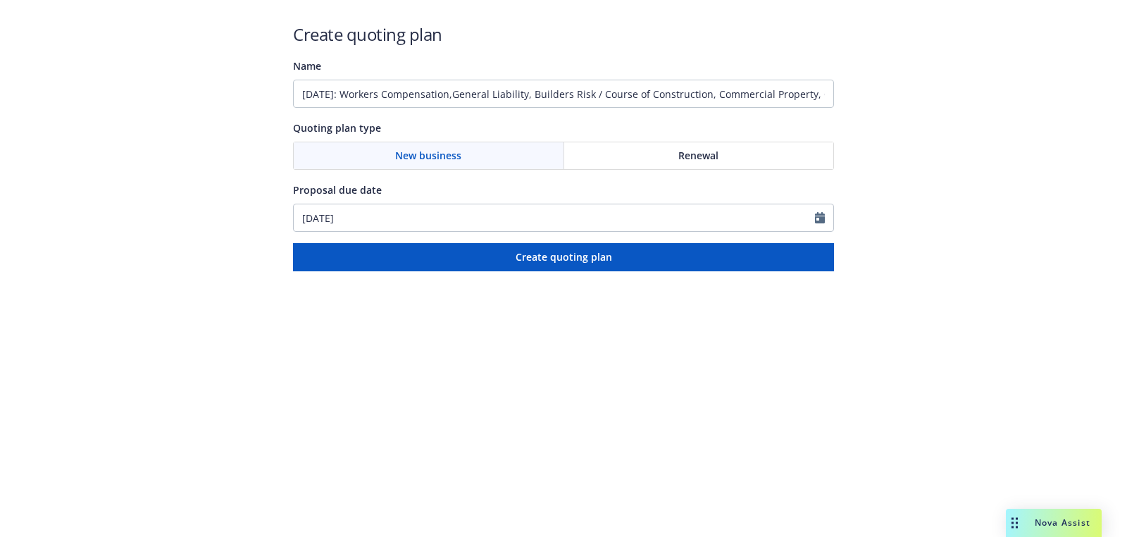
click at [704, 234] on div "Create quoting plan Name 05/01/2026: Workers Compensation,General Liability, Bu…" at bounding box center [563, 147] width 541 height 249
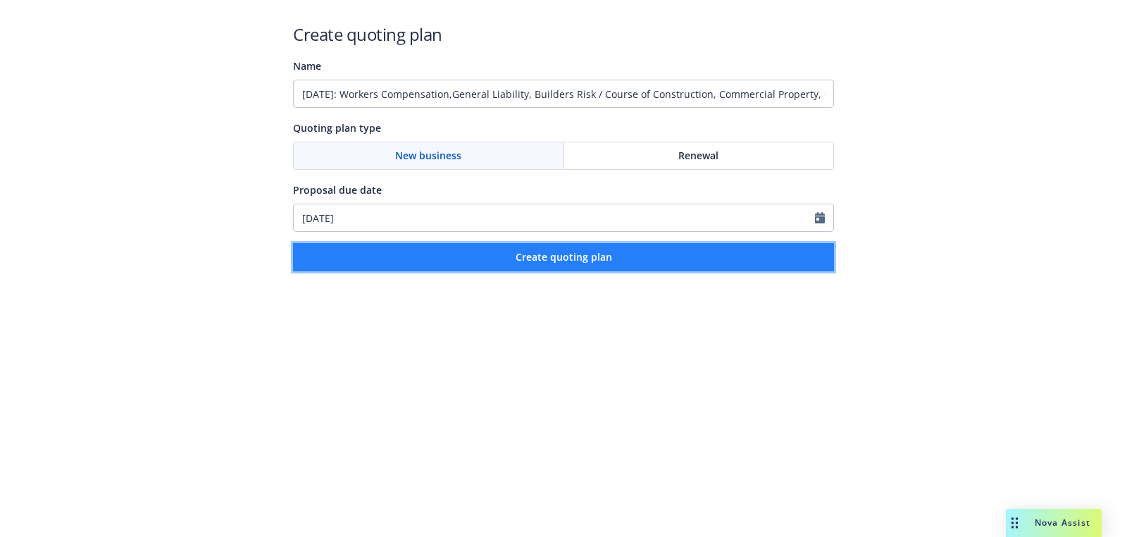
click at [703, 249] on button "Create quoting plan" at bounding box center [563, 257] width 541 height 28
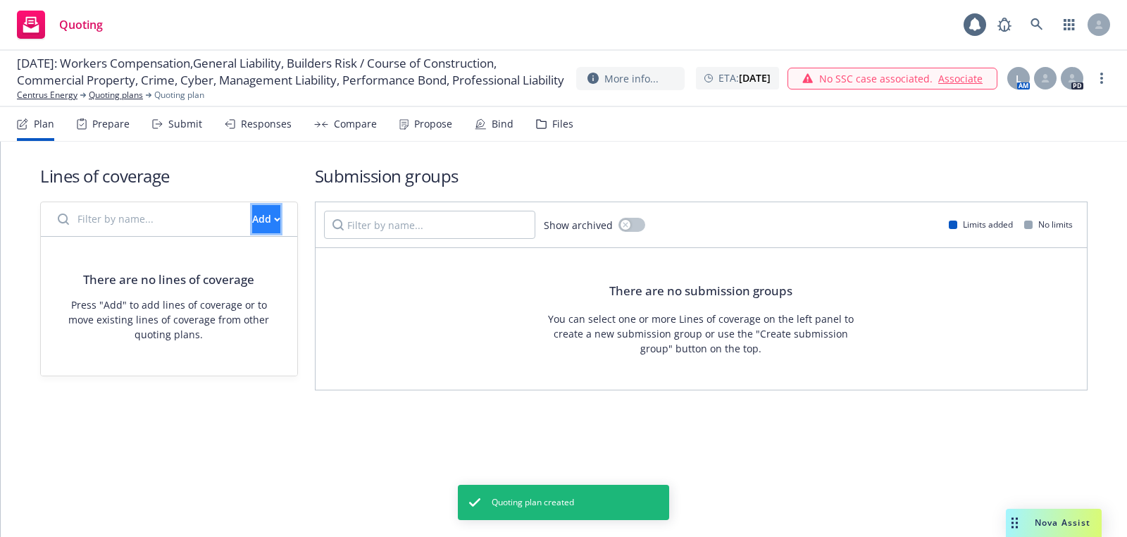
click at [258, 220] on button "Add" at bounding box center [266, 219] width 28 height 28
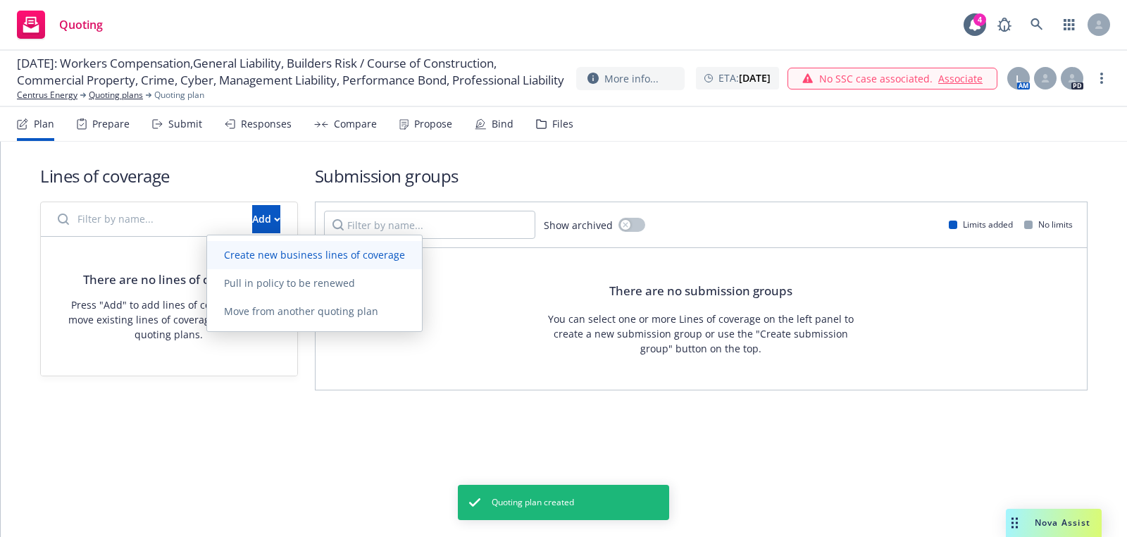
click at [287, 261] on span "Create new business lines of coverage" at bounding box center [314, 254] width 215 height 13
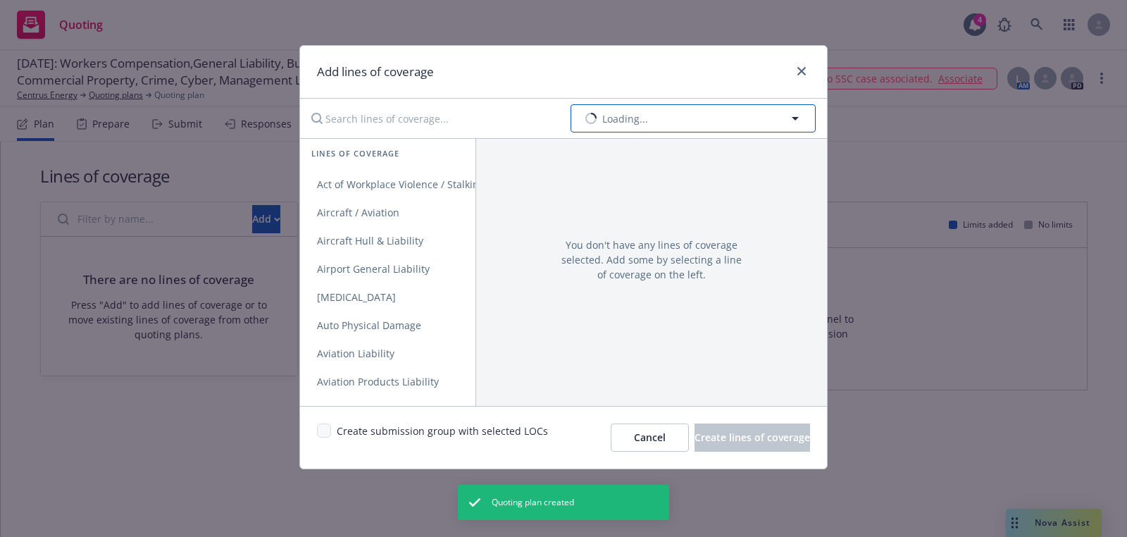
click at [630, 116] on span "Loading..." at bounding box center [625, 118] width 46 height 15
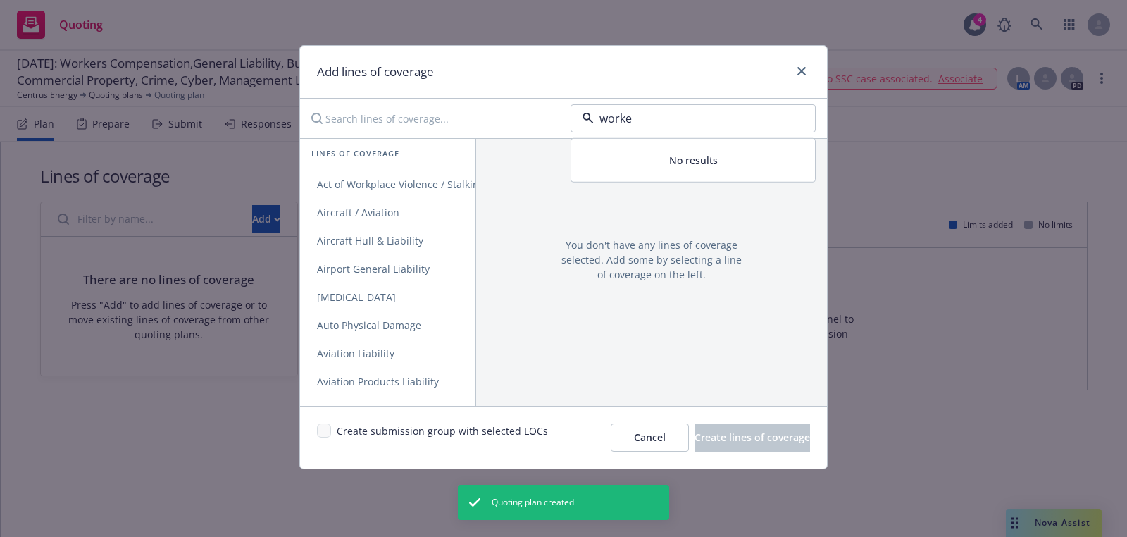
type input "worker"
click at [637, 152] on strong "Workers' Compensation" at bounding box center [644, 157] width 116 height 13
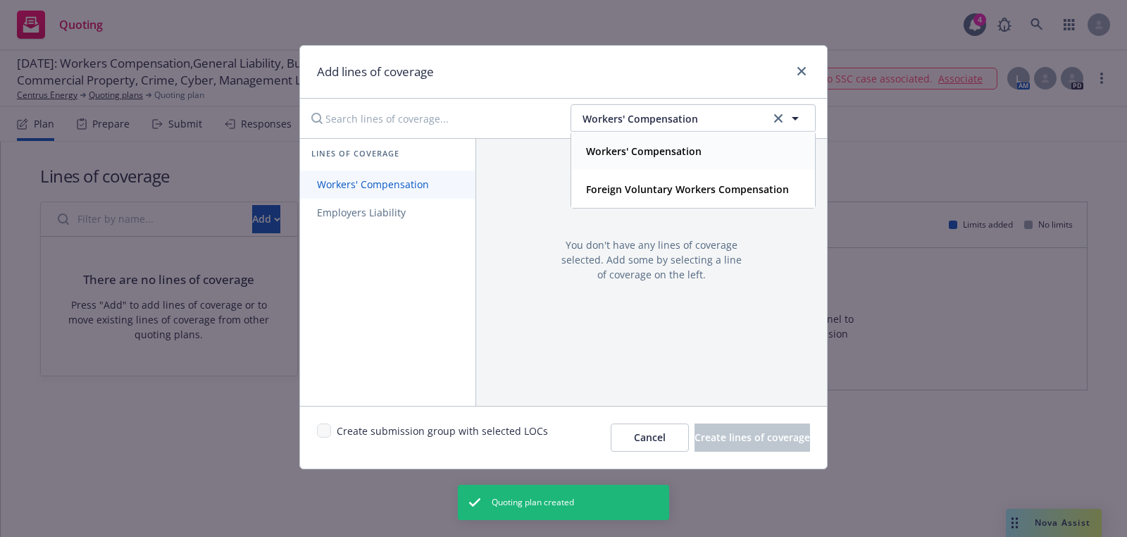
click at [431, 192] on link "Workers' Compensation" at bounding box center [387, 184] width 175 height 28
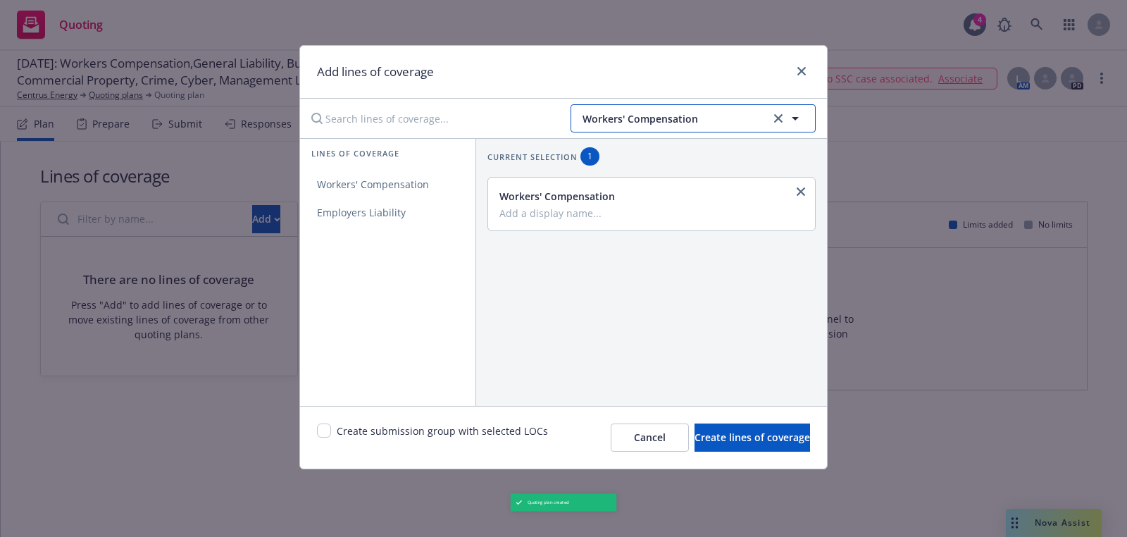
click at [647, 117] on span "Workers' Compensation" at bounding box center [674, 118] width 184 height 15
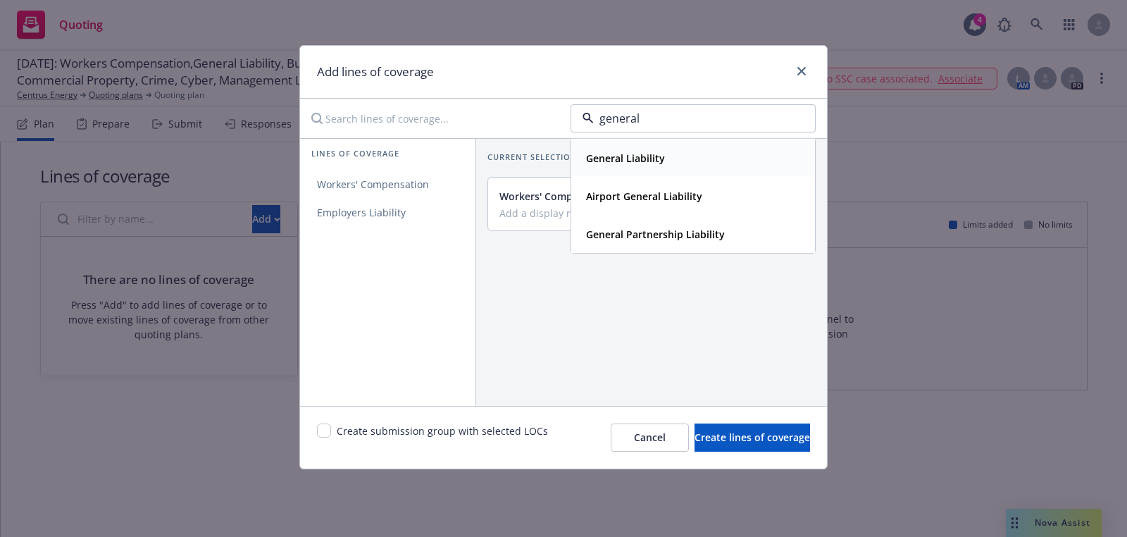
click at [626, 158] on strong "General Liability" at bounding box center [625, 157] width 79 height 13
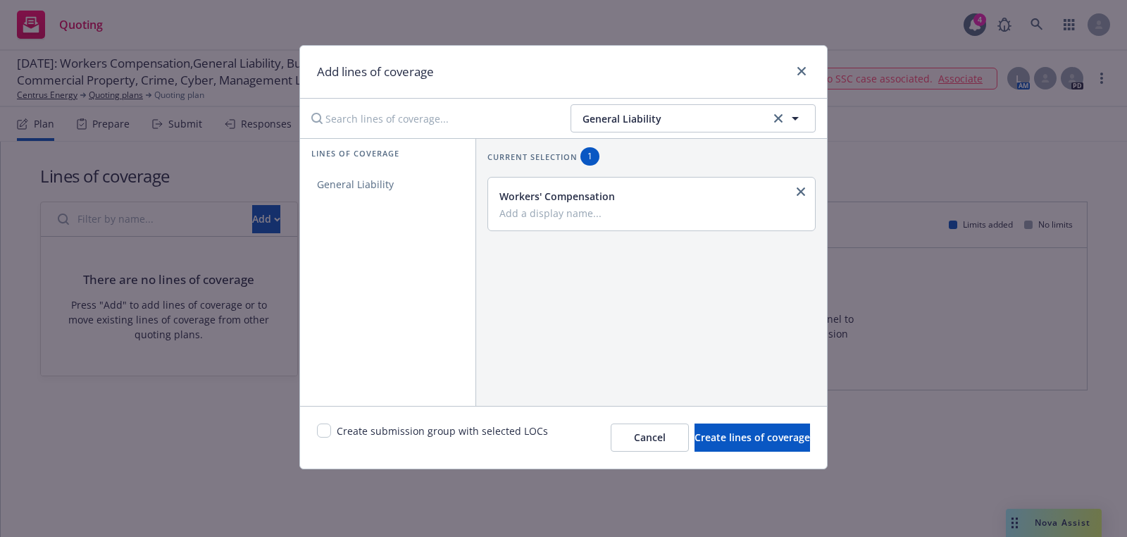
click at [385, 203] on div "Lines of coverage General Liability" at bounding box center [387, 272] width 175 height 268
click at [417, 185] on link "General Liability" at bounding box center [387, 184] width 175 height 28
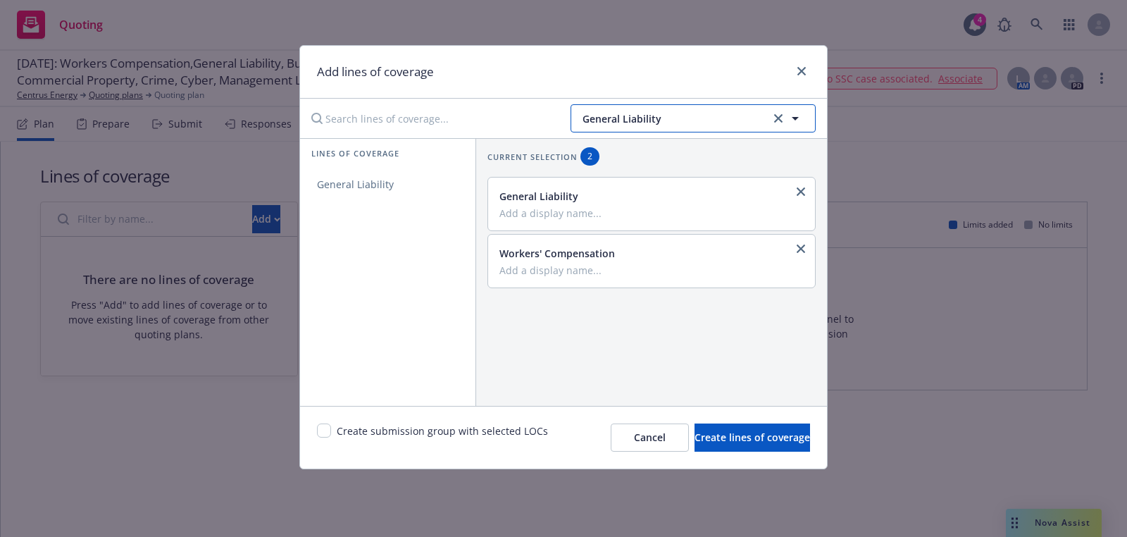
click at [661, 122] on span "General Liability" at bounding box center [674, 118] width 184 height 15
click at [666, 158] on strong "Builders Risk / Course of Construction" at bounding box center [678, 157] width 184 height 13
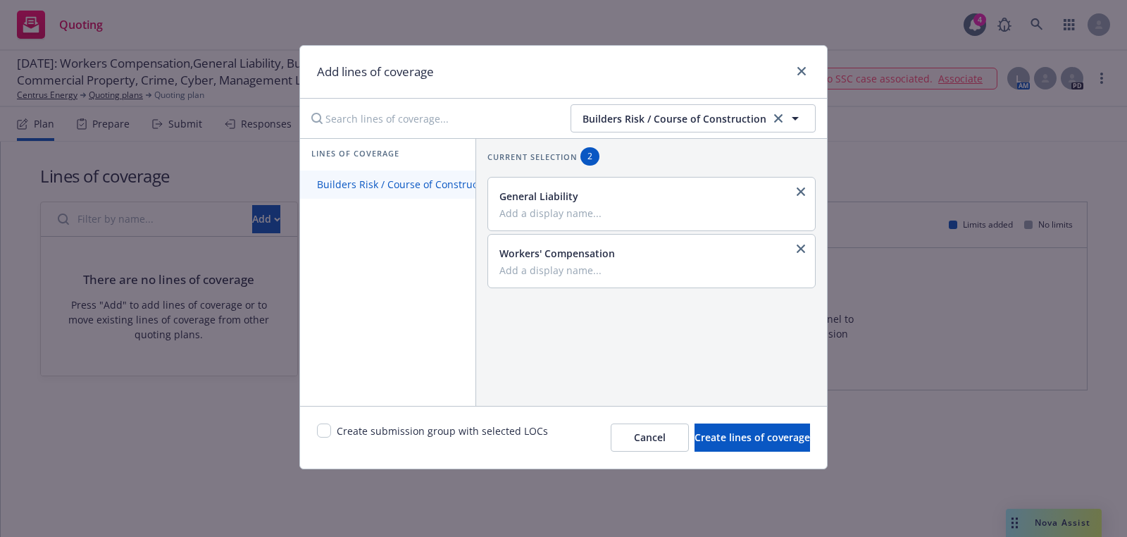
click at [430, 184] on span "Builders Risk / Course of Construction" at bounding box center [406, 183] width 213 height 13
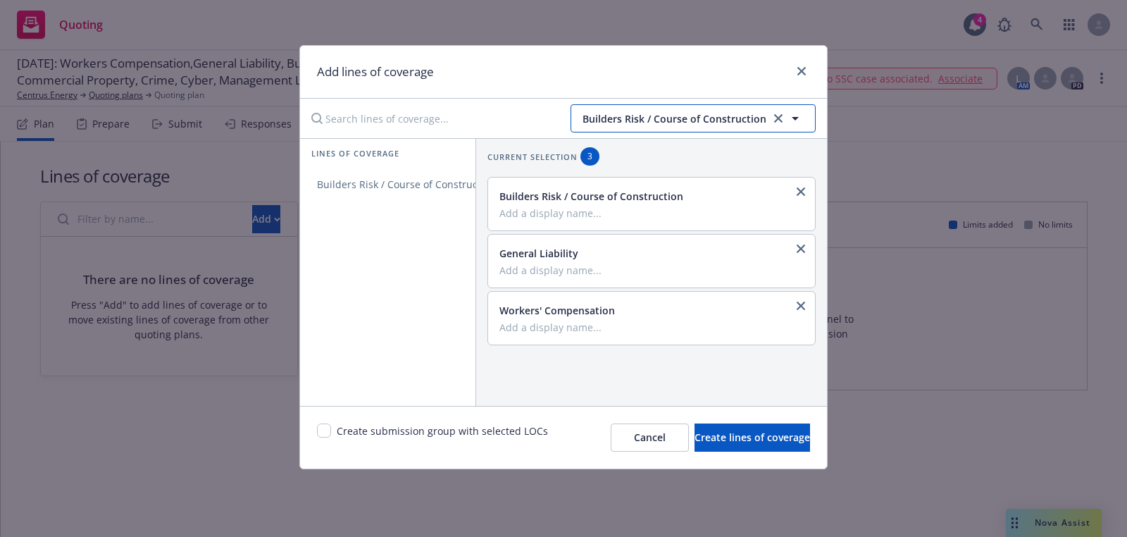
click at [646, 128] on button "Builders Risk / Course of Construction" at bounding box center [692, 118] width 245 height 28
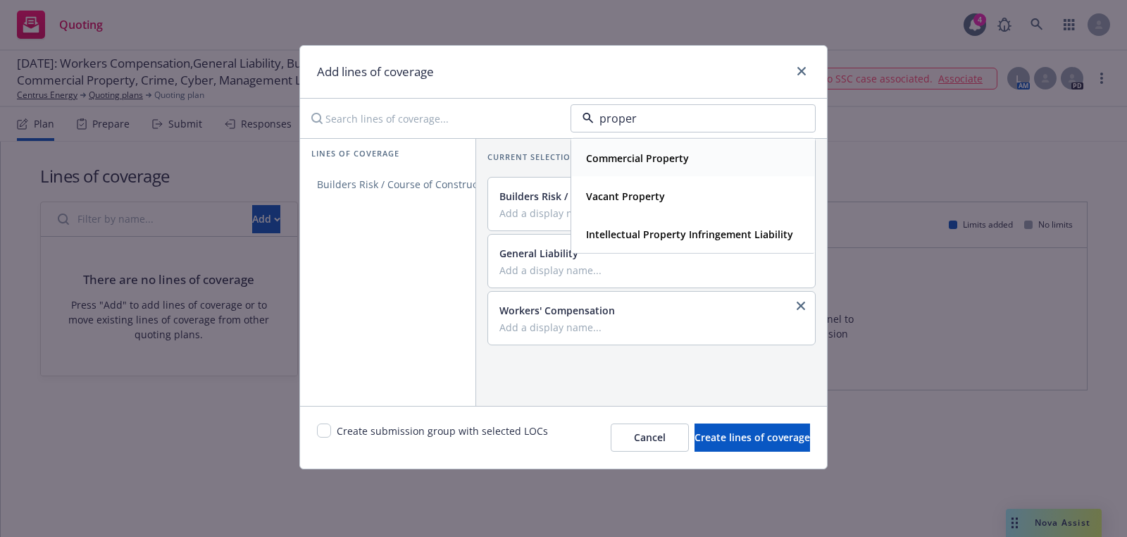
click at [634, 157] on strong "Commercial Property" at bounding box center [637, 157] width 103 height 13
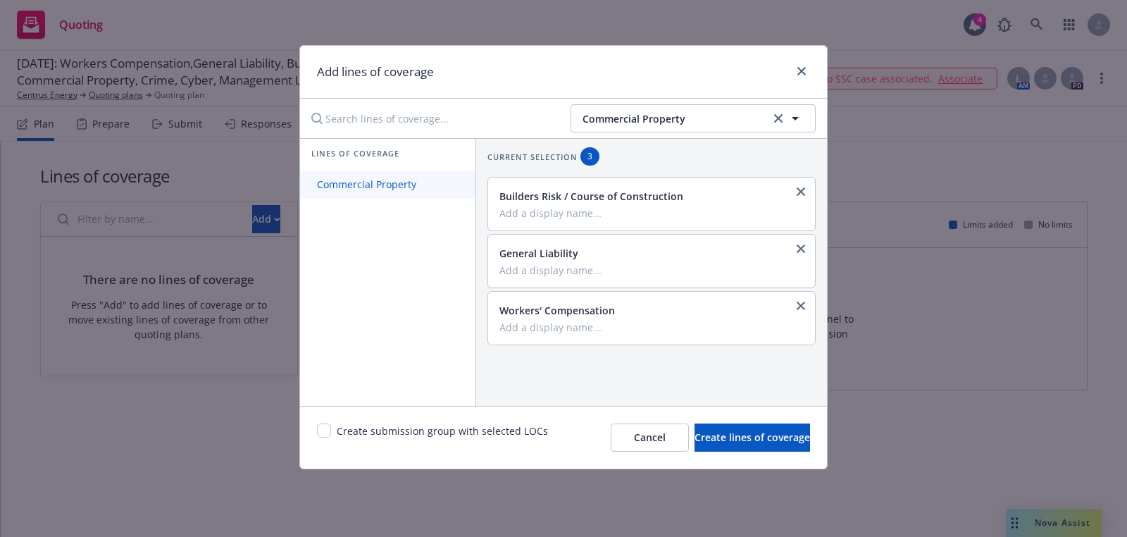
click at [441, 189] on link "Commercial Property" at bounding box center [387, 184] width 175 height 28
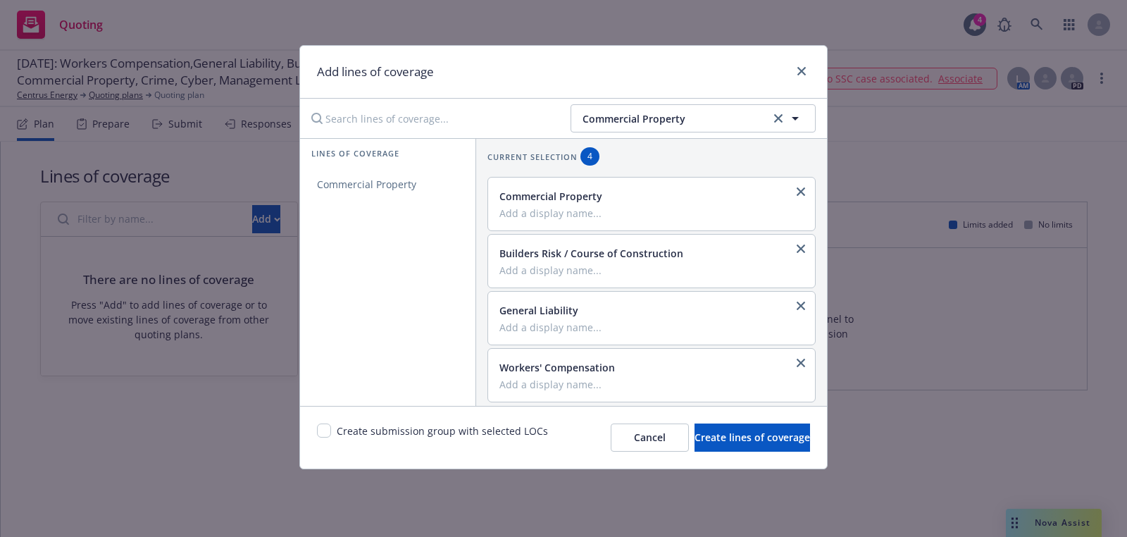
click at [609, 96] on div "Add lines of coverage" at bounding box center [563, 72] width 527 height 53
click at [609, 121] on span "Commercial Property" at bounding box center [674, 118] width 184 height 15
click at [619, 162] on div "Crime" at bounding box center [692, 158] width 225 height 20
click at [405, 189] on link "Crime" at bounding box center [387, 184] width 175 height 28
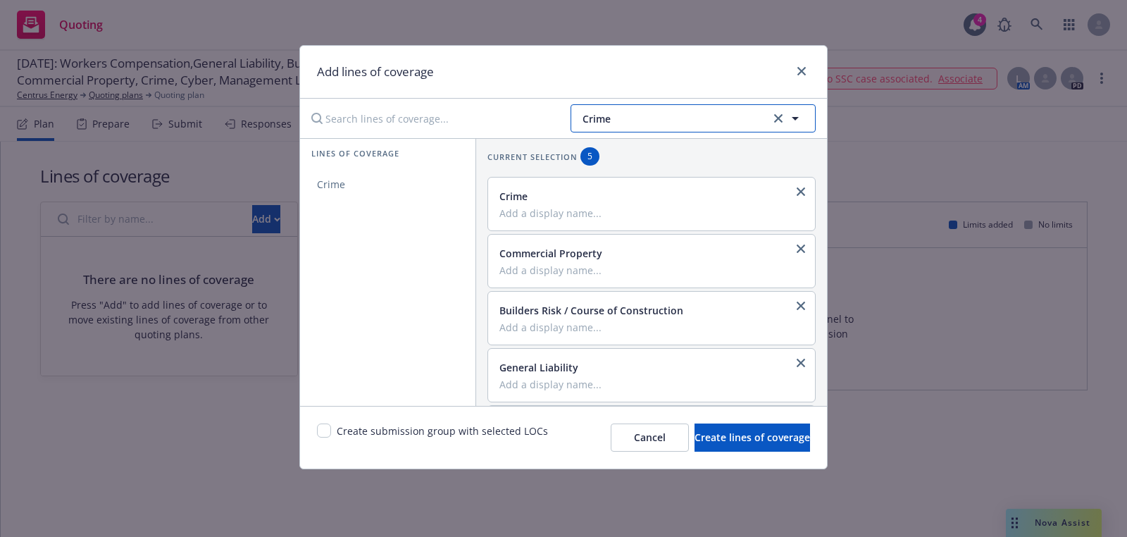
click at [612, 108] on button "Crime" at bounding box center [692, 118] width 245 height 28
click at [628, 160] on div "Cyber" at bounding box center [692, 158] width 225 height 20
click at [392, 170] on link "Cyber Liability" at bounding box center [387, 184] width 175 height 28
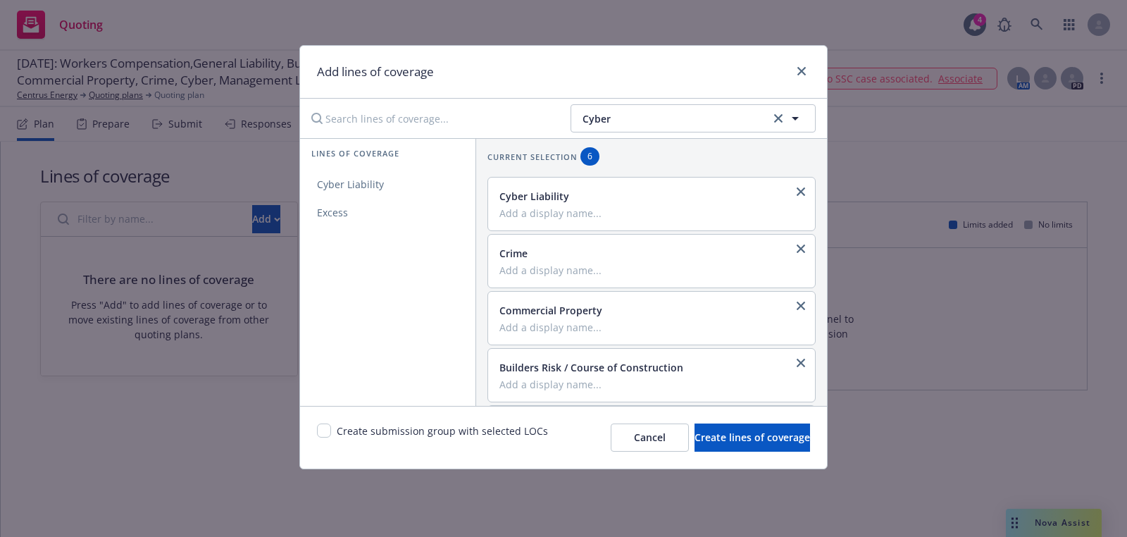
click at [630, 99] on div "Cyber" at bounding box center [563, 118] width 527 height 39
click at [618, 110] on button "Cyber" at bounding box center [692, 118] width 245 height 28
click at [613, 162] on strong "Management Liability" at bounding box center [638, 157] width 105 height 13
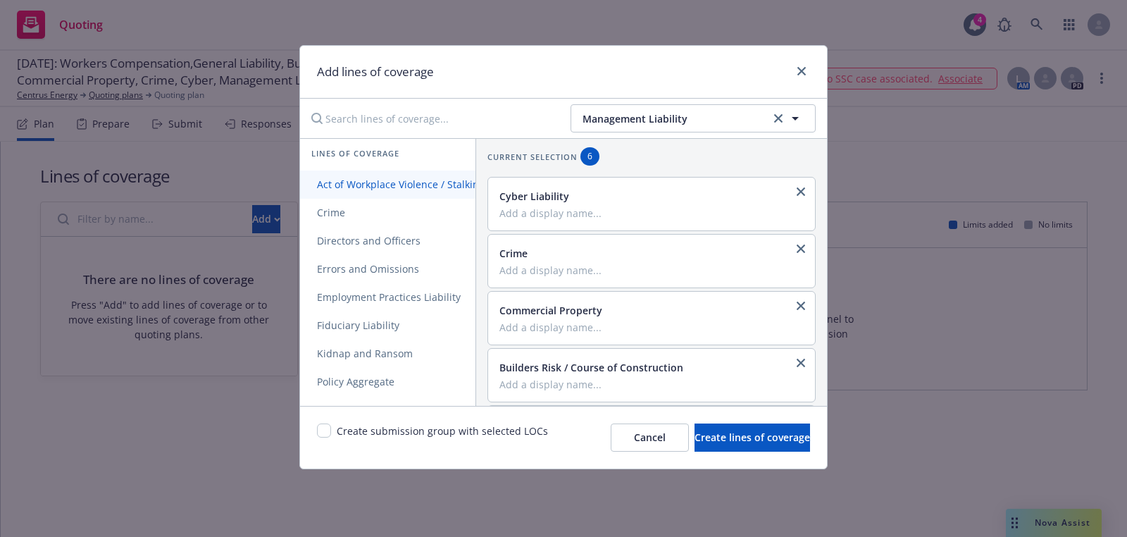
click at [362, 182] on span "Act of Workplace Violence / Stalking Threat" at bounding box center [417, 183] width 235 height 13
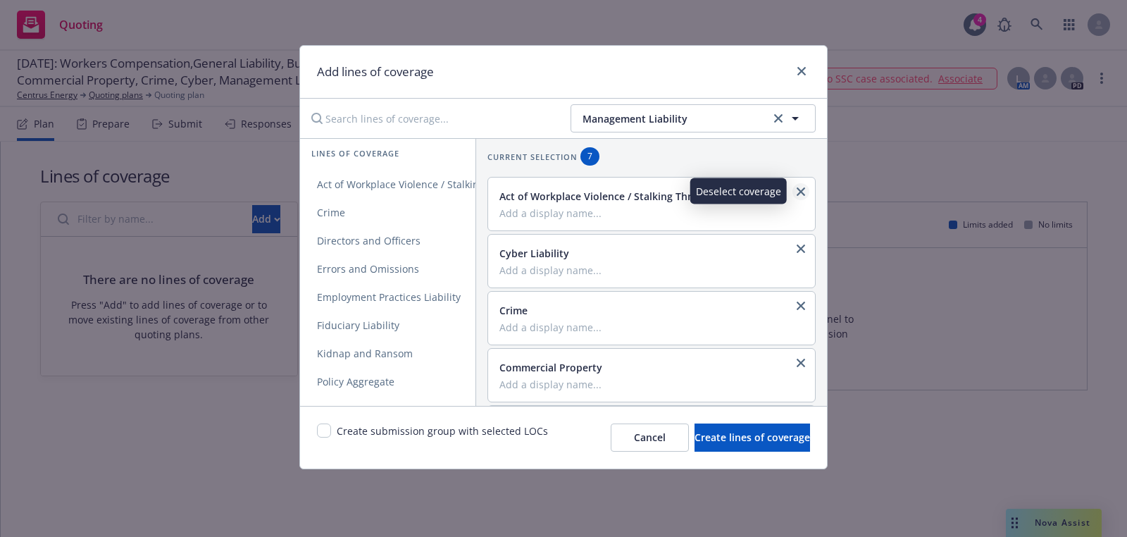
click at [803, 187] on icon "close" at bounding box center [801, 191] width 8 height 8
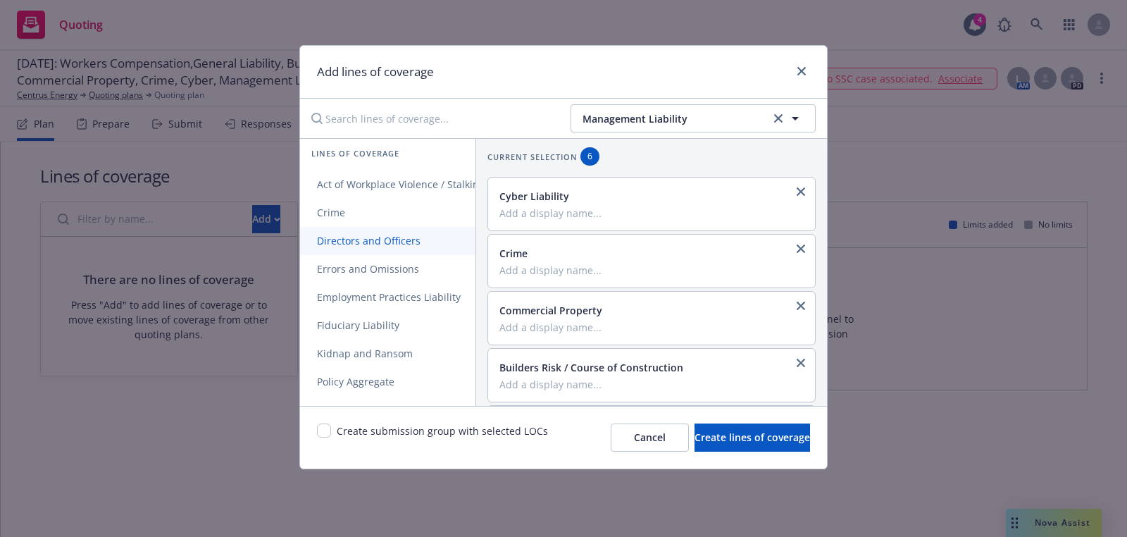
click at [392, 245] on span "Directors and Officers" at bounding box center [368, 240] width 137 height 13
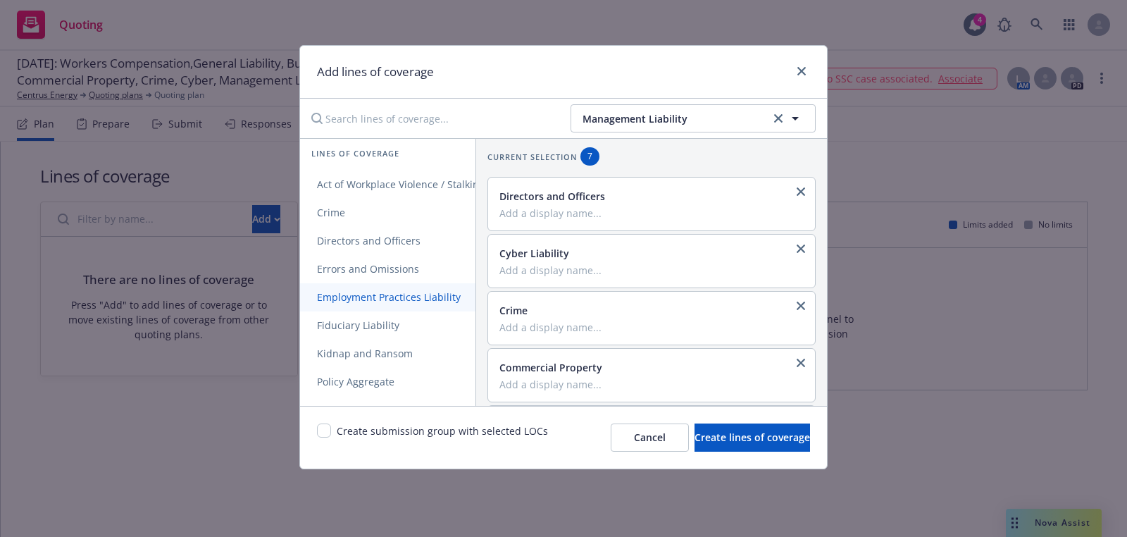
click at [392, 305] on link "Employment Practices Liability" at bounding box center [417, 297] width 235 height 28
click at [382, 323] on span "Fiduciary Liability" at bounding box center [358, 324] width 116 height 13
click at [734, 132] on div "Management Liability" at bounding box center [563, 118] width 527 height 39
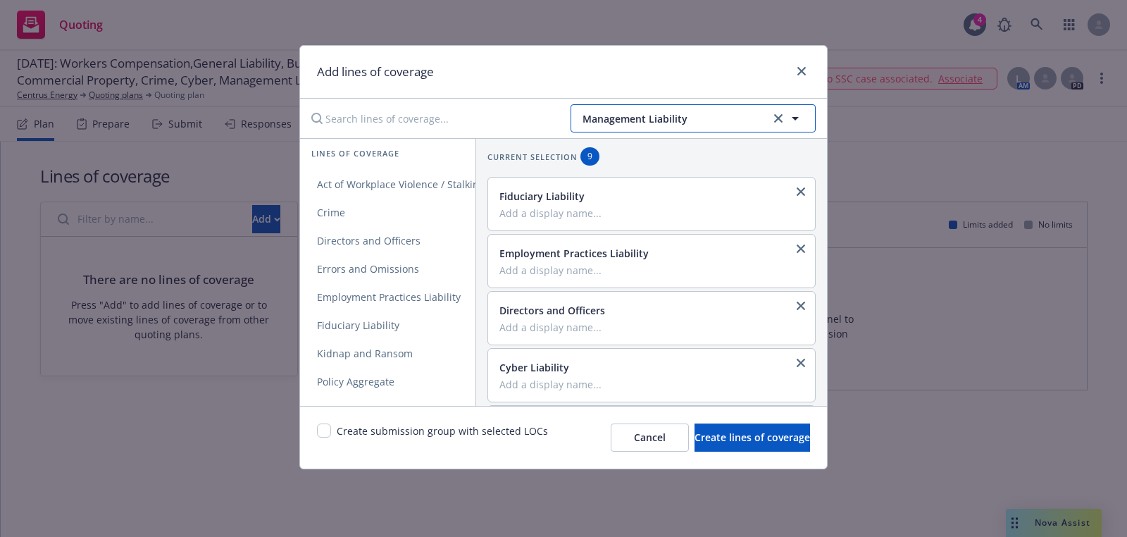
click at [718, 123] on span "Management Liability" at bounding box center [674, 118] width 184 height 15
click at [628, 162] on strong "Performance Bond" at bounding box center [631, 157] width 90 height 13
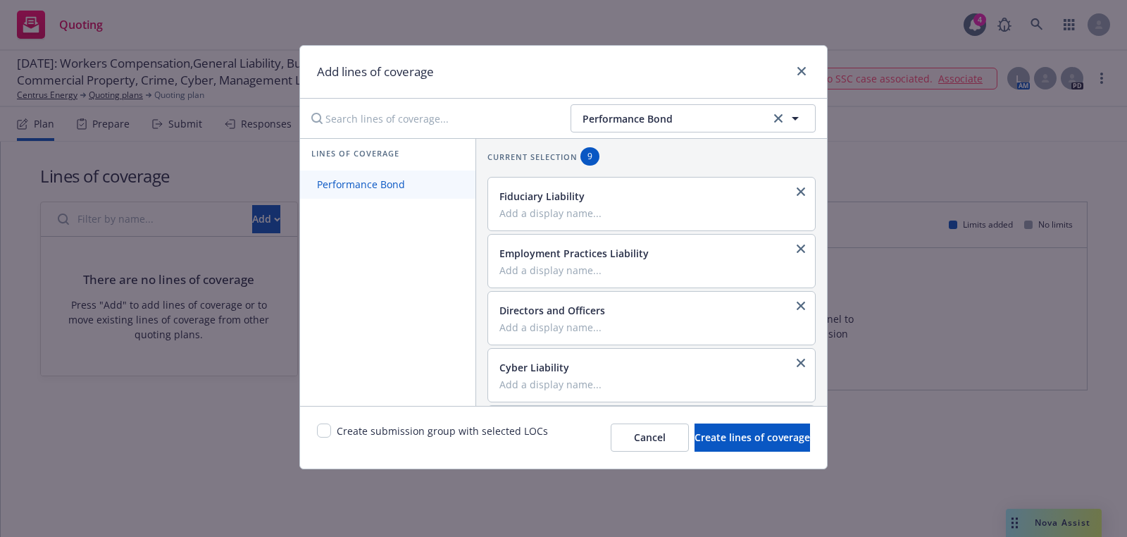
click at [399, 177] on span "Performance Bond" at bounding box center [361, 183] width 122 height 13
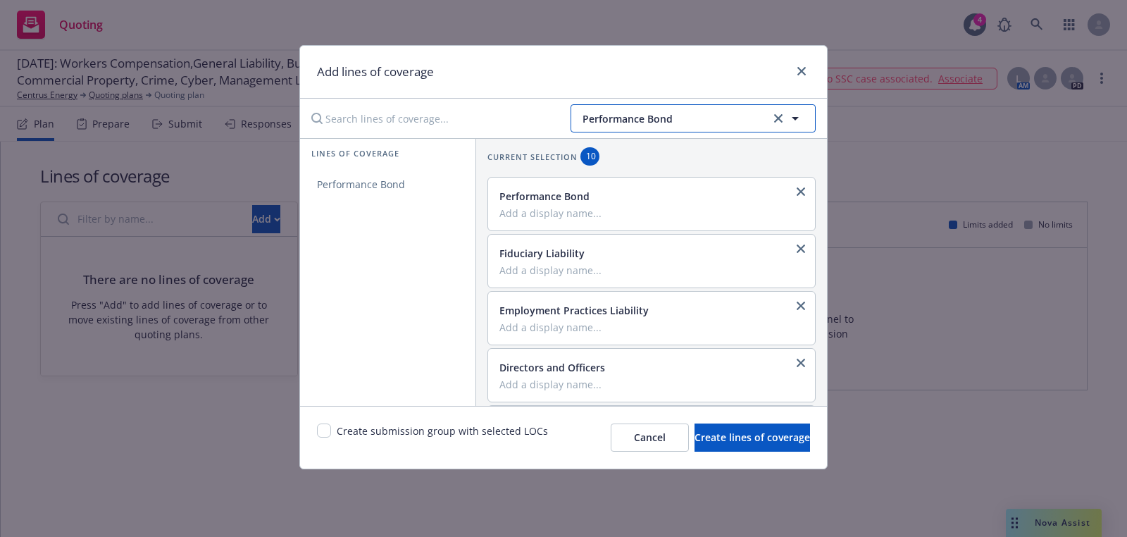
click at [680, 110] on button "Performance Bond" at bounding box center [692, 118] width 245 height 28
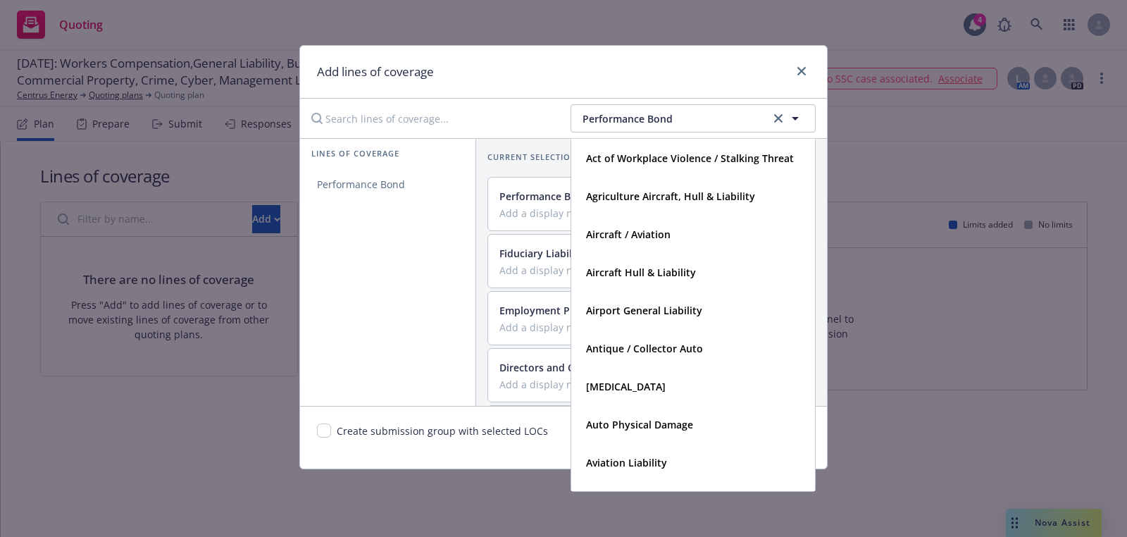
type input "Performance Bond"
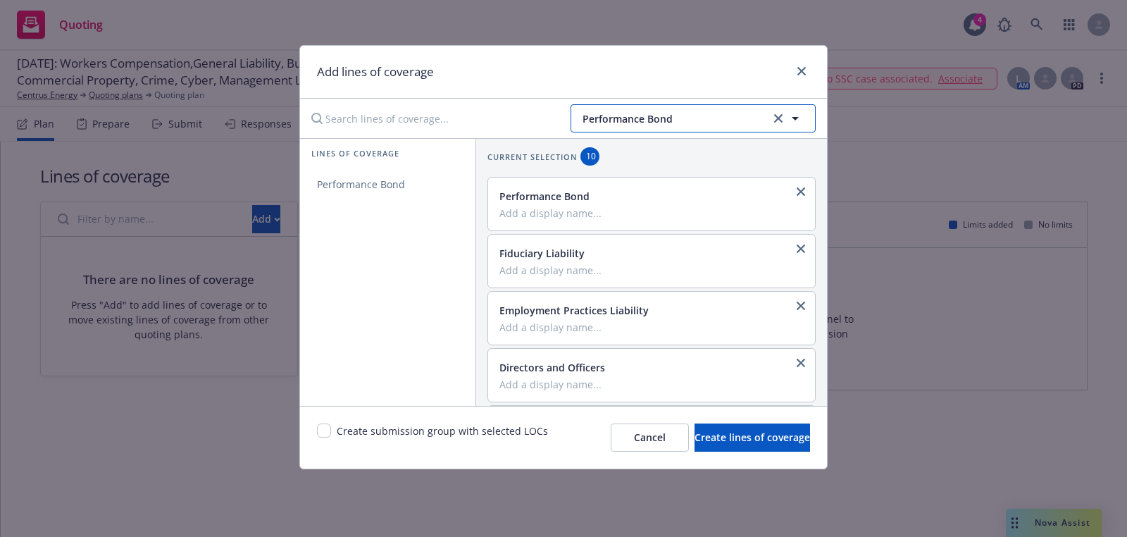
click at [656, 123] on span "Performance Bond" at bounding box center [674, 118] width 184 height 15
type input "prof"
click at [652, 157] on strong "Professional Liability" at bounding box center [636, 157] width 101 height 13
click at [419, 192] on link "Professional Liability" at bounding box center [387, 184] width 175 height 28
click at [332, 426] on div "Create submission group with selected LOCs" at bounding box center [432, 437] width 231 height 28
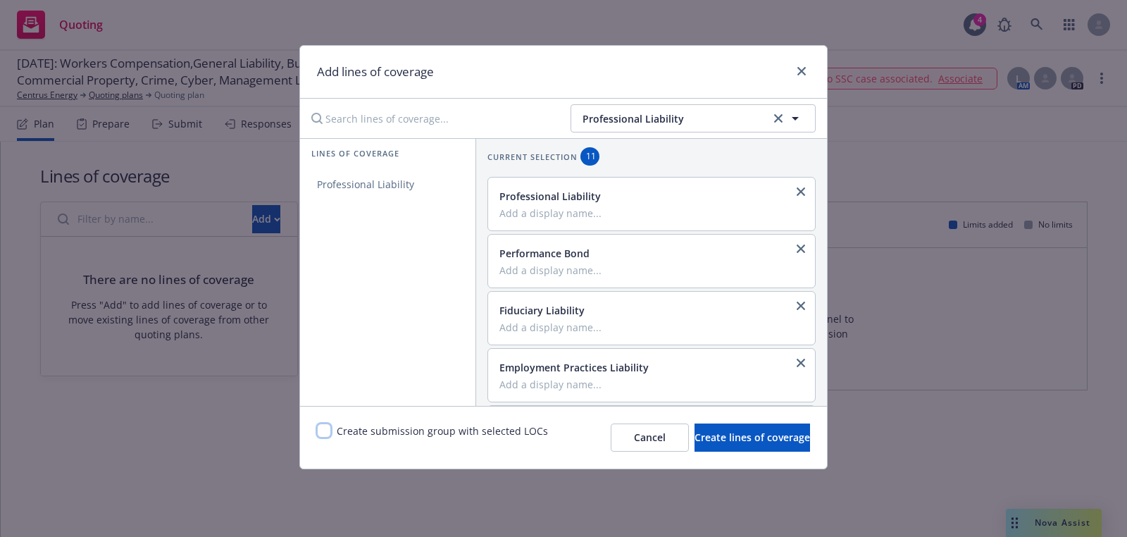
click at [326, 428] on input "checkbox" at bounding box center [324, 430] width 14 height 14
checkbox input "true"
click at [713, 470] on div "Add lines of coverage Professional Liability Lines of coverage Professional Lia…" at bounding box center [563, 268] width 1127 height 537
click at [709, 450] on button "Create lines of coverage" at bounding box center [752, 437] width 116 height 28
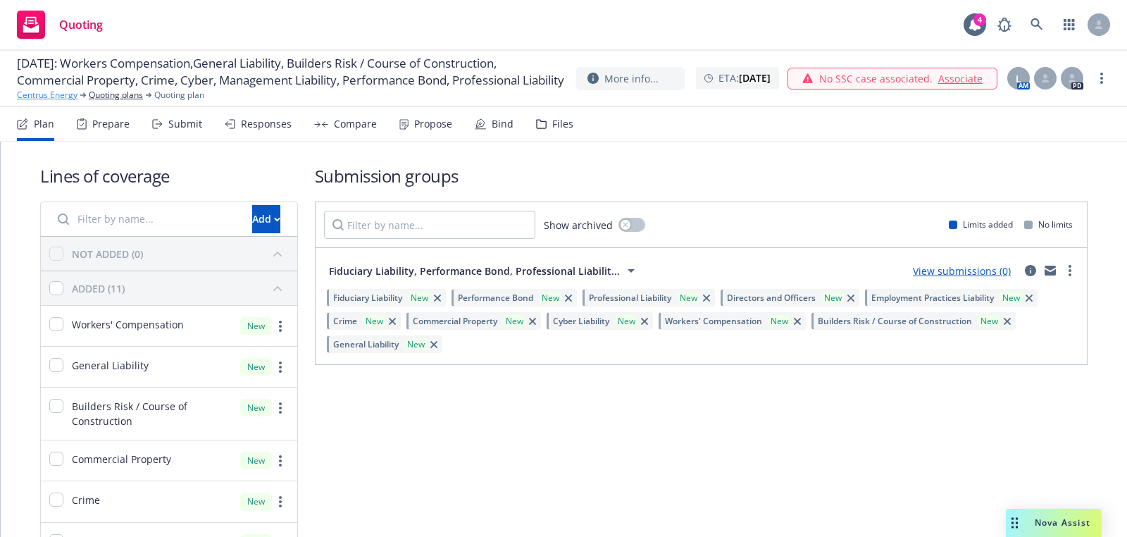
click at [60, 101] on link "Centrus Energy" at bounding box center [47, 95] width 61 height 13
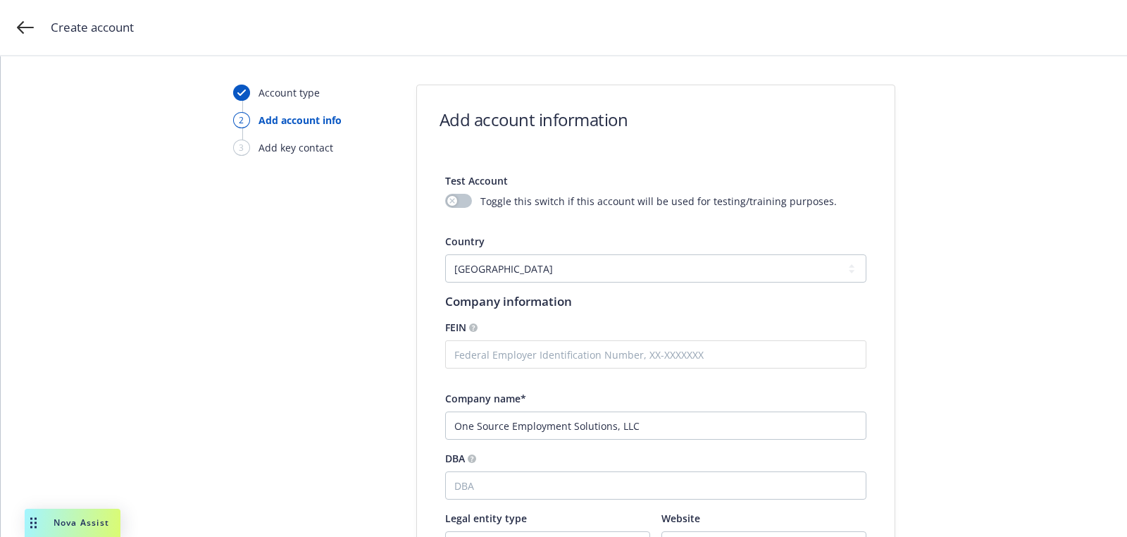
select select "US"
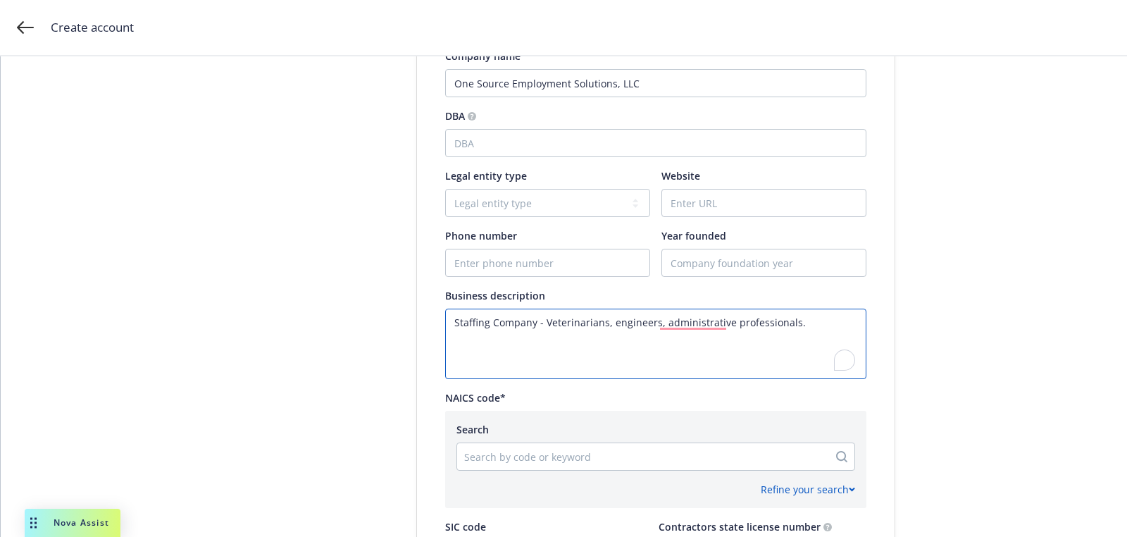
scroll to position [361, 0]
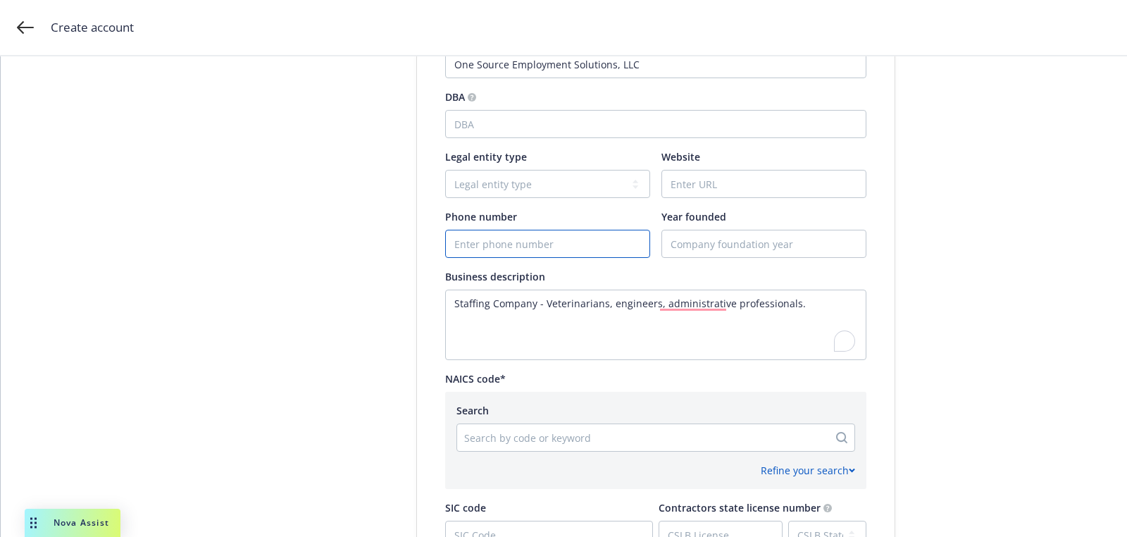
click at [550, 249] on input "Phone number" at bounding box center [548, 243] width 204 height 27
paste input "8312398133"
type input "8312398133"
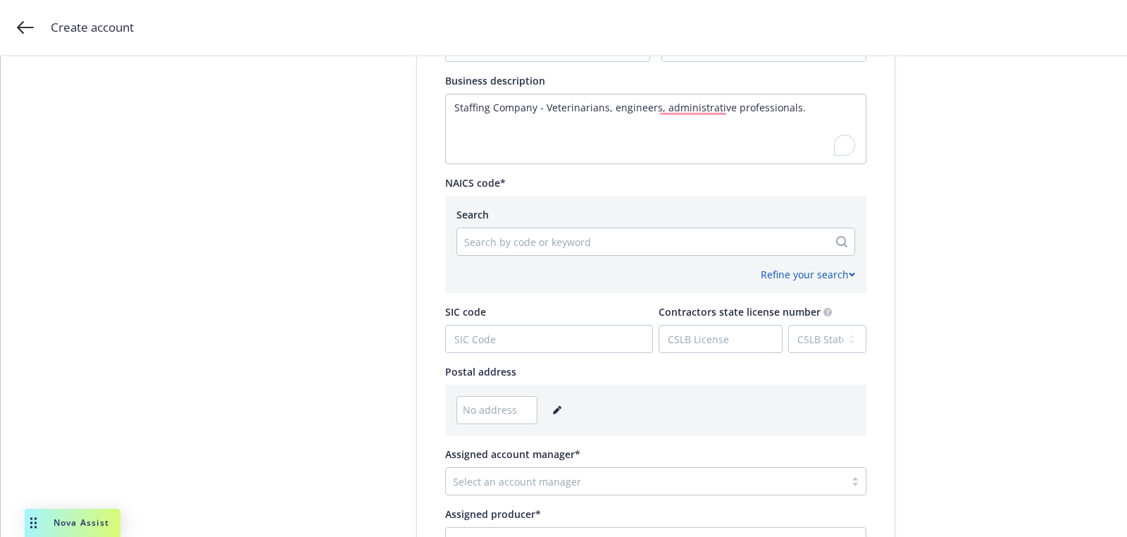
click at [561, 258] on div "Refine your search" at bounding box center [655, 269] width 399 height 26
click at [543, 246] on div at bounding box center [642, 241] width 357 height 17
paste input "561320"
type input "561320"
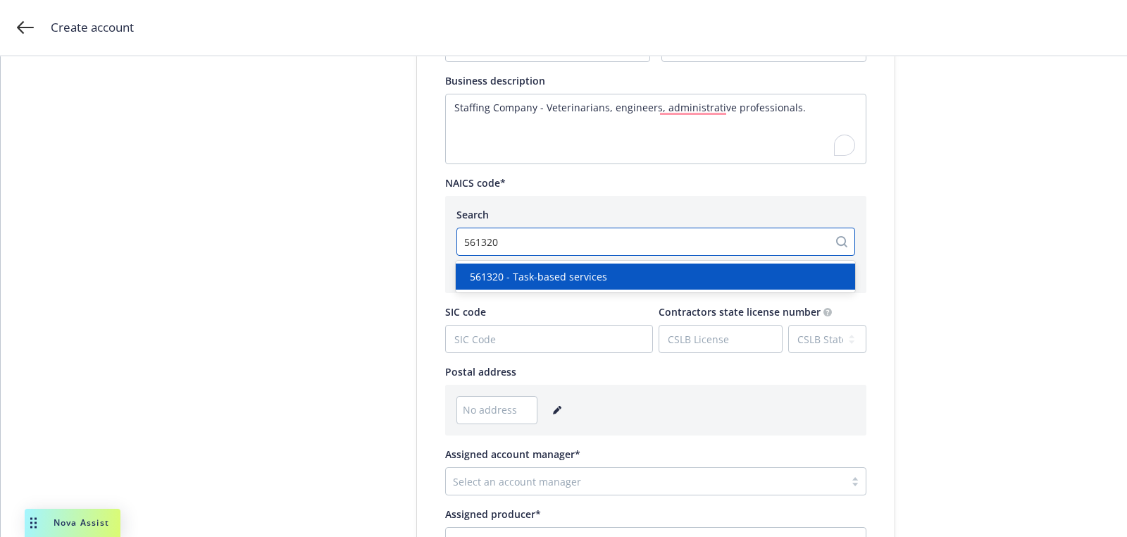
click at [542, 285] on div "561320 - Task-based services" at bounding box center [655, 276] width 399 height 26
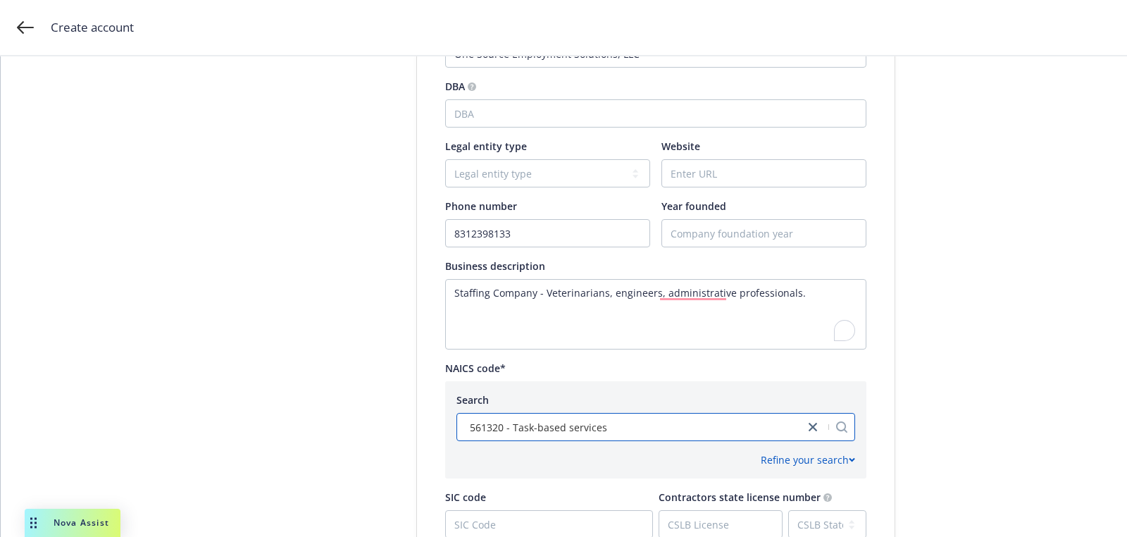
scroll to position [609, 0]
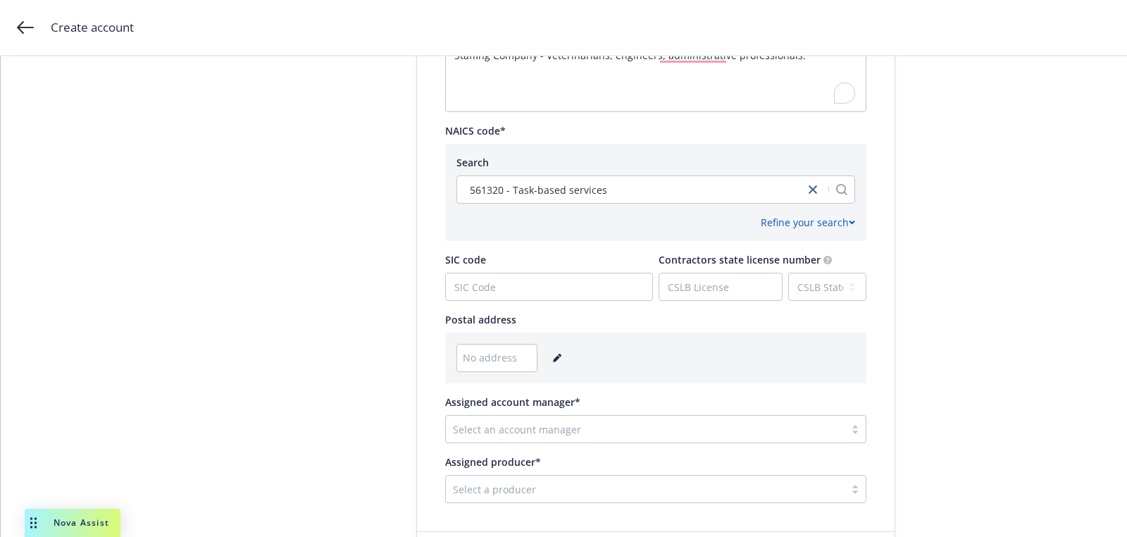
click at [553, 357] on icon "editPencil" at bounding box center [557, 358] width 8 height 8
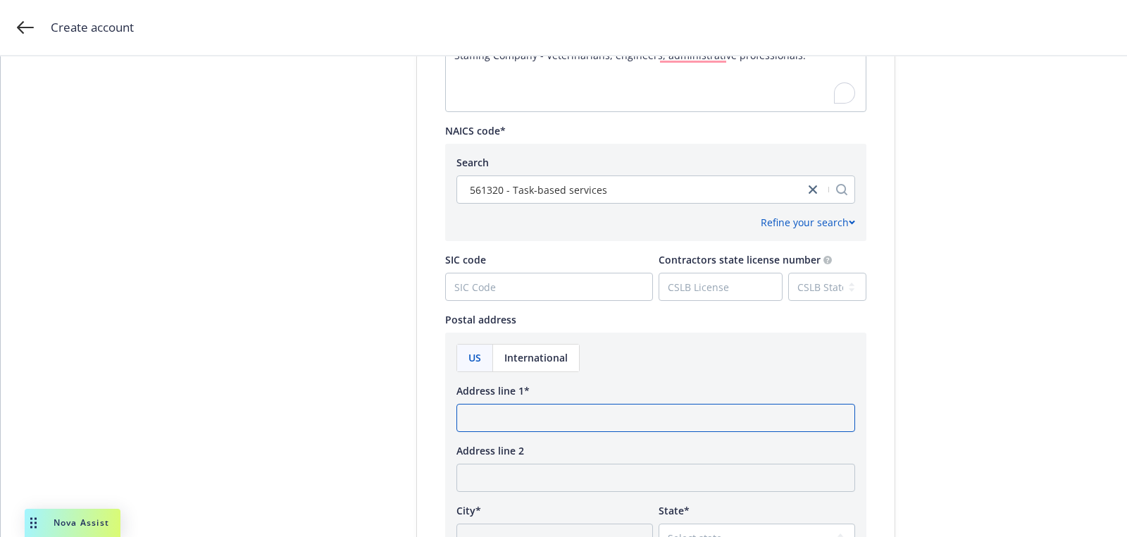
click at [539, 405] on input "Address line 1*" at bounding box center [655, 418] width 399 height 28
paste input "[STREET_ADDRESS]"
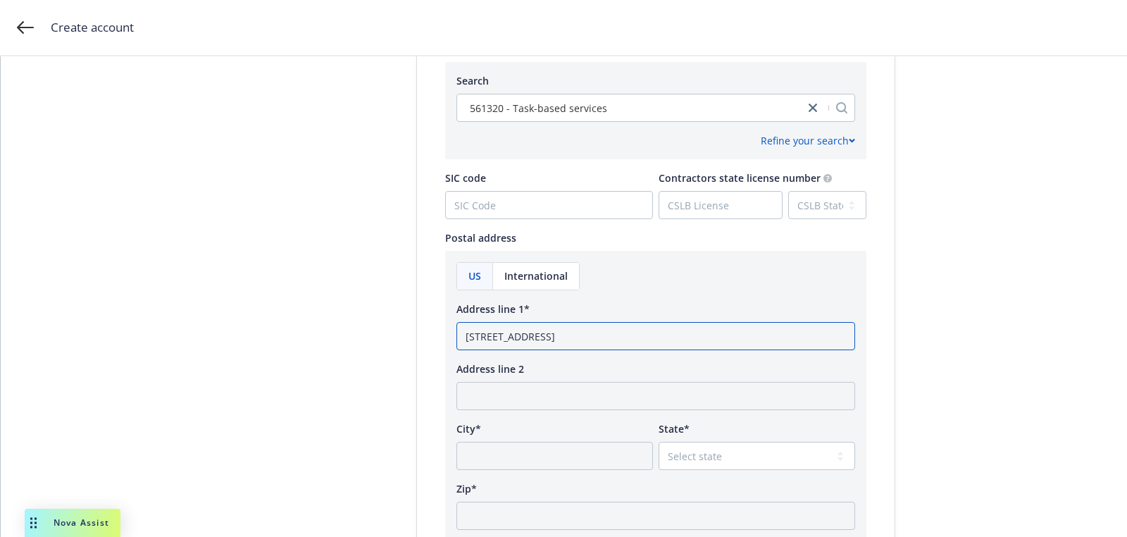
scroll to position [736, 0]
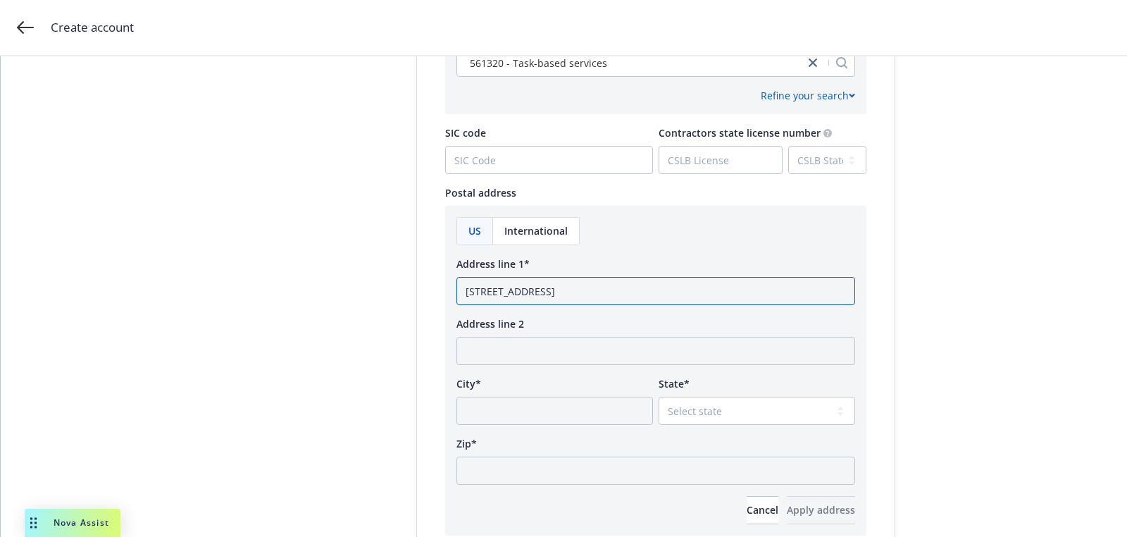
click at [604, 301] on input "[STREET_ADDRESS]" at bounding box center [655, 291] width 399 height 28
click at [607, 297] on input "[STREET_ADDRESS]" at bounding box center [655, 291] width 399 height 28
click at [608, 285] on input "[STREET_ADDRESS]" at bounding box center [655, 291] width 399 height 28
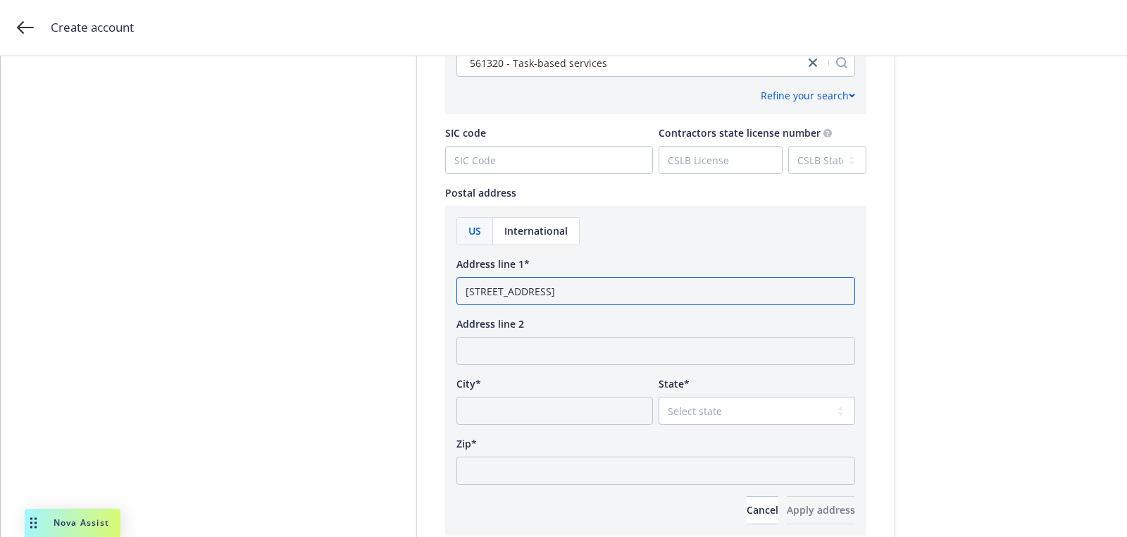
type input "[STREET_ADDRESS]"
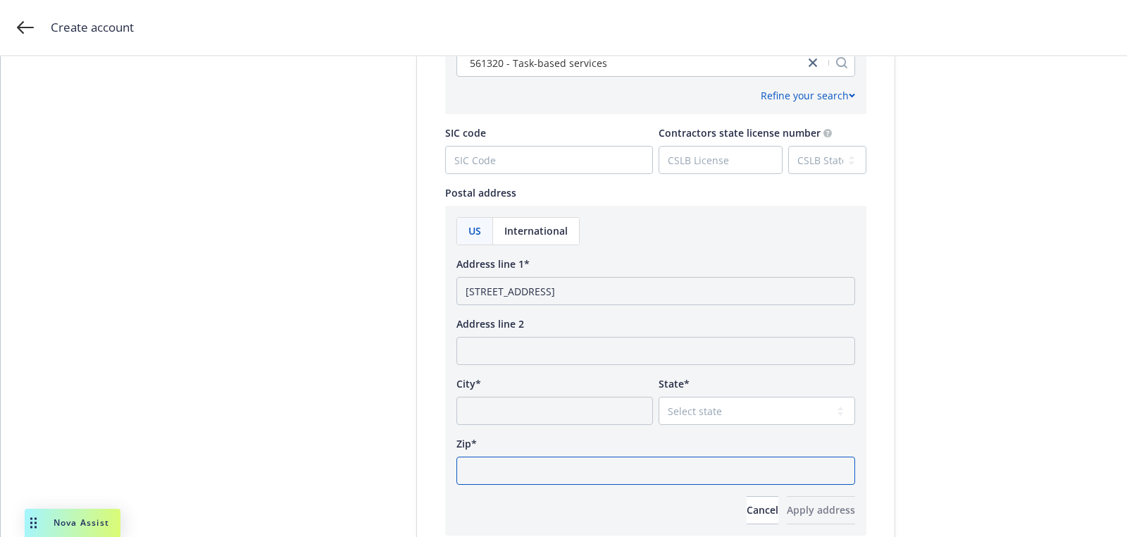
click at [581, 458] on input "Zip*" at bounding box center [655, 470] width 399 height 28
paste input "95003"
type input "95003"
click at [714, 394] on div "State* Select state [US_STATE] [US_STATE] [US_STATE] [US_STATE] [US_STATE] [PER…" at bounding box center [757, 400] width 196 height 49
click at [709, 414] on select "Select state [US_STATE] [US_STATE] [US_STATE] [US_STATE] [US_STATE] [PERSON_NAM…" at bounding box center [757, 411] width 196 height 28
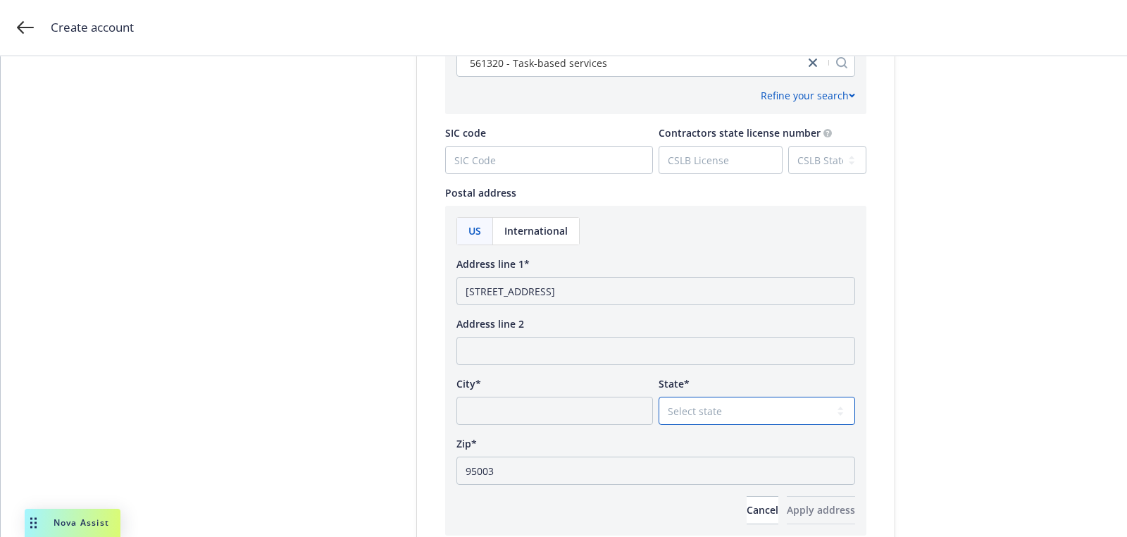
select select "CA"
click at [659, 397] on select "Select state [US_STATE] [US_STATE] [US_STATE] [US_STATE] [US_STATE] [PERSON_NAM…" at bounding box center [757, 411] width 196 height 28
click at [568, 290] on input "[STREET_ADDRESS]" at bounding box center [655, 291] width 399 height 28
type input "[STREET_ADDRESS]"
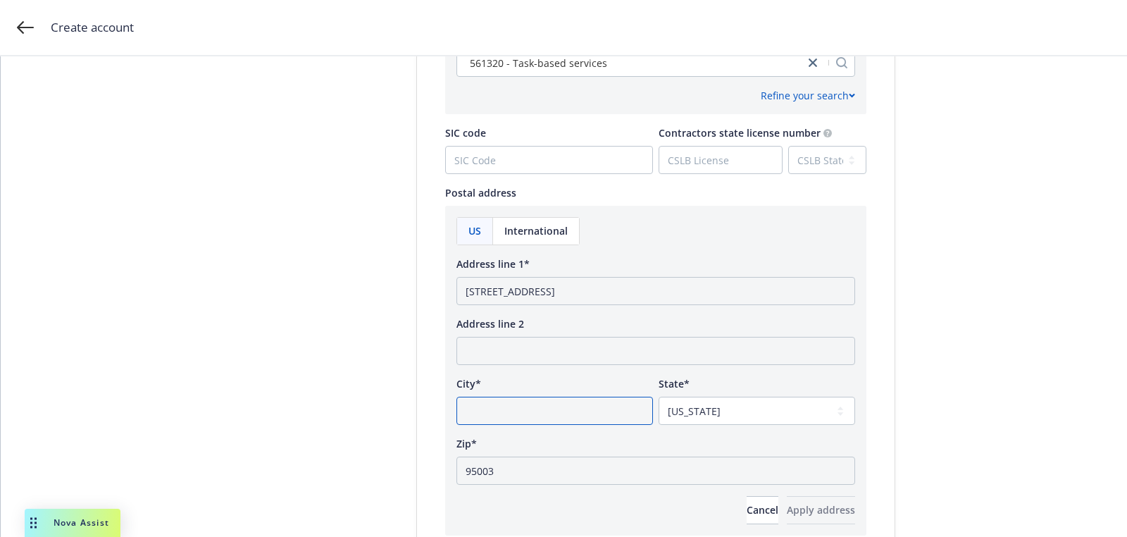
drag, startPoint x: 558, startPoint y: 405, endPoint x: 563, endPoint y: 393, distance: 13.2
click at [558, 406] on input "City*" at bounding box center [554, 411] width 196 height 28
paste input "Aptos"
type input "Aptos"
drag, startPoint x: 554, startPoint y: 292, endPoint x: 754, endPoint y: 292, distance: 199.3
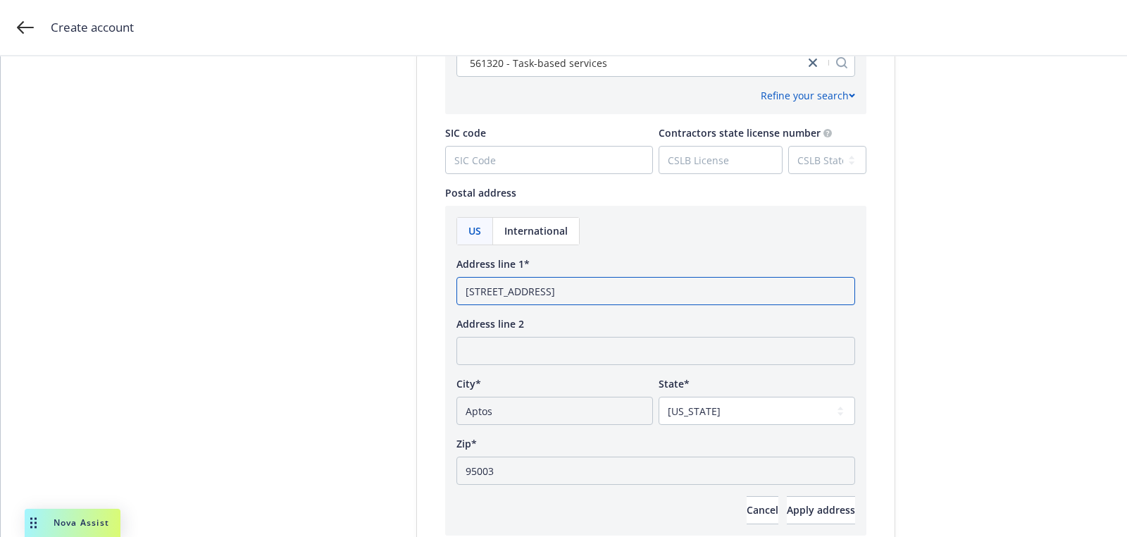
click at [678, 292] on input "[STREET_ADDRESS]" at bounding box center [655, 291] width 399 height 28
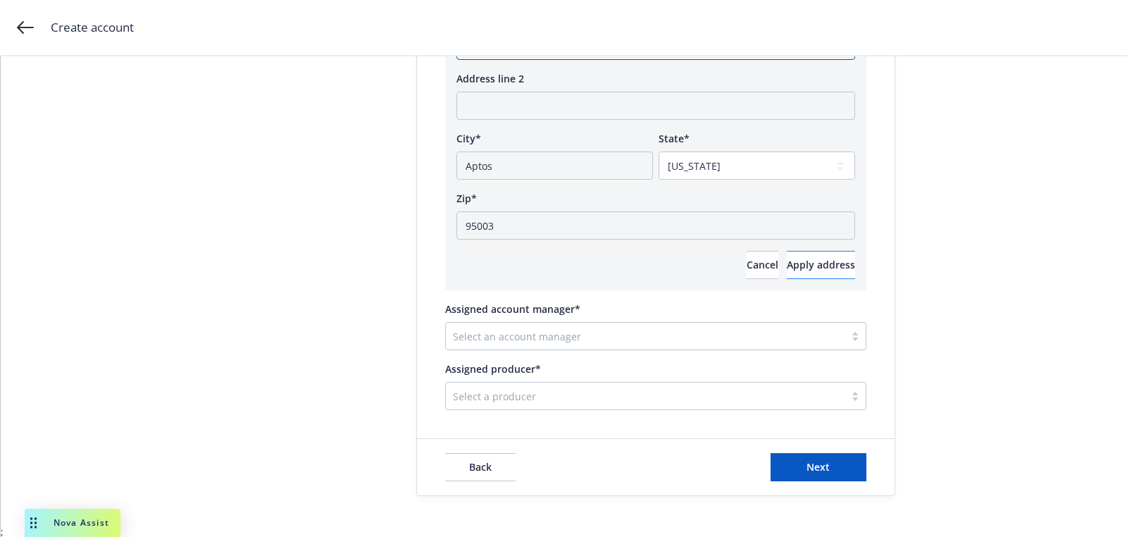
type input "[STREET_ADDRESS]"
click at [788, 260] on span "Apply address" at bounding box center [821, 264] width 68 height 13
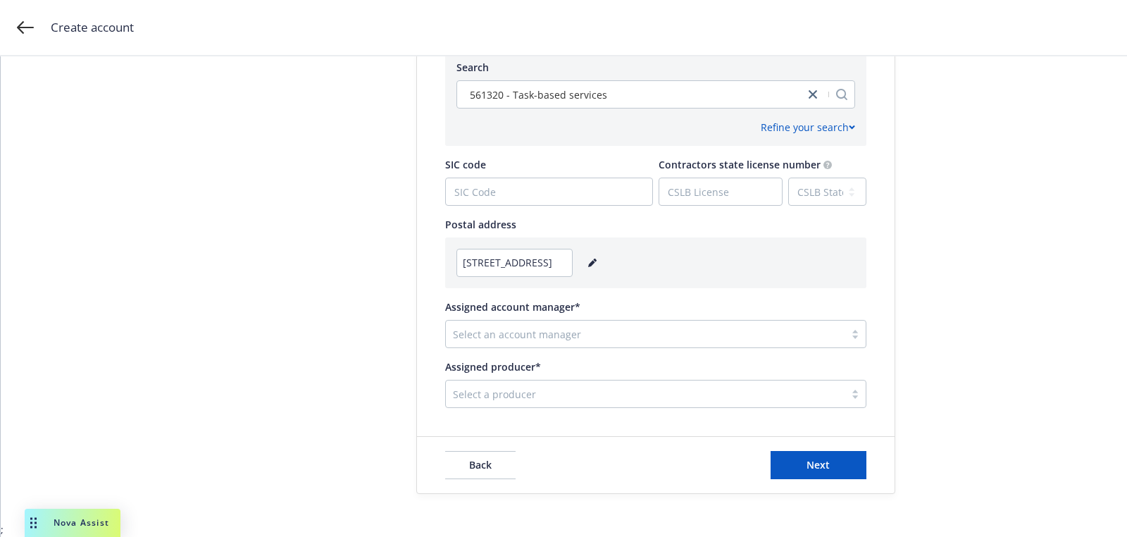
scroll to position [703, 0]
click at [589, 382] on div "Select a producer" at bounding box center [655, 395] width 421 height 28
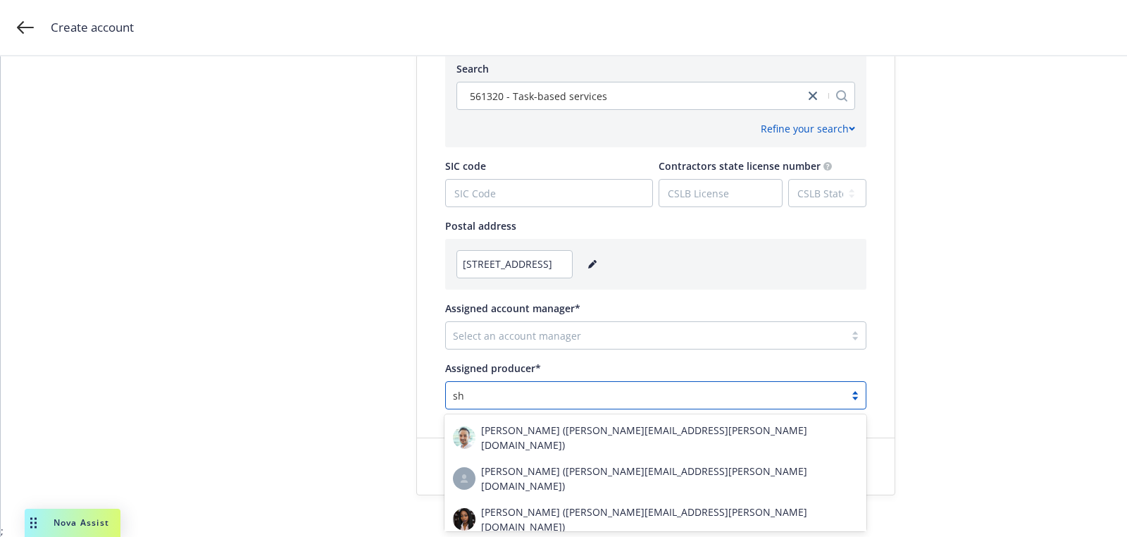
type input "s"
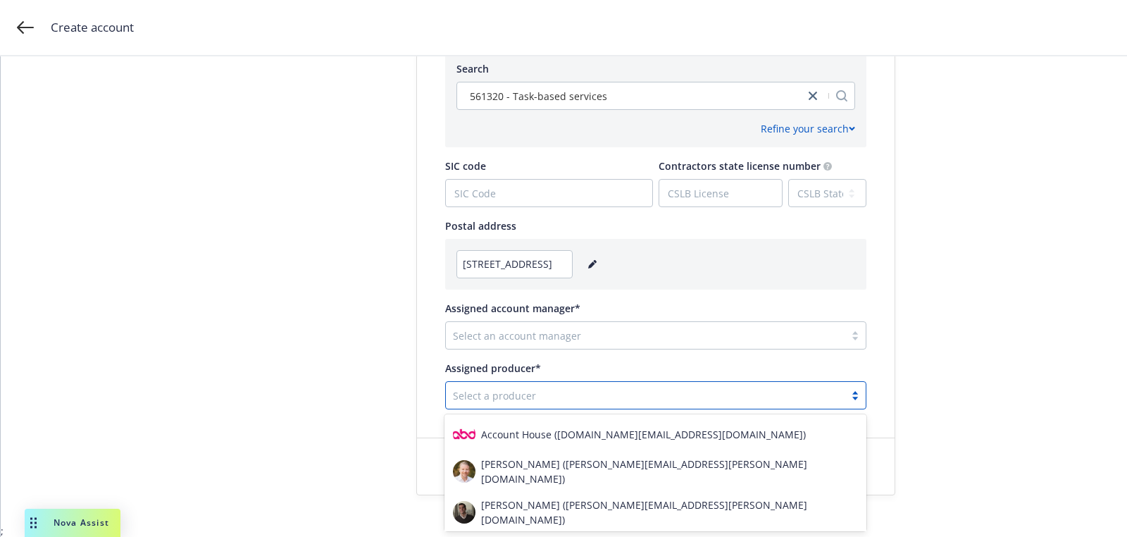
click at [592, 321] on div "Select an account manager" at bounding box center [655, 335] width 421 height 28
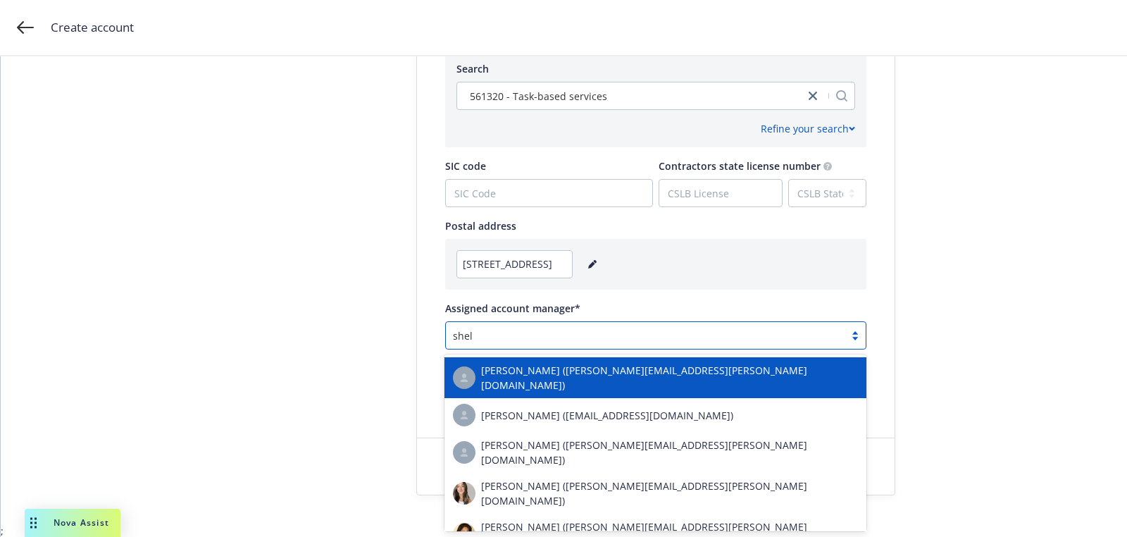
type input "shell"
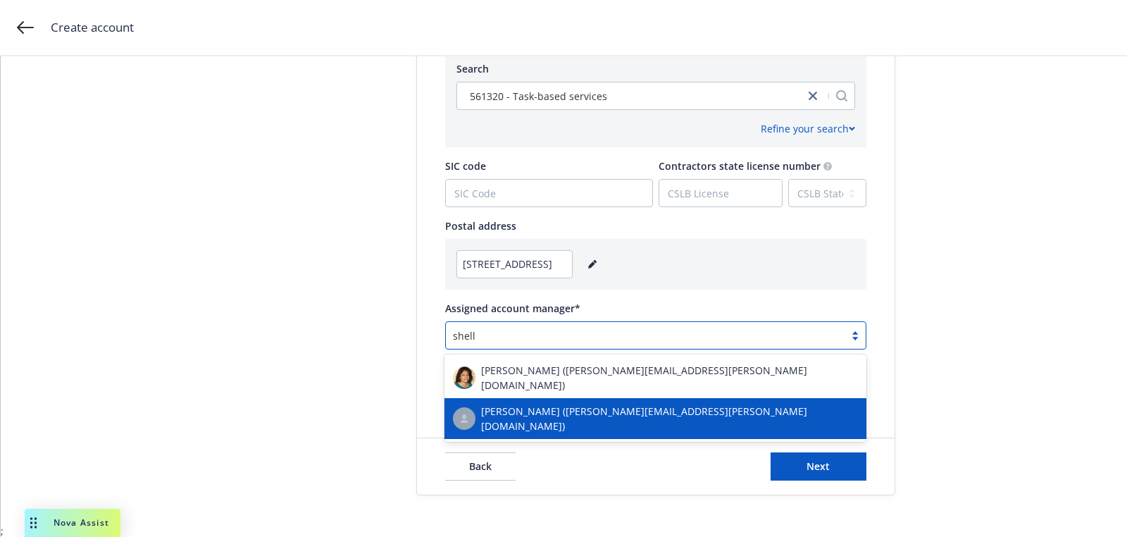
click at [548, 409] on span "[PERSON_NAME] ([PERSON_NAME][EMAIL_ADDRESS][PERSON_NAME][DOMAIN_NAME])" at bounding box center [669, 419] width 377 height 30
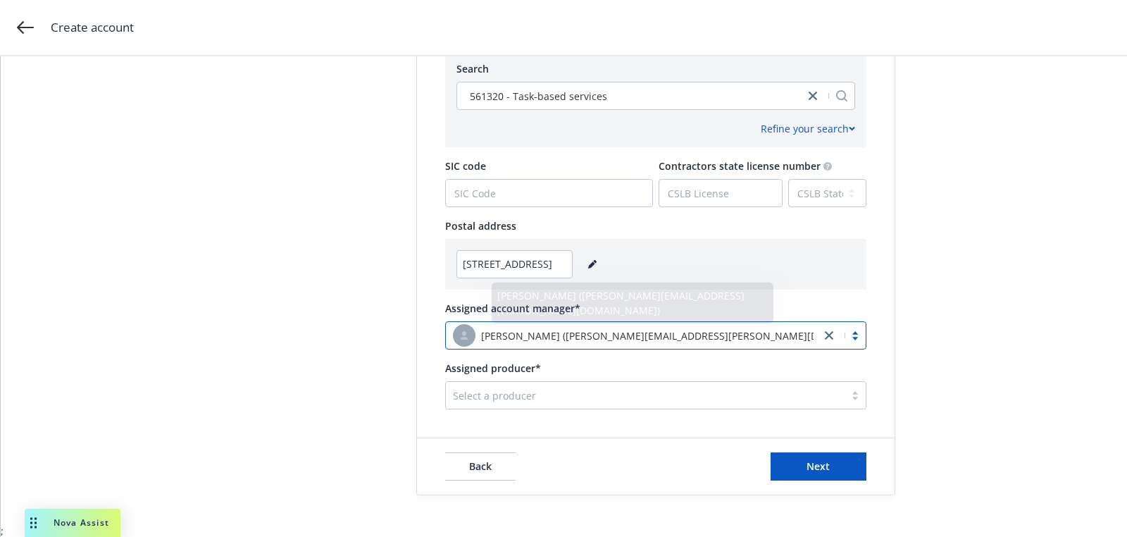
click at [630, 389] on div at bounding box center [645, 395] width 385 height 17
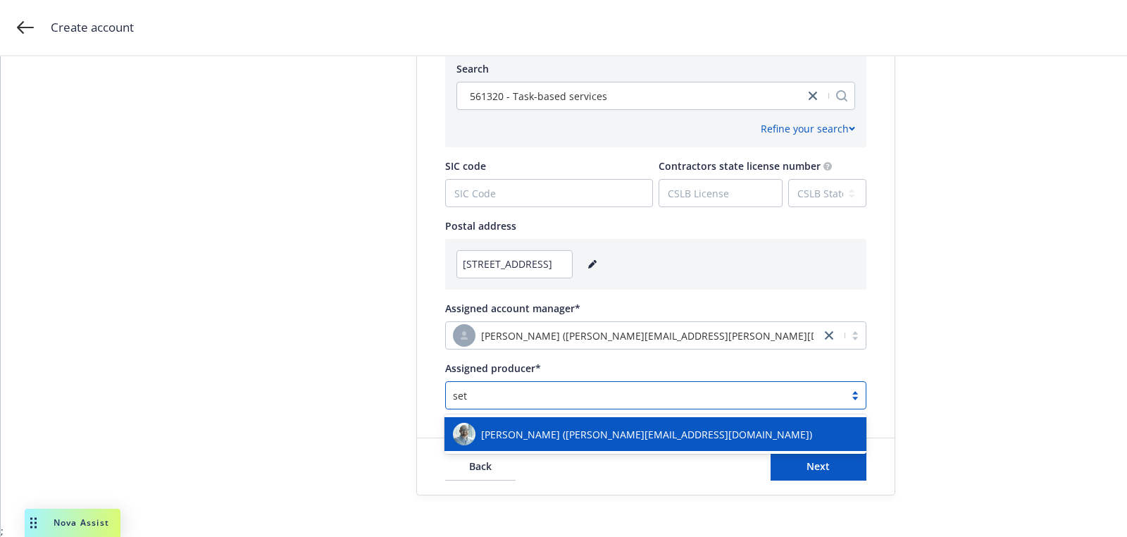
type input "[PERSON_NAME]"
click at [579, 437] on span "[PERSON_NAME] ([PERSON_NAME][EMAIL_ADDRESS][DOMAIN_NAME])" at bounding box center [646, 434] width 331 height 15
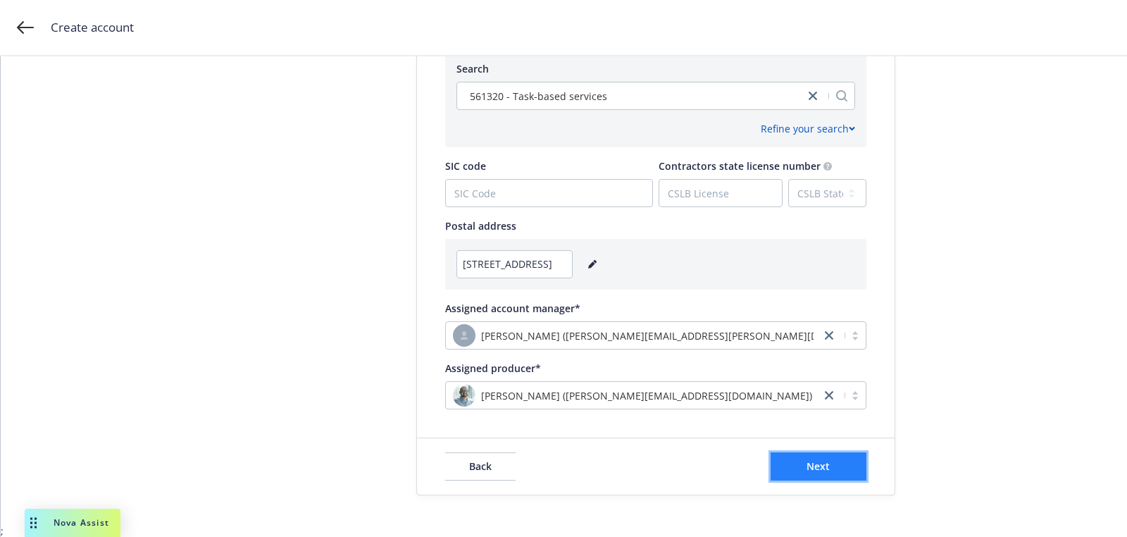
click at [857, 462] on button "Next" at bounding box center [818, 466] width 96 height 28
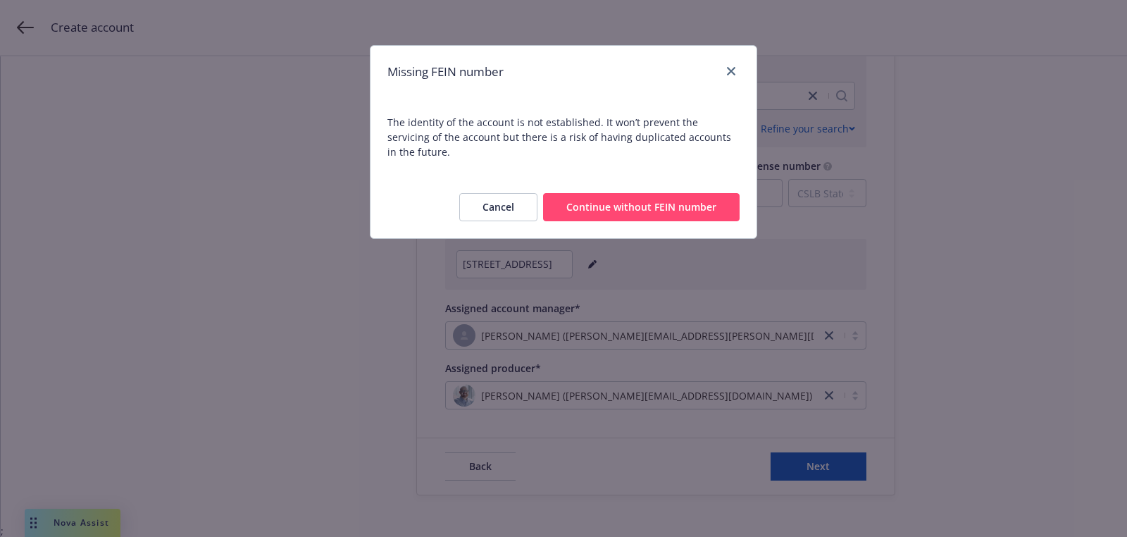
click at [633, 194] on button "Continue without FEIN number" at bounding box center [641, 207] width 196 height 28
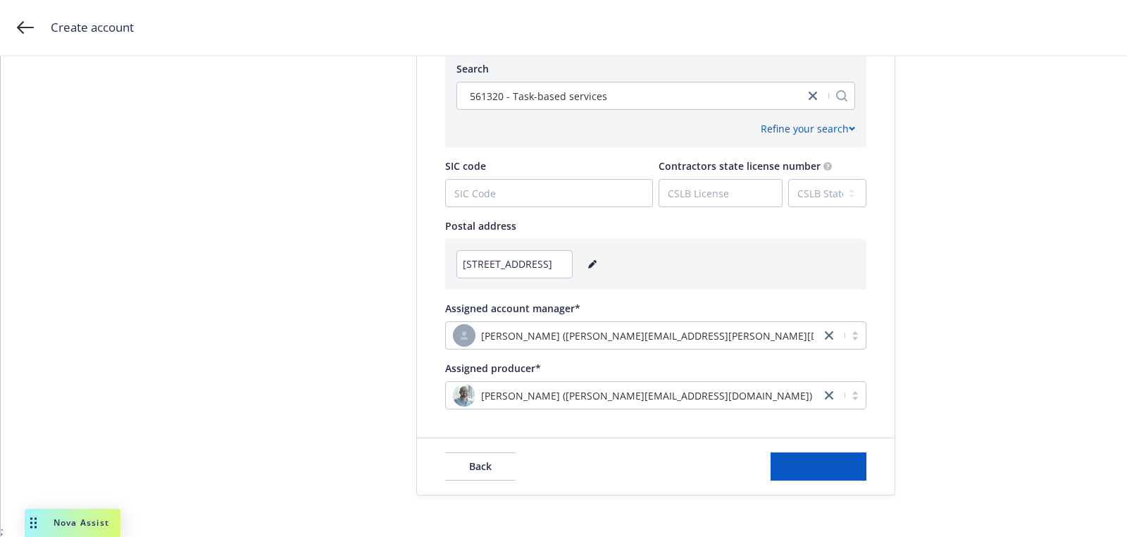
scroll to position [0, 0]
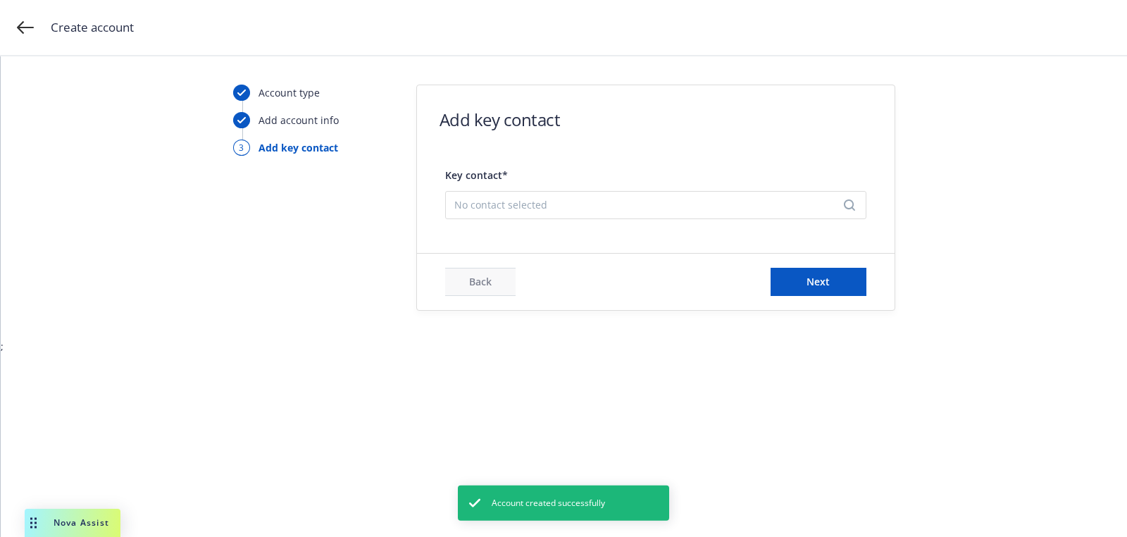
click at [619, 206] on span "No contact selected" at bounding box center [650, 204] width 392 height 15
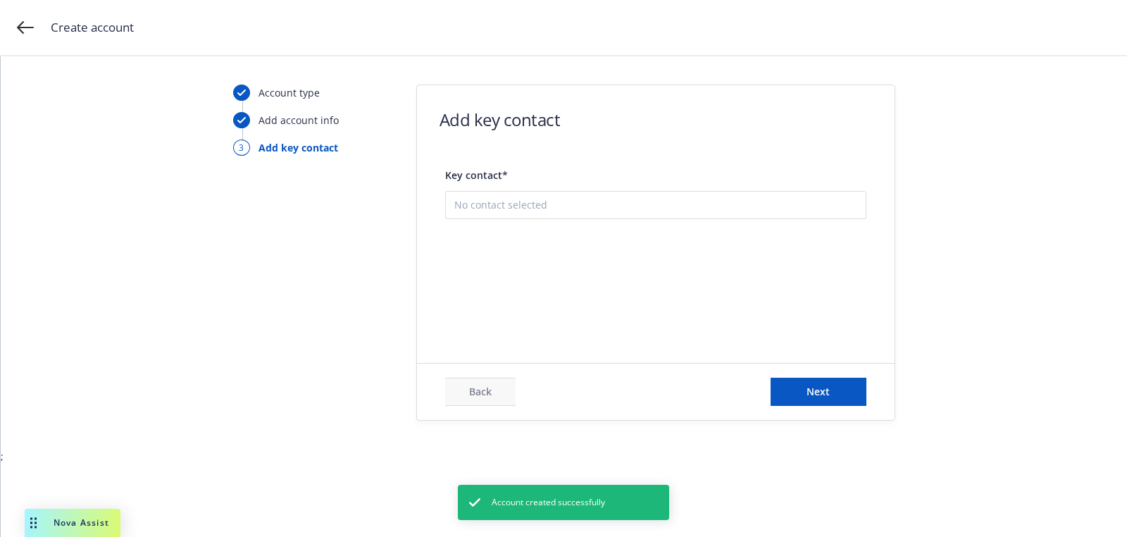
click at [611, 283] on button "Add new contact" at bounding box center [655, 276] width 403 height 28
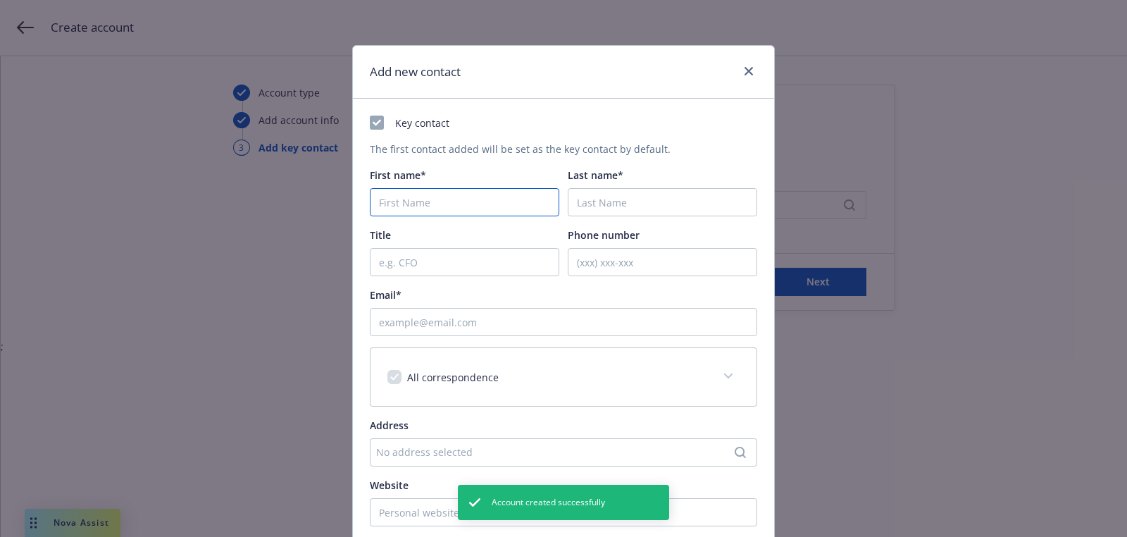
click at [430, 204] on input "First name*" at bounding box center [464, 202] width 189 height 28
paste input "[PERSON_NAME]"
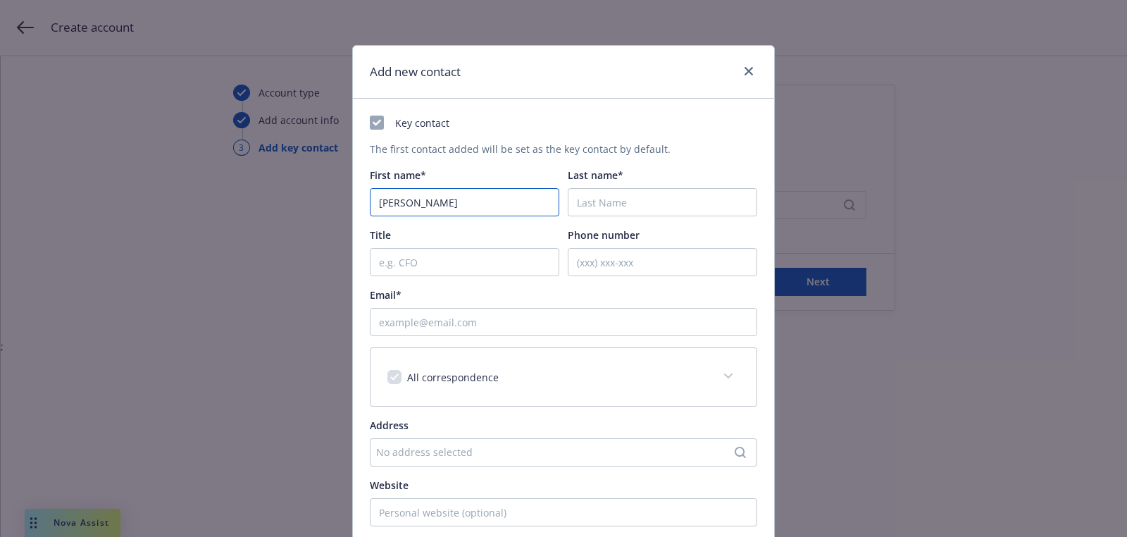
type input "[PERSON_NAME]"
paste input "[PERSON_NAME]"
type input "[PERSON_NAME]"
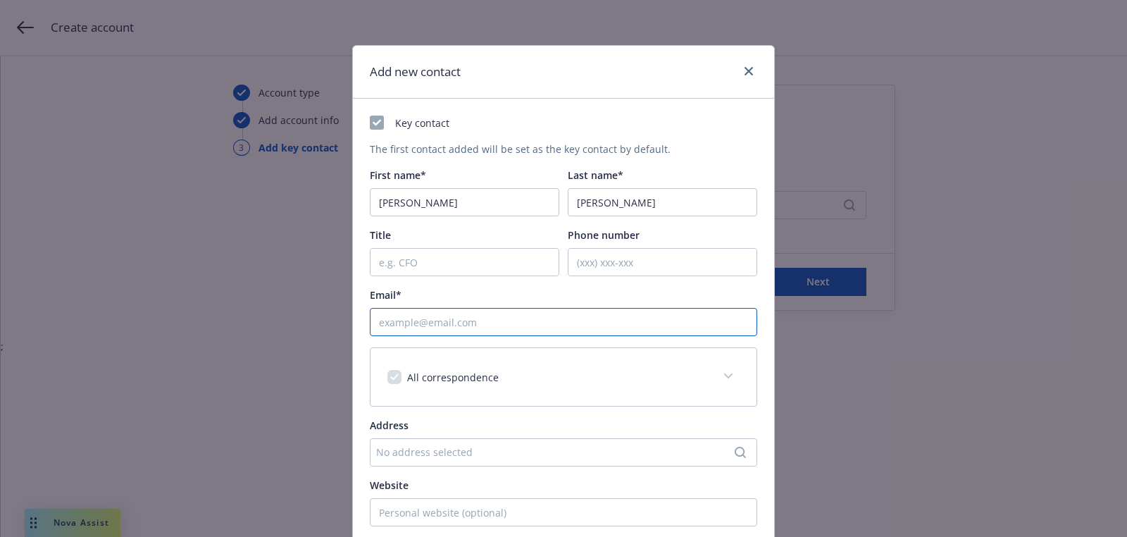
click at [499, 322] on input "Email*" at bounding box center [563, 322] width 387 height 28
paste input "[EMAIL_ADDRESS][DOMAIN_NAME]"
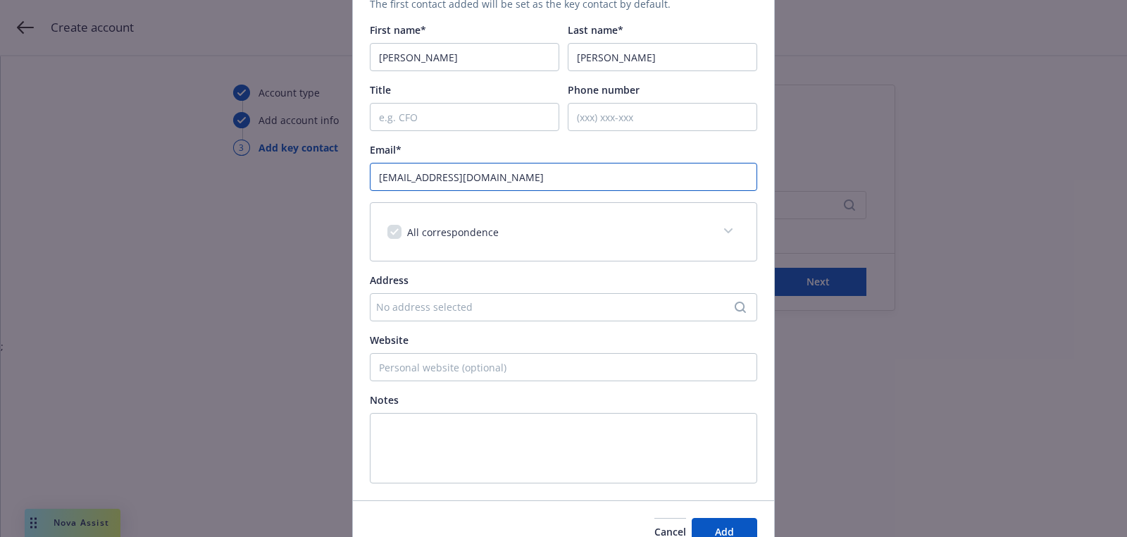
scroll to position [215, 0]
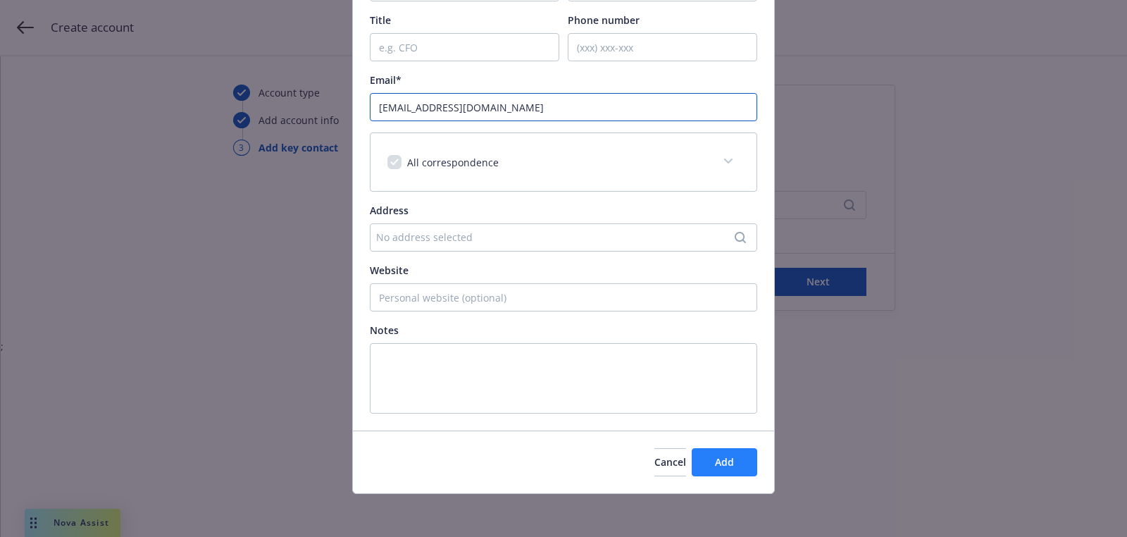
type input "[EMAIL_ADDRESS][DOMAIN_NAME]"
click at [732, 459] on span "Add" at bounding box center [724, 461] width 19 height 13
click at [837, 277] on div "Add new contact Key contact The first contact added will be set as the key cont…" at bounding box center [563, 268] width 1127 height 537
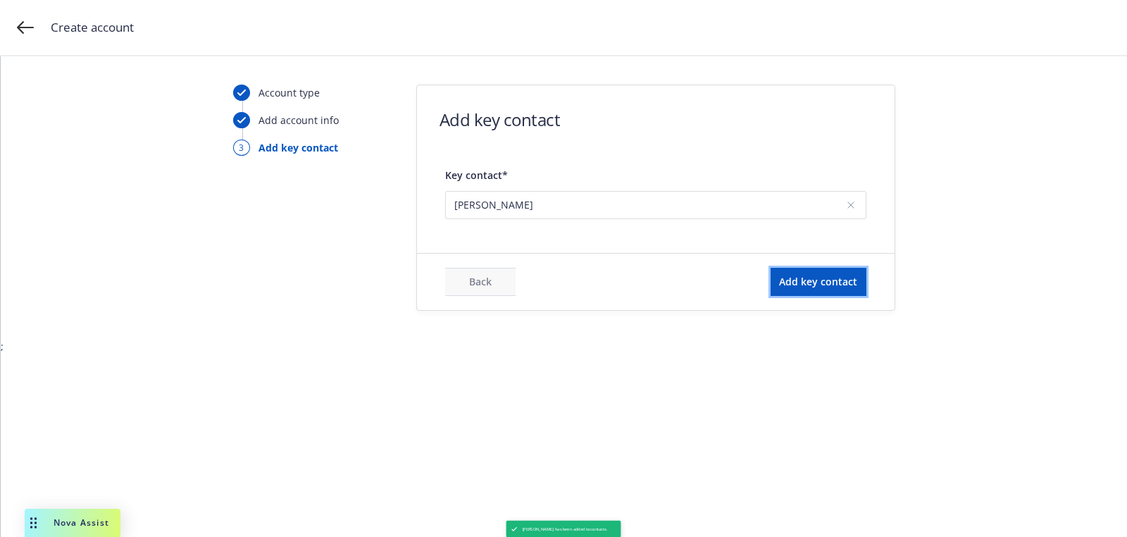
click at [837, 277] on span "Add key contact" at bounding box center [818, 281] width 78 height 13
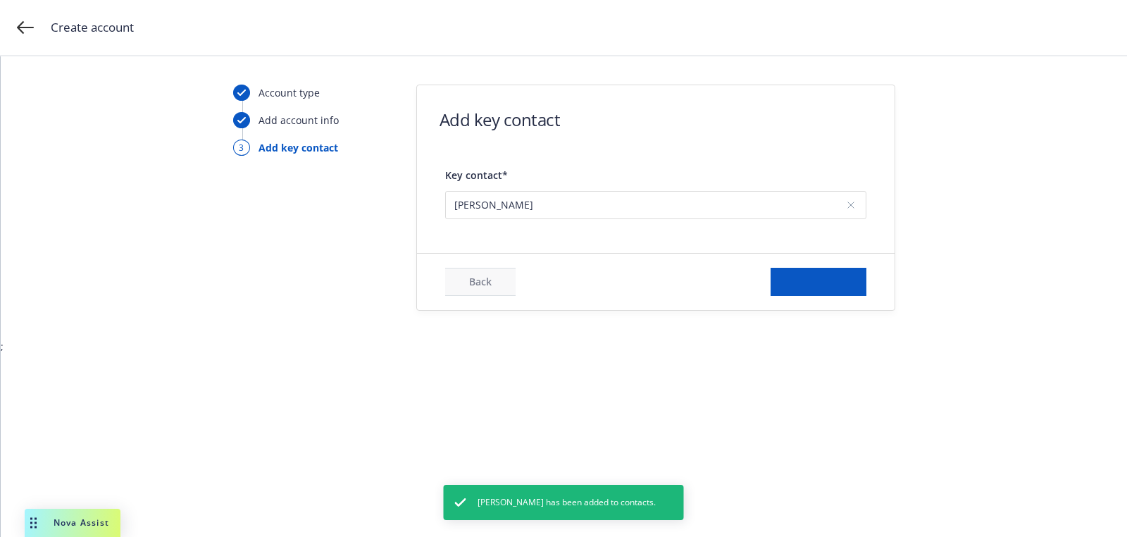
click at [659, 254] on div "Back Add key contact" at bounding box center [656, 282] width 478 height 56
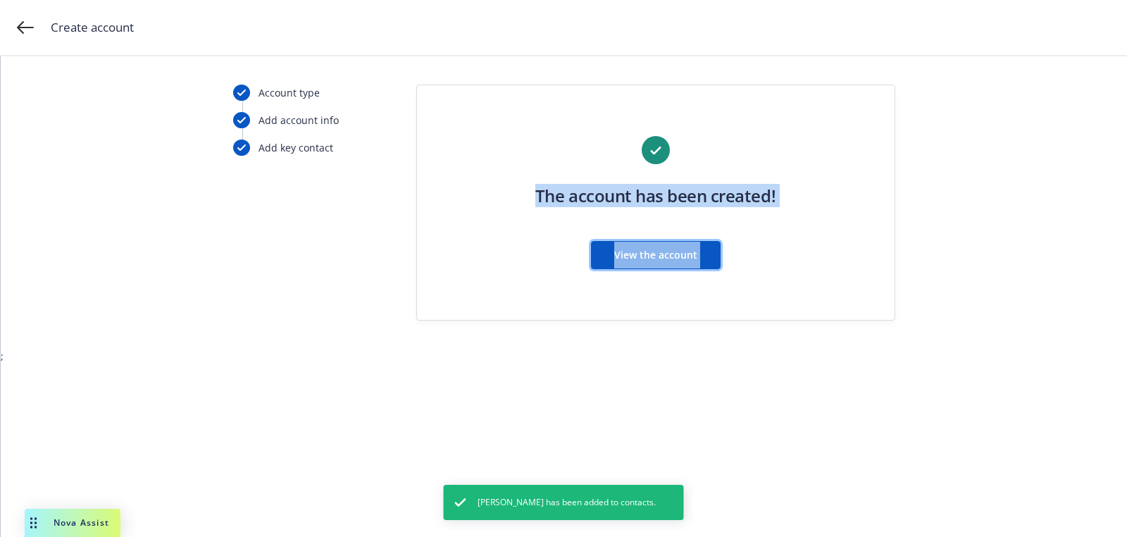
click at [659, 254] on span "View the account" at bounding box center [655, 254] width 83 height 13
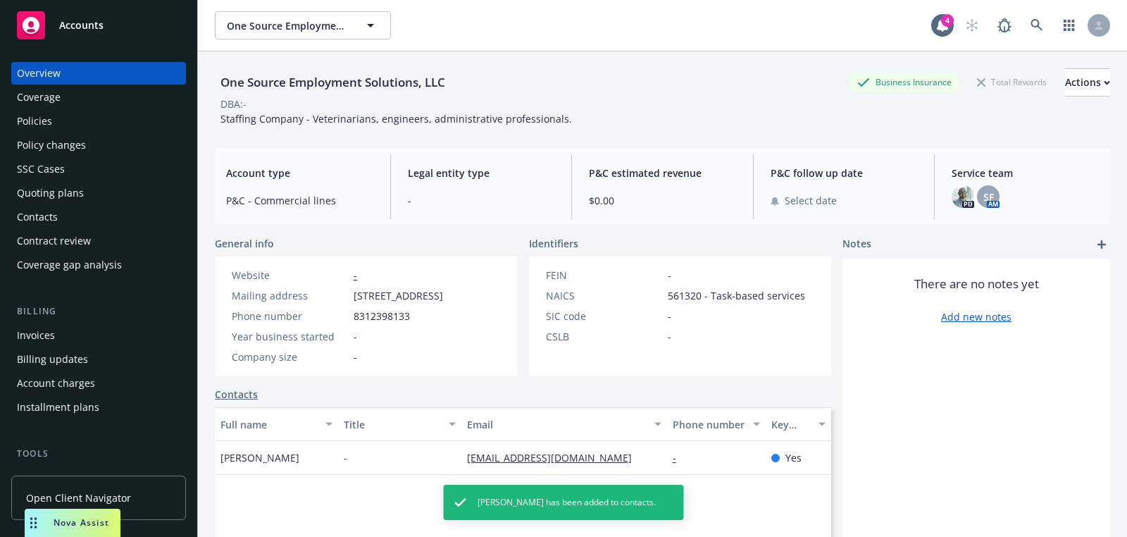
click at [117, 188] on div "Quoting plans" at bounding box center [98, 193] width 163 height 23
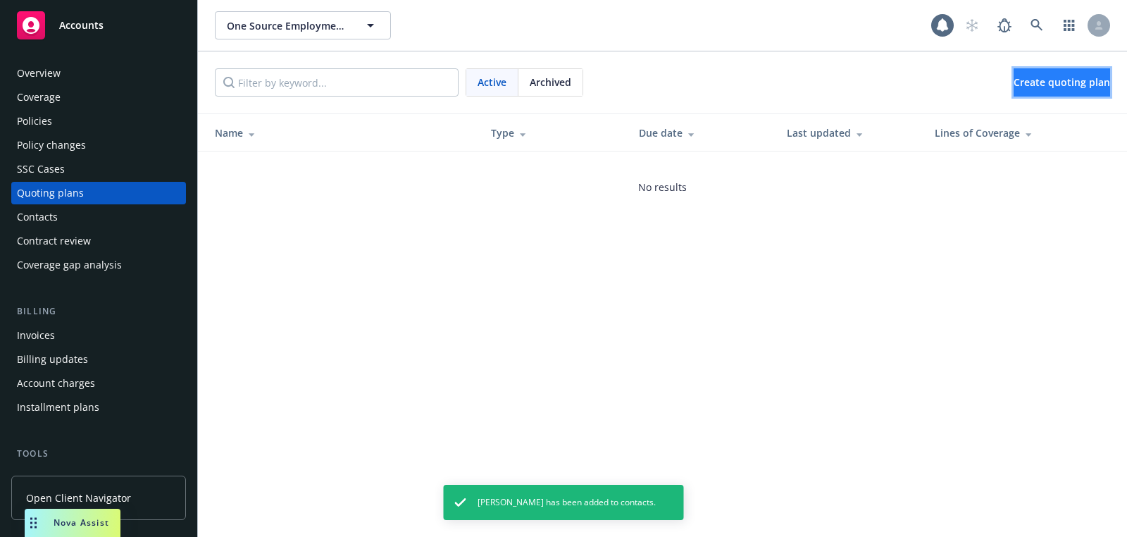
click at [1013, 87] on span "Create quoting plan" at bounding box center [1061, 81] width 96 height 13
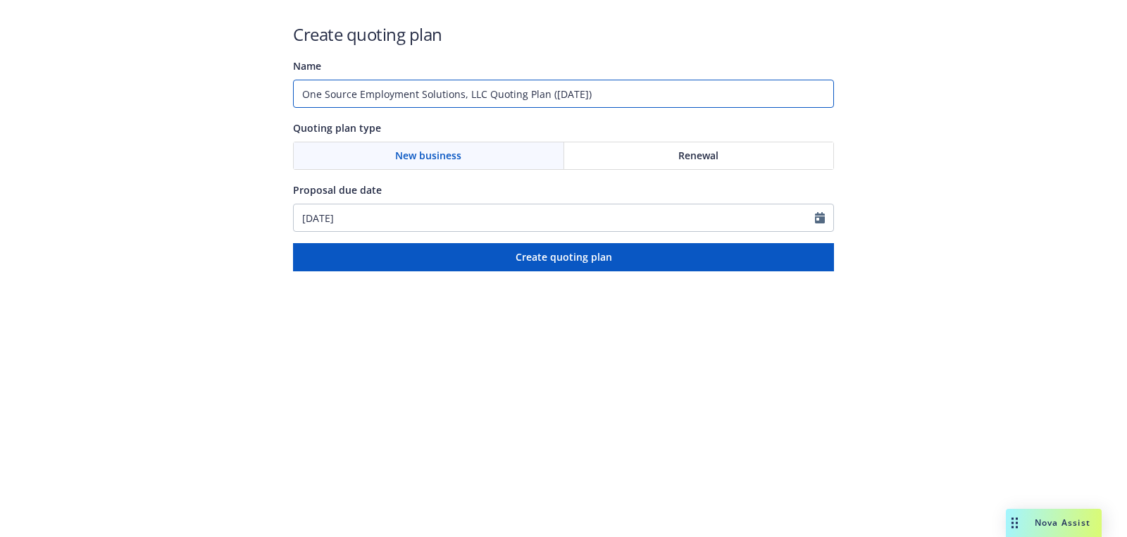
click at [561, 92] on input "One Source Employment Solutions, LLC Quoting Plan (2025-09-18)" at bounding box center [563, 94] width 541 height 28
type input "09/22/2025"
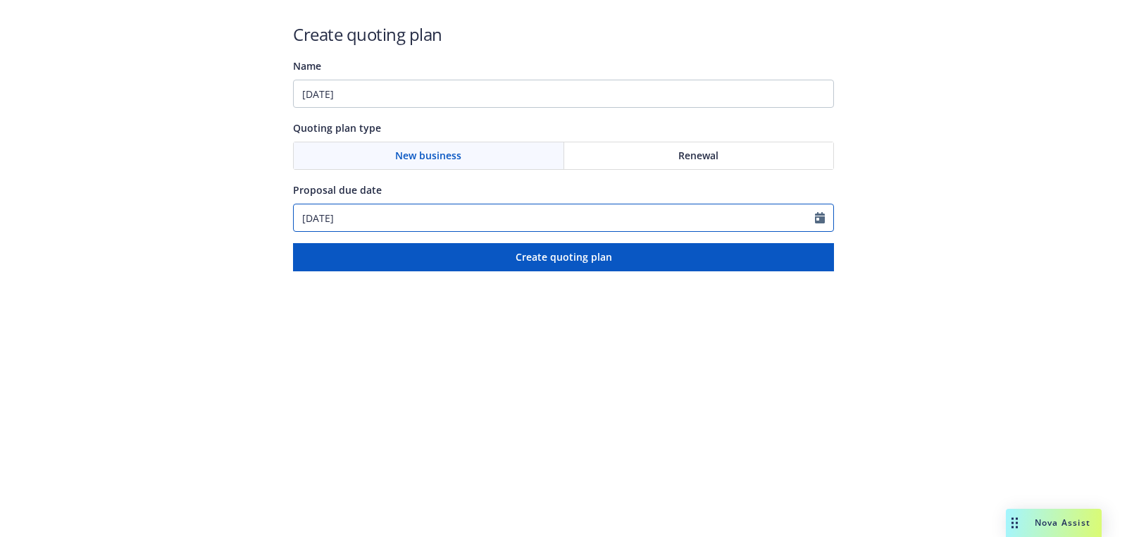
click at [395, 215] on input "09/18/2025" at bounding box center [554, 217] width 521 height 27
select select "9"
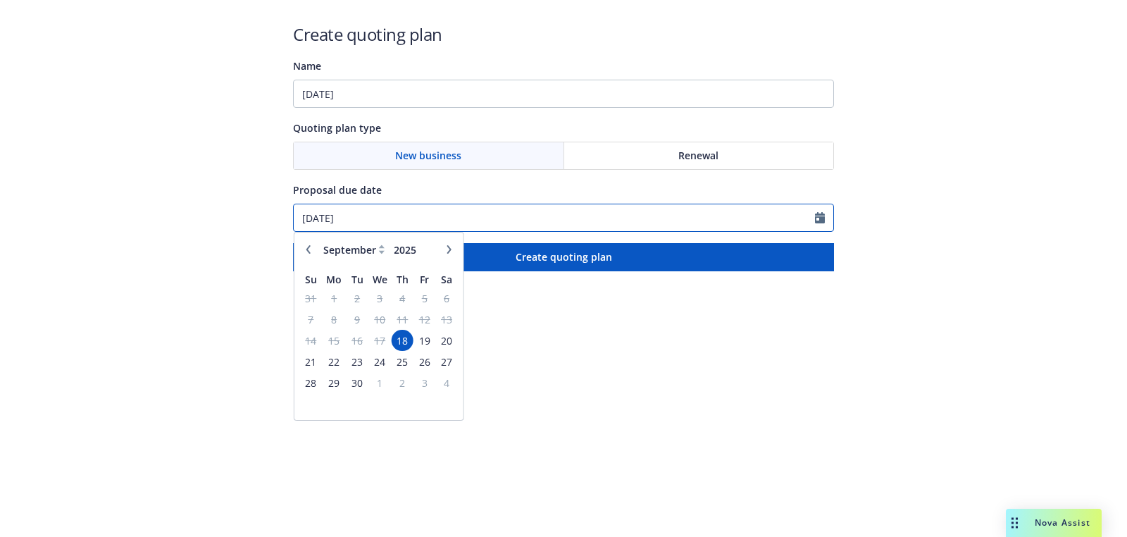
paste input "22"
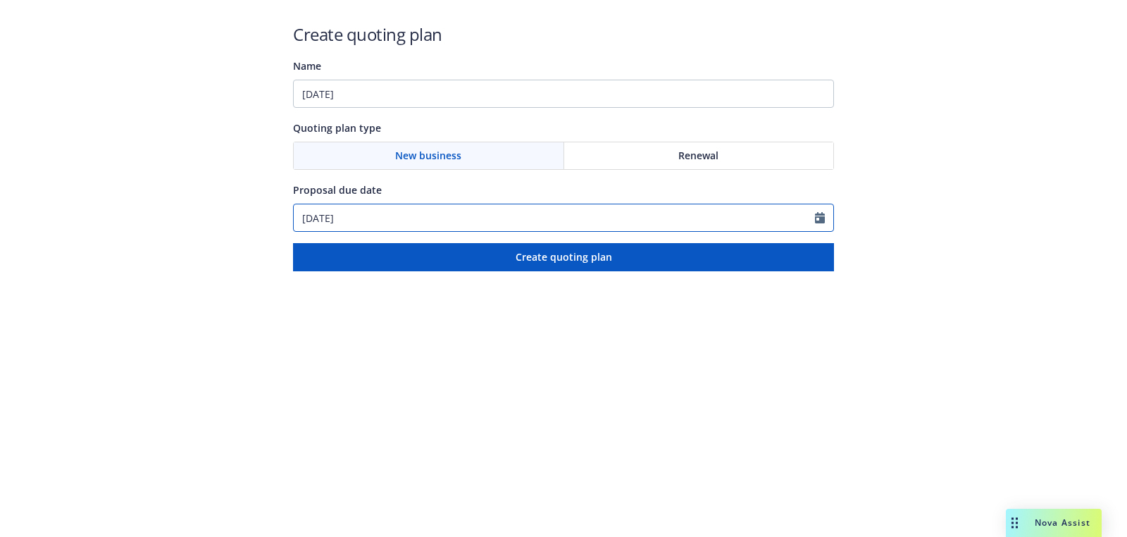
type input "09/22/2025"
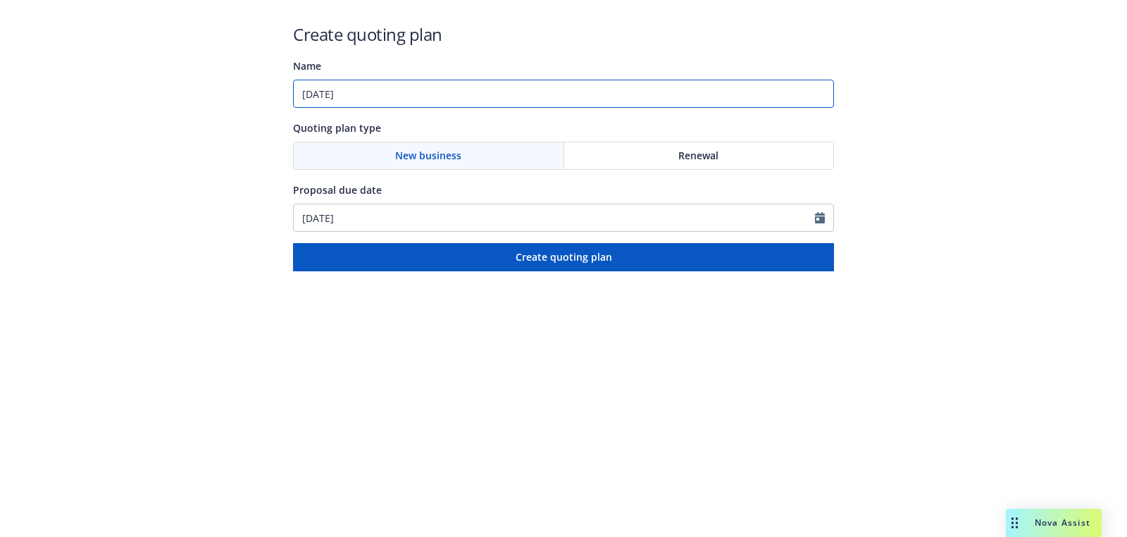
click at [470, 96] on input "09/22/2025" at bounding box center [563, 94] width 541 height 28
paste input "Workers Compensation"
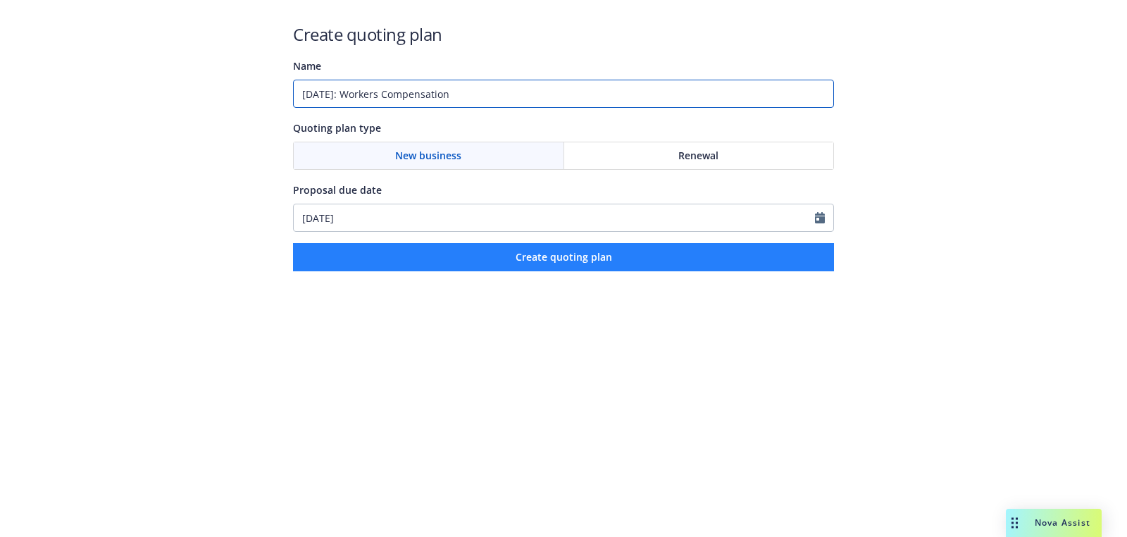
type input "09/22/2025: Workers Compensation"
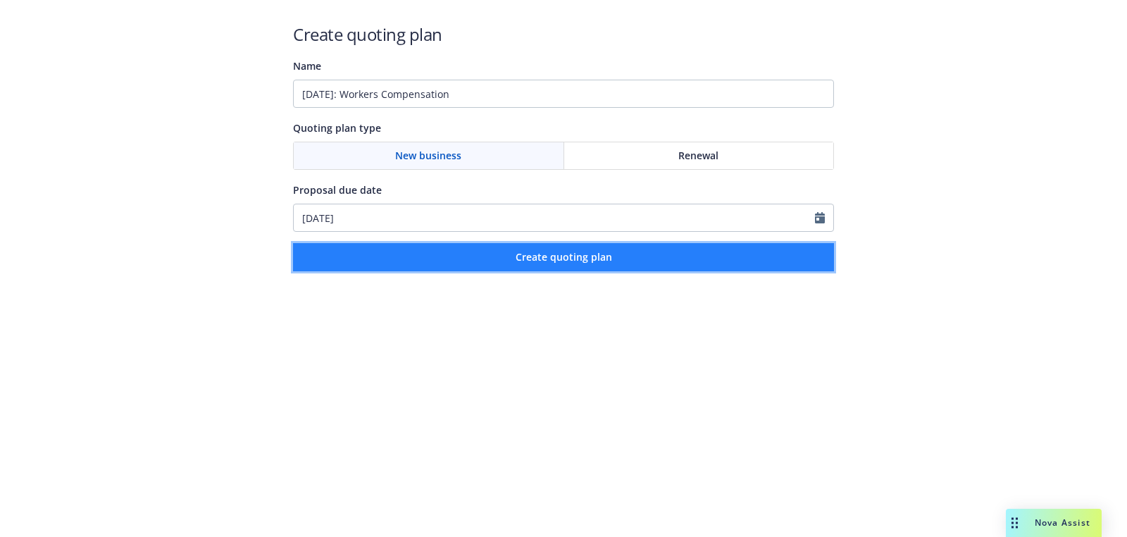
click at [509, 263] on button "Create quoting plan" at bounding box center [563, 257] width 541 height 28
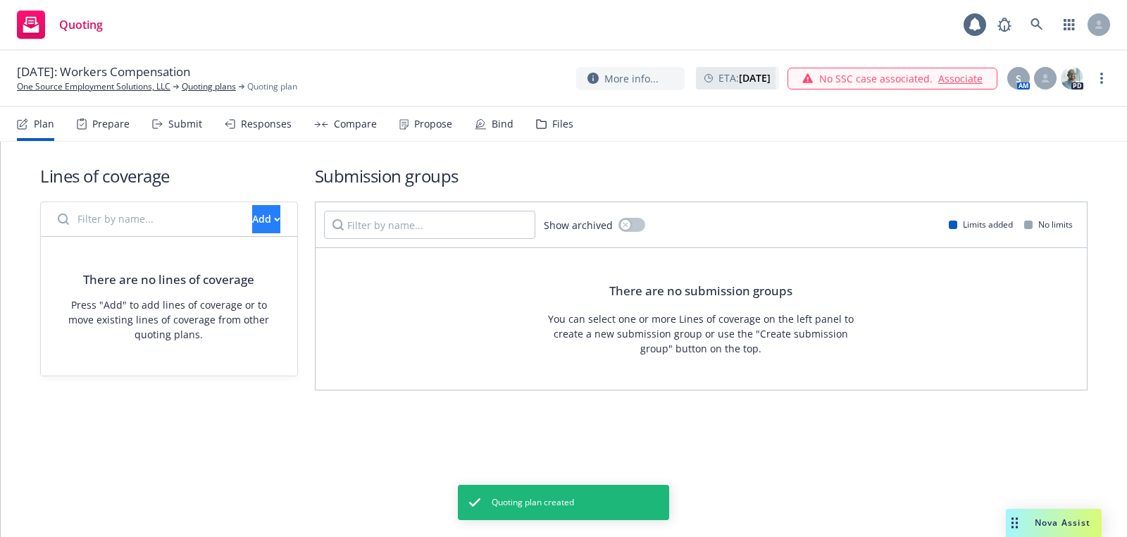
click at [279, 217] on div "Add" at bounding box center [266, 219] width 45 height 28
click at [252, 213] on div "Add" at bounding box center [266, 219] width 28 height 27
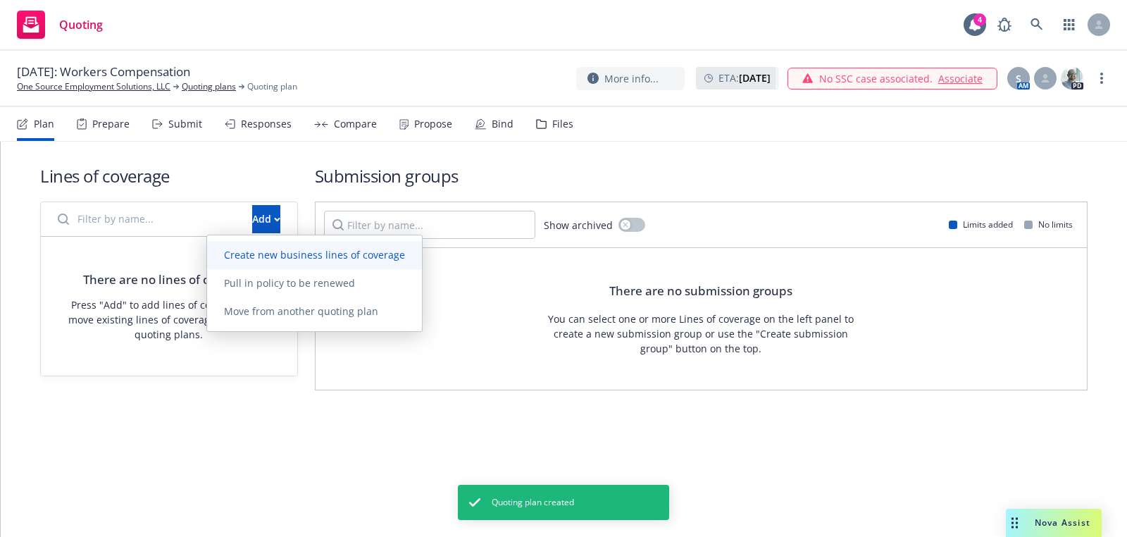
click at [253, 242] on link "Create new business lines of coverage" at bounding box center [314, 255] width 215 height 28
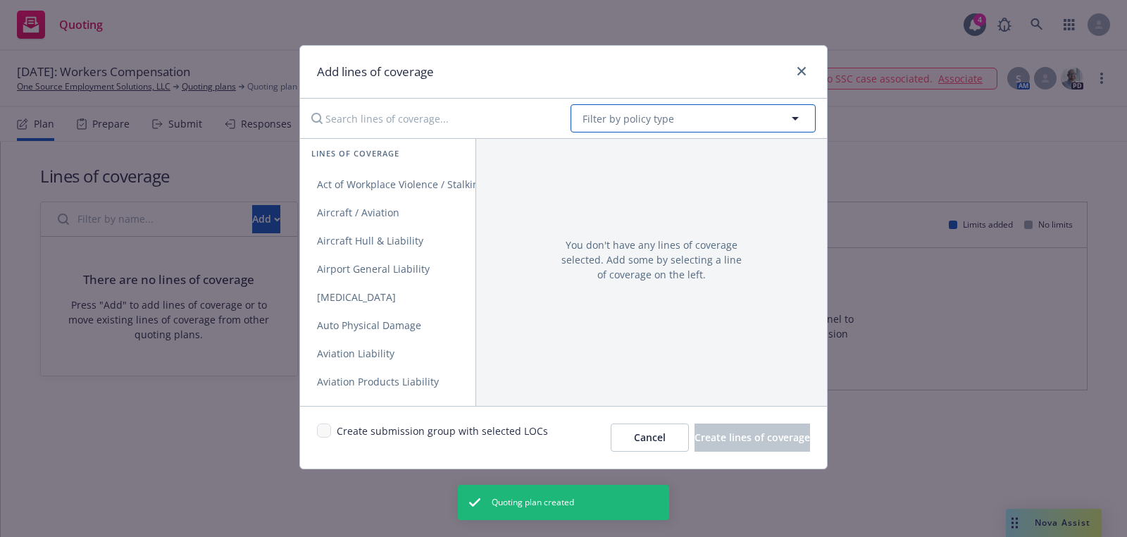
click at [595, 128] on button "Filter by policy type" at bounding box center [692, 118] width 245 height 28
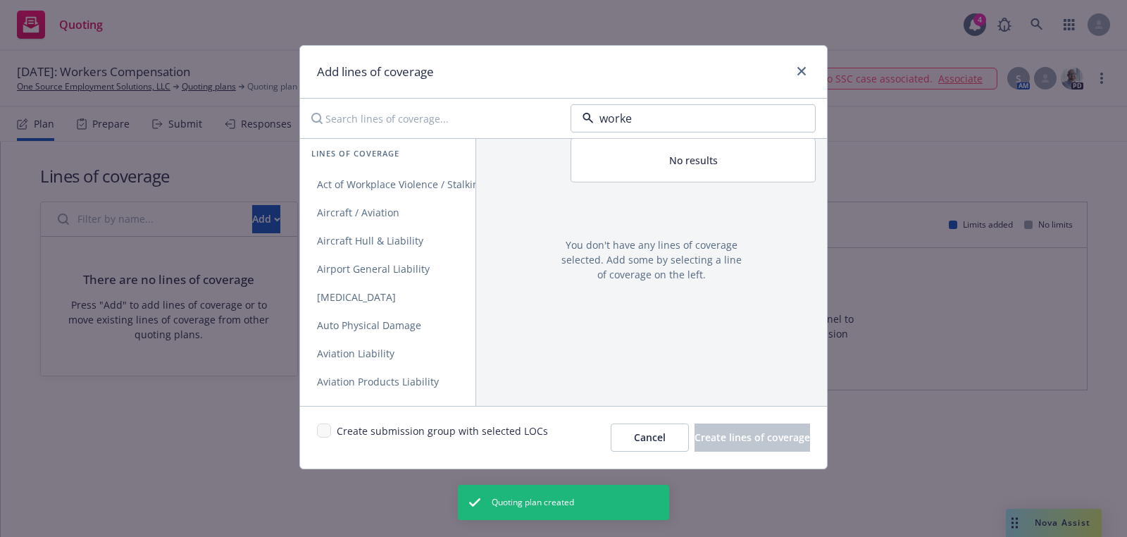
type input "worker"
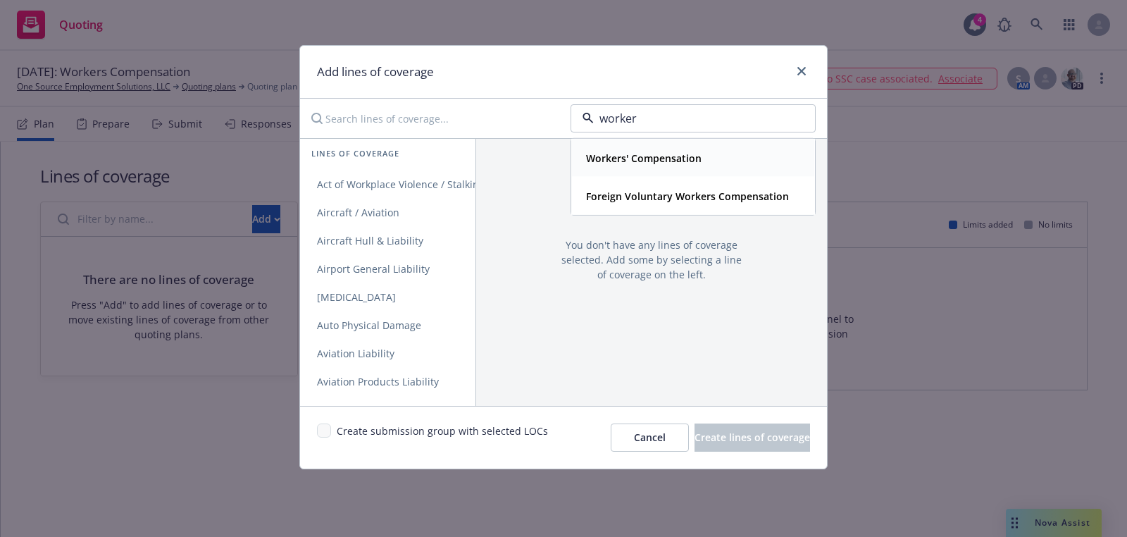
click at [620, 151] on strong "Workers' Compensation" at bounding box center [644, 157] width 116 height 13
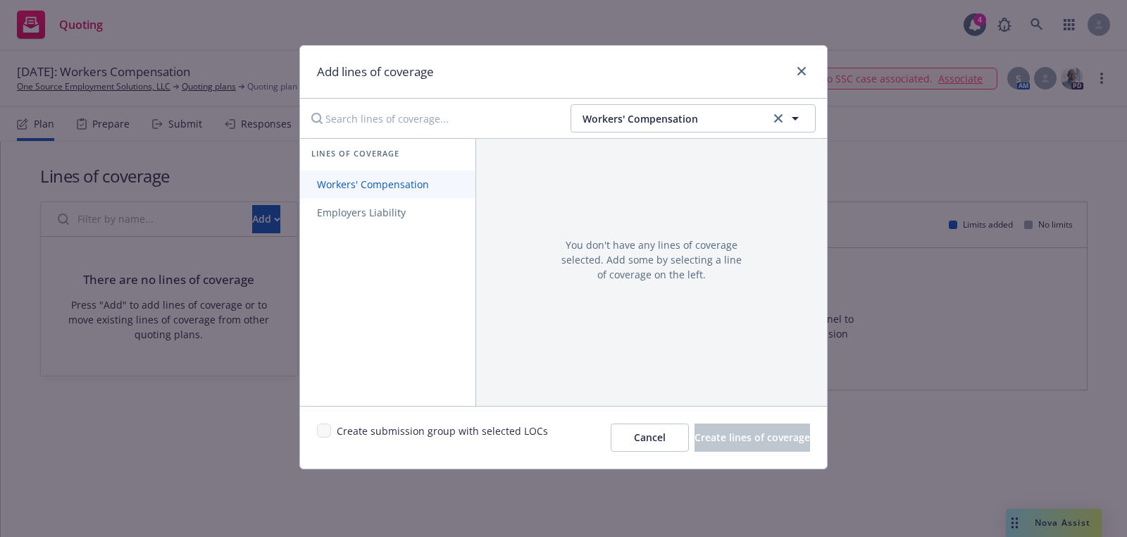
click at [441, 177] on span "Workers' Compensation" at bounding box center [373, 183] width 146 height 13
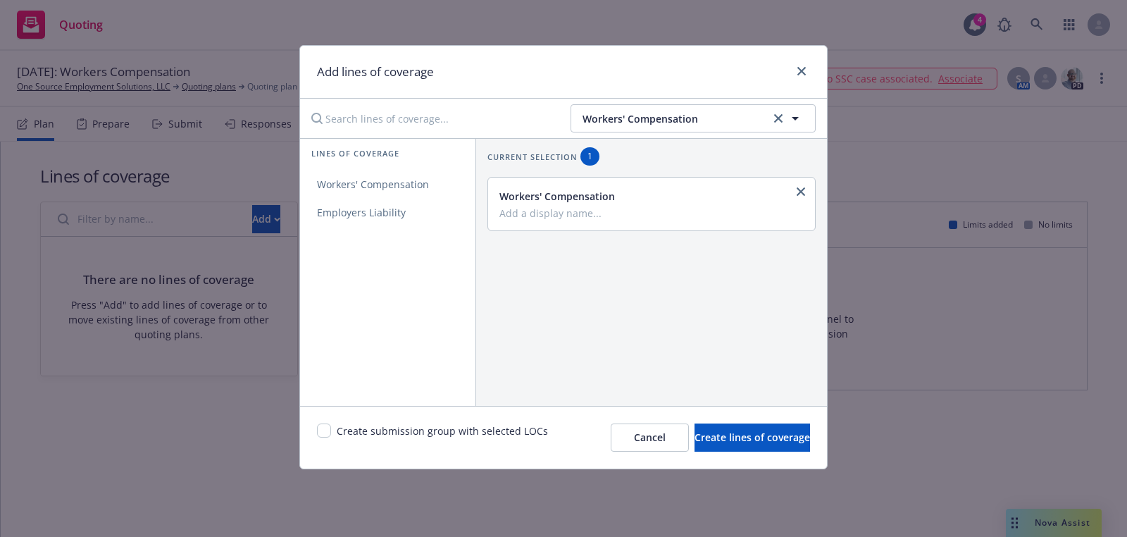
click at [325, 437] on div "Create submission group with selected LOCs" at bounding box center [432, 437] width 231 height 28
click at [325, 432] on input "checkbox" at bounding box center [324, 430] width 14 height 14
checkbox input "true"
click at [768, 437] on span "Create lines of coverage" at bounding box center [752, 436] width 116 height 13
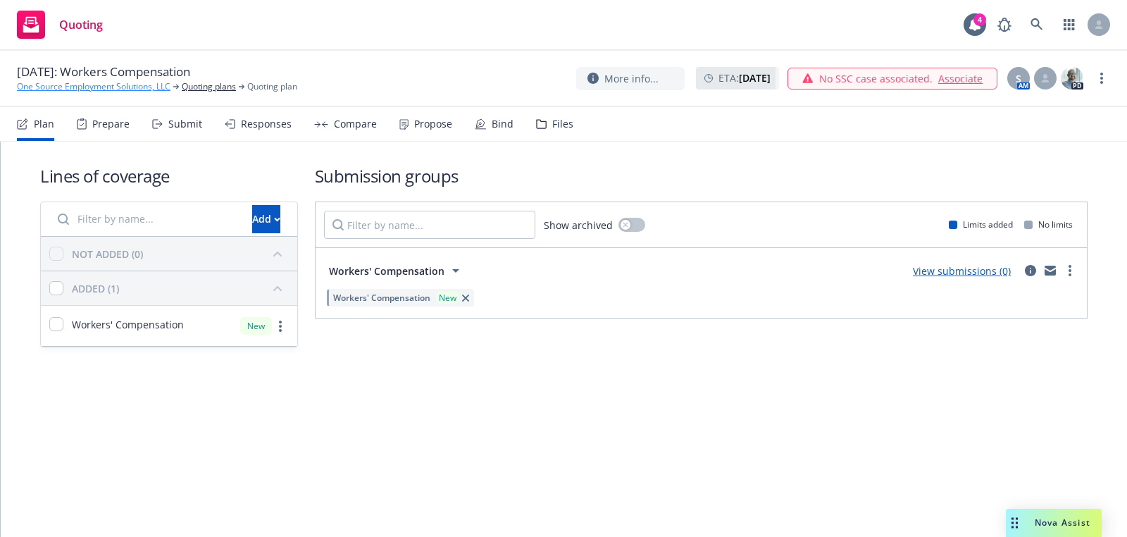
click at [91, 80] on link "One Source Employment Solutions, LLC" at bounding box center [94, 86] width 154 height 13
click at [102, 89] on link "One Source Employment Solutions, LLC" at bounding box center [94, 86] width 154 height 13
